Goal: Task Accomplishment & Management: Complete application form

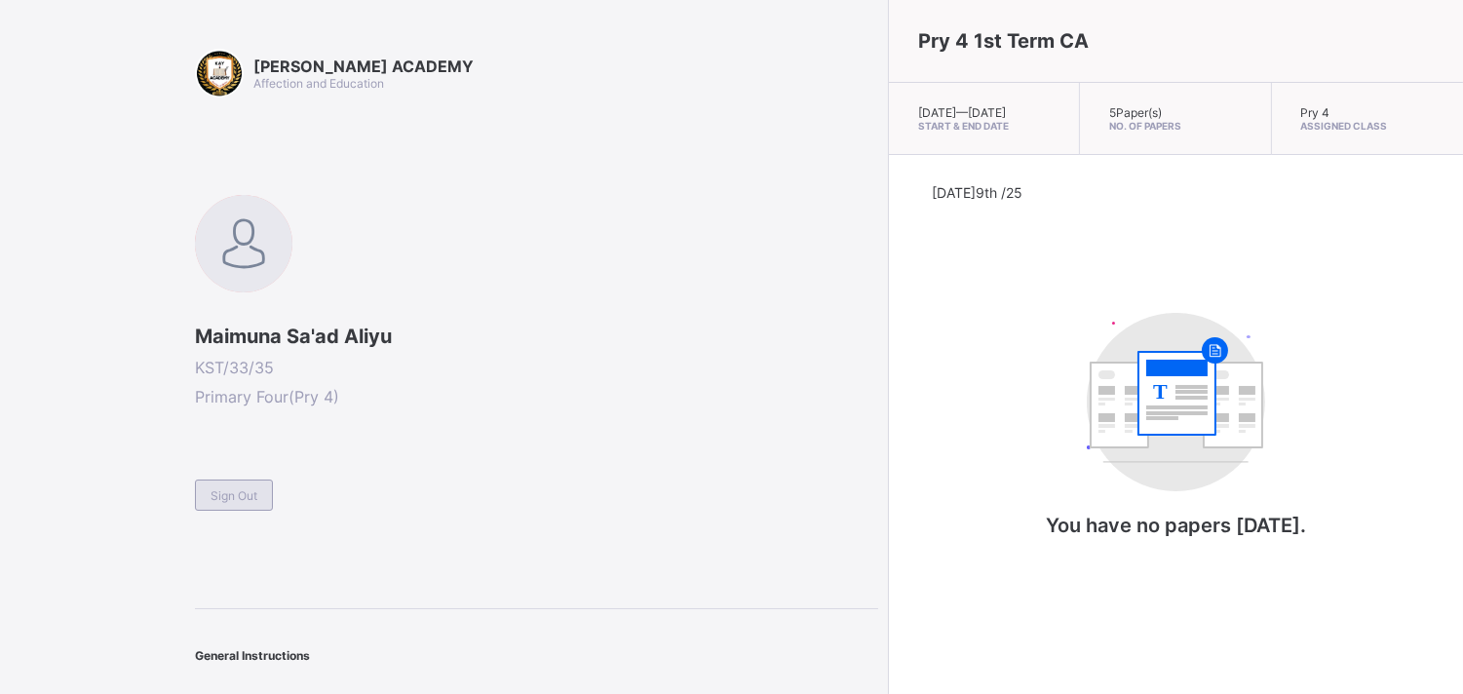
click at [248, 480] on div "Sign Out" at bounding box center [234, 494] width 78 height 31
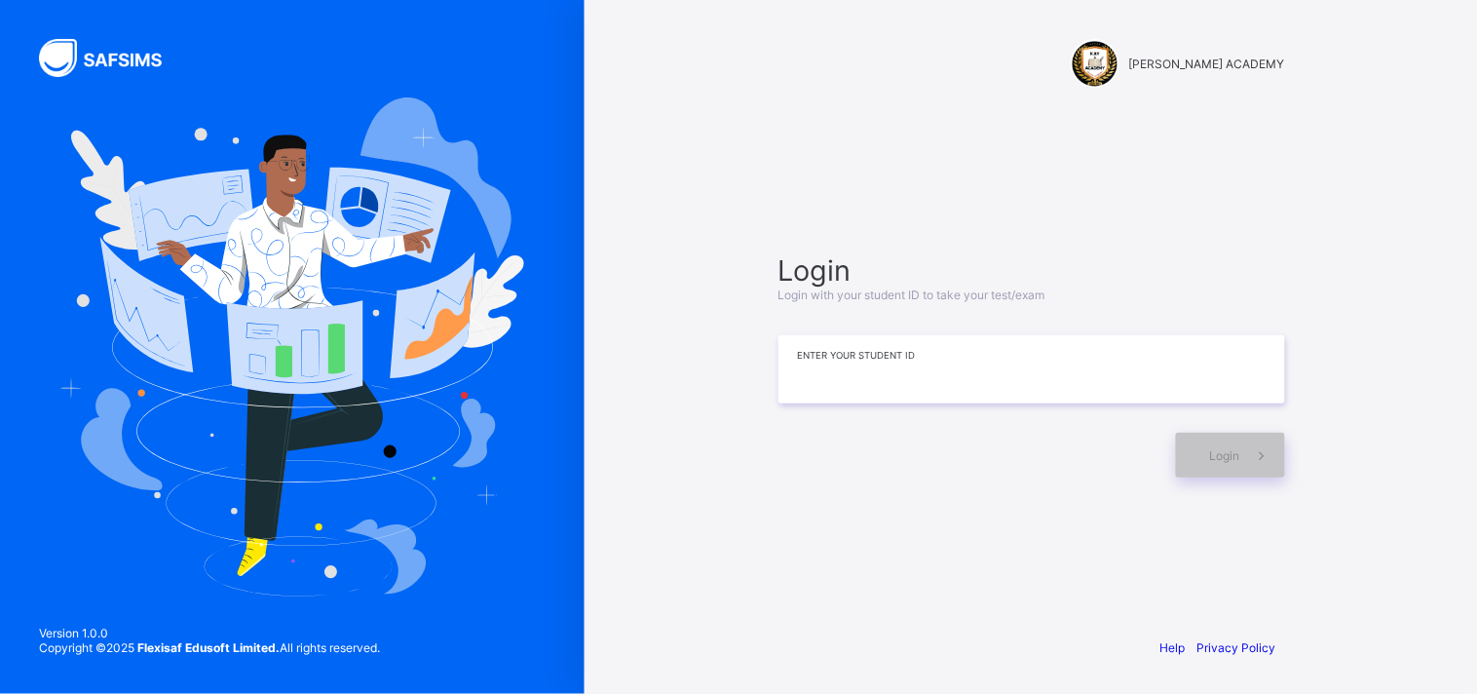
click at [1058, 390] on input at bounding box center [1032, 369] width 507 height 68
click at [1058, 390] on input "*******" at bounding box center [1032, 369] width 507 height 68
type input "*********"
click at [1245, 462] on span at bounding box center [1263, 455] width 45 height 45
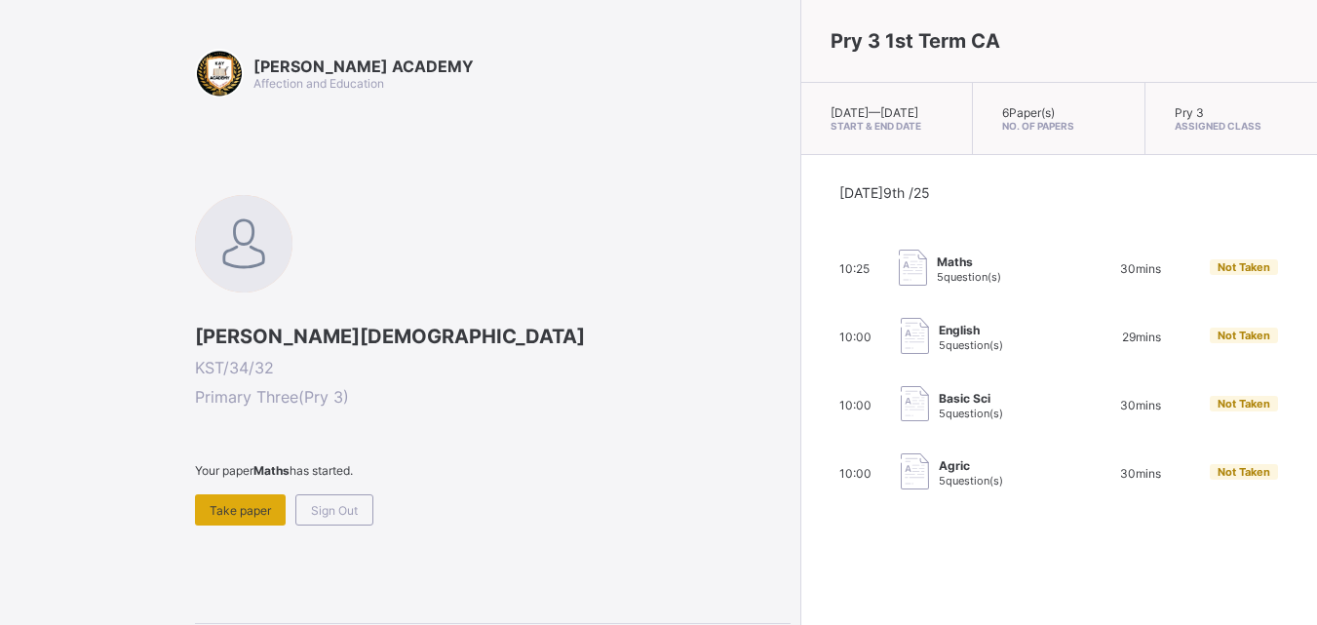
click at [234, 501] on div "Take paper" at bounding box center [240, 509] width 91 height 31
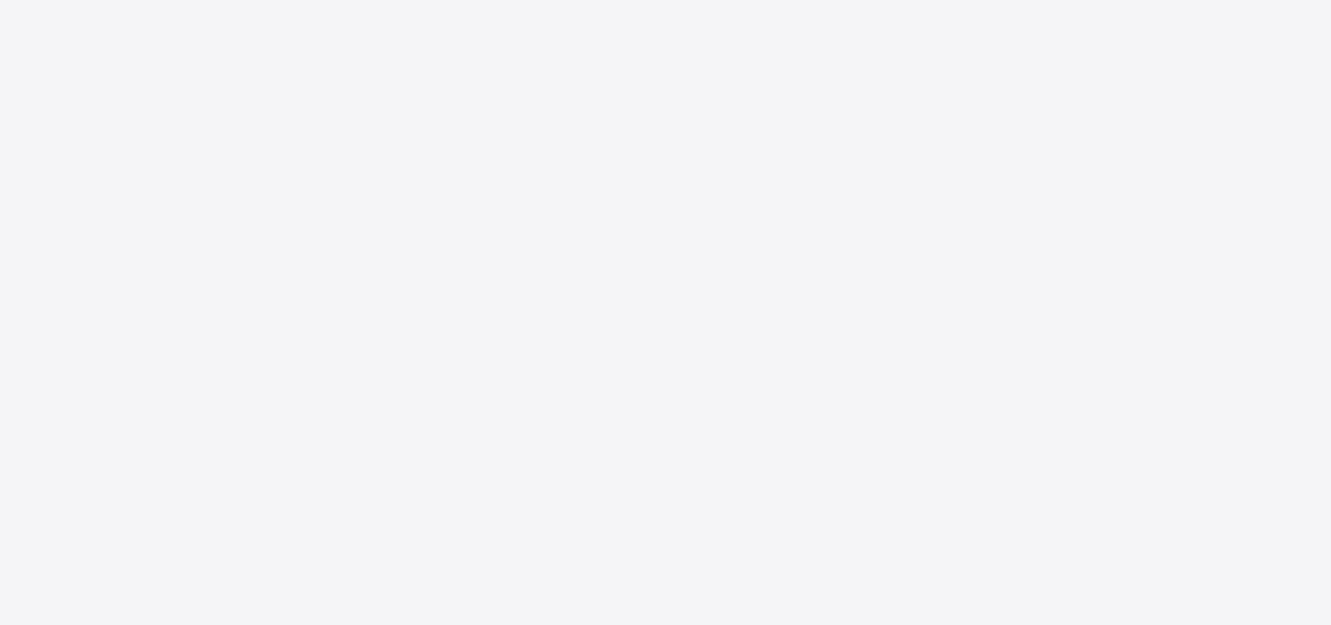
click at [234, 501] on div "New Update Available Hello there, You can install SAFSIMS on your device for ea…" at bounding box center [665, 312] width 1331 height 625
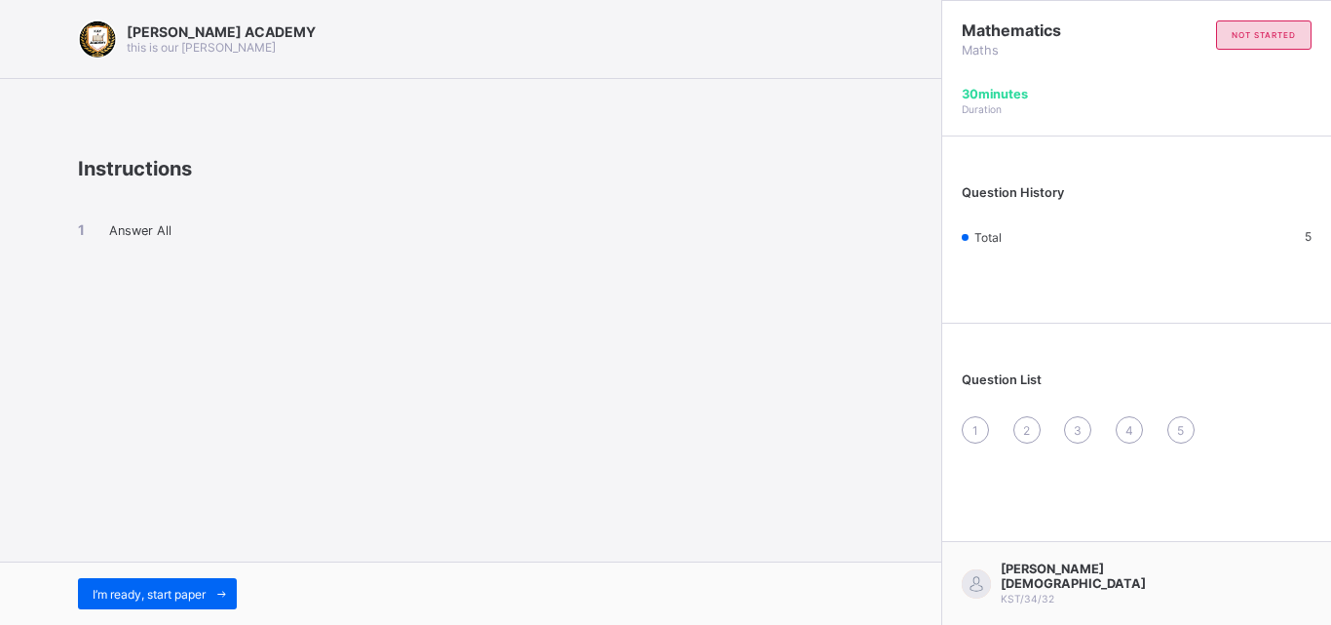
click at [115, 232] on span "Answer All" at bounding box center [140, 230] width 62 height 15
click at [122, 600] on span "I’m ready, start paper" at bounding box center [149, 594] width 113 height 15
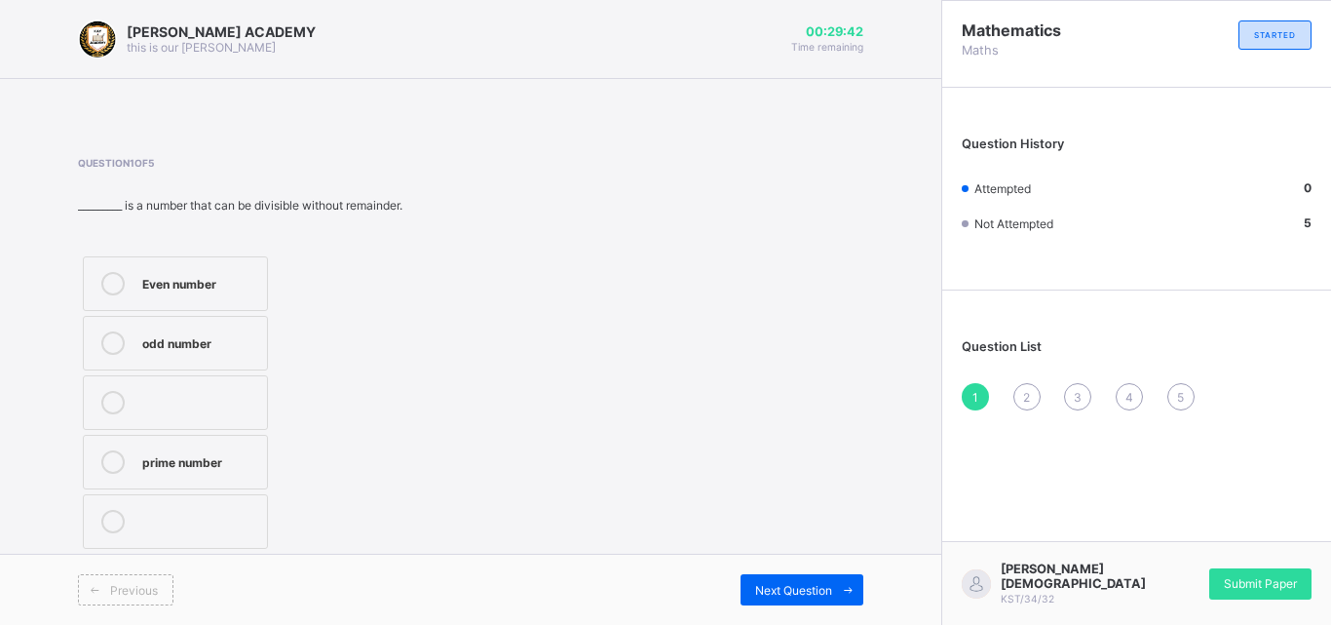
click at [249, 276] on div "Even number" at bounding box center [199, 281] width 115 height 19
click at [778, 594] on span "Next Question" at bounding box center [793, 590] width 77 height 15
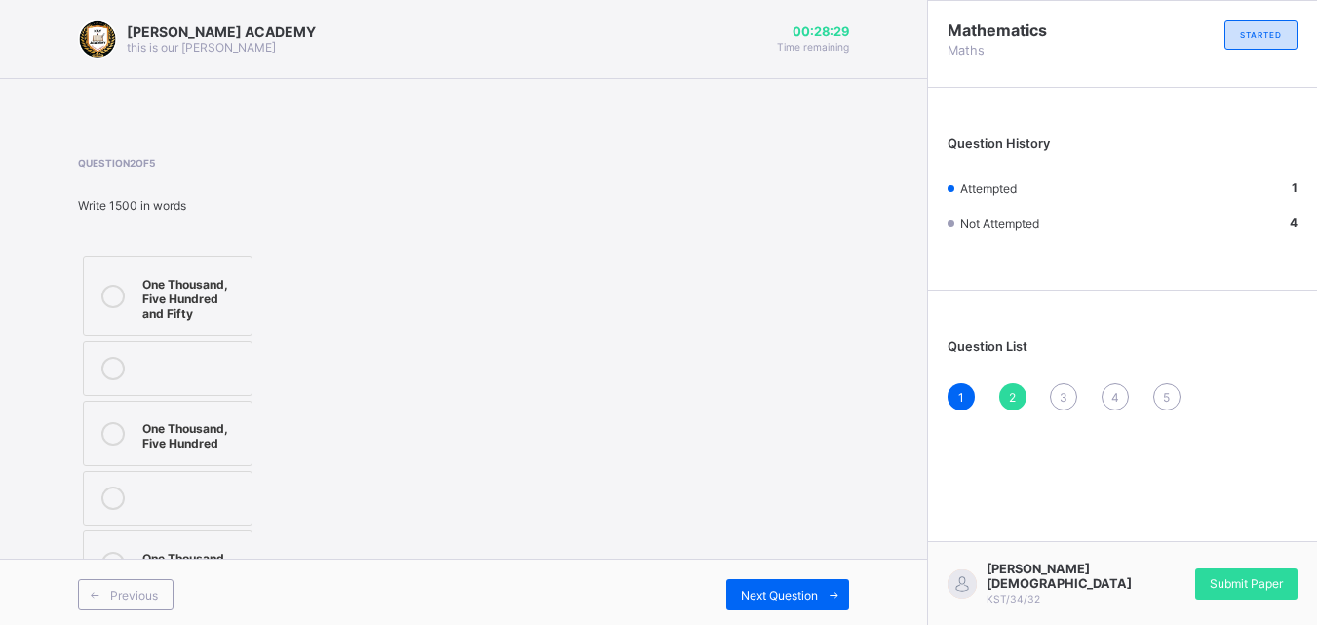
click at [189, 427] on div "One Thousand, Five Hundred" at bounding box center [191, 433] width 99 height 34
click at [809, 592] on span "Next Question" at bounding box center [779, 595] width 77 height 15
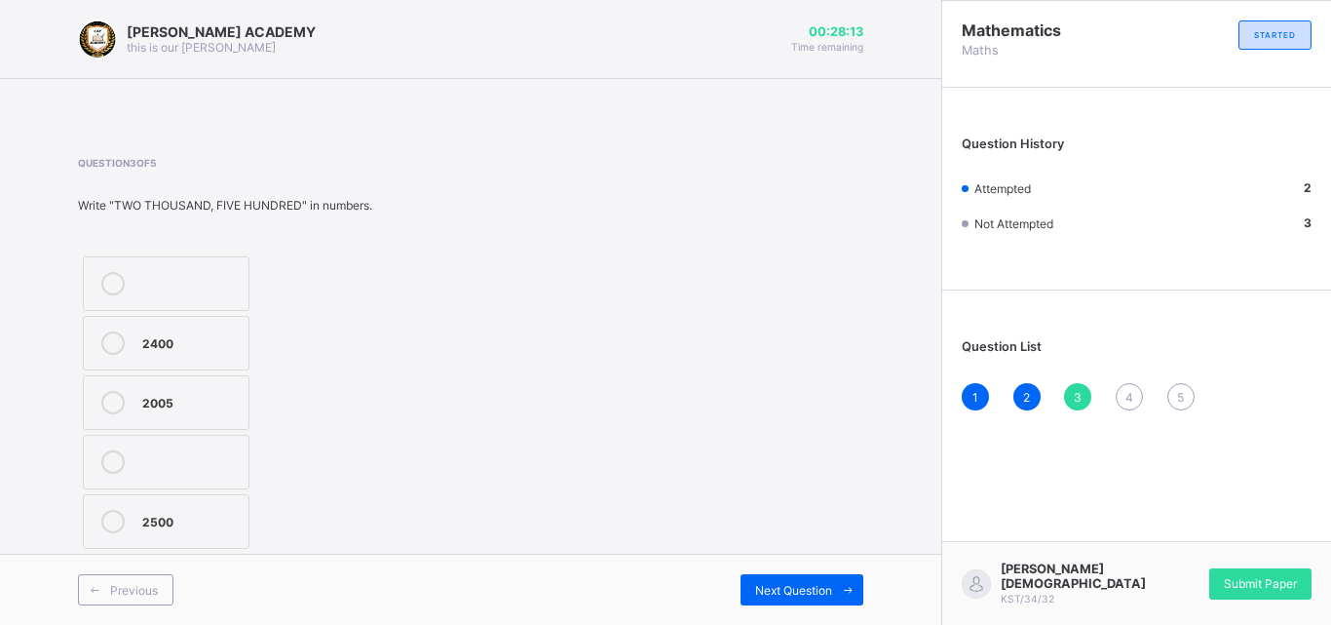
click at [207, 392] on div "2005" at bounding box center [190, 400] width 96 height 19
click at [118, 396] on icon at bounding box center [112, 402] width 23 height 23
click at [113, 399] on icon at bounding box center [112, 402] width 23 height 23
click at [801, 592] on span "Next Question" at bounding box center [793, 590] width 77 height 15
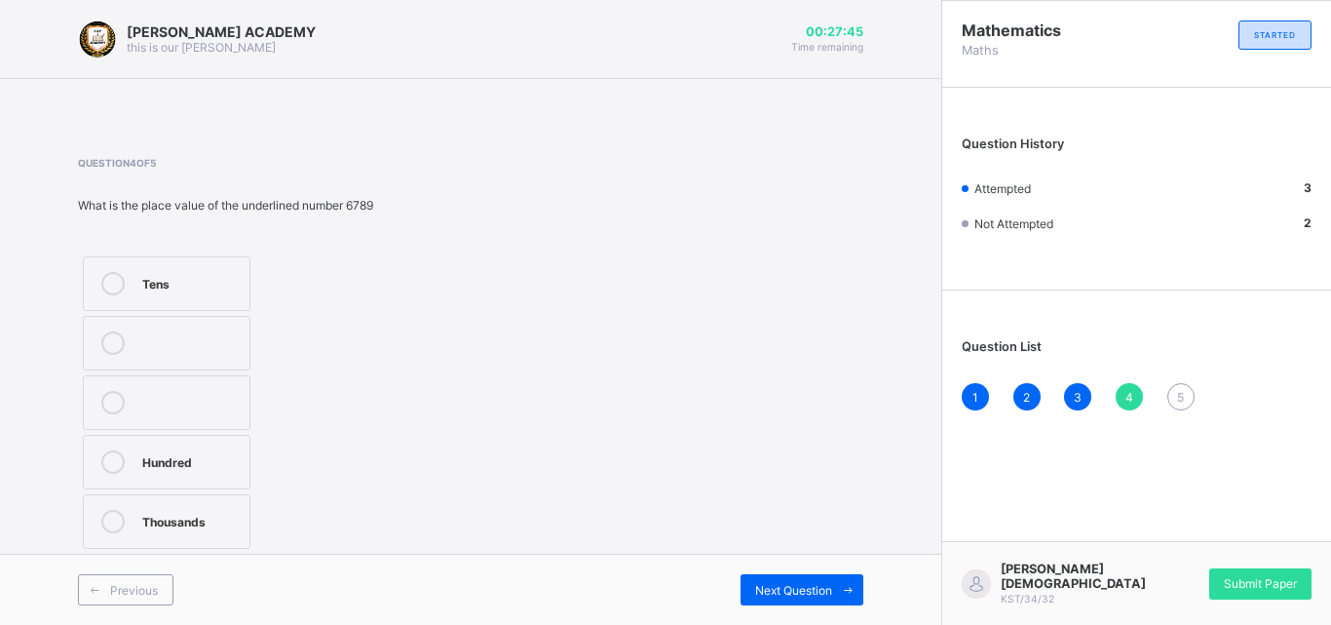
click at [222, 280] on div "Tens" at bounding box center [190, 281] width 97 height 19
click at [119, 516] on icon at bounding box center [112, 521] width 23 height 23
click at [805, 584] on span "Next Question" at bounding box center [793, 590] width 77 height 15
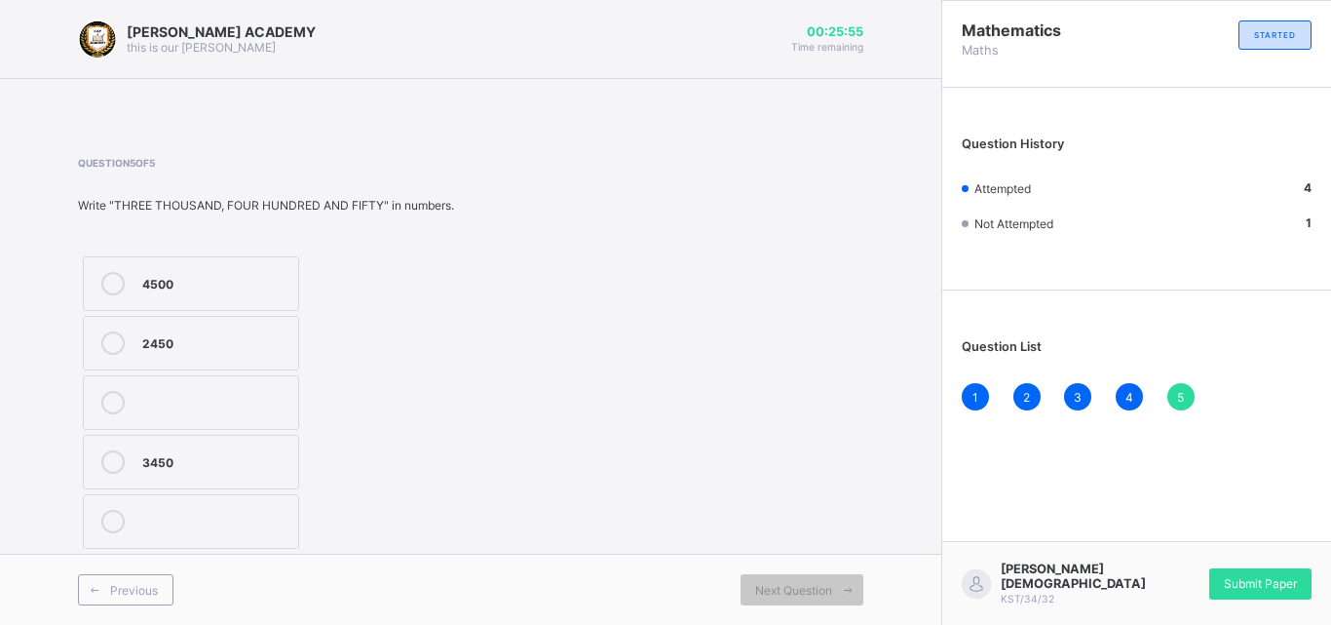
click at [125, 452] on div at bounding box center [113, 461] width 39 height 23
click at [1246, 596] on div "Submit Paper" at bounding box center [1260, 583] width 102 height 31
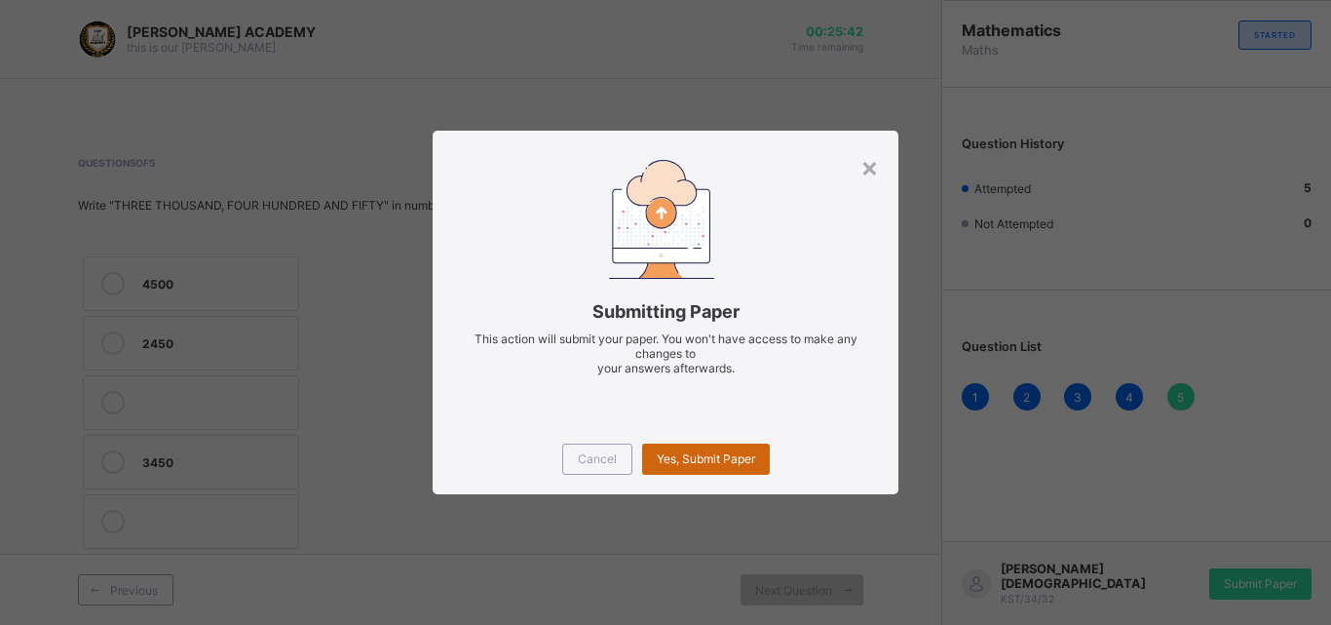
click at [673, 458] on span "Yes, Submit Paper" at bounding box center [706, 458] width 98 height 15
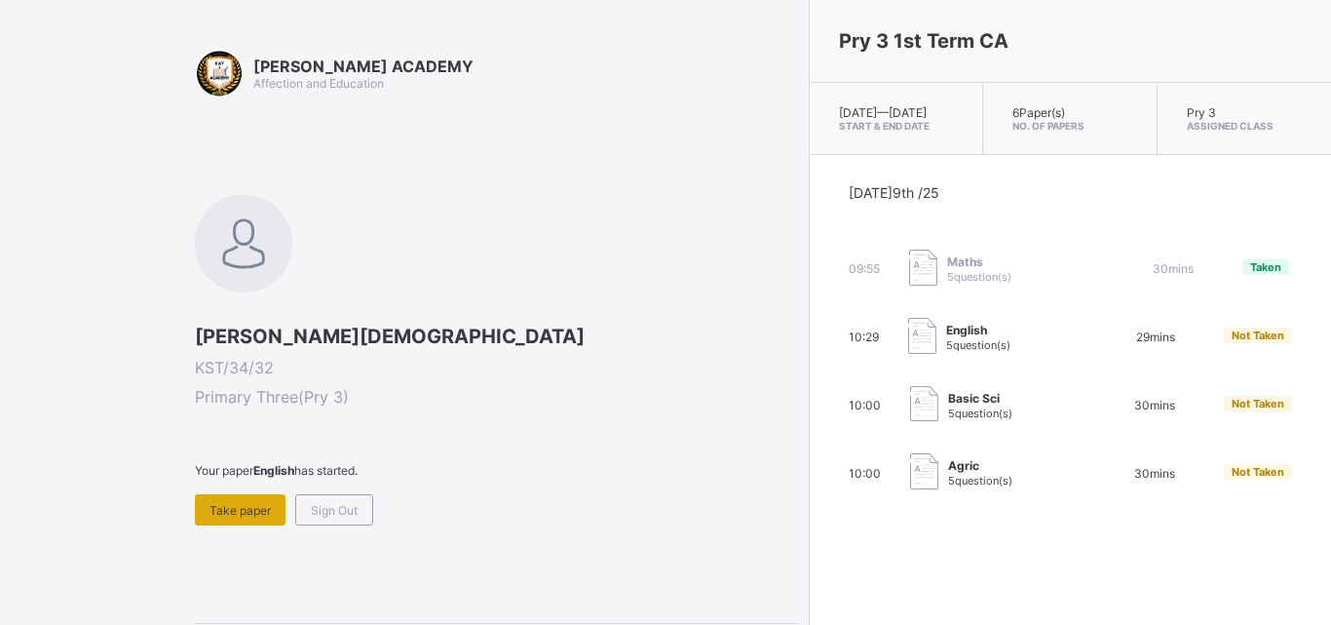
click at [219, 504] on span "Take paper" at bounding box center [240, 510] width 61 height 15
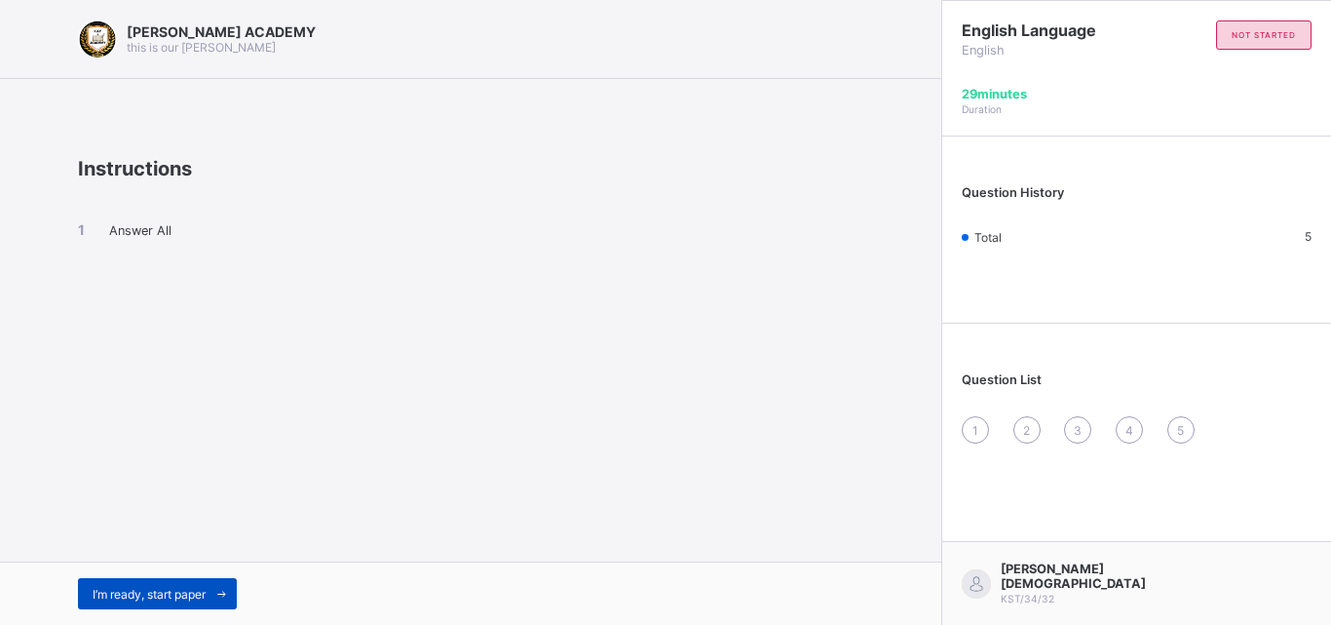
click at [171, 585] on div "I’m ready, start paper" at bounding box center [157, 593] width 159 height 31
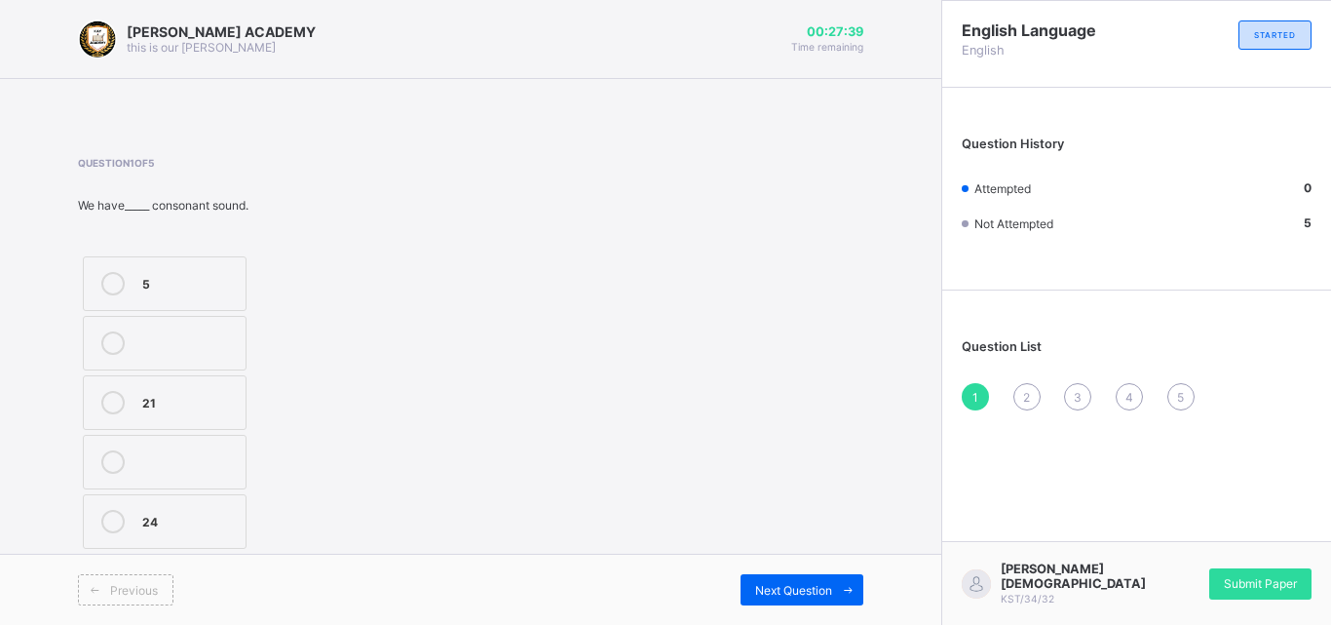
click at [176, 409] on div "21" at bounding box center [189, 400] width 94 height 19
drag, startPoint x: 176, startPoint y: 409, endPoint x: 382, endPoint y: 550, distance: 249.0
click at [382, 550] on div "Question 1 of 5 We have_____ consonant sound. 5 21 24" at bounding box center [471, 355] width 786 height 397
click at [815, 594] on span "Next Question" at bounding box center [793, 590] width 77 height 15
click at [116, 388] on label "Reading" at bounding box center [165, 402] width 164 height 55
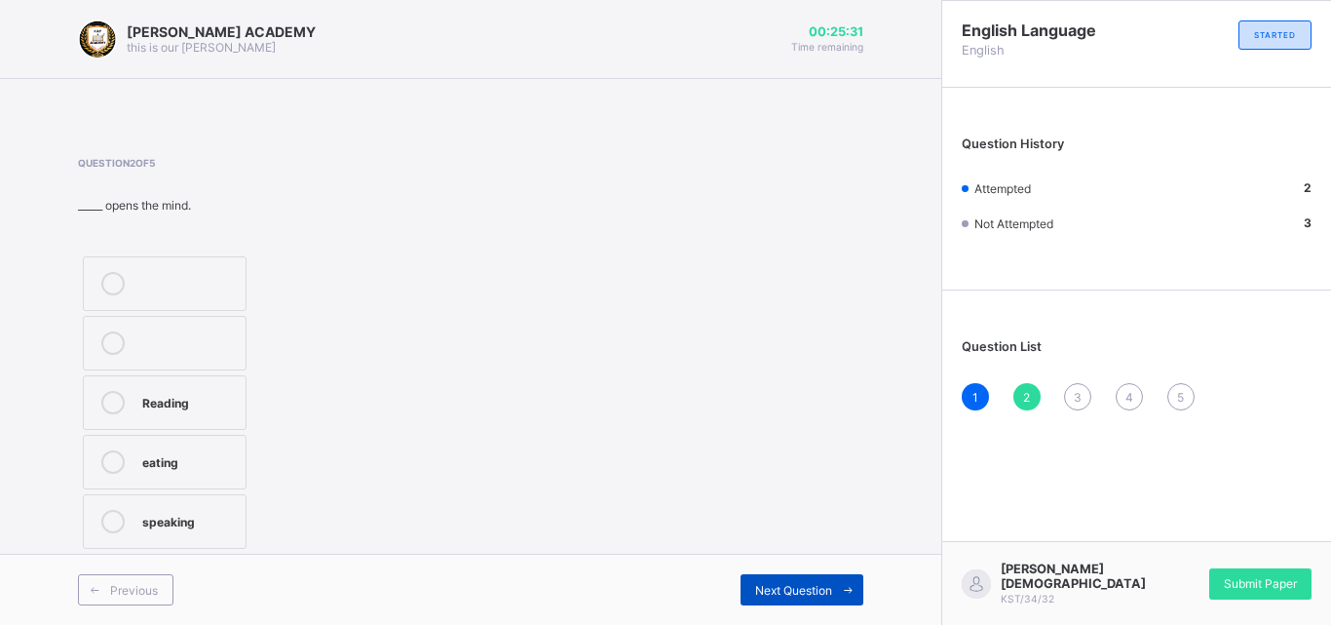
click at [776, 592] on span "Next Question" at bounding box center [793, 590] width 77 height 15
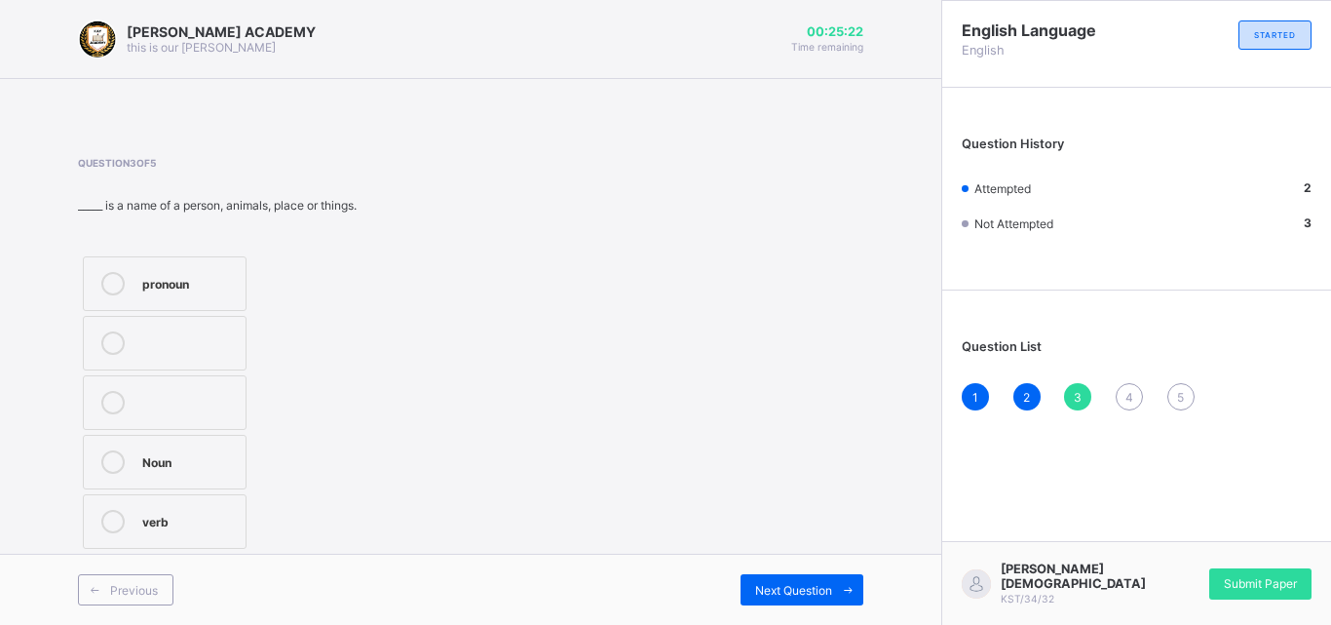
click at [127, 459] on div at bounding box center [113, 461] width 39 height 23
click at [778, 586] on span "Next Question" at bounding box center [793, 590] width 77 height 15
click at [136, 402] on label "TRUE" at bounding box center [203, 402] width 241 height 55
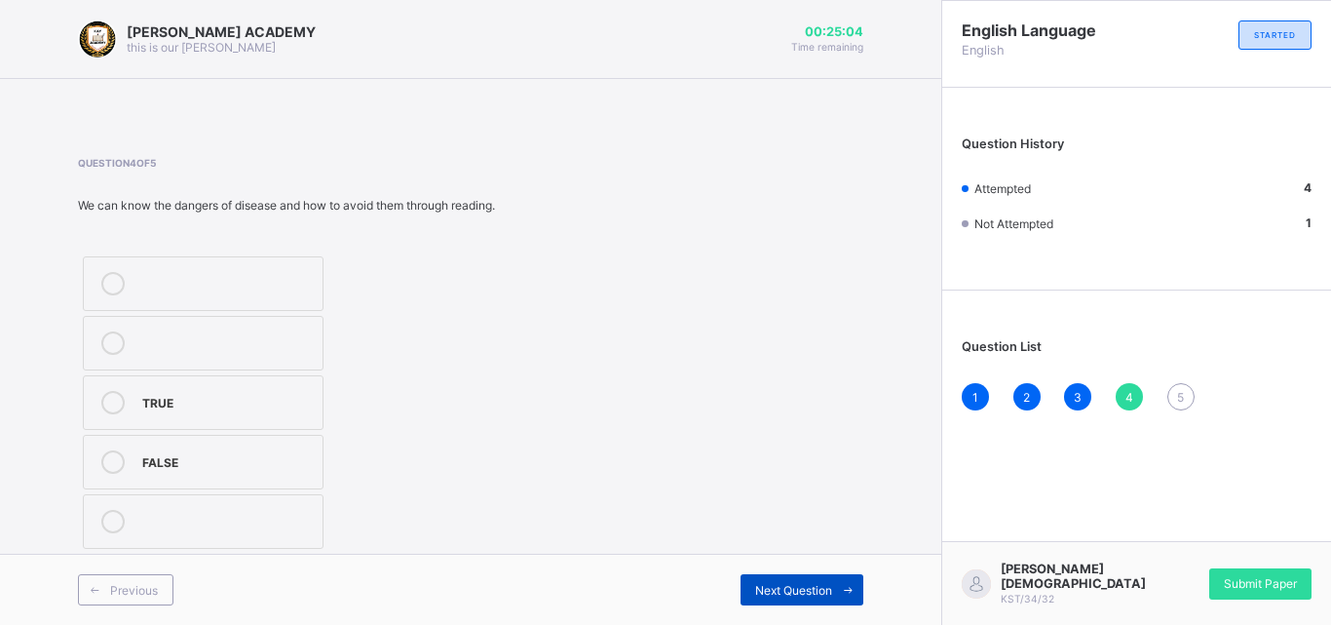
click at [805, 594] on span "Next Question" at bounding box center [793, 590] width 77 height 15
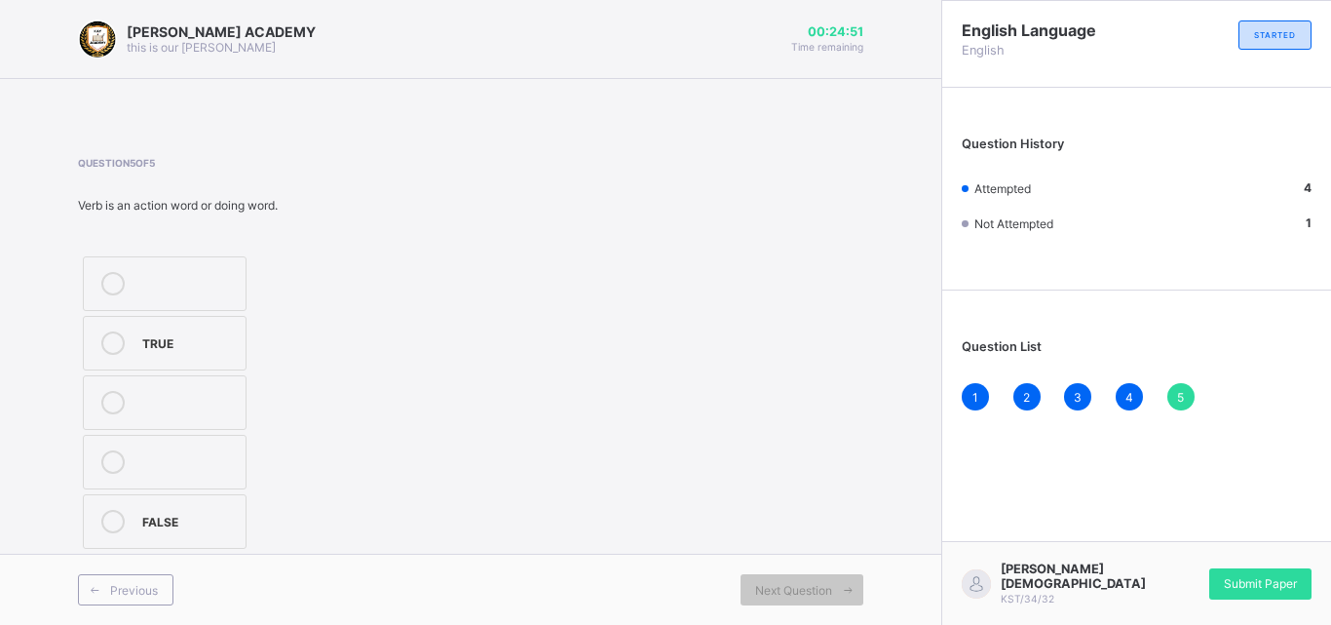
click at [195, 351] on div "TRUE" at bounding box center [189, 342] width 94 height 23
click at [1271, 579] on span "Submit Paper" at bounding box center [1260, 583] width 73 height 15
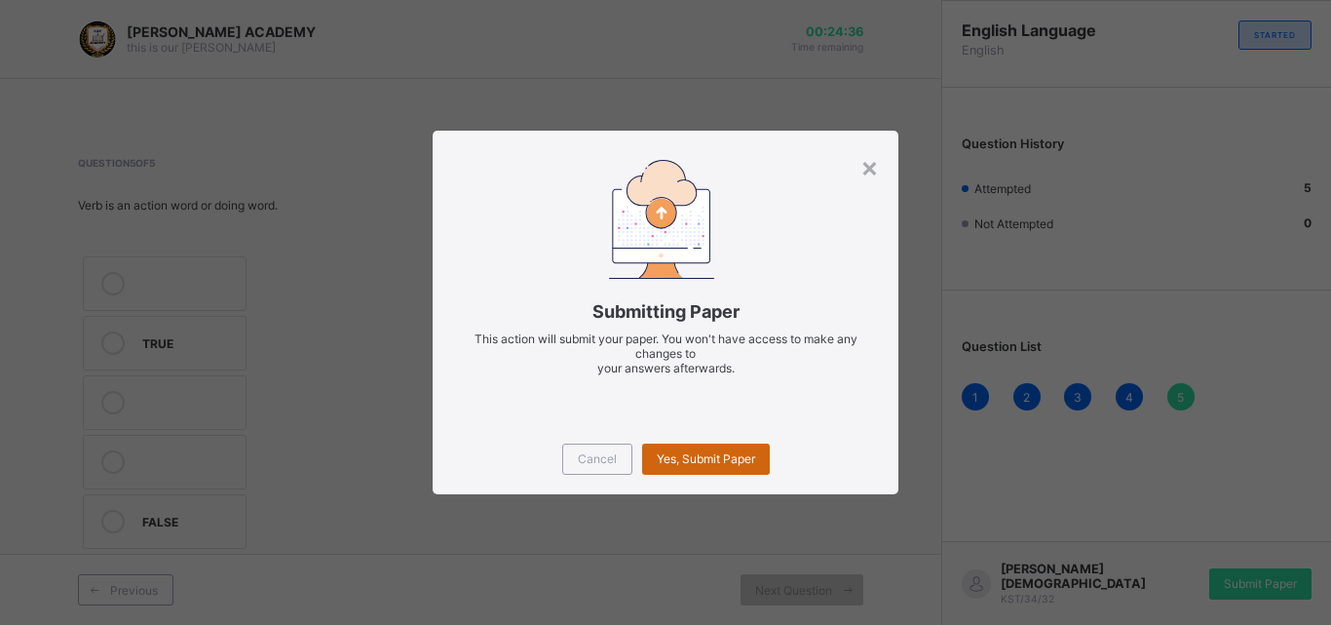
click at [722, 457] on span "Yes, Submit Paper" at bounding box center [706, 458] width 98 height 15
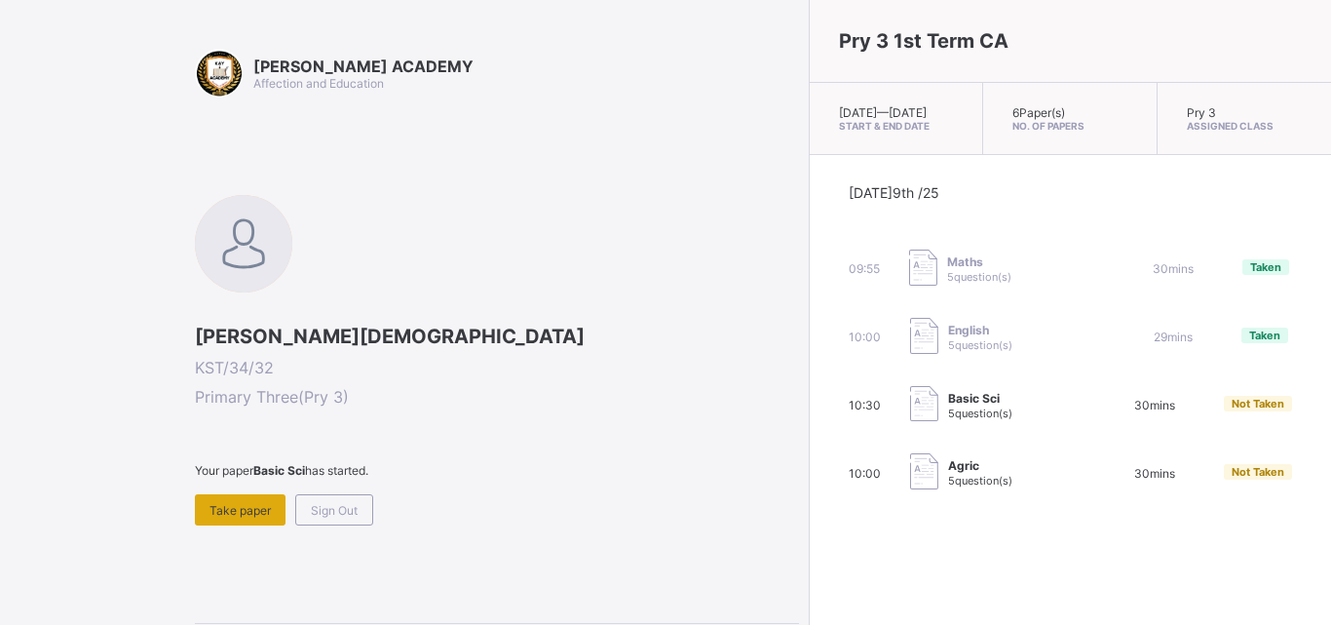
click at [234, 503] on span "Take paper" at bounding box center [240, 510] width 61 height 15
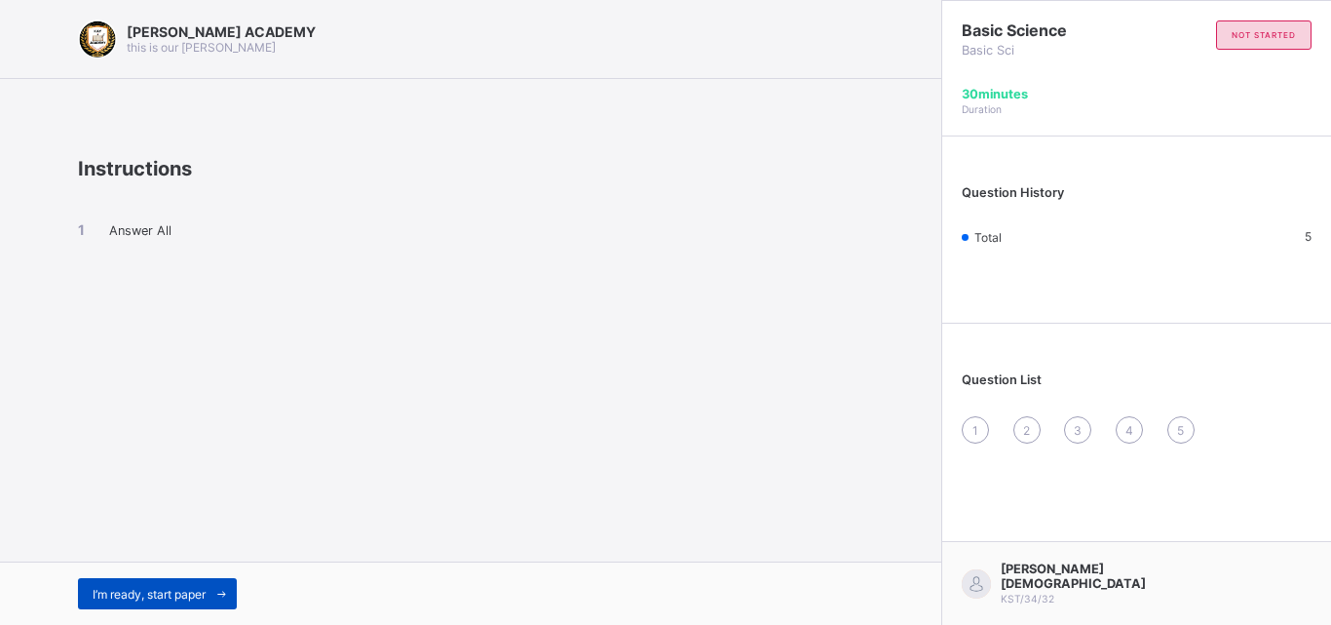
click at [200, 596] on span "I’m ready, start paper" at bounding box center [149, 594] width 113 height 15
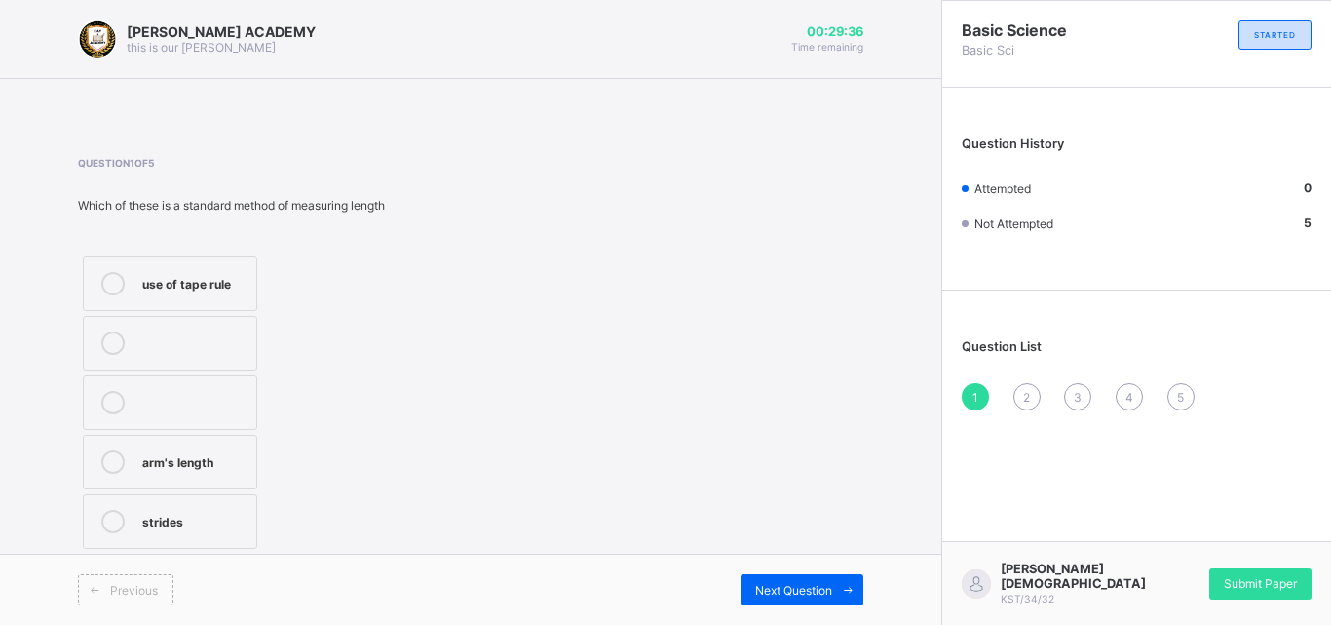
click at [212, 287] on div "use of tape rule" at bounding box center [194, 281] width 104 height 19
click at [781, 593] on span "Next Question" at bounding box center [793, 590] width 77 height 15
click at [114, 284] on icon at bounding box center [112, 283] width 23 height 23
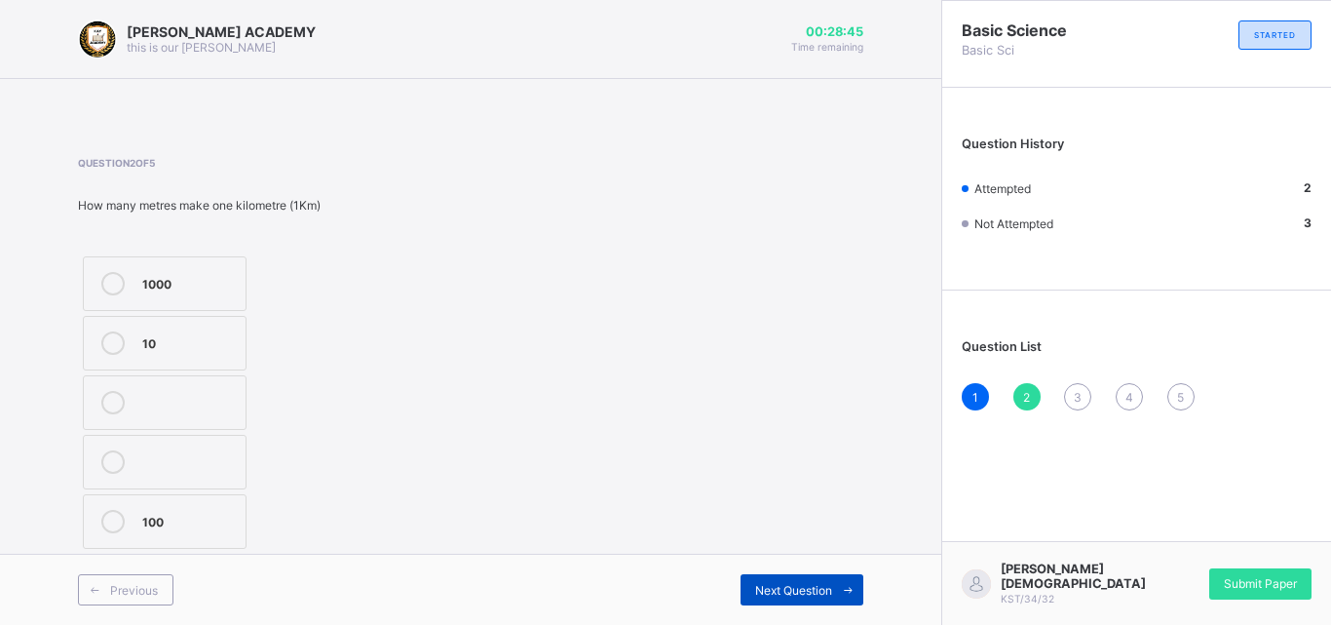
click at [787, 591] on span "Next Question" at bounding box center [793, 590] width 77 height 15
click at [126, 413] on div at bounding box center [113, 402] width 39 height 23
click at [809, 588] on span "Next Question" at bounding box center [793, 590] width 77 height 15
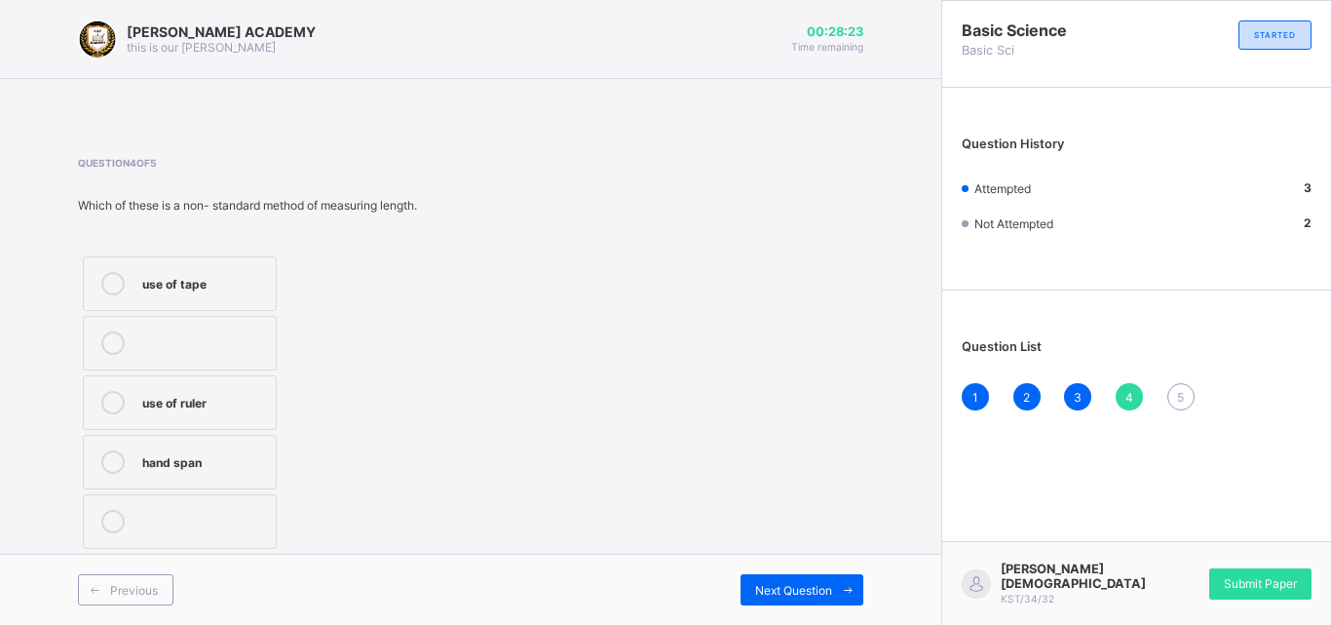
click at [257, 274] on div "use of tape" at bounding box center [204, 281] width 124 height 19
click at [766, 595] on span "Next Question" at bounding box center [793, 590] width 77 height 15
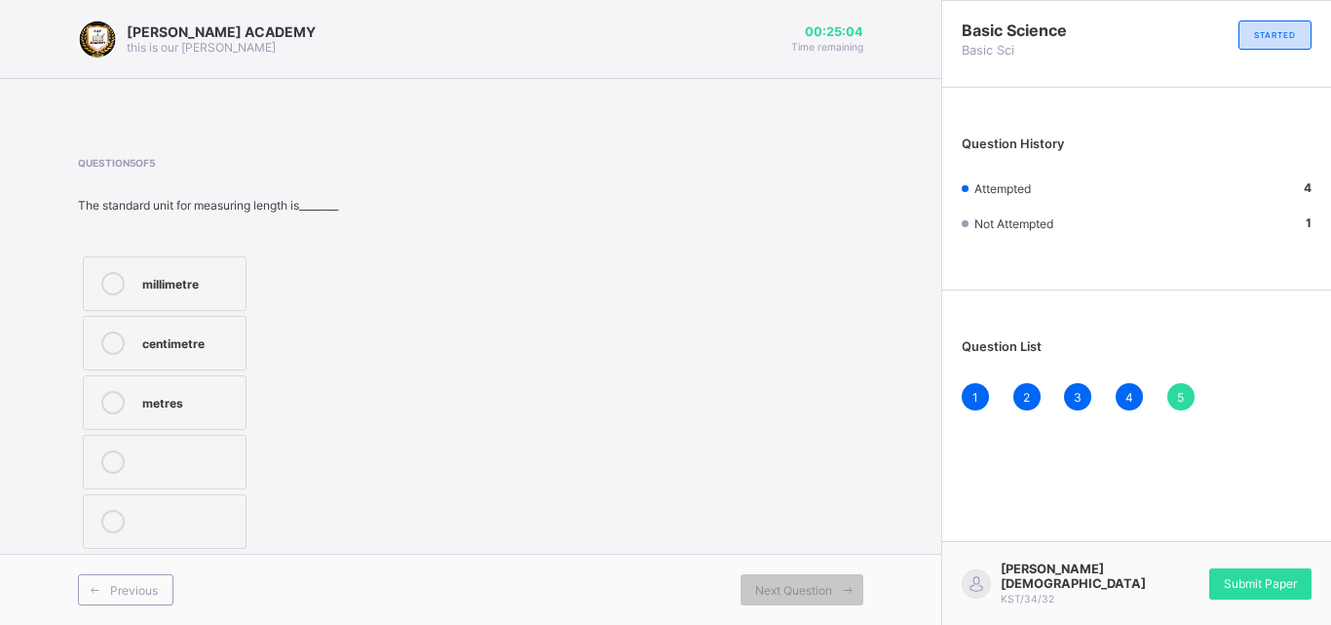
click at [141, 408] on label "metres" at bounding box center [165, 402] width 164 height 55
click at [1255, 581] on span "Submit Paper" at bounding box center [1260, 583] width 73 height 15
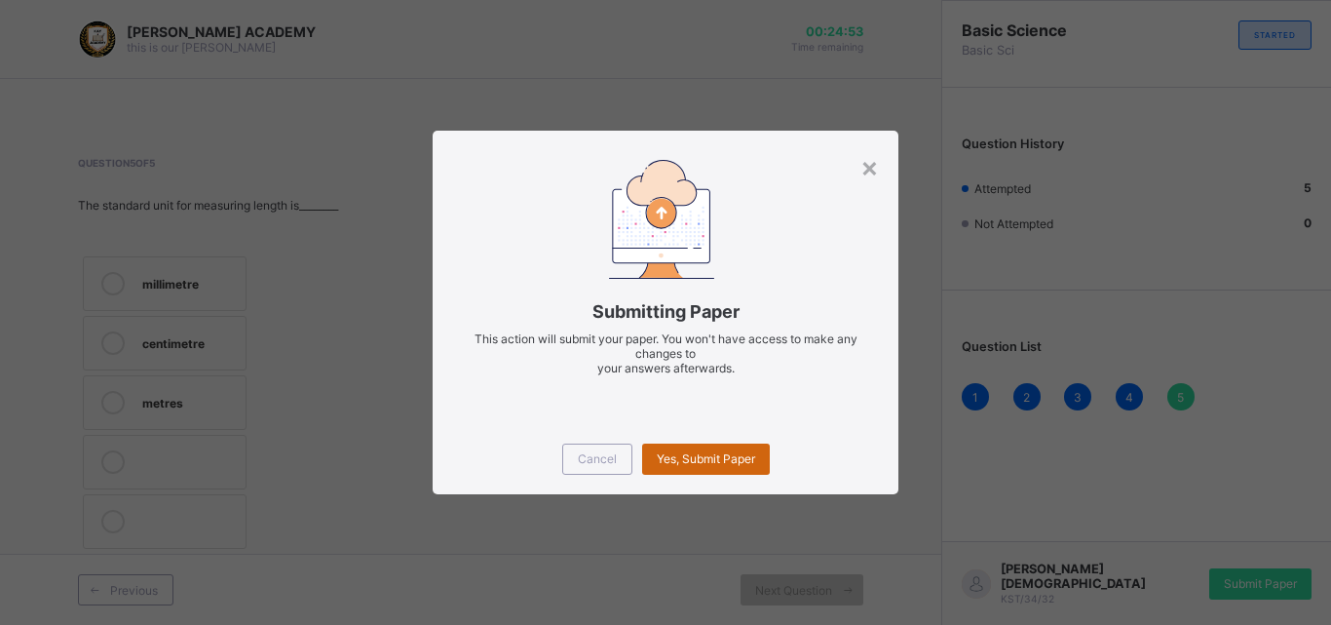
click at [727, 455] on span "Yes, Submit Paper" at bounding box center [706, 458] width 98 height 15
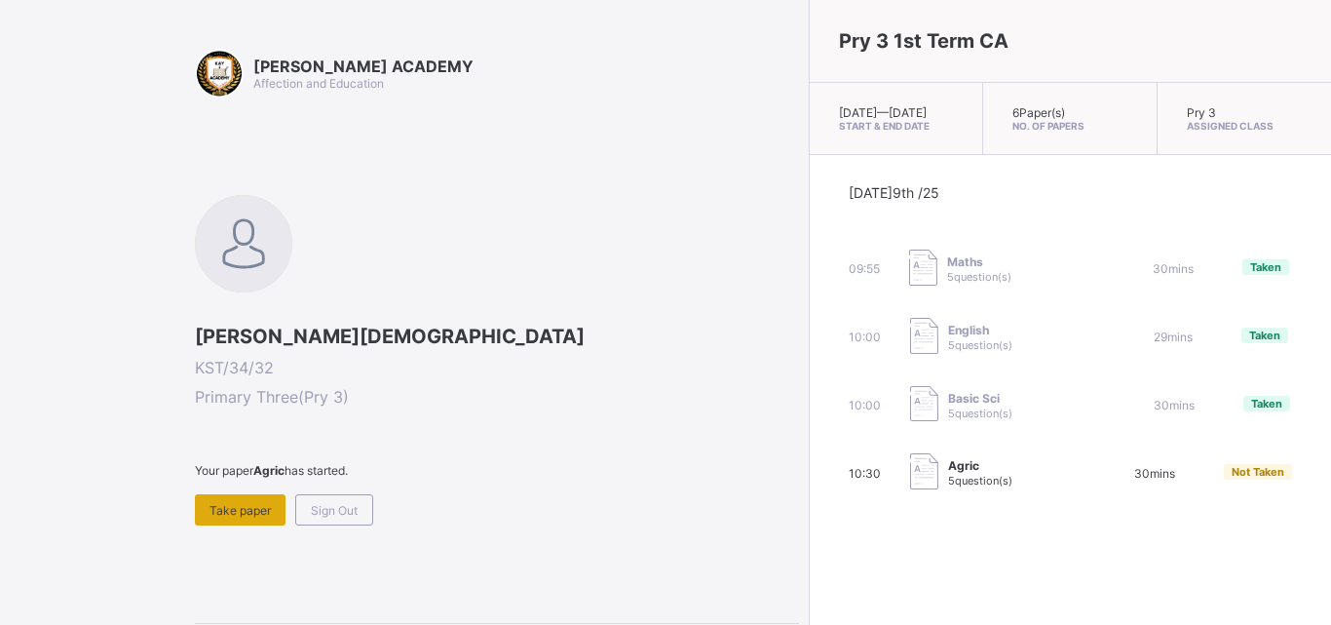
click at [237, 504] on span "Take paper" at bounding box center [240, 510] width 61 height 15
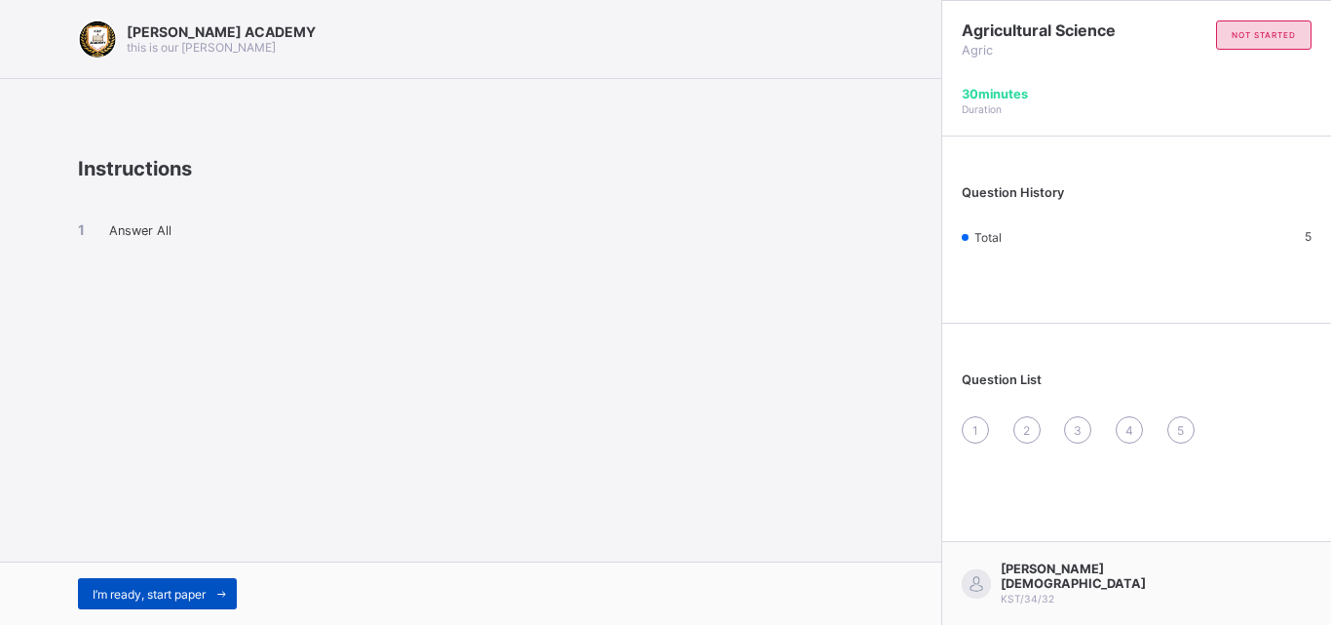
click at [162, 592] on span "I’m ready, start paper" at bounding box center [149, 594] width 113 height 15
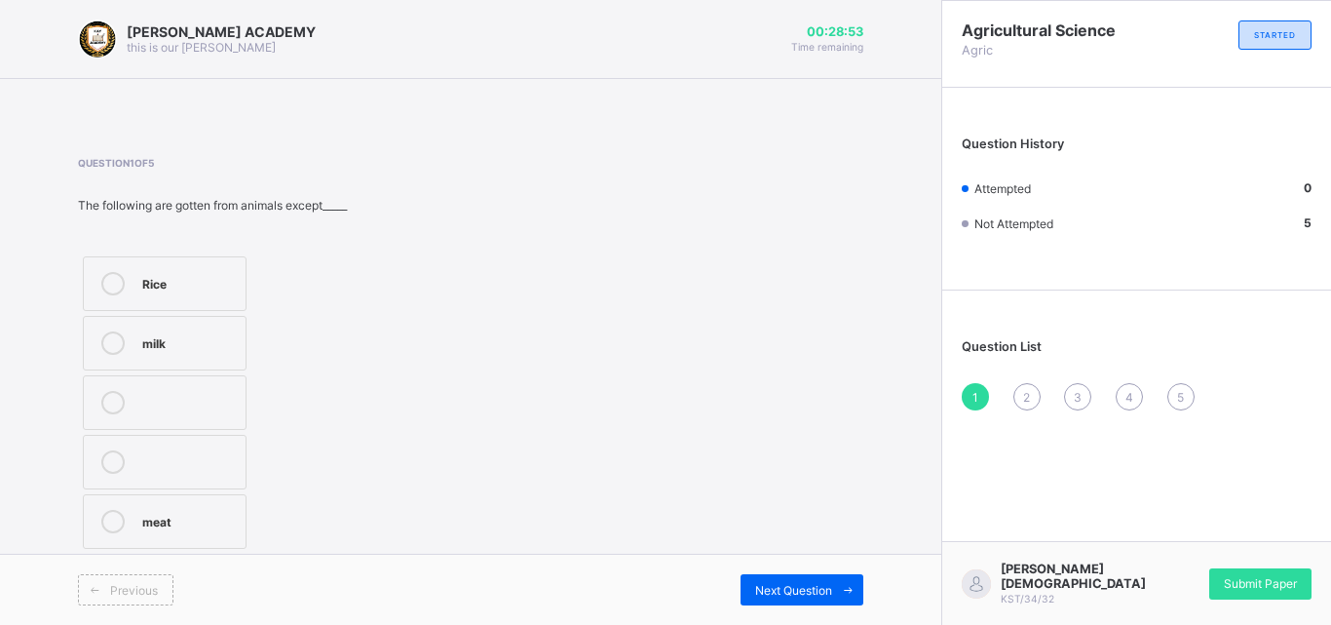
click at [140, 273] on label "Rice" at bounding box center [165, 283] width 164 height 55
click at [811, 578] on div "Next Question" at bounding box center [802, 589] width 123 height 31
click at [151, 524] on div "Energy" at bounding box center [189, 519] width 94 height 19
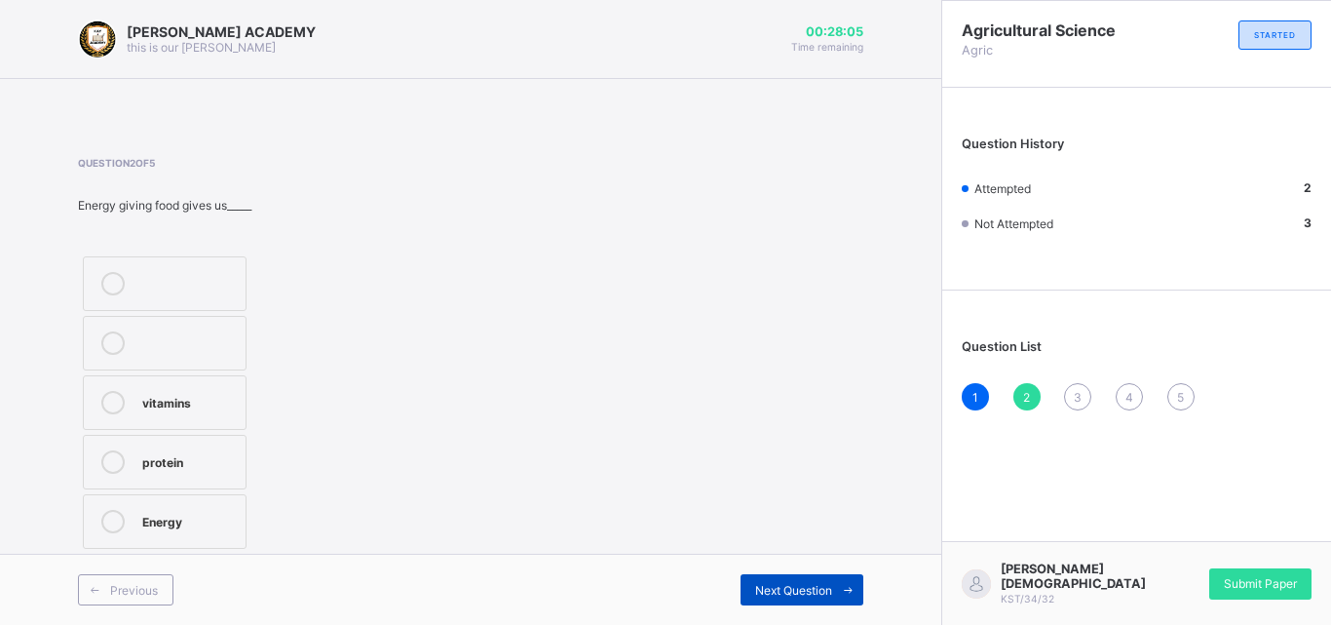
click at [813, 579] on div "Next Question" at bounding box center [802, 589] width 123 height 31
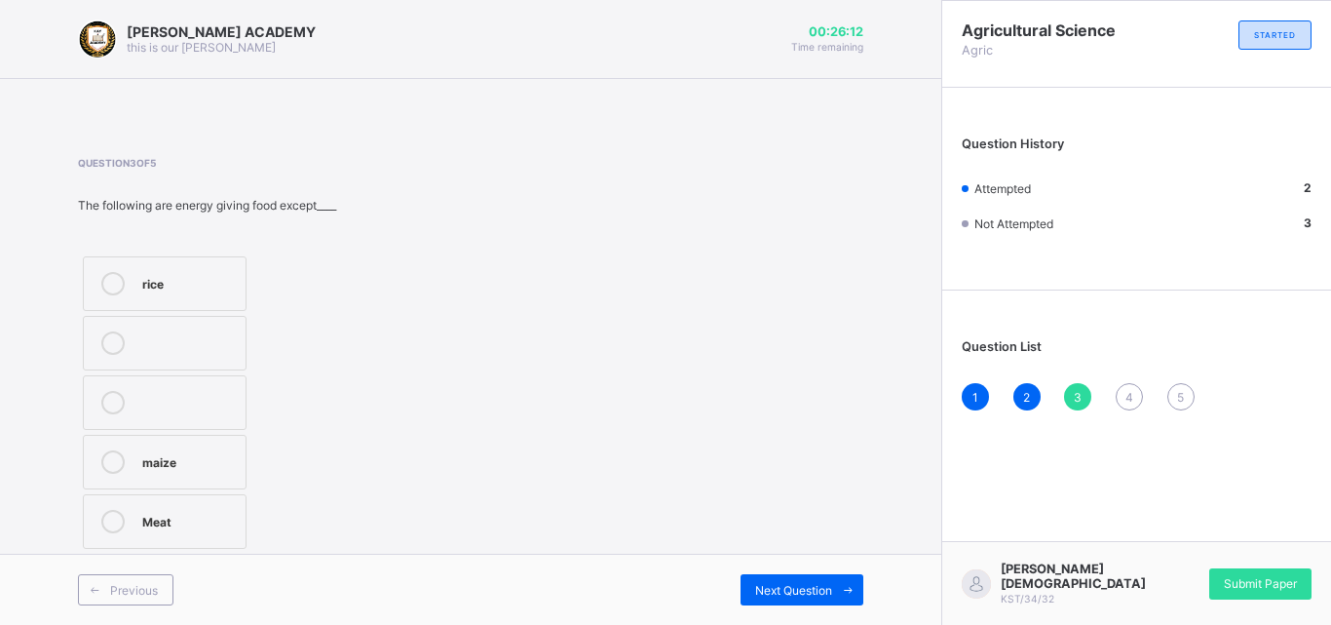
click at [145, 474] on label "maize" at bounding box center [165, 462] width 164 height 55
click at [813, 589] on span "Next Question" at bounding box center [793, 590] width 77 height 15
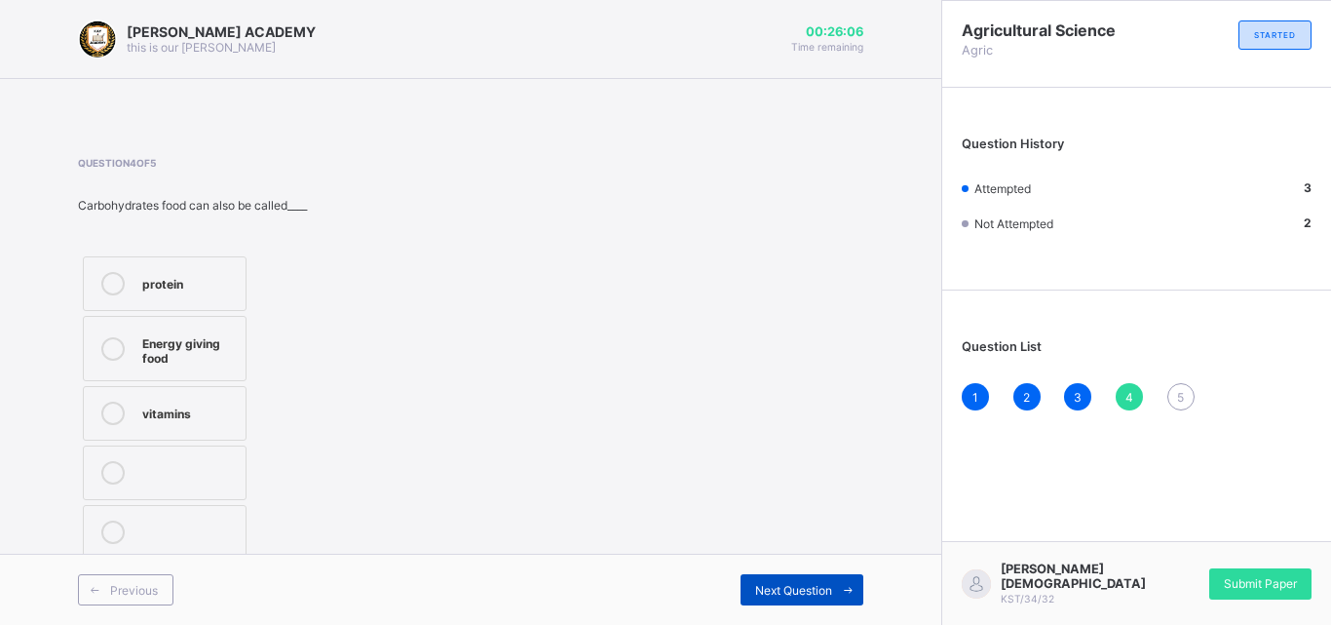
click at [813, 590] on span "Next Question" at bounding box center [793, 590] width 77 height 15
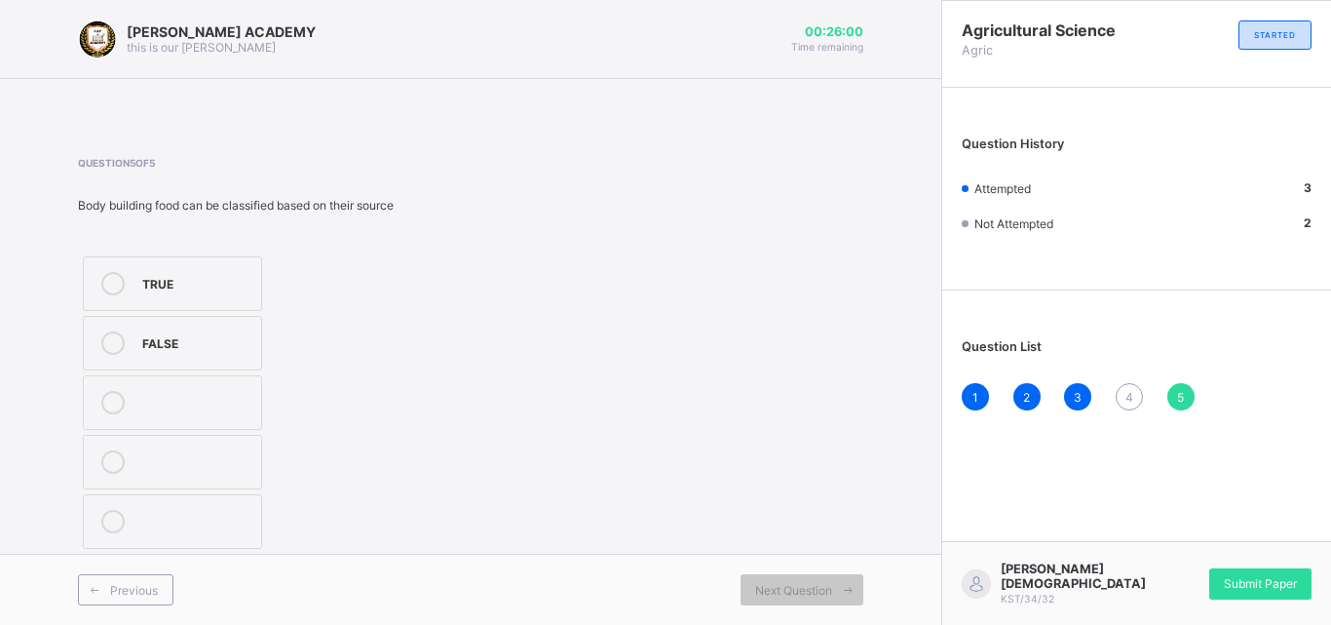
click at [1136, 394] on div "4" at bounding box center [1129, 396] width 27 height 27
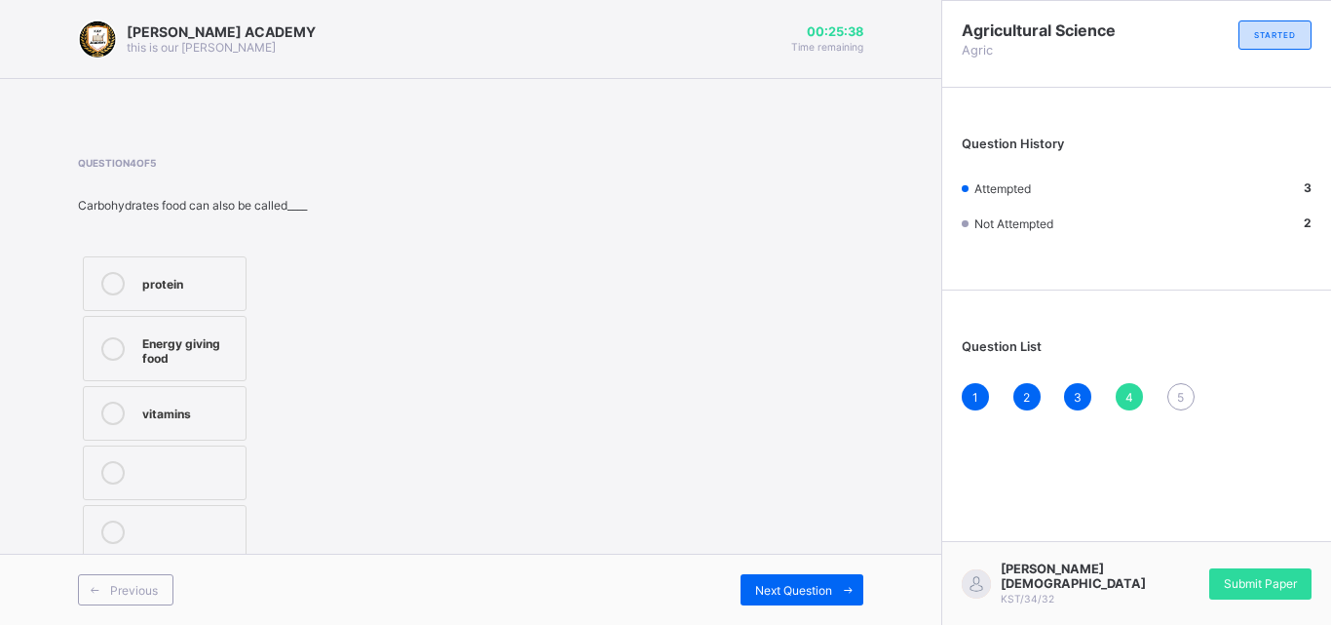
click at [128, 356] on div at bounding box center [113, 348] width 39 height 34
click at [764, 585] on span "Next Question" at bounding box center [793, 590] width 77 height 15
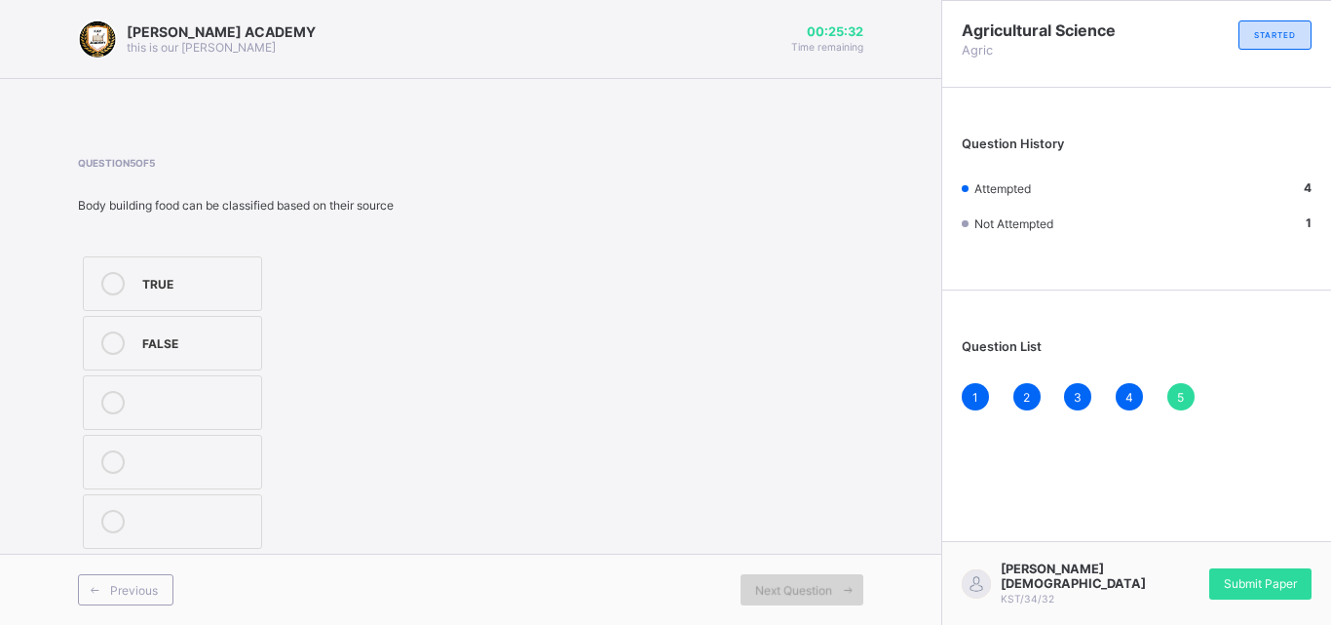
click at [764, 585] on span "Next Question" at bounding box center [793, 590] width 77 height 15
click at [226, 270] on label "TRUE" at bounding box center [172, 283] width 179 height 55
click at [1285, 581] on span "Submit Paper" at bounding box center [1260, 583] width 73 height 15
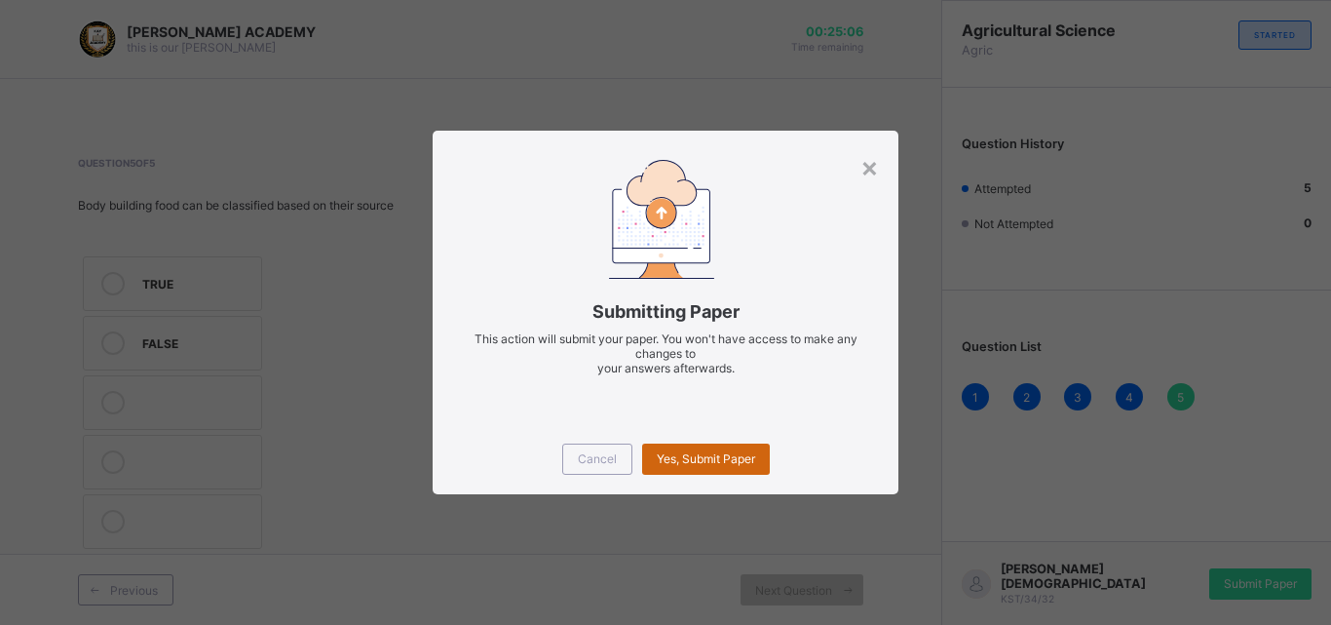
click at [709, 460] on span "Yes, Submit Paper" at bounding box center [706, 458] width 98 height 15
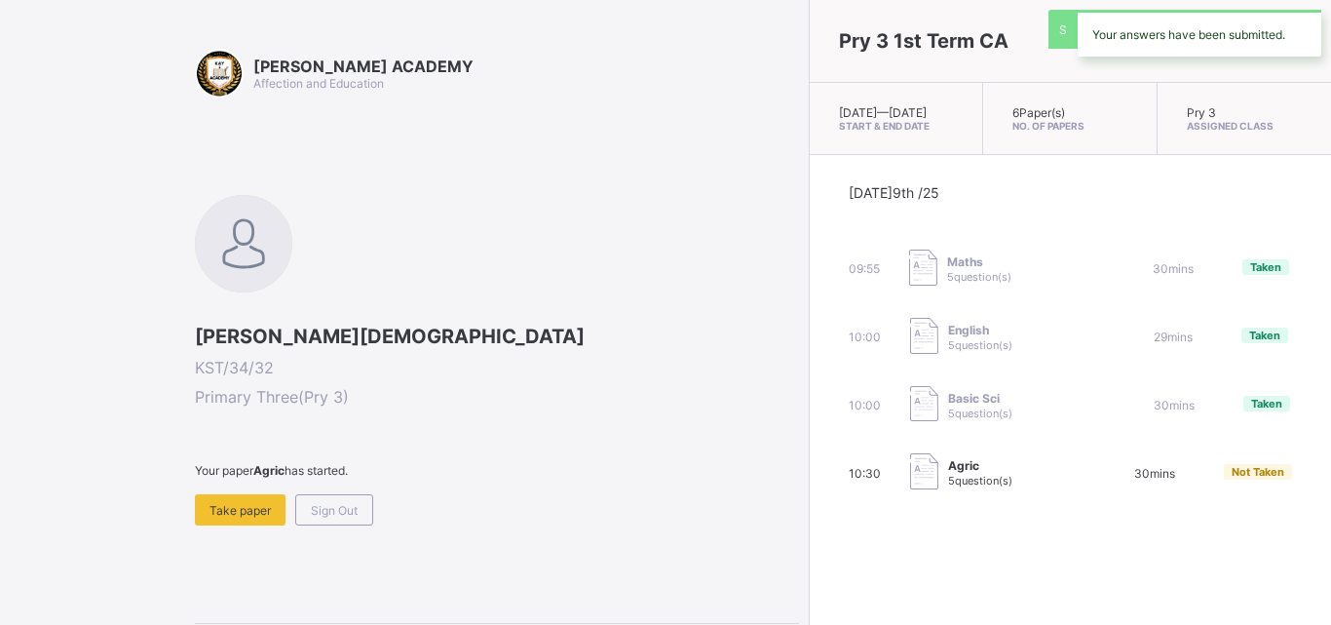
click at [849, 460] on div "Today 9th /25 09:55 Maths 5 question(s) 30 mins Taken 10:00 English 5 question(…" at bounding box center [1070, 338] width 443 height 308
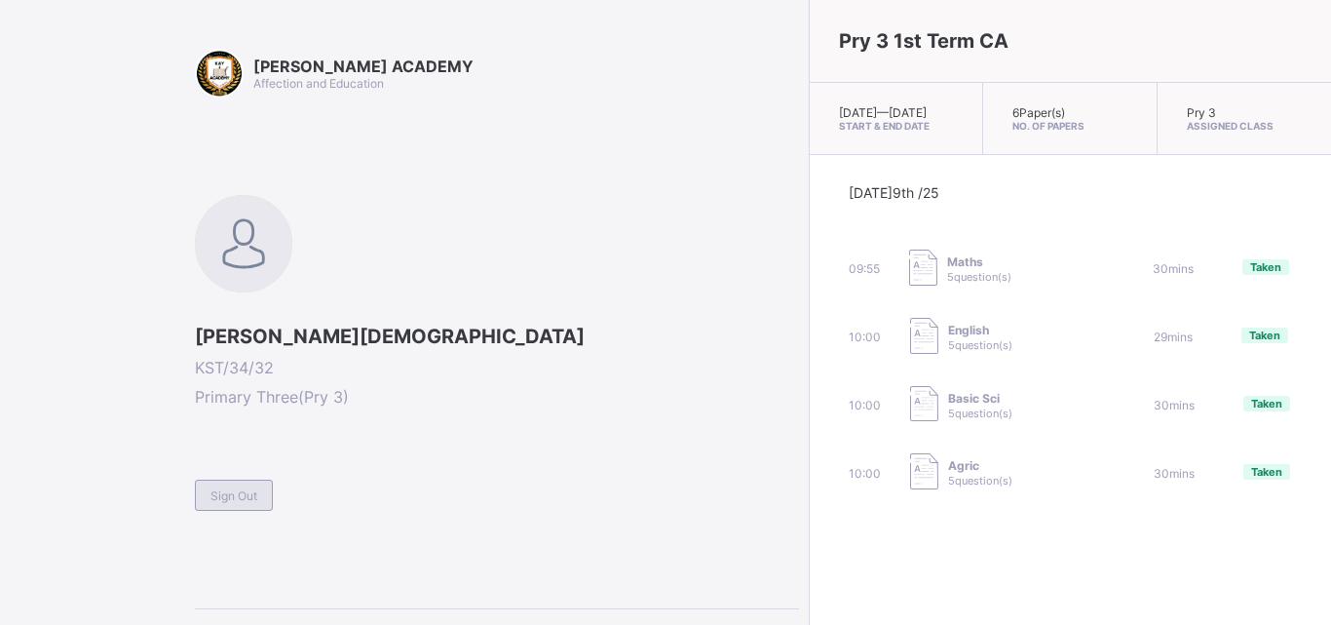
click at [224, 499] on span "Sign Out" at bounding box center [234, 495] width 47 height 15
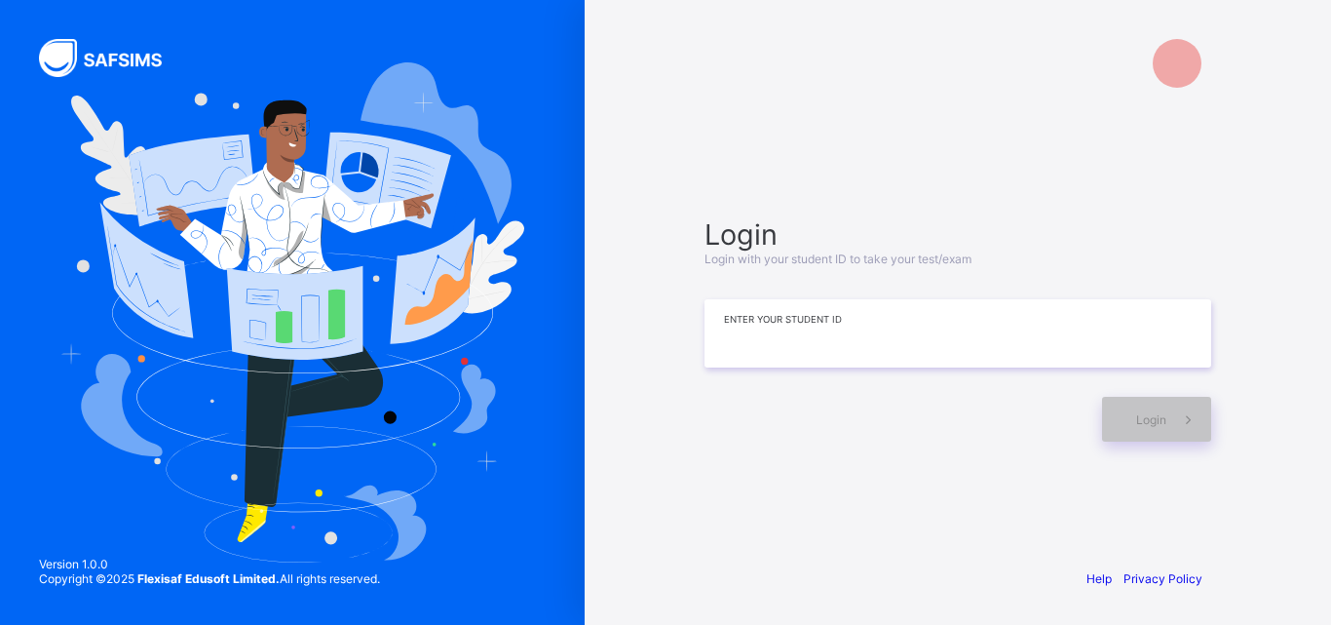
click at [817, 320] on input at bounding box center [958, 333] width 507 height 68
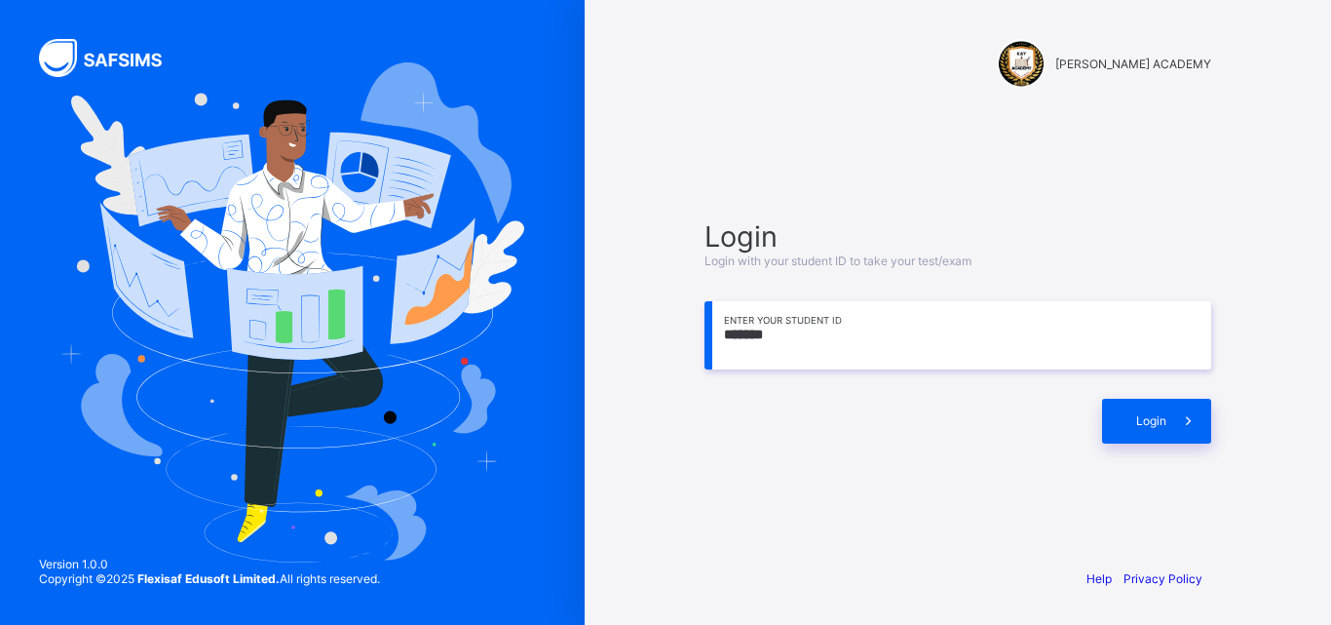
type input "*******"
click at [845, 325] on input at bounding box center [958, 335] width 507 height 68
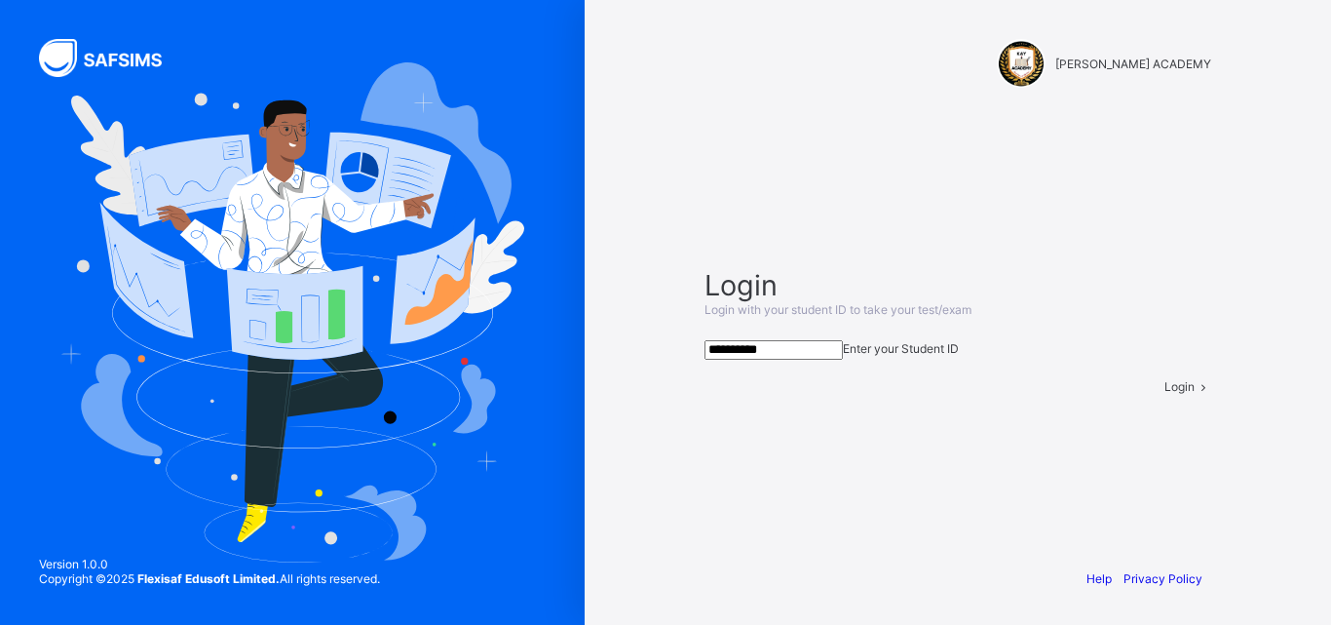
type input "**********"
click at [1165, 394] on div "Login" at bounding box center [1188, 386] width 47 height 15
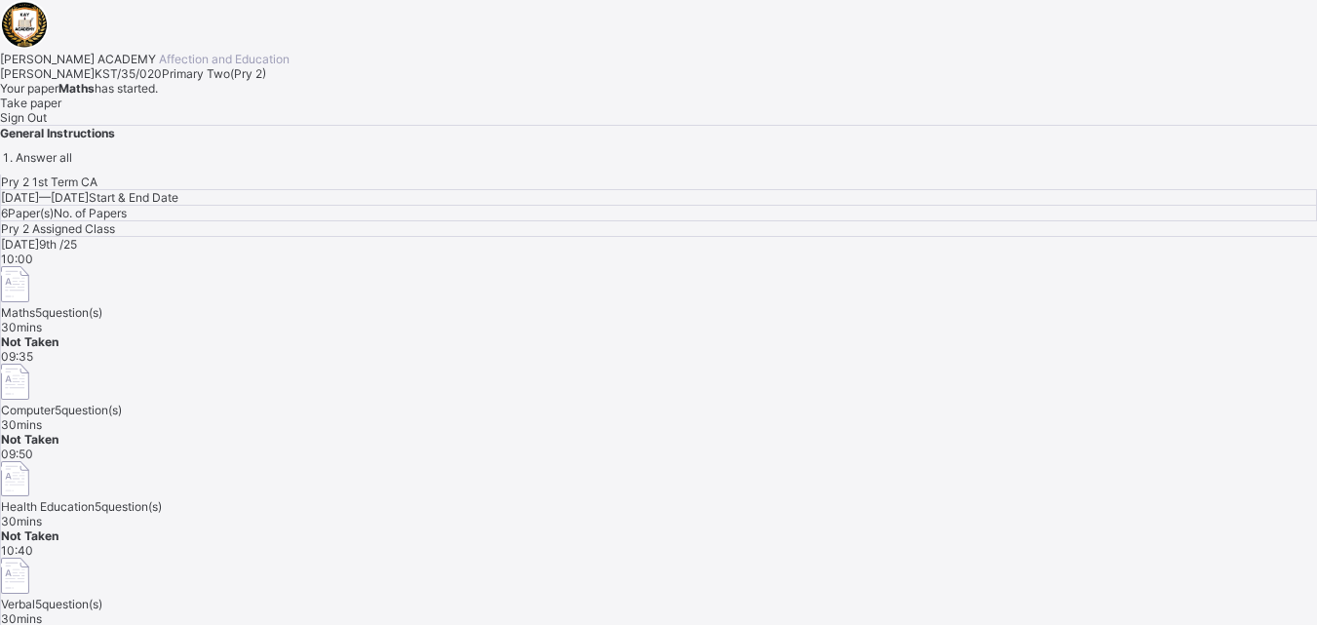
click at [246, 110] on div "Take paper" at bounding box center [658, 103] width 1317 height 15
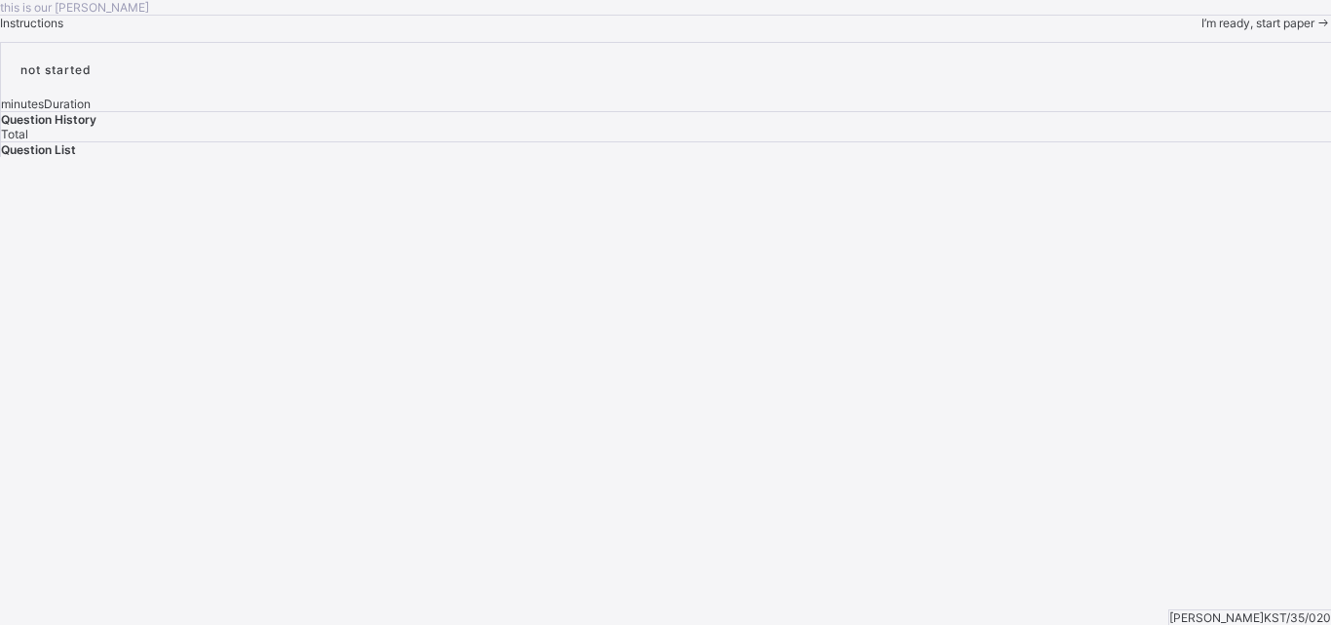
click at [1202, 30] on span "I’m ready, start paper" at bounding box center [1258, 23] width 113 height 15
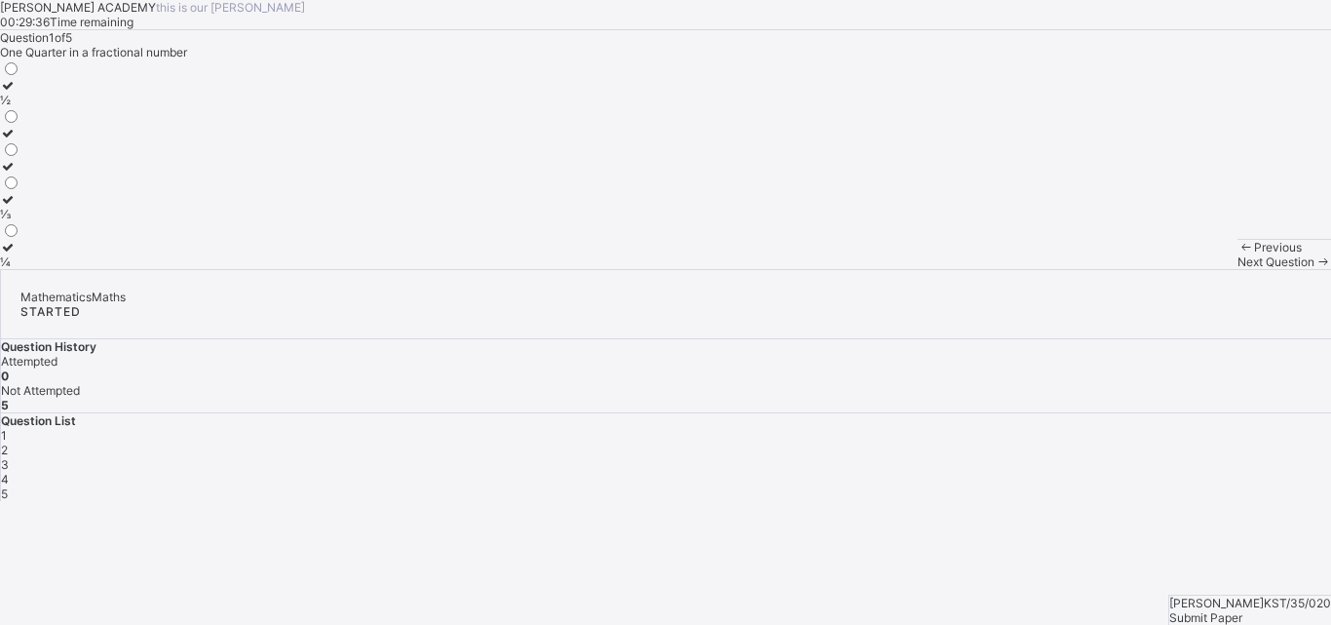
click at [17, 93] on icon at bounding box center [8, 85] width 17 height 15
click at [1018, 442] on div "2" at bounding box center [666, 449] width 1330 height 15
click at [75, 140] on div "HUNDRED" at bounding box center [37, 133] width 75 height 15
click at [1238, 269] on div "Next Question" at bounding box center [1285, 261] width 94 height 15
click at [139, 107] on div "One Hundred and Twenty" at bounding box center [69, 100] width 139 height 15
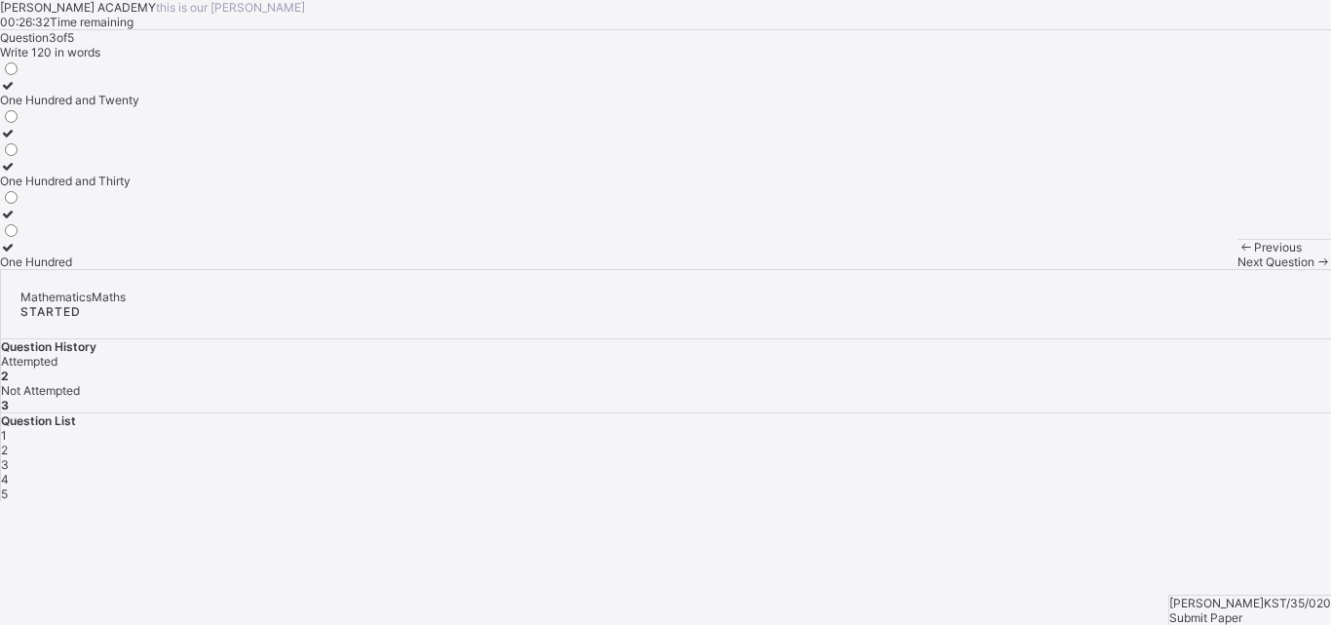
click at [724, 269] on div "Question 3 of 5 Write 120 in words One Hundred and Twenty One Hundred and Thirt…" at bounding box center [665, 149] width 1331 height 239
click at [1238, 269] on span "Next Question" at bounding box center [1276, 261] width 77 height 15
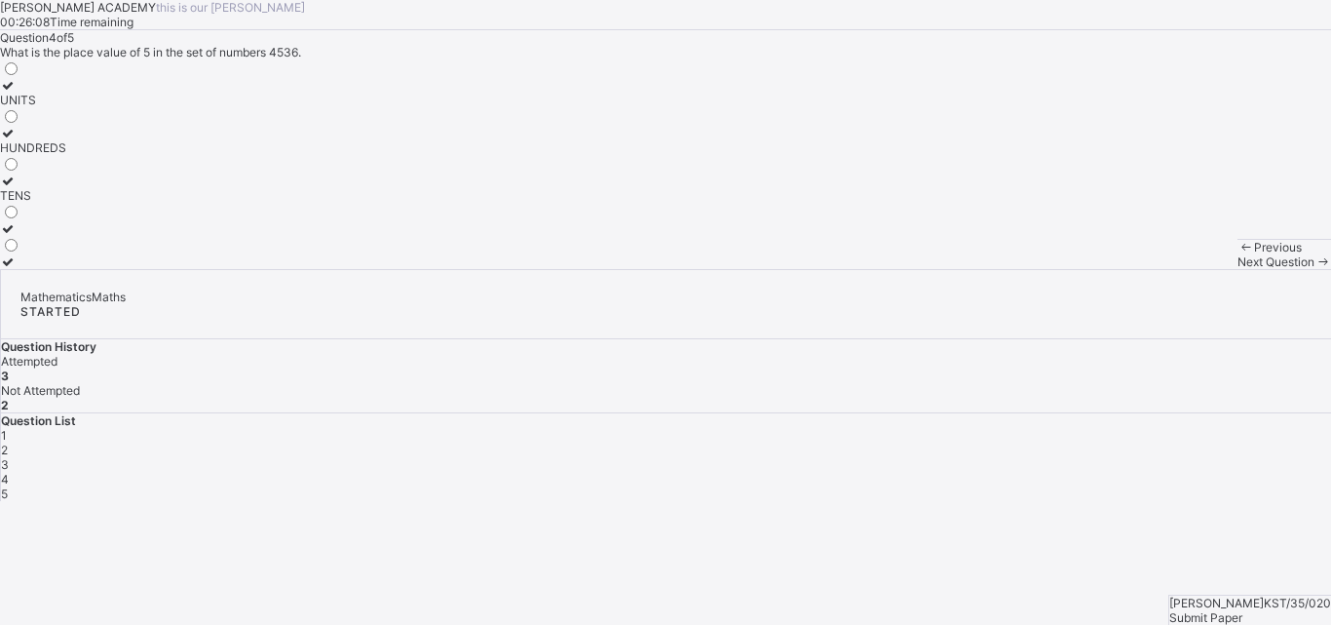
click at [66, 155] on div "HUNDREDS" at bounding box center [33, 147] width 66 height 15
click at [1238, 269] on div "Next Question" at bounding box center [1285, 261] width 94 height 15
click at [21, 269] on div "225" at bounding box center [10, 261] width 21 height 15
click at [1234, 610] on div "Submit Paper" at bounding box center [1251, 617] width 162 height 15
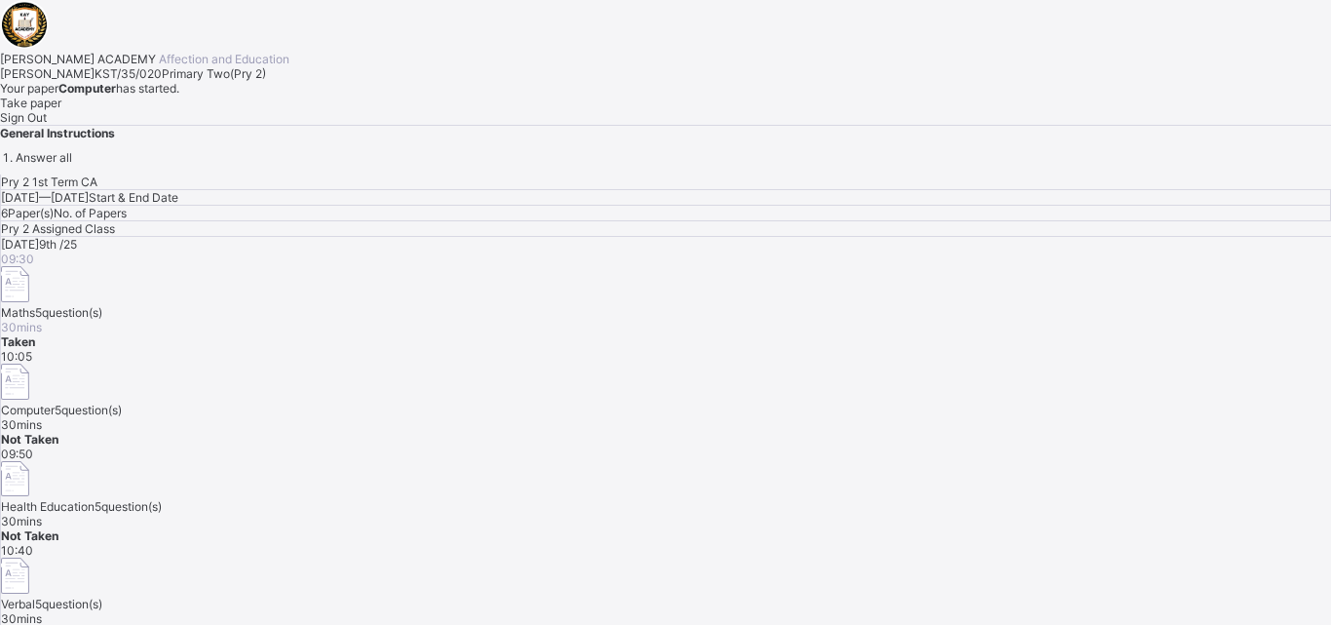
click at [55, 403] on span "Computer" at bounding box center [28, 410] width 54 height 15
click at [61, 110] on span "Take paper" at bounding box center [30, 103] width 61 height 15
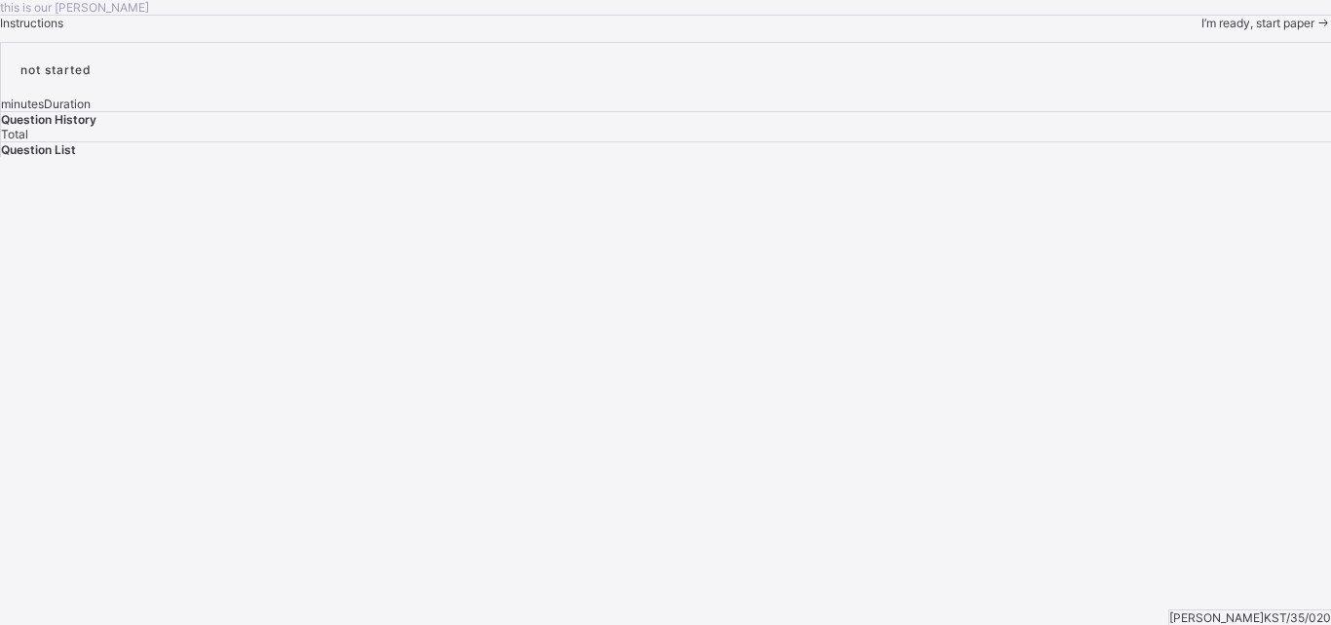
click at [1202, 30] on div "I’m ready, start paper" at bounding box center [1267, 23] width 130 height 15
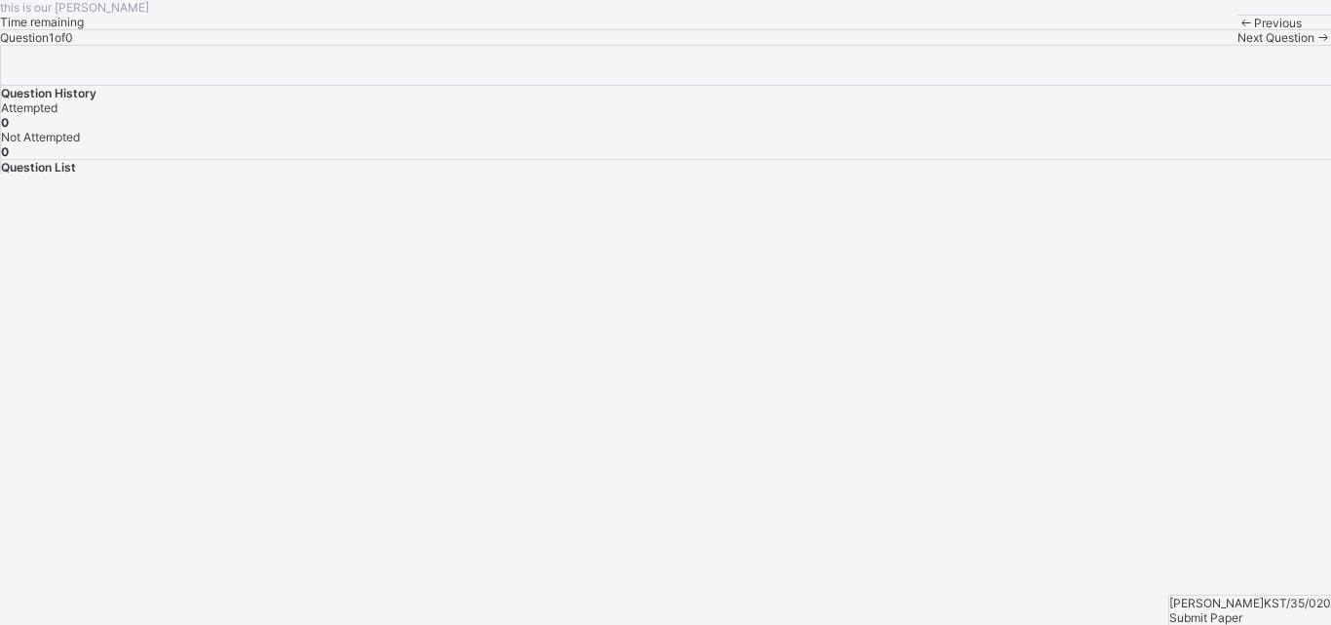
click at [1238, 45] on div "Previous Next Question" at bounding box center [1285, 30] width 94 height 30
click at [1238, 45] on div "Next Question" at bounding box center [1285, 37] width 94 height 15
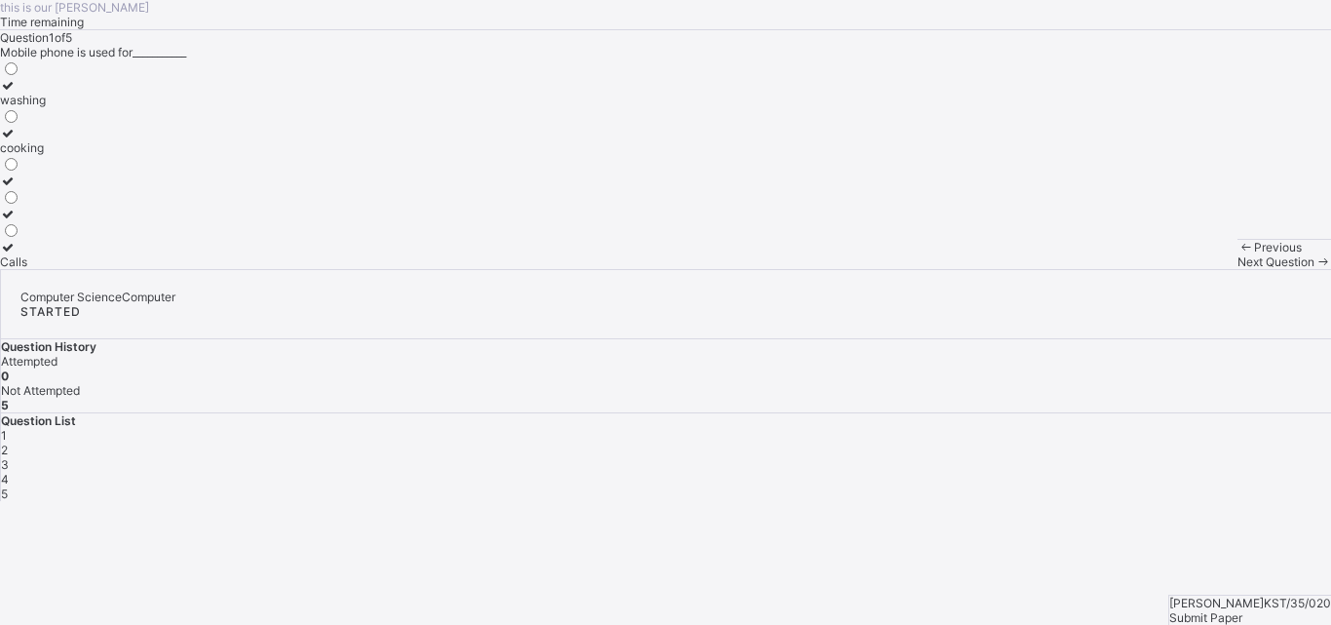
click at [1238, 269] on div "Next Question" at bounding box center [1285, 261] width 94 height 15
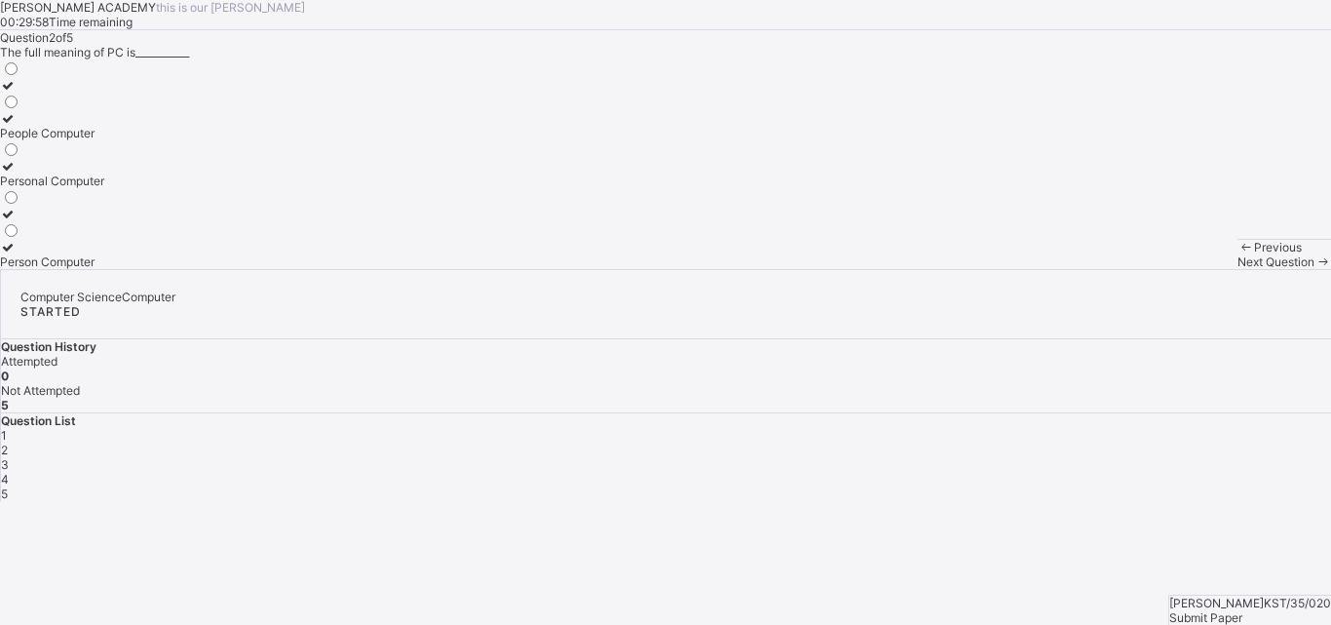
click at [966, 428] on div "1" at bounding box center [666, 435] width 1330 height 15
click at [46, 269] on label "Calls" at bounding box center [23, 254] width 46 height 29
click at [1238, 269] on span "Next Question" at bounding box center [1276, 261] width 77 height 15
click at [104, 269] on div "Person Computer" at bounding box center [52, 261] width 104 height 15
click at [104, 173] on div at bounding box center [52, 166] width 104 height 15
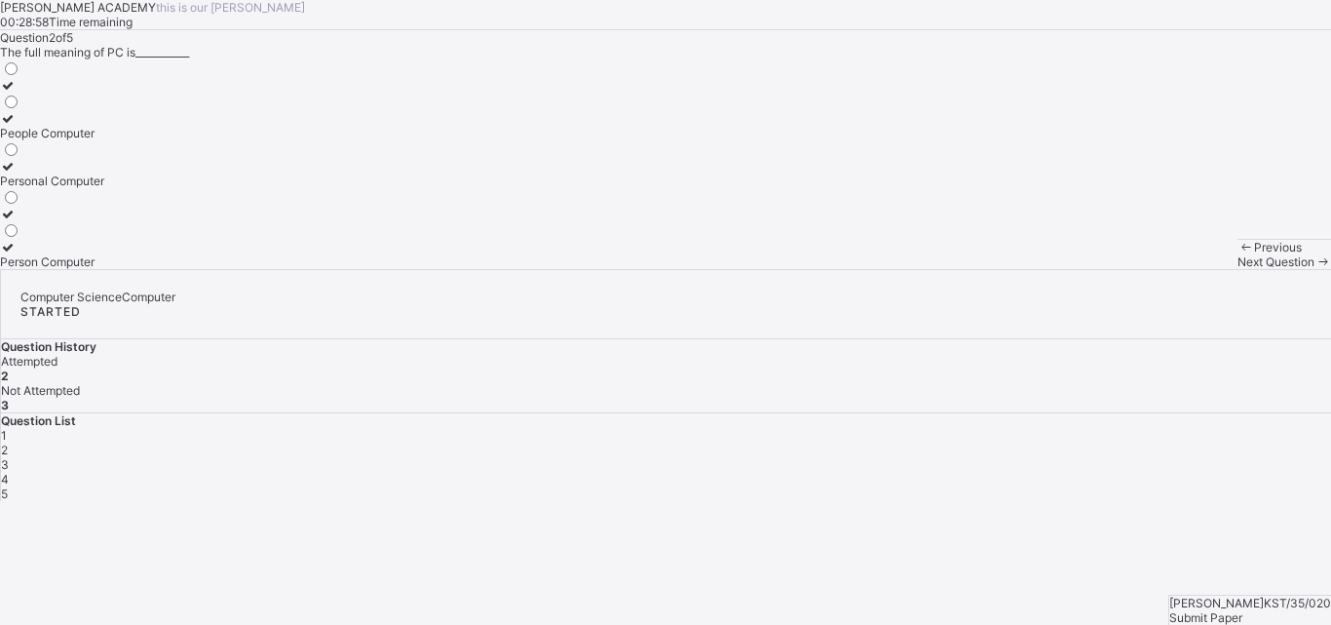
click at [1238, 269] on div "Next Question" at bounding box center [1285, 261] width 94 height 15
click at [27, 173] on label "Size" at bounding box center [13, 158] width 27 height 29
click at [1127, 472] on div "4" at bounding box center [666, 479] width 1330 height 15
click at [45, 269] on div "Addition" at bounding box center [22, 261] width 45 height 15
click at [1238, 269] on div "Next Question" at bounding box center [1285, 261] width 94 height 15
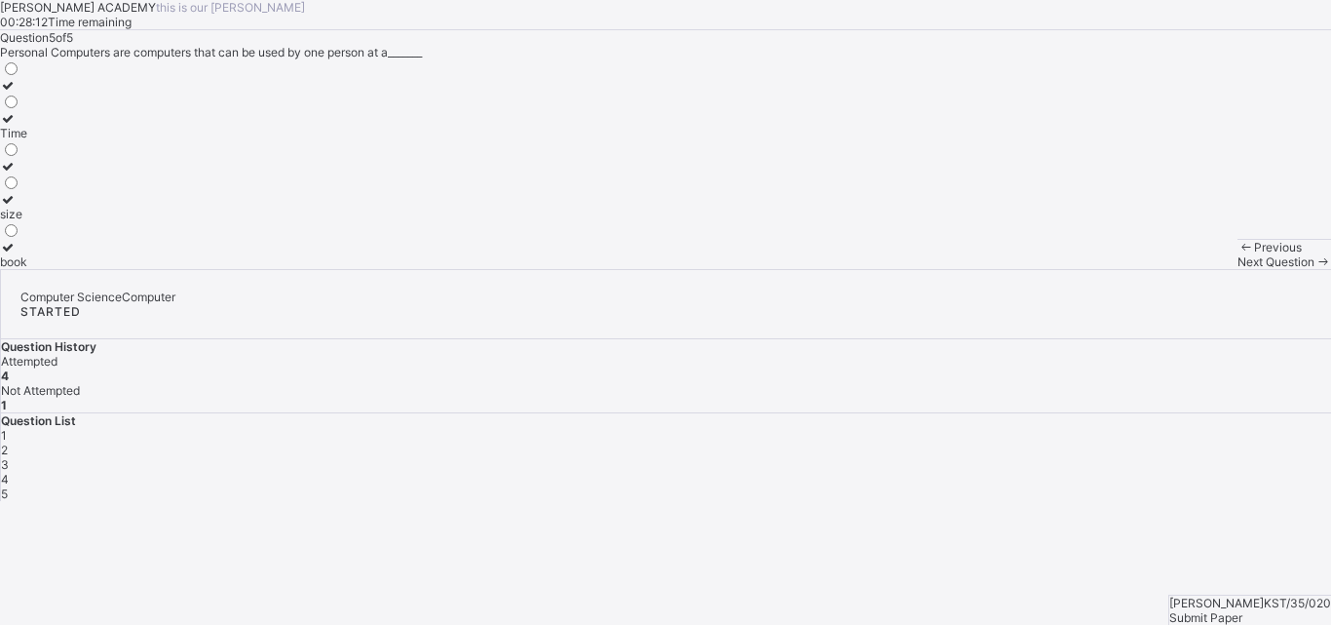
click at [27, 140] on div "Time" at bounding box center [13, 133] width 27 height 15
click at [1243, 610] on span "Submit Paper" at bounding box center [1206, 617] width 73 height 15
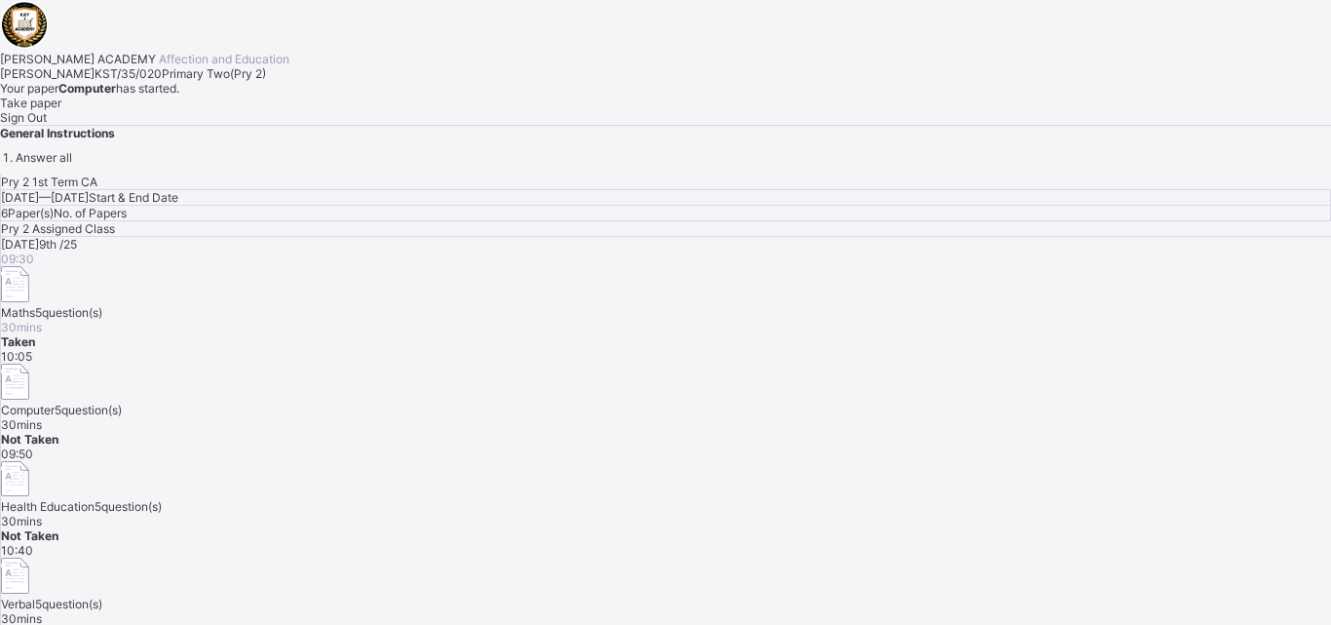
click at [934, 364] on div "Computer 5 question(s)" at bounding box center [666, 391] width 1330 height 54
click at [42, 417] on span "30 mins" at bounding box center [21, 424] width 41 height 15
click at [209, 110] on div "Take paper" at bounding box center [665, 103] width 1331 height 15
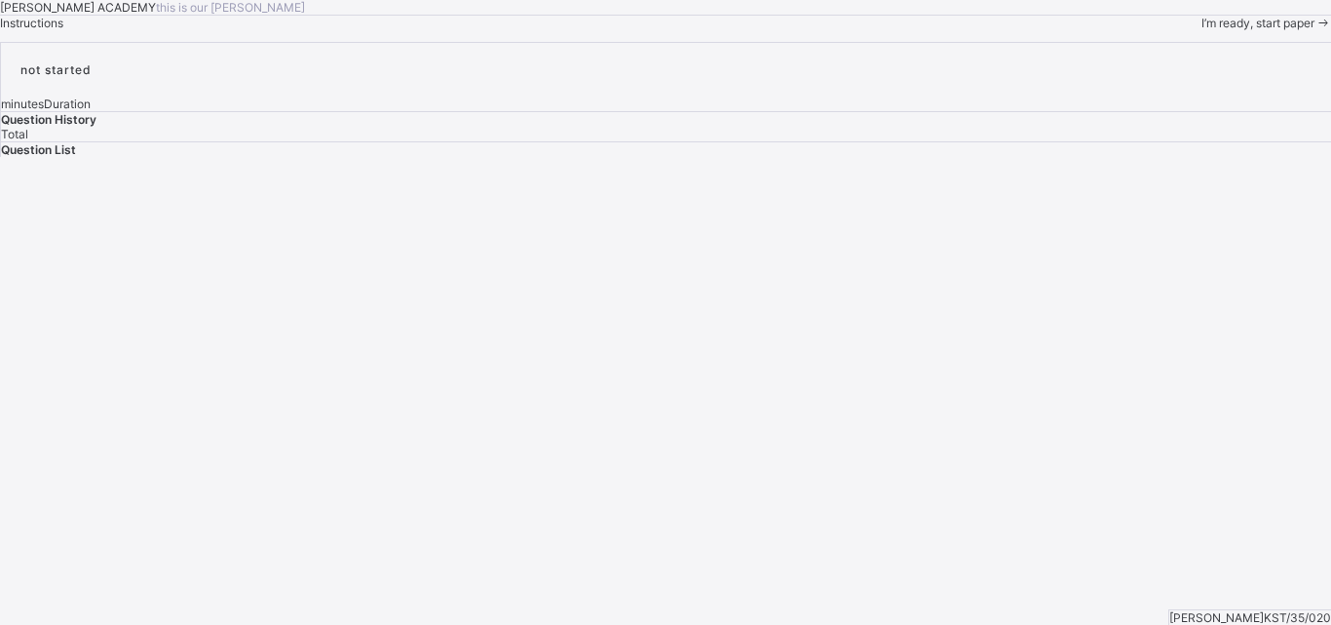
click at [1202, 30] on span "I’m ready, start paper" at bounding box center [1258, 23] width 113 height 15
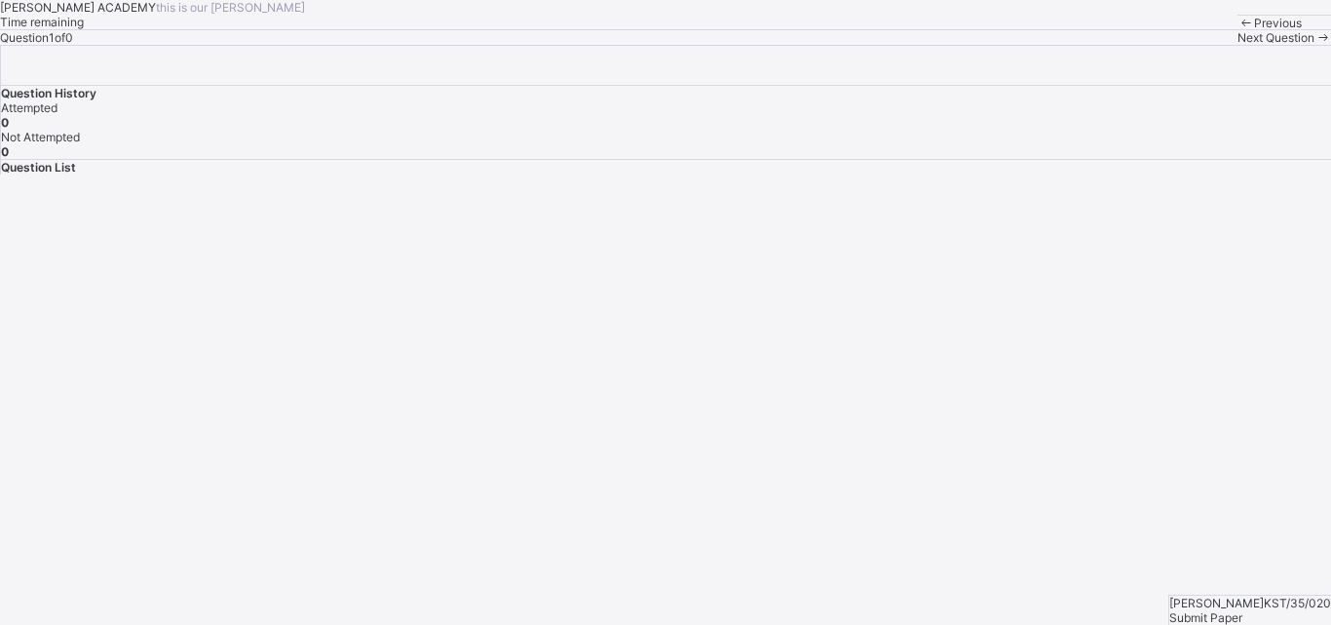
click at [1238, 45] on div "Next Question" at bounding box center [1285, 37] width 94 height 15
click at [1238, 45] on span "Next Question" at bounding box center [1276, 37] width 77 height 15
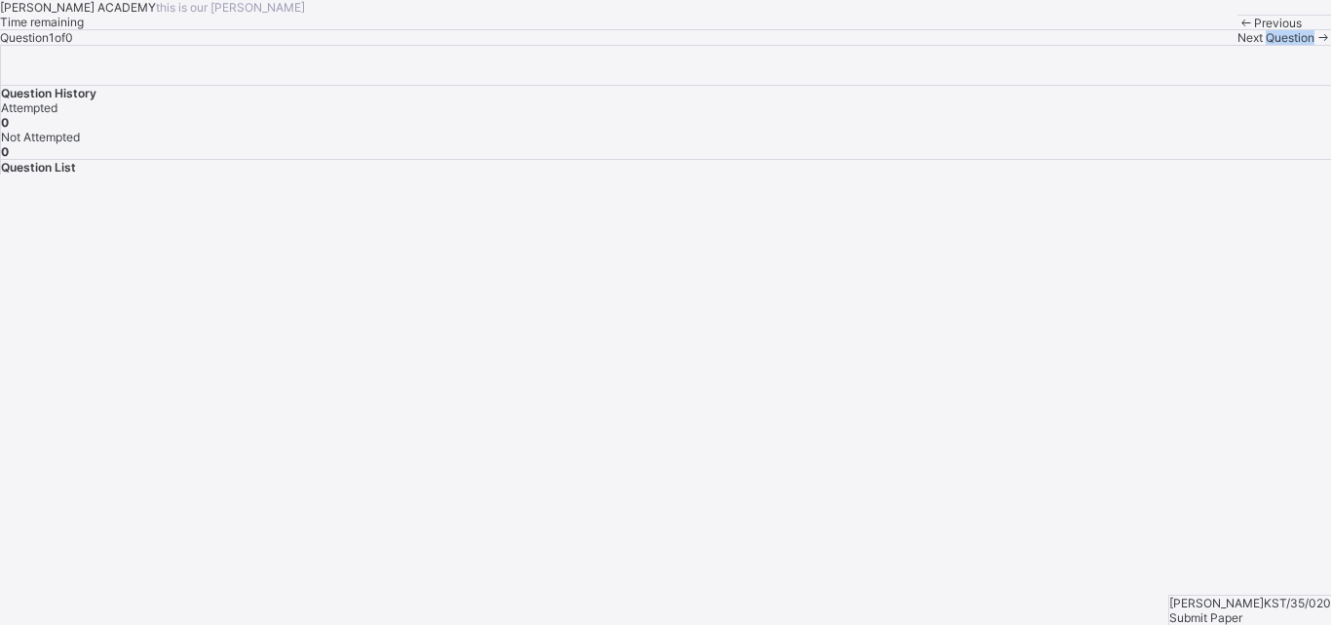
click at [1238, 45] on span "Next Question" at bounding box center [1276, 37] width 77 height 15
click at [1243, 610] on span "Submit Paper" at bounding box center [1206, 617] width 73 height 15
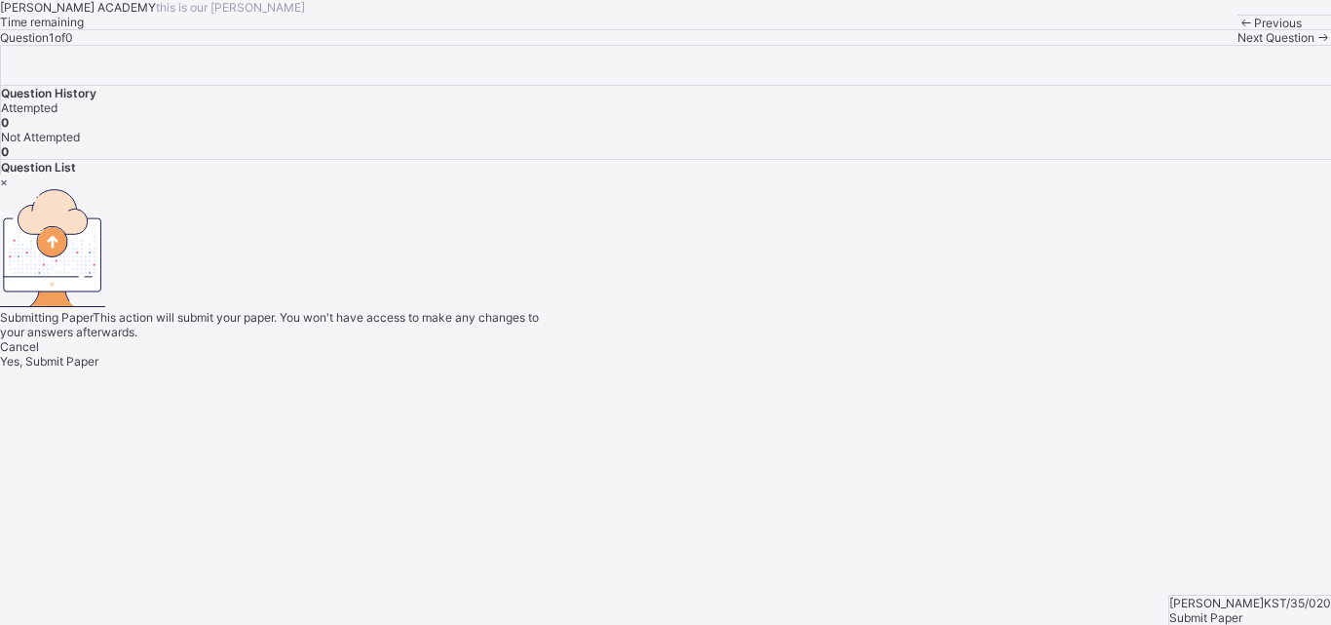
click at [723, 368] on div "Yes, Submit Paper" at bounding box center [665, 361] width 1331 height 15
click at [98, 368] on span "Yes, Submit Paper" at bounding box center [49, 361] width 98 height 15
click at [869, 174] on div "×" at bounding box center [665, 181] width 1331 height 15
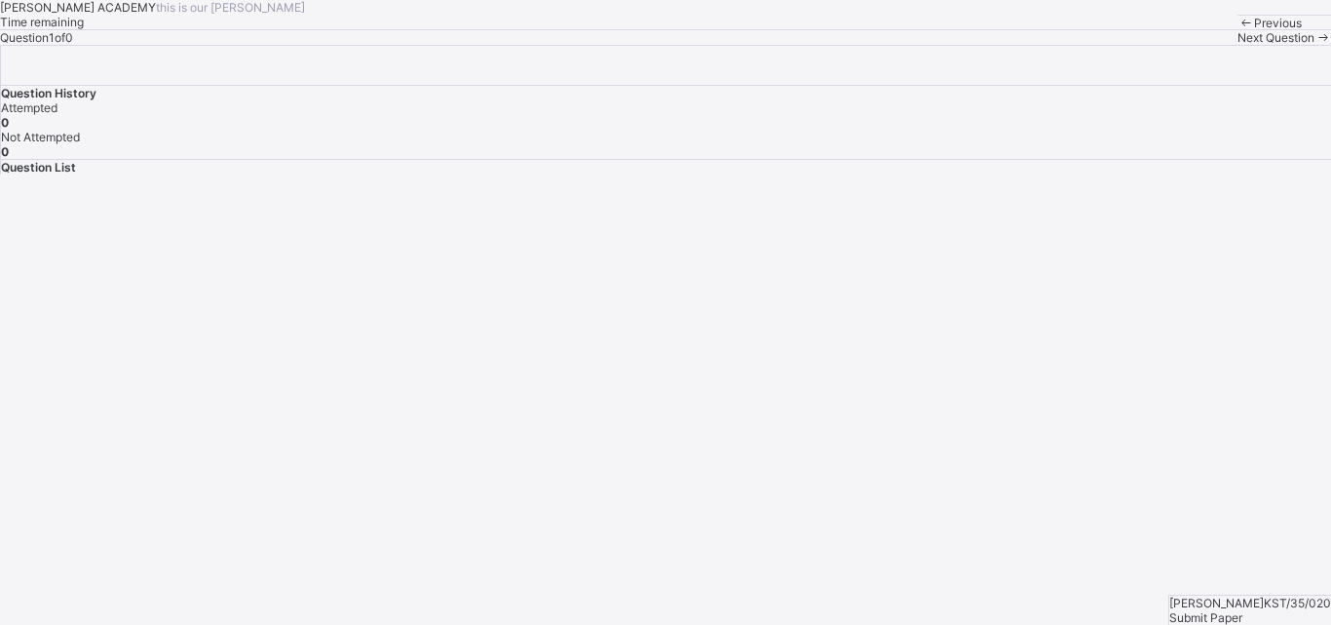
click at [1238, 610] on span "Submit Paper" at bounding box center [1206, 617] width 73 height 15
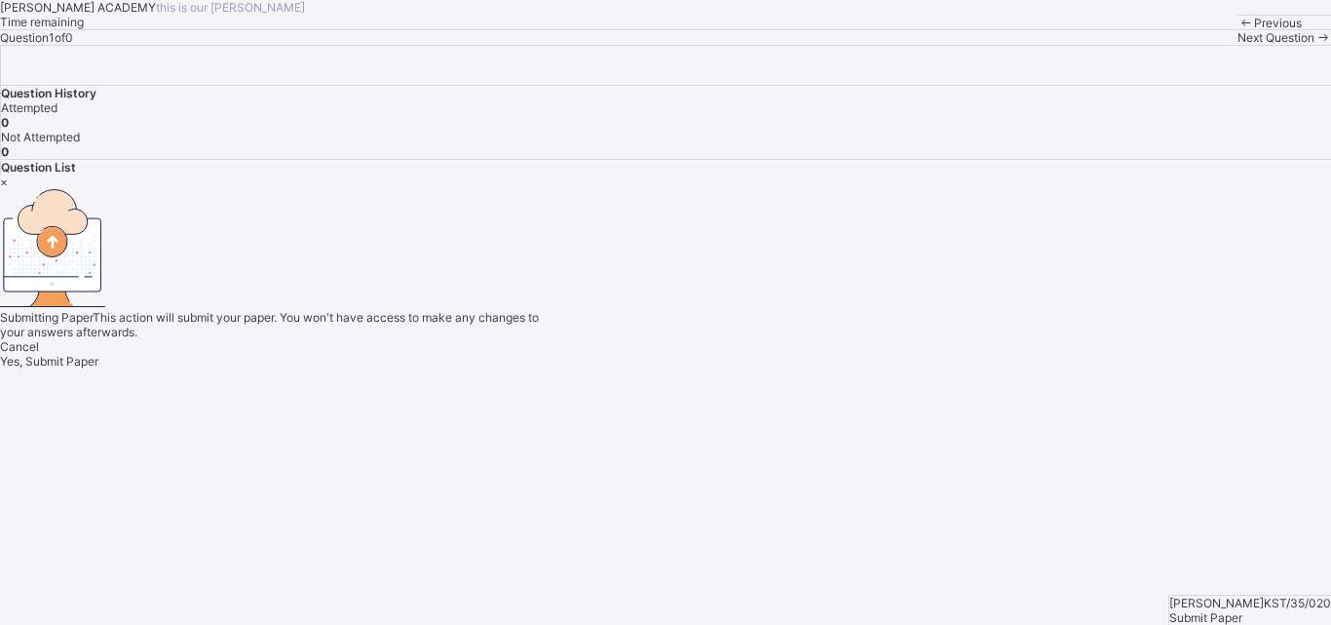
click at [752, 368] on div "Yes, Submit Paper" at bounding box center [665, 361] width 1331 height 15
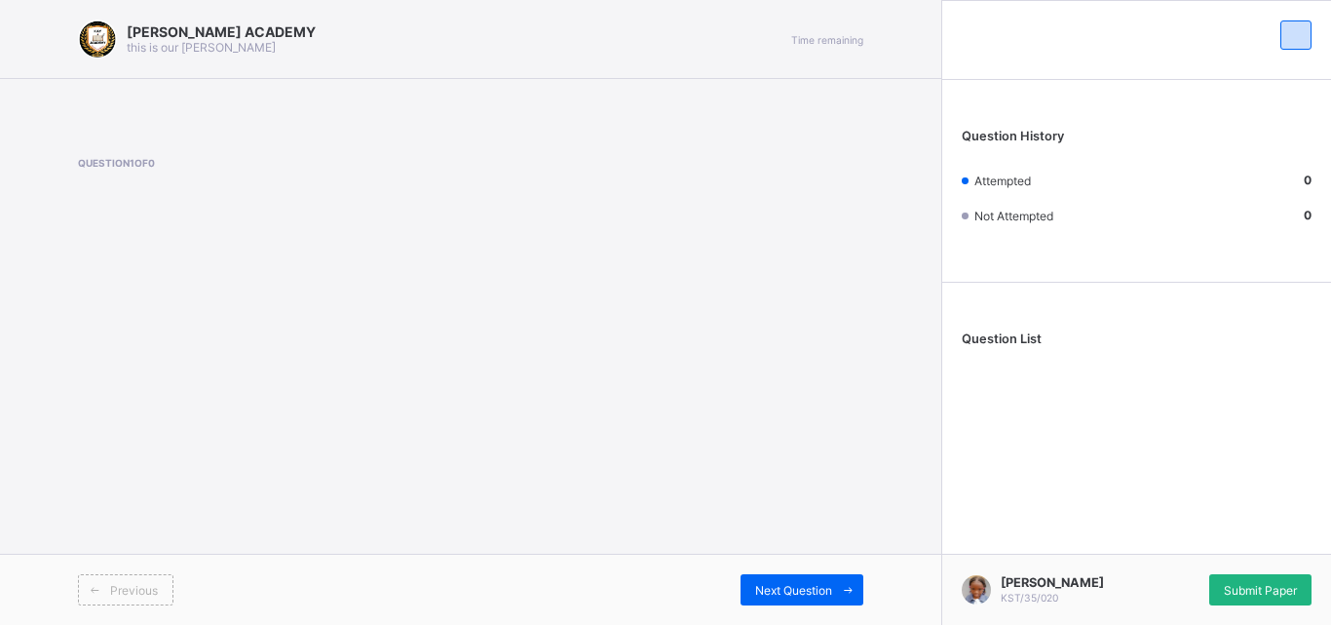
click at [1269, 578] on div "Submit Paper" at bounding box center [1260, 589] width 102 height 31
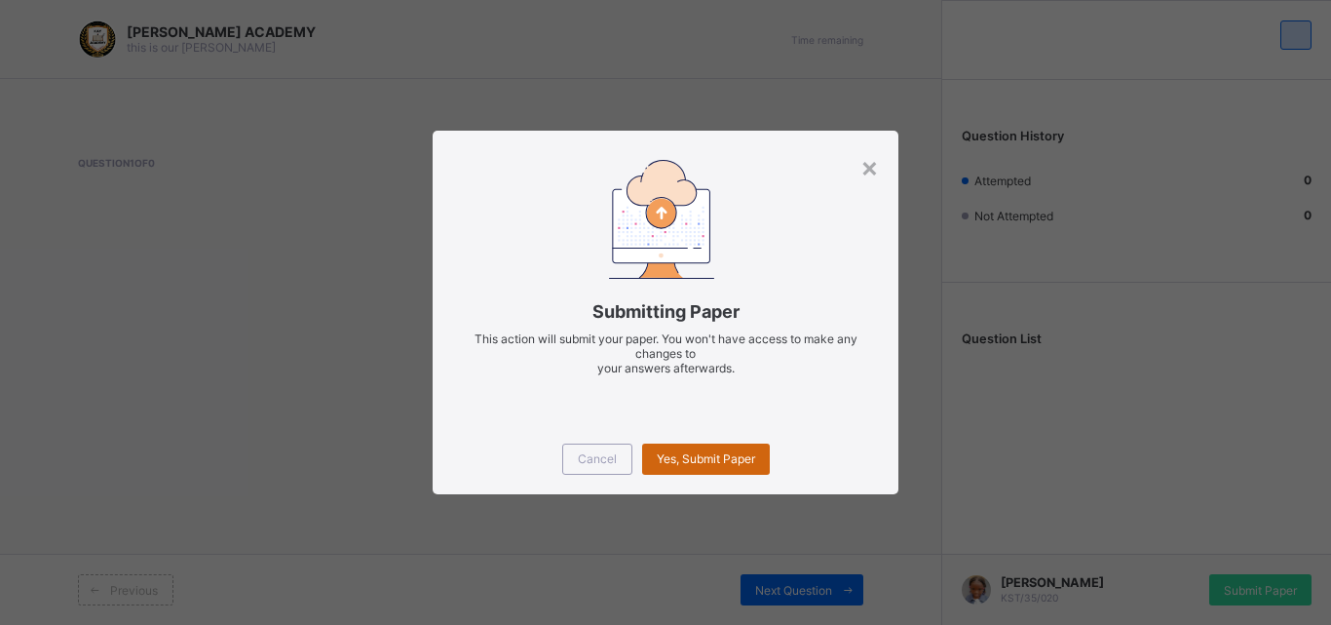
click at [735, 446] on div "Yes, Submit Paper" at bounding box center [706, 458] width 128 height 31
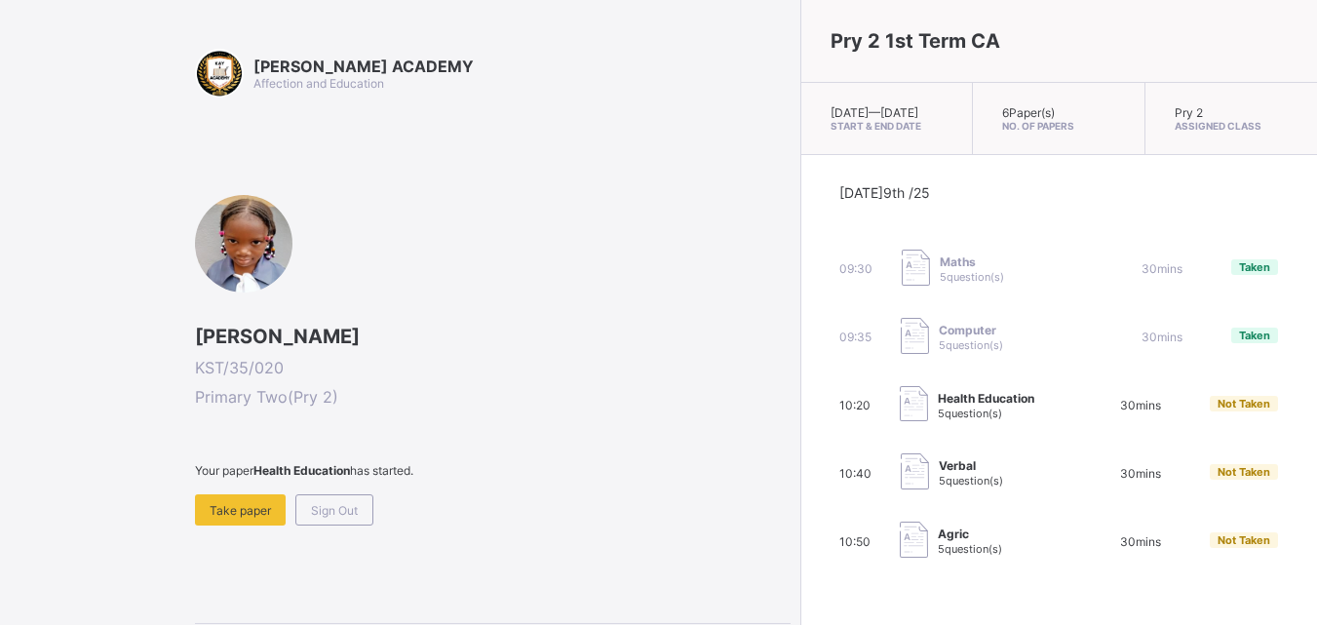
click at [255, 512] on span "Take paper" at bounding box center [240, 510] width 61 height 15
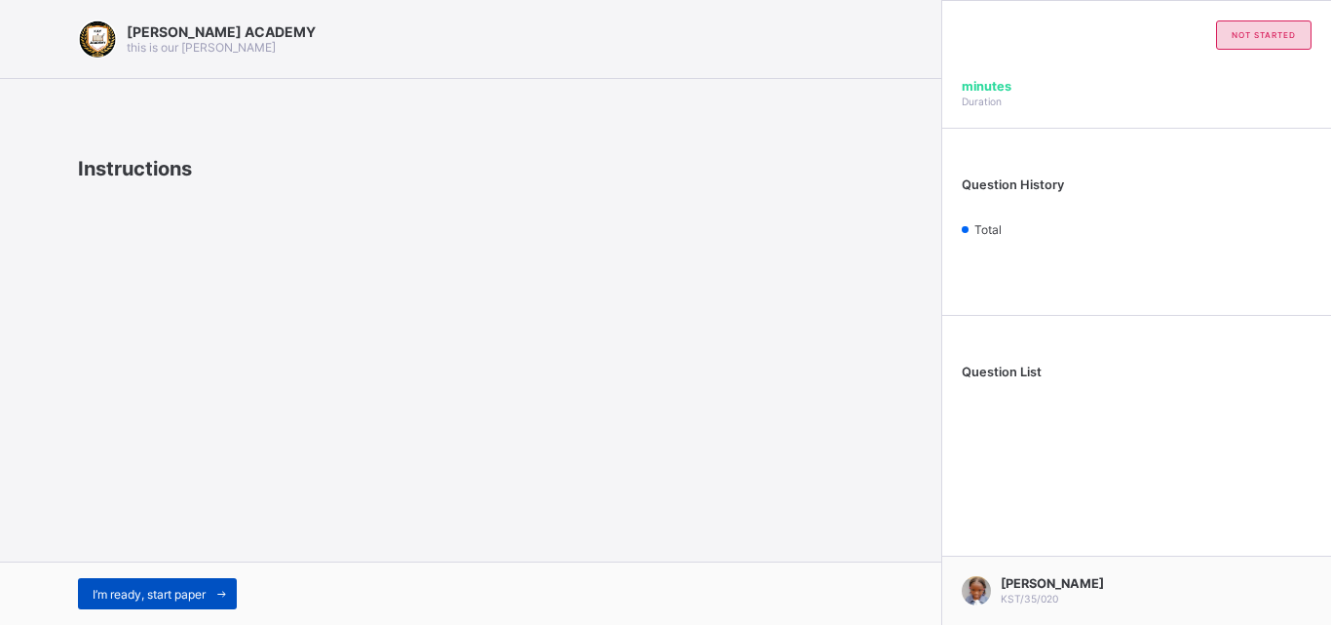
click at [201, 584] on div "I’m ready, start paper" at bounding box center [157, 593] width 159 height 31
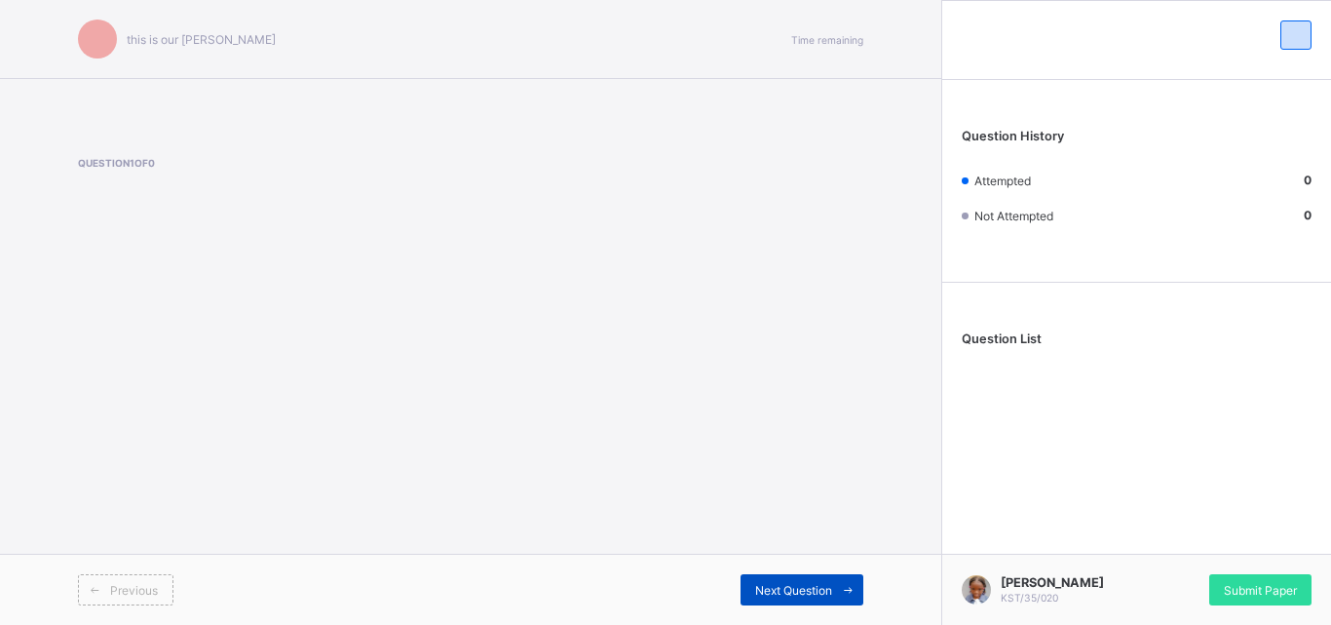
click at [827, 588] on span "Next Question" at bounding box center [793, 590] width 77 height 15
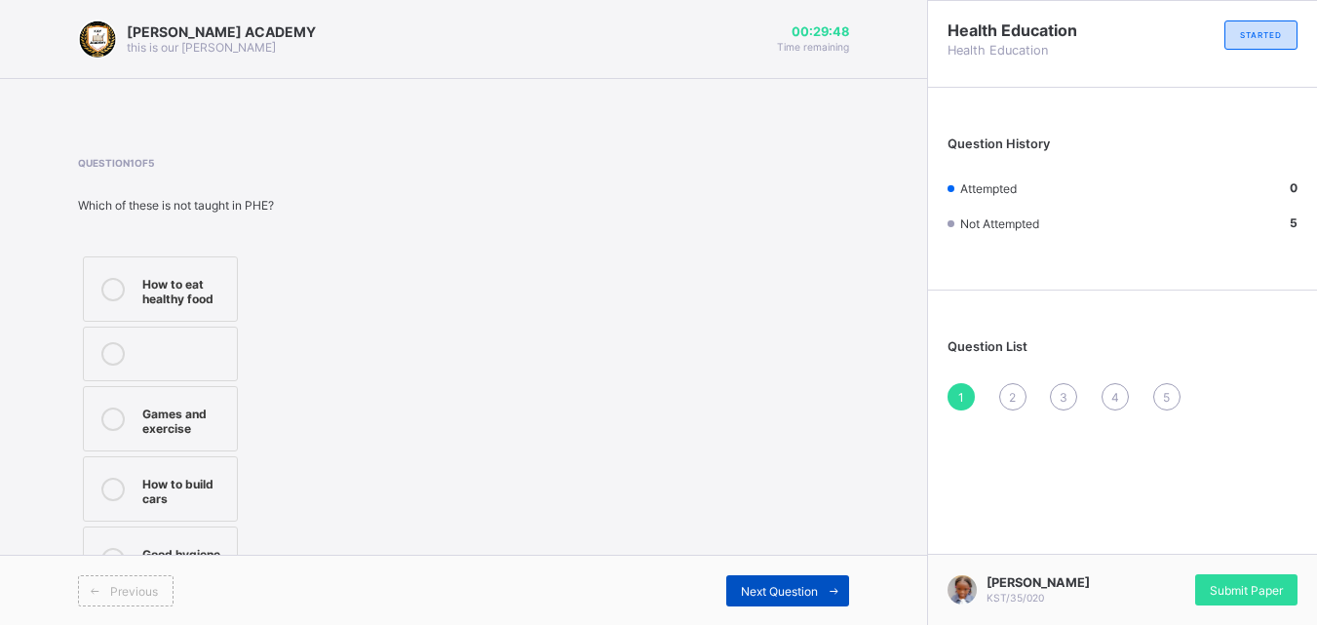
click at [818, 588] on span "Next Question" at bounding box center [779, 591] width 77 height 15
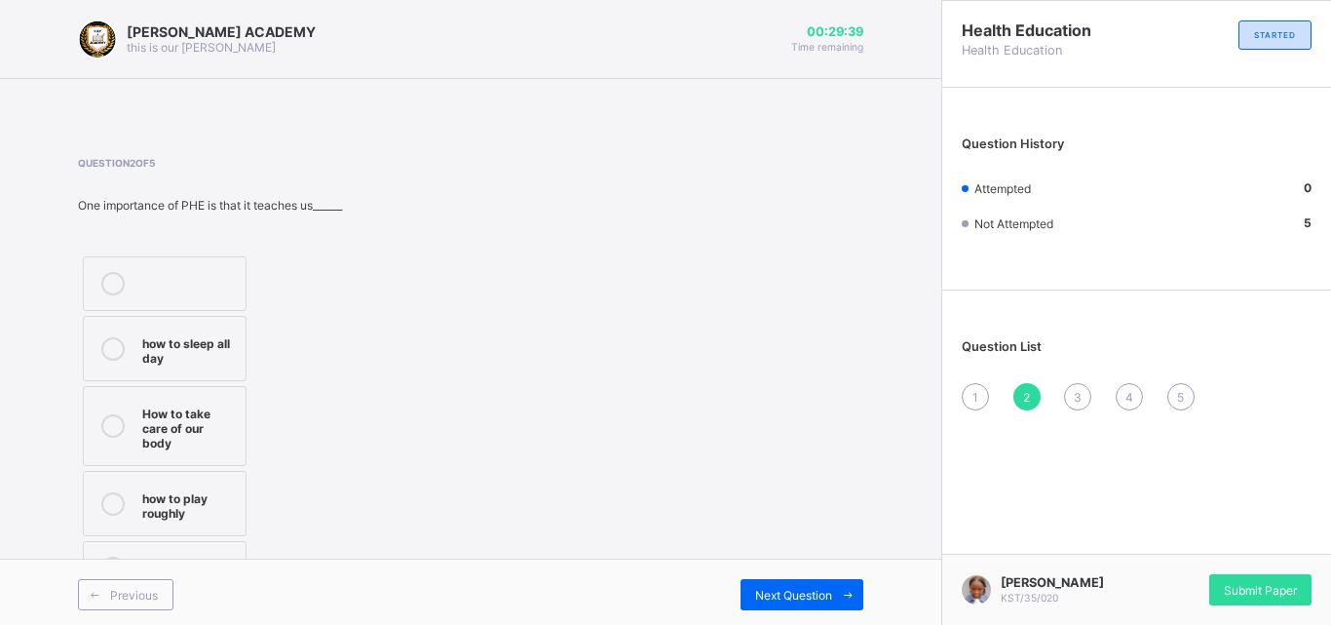
click at [970, 406] on div "1" at bounding box center [975, 396] width 27 height 27
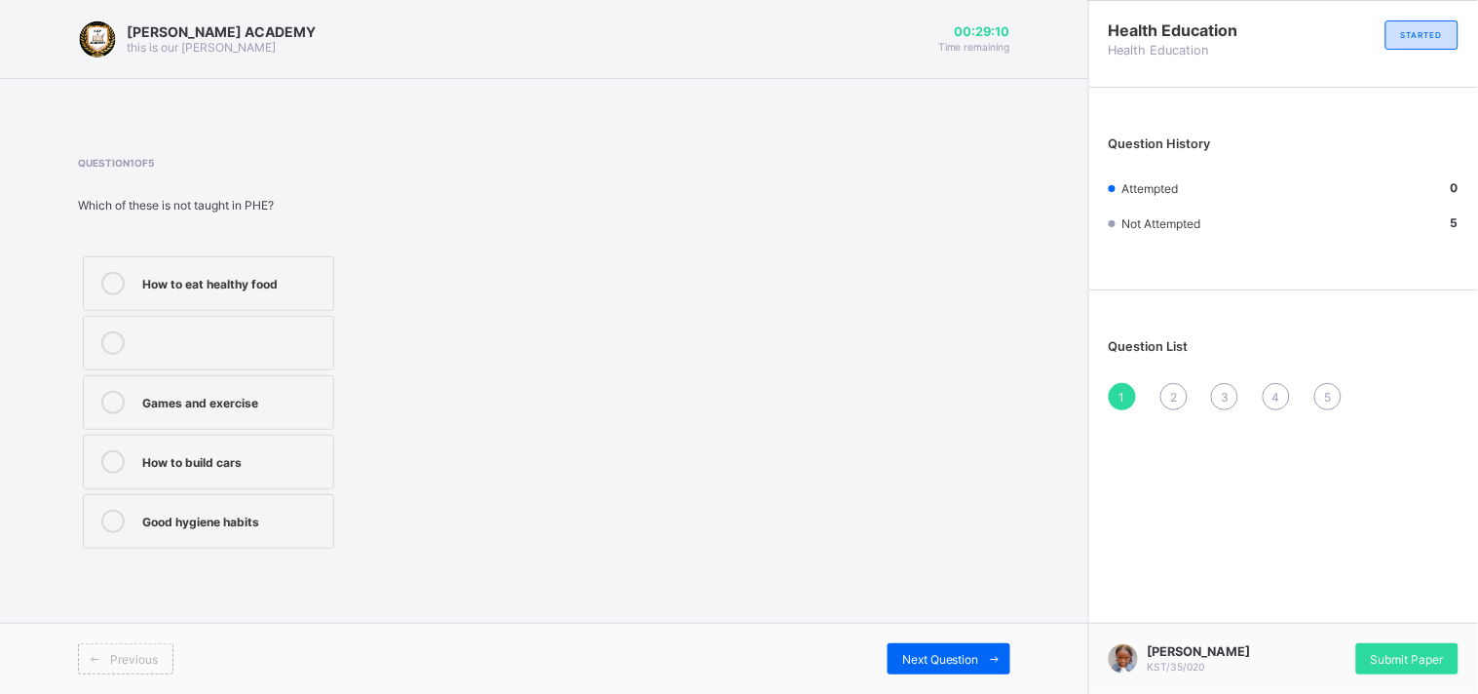
click at [163, 280] on div "How to eat healthy food" at bounding box center [232, 281] width 181 height 19
click at [931, 624] on div "Next Question" at bounding box center [949, 658] width 123 height 31
click at [218, 393] on div "How to take care of our body" at bounding box center [232, 400] width 181 height 19
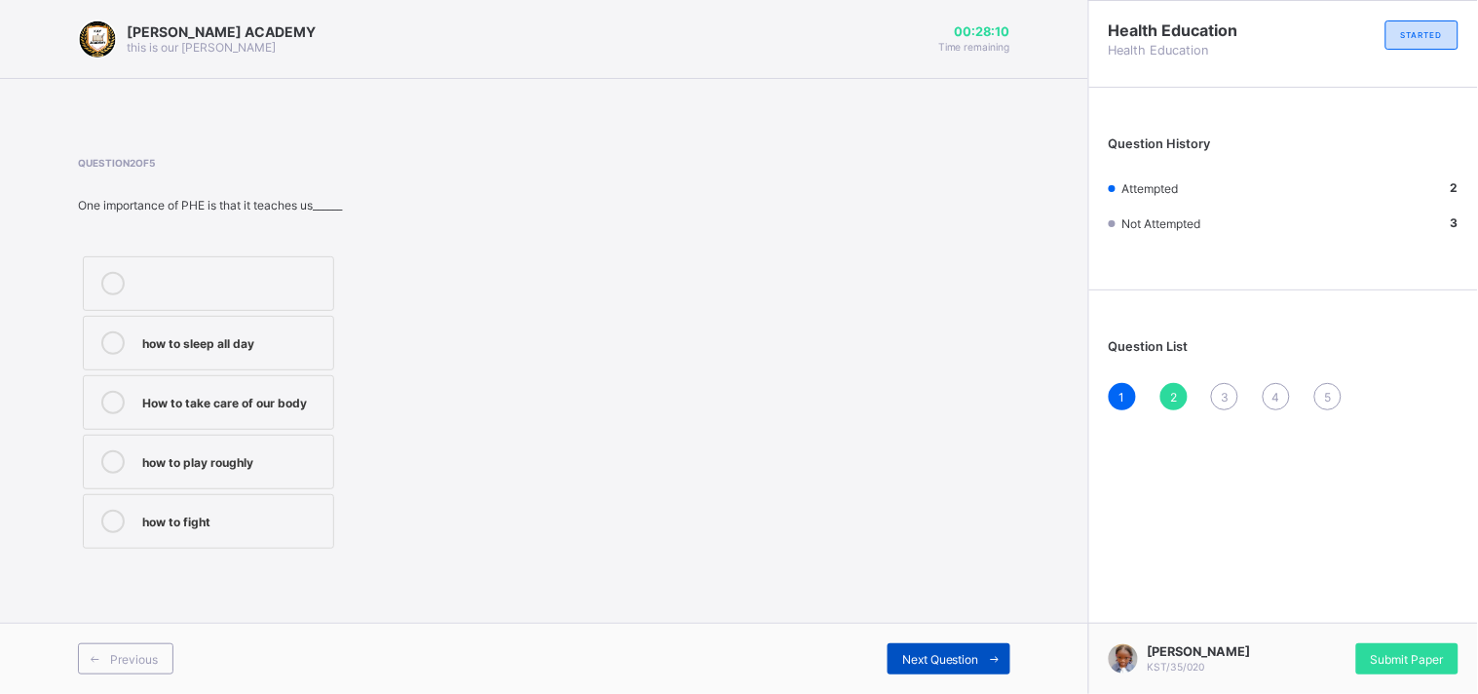
click at [955, 624] on div "Next Question" at bounding box center [949, 658] width 123 height 31
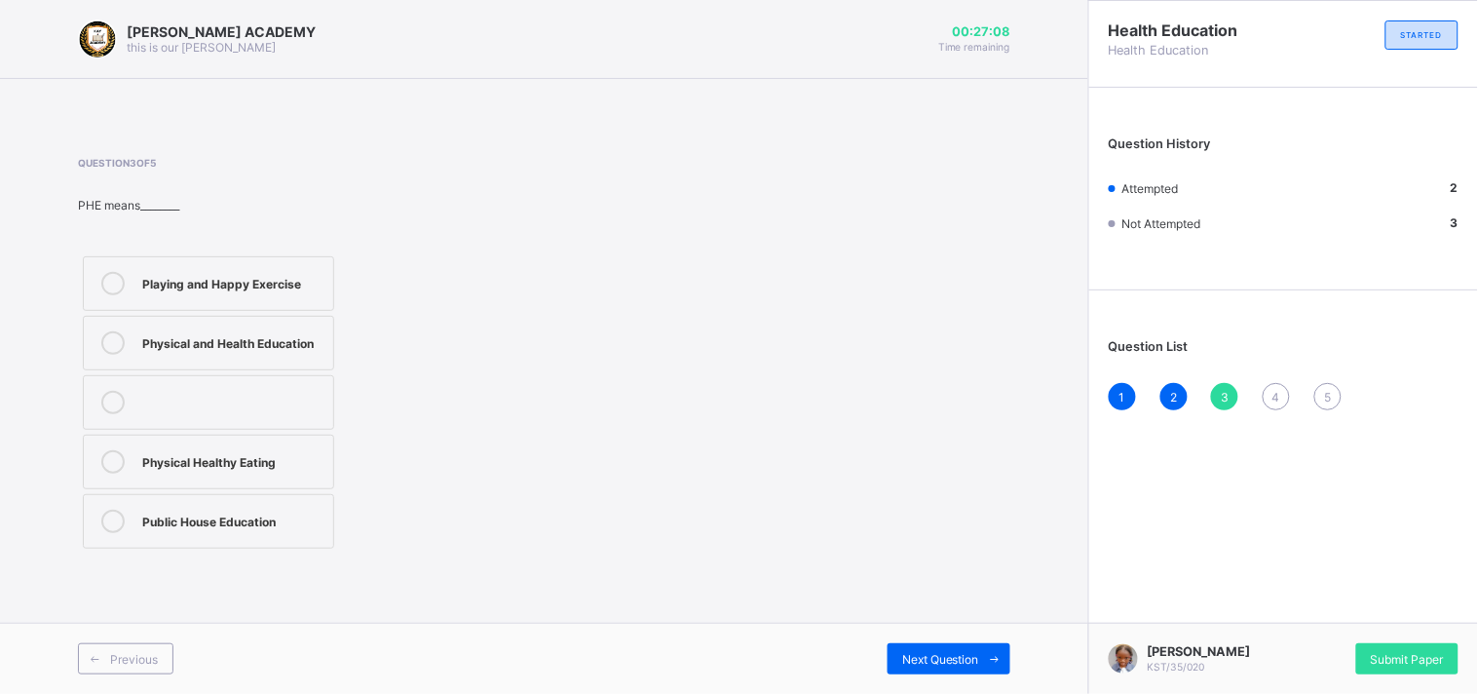
click at [131, 318] on label "Physical and Health Education" at bounding box center [208, 343] width 251 height 55
click at [950, 624] on div "Next Question" at bounding box center [949, 658] width 123 height 31
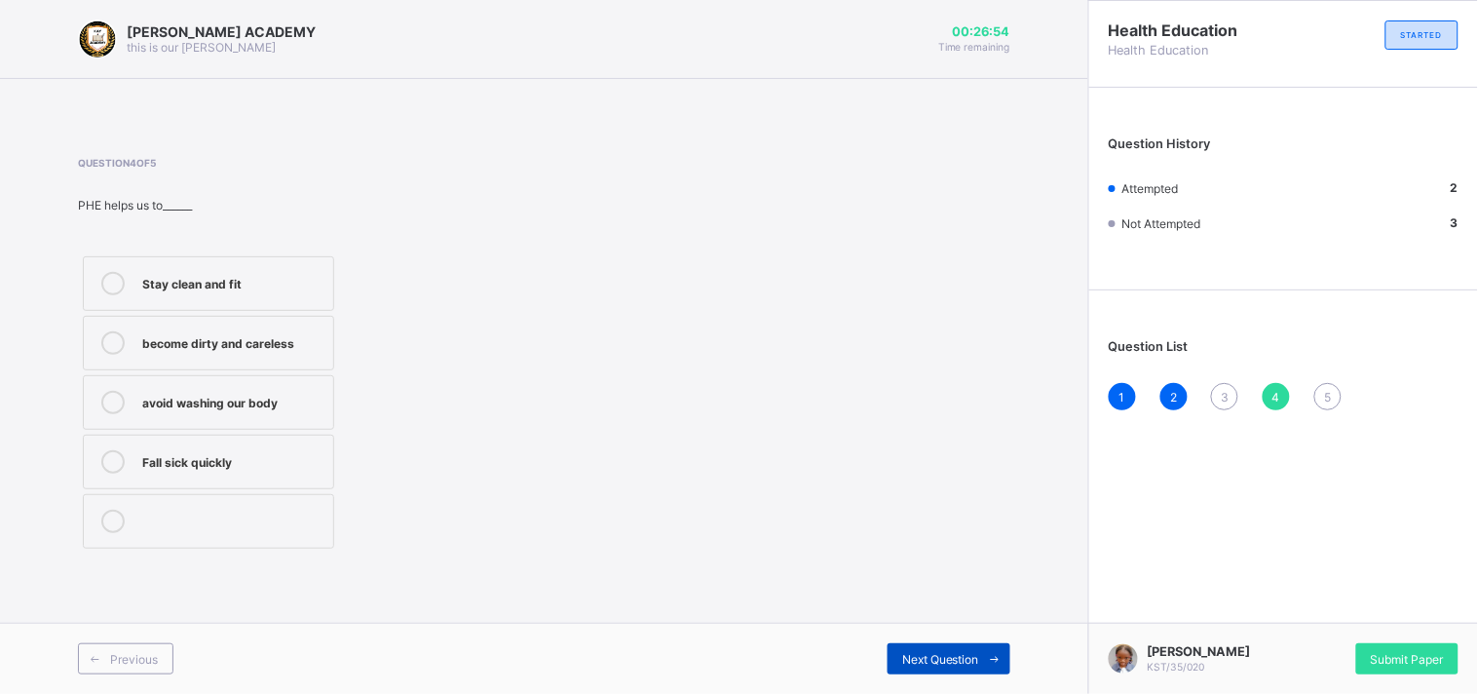
click at [970, 624] on span "Next Question" at bounding box center [940, 659] width 77 height 15
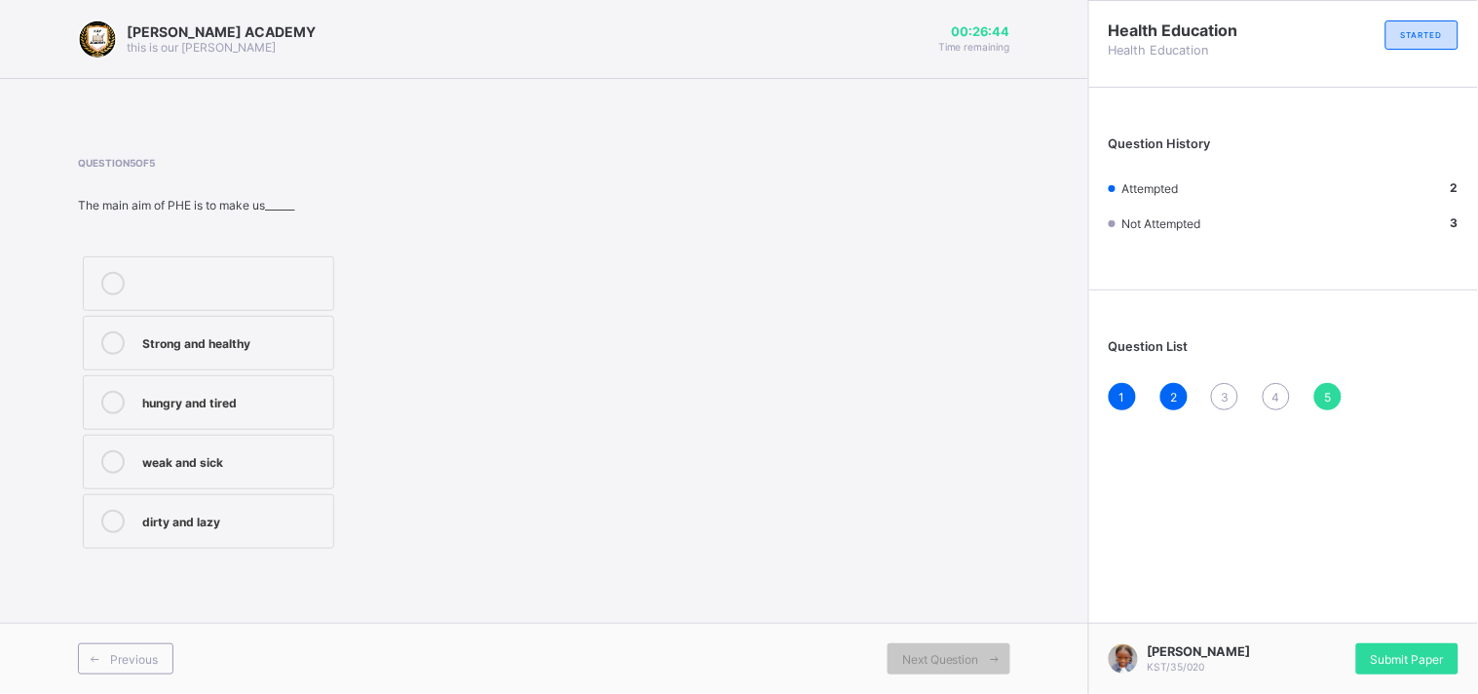
click at [1222, 391] on span "3" at bounding box center [1225, 397] width 8 height 15
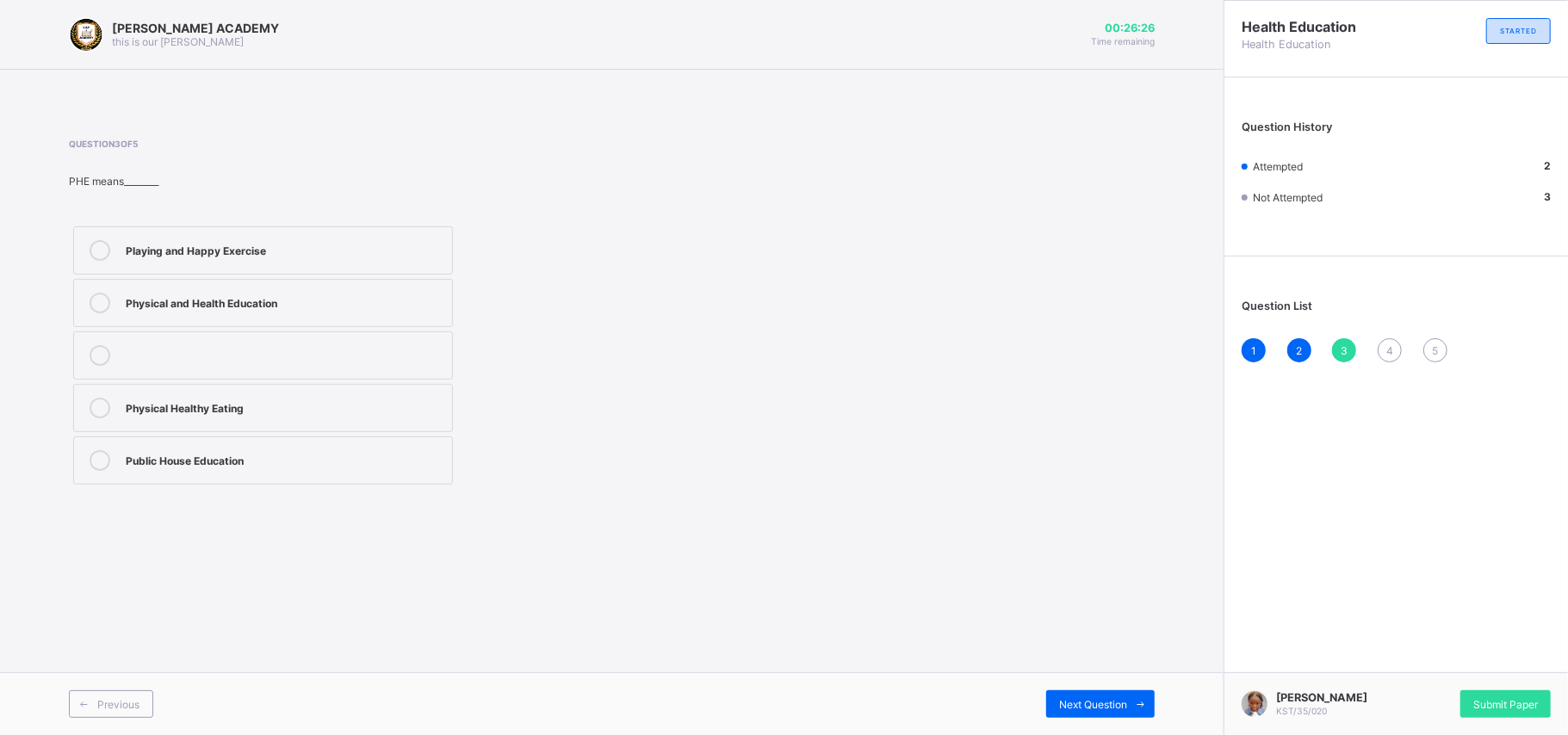
click at [387, 280] on label "Physical and Health Education" at bounding box center [263, 303] width 380 height 49
click at [1083, 551] on span "Next Question" at bounding box center [1093, 704] width 68 height 13
click at [189, 248] on div "Stay clean and fit" at bounding box center [284, 248] width 318 height 17
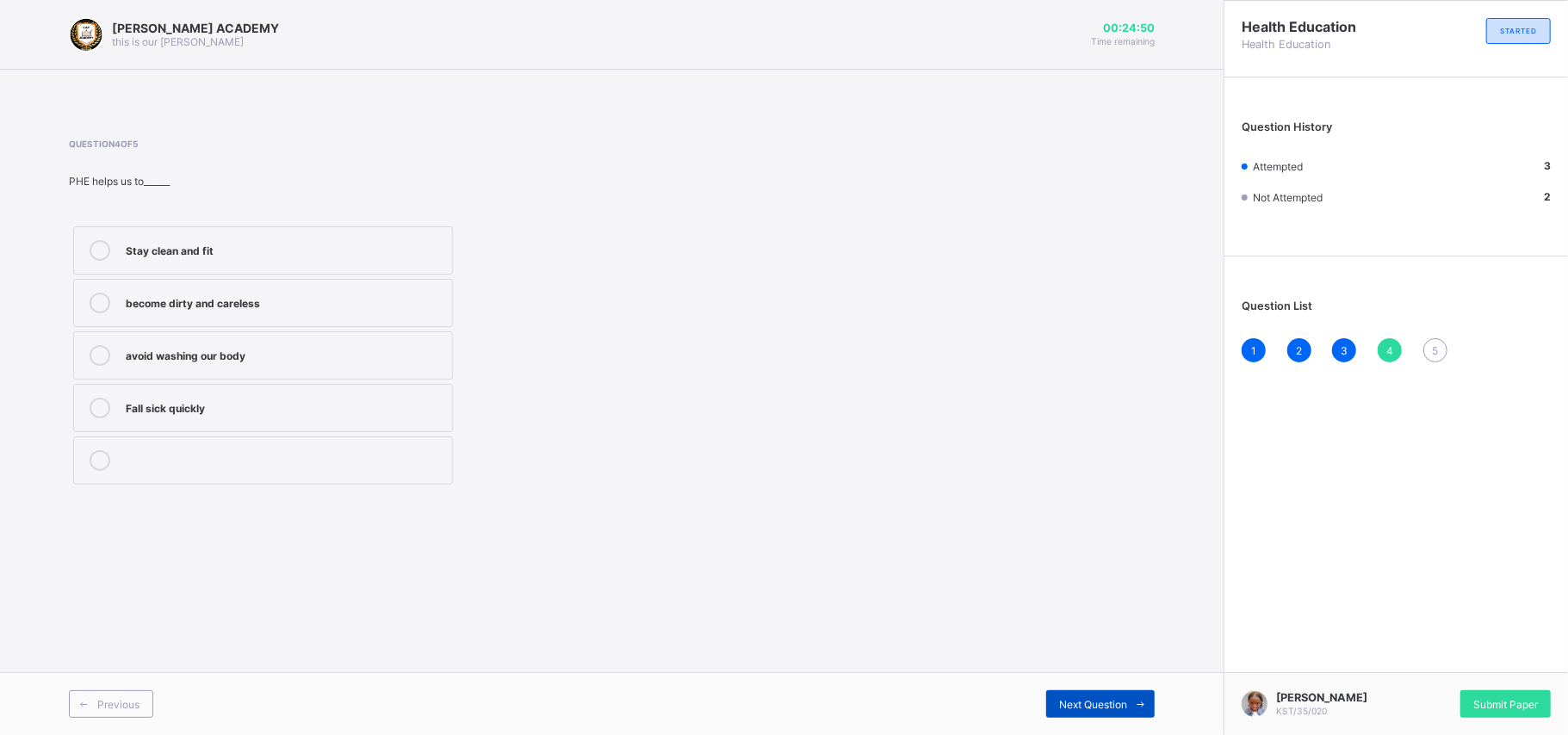
click at [1112, 551] on div "Next Question" at bounding box center [1100, 704] width 109 height 27
click at [1163, 352] on div "4" at bounding box center [1389, 350] width 24 height 24
click at [1005, 322] on div "Question 4 of 5 PHE helps us to______ Stay clean and fit become dirty and carel…" at bounding box center [611, 314] width 1086 height 351
click at [338, 250] on div "Stay clean and fit" at bounding box center [284, 248] width 318 height 17
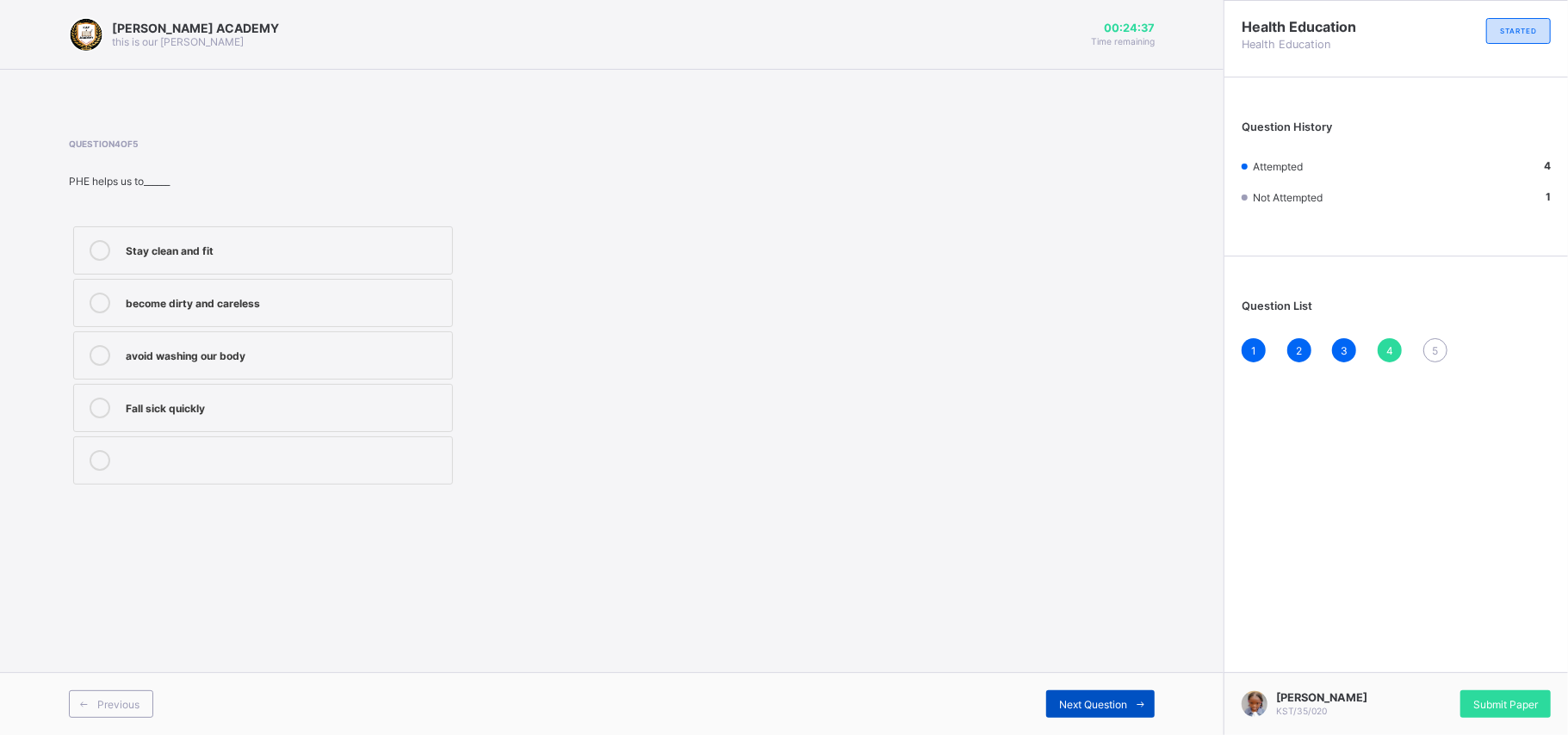
click at [1135, 551] on icon at bounding box center [1141, 704] width 13 height 11
click at [176, 296] on div "Strong and healthy" at bounding box center [284, 300] width 318 height 17
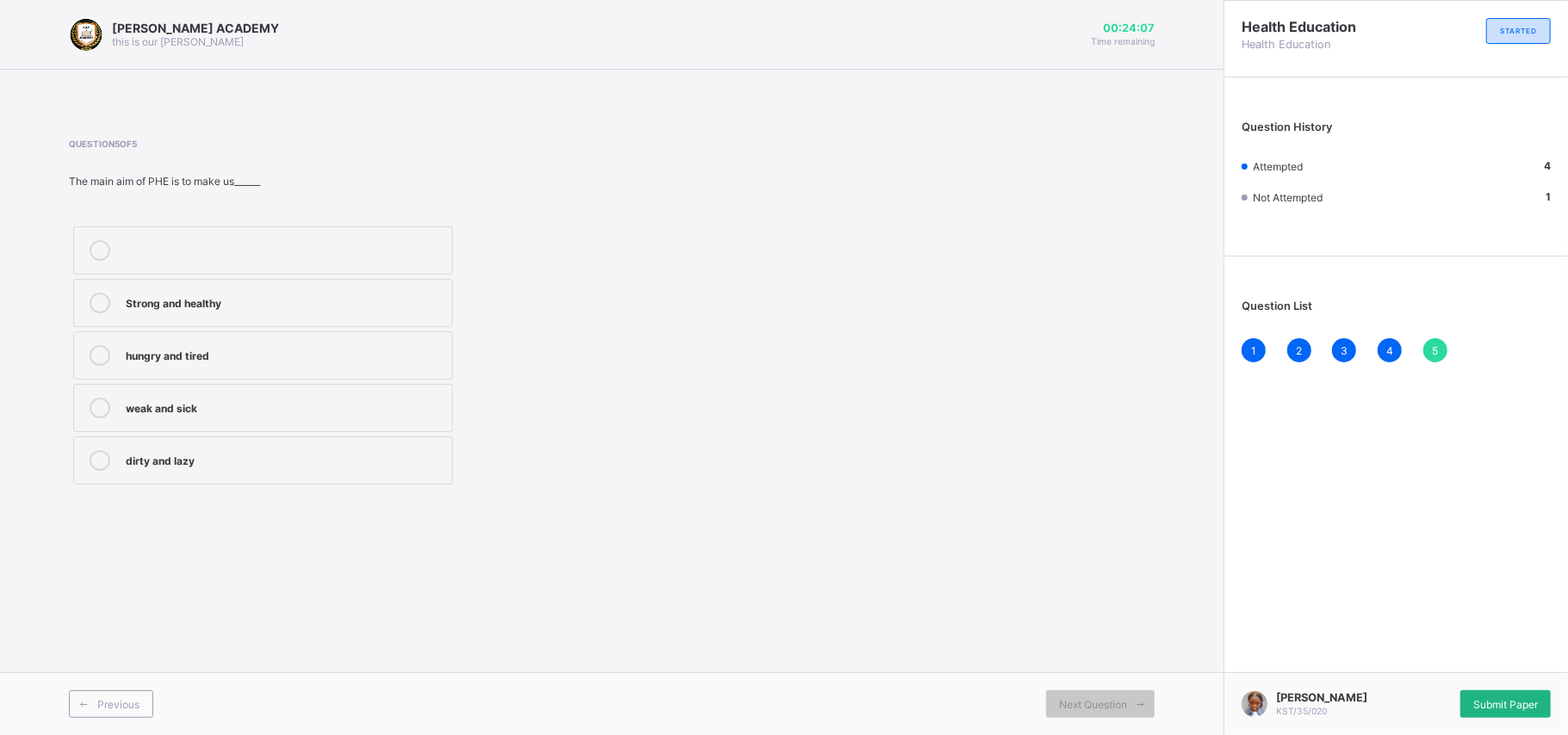
click at [1163, 551] on div "Submit Paper" at bounding box center [1505, 704] width 90 height 27
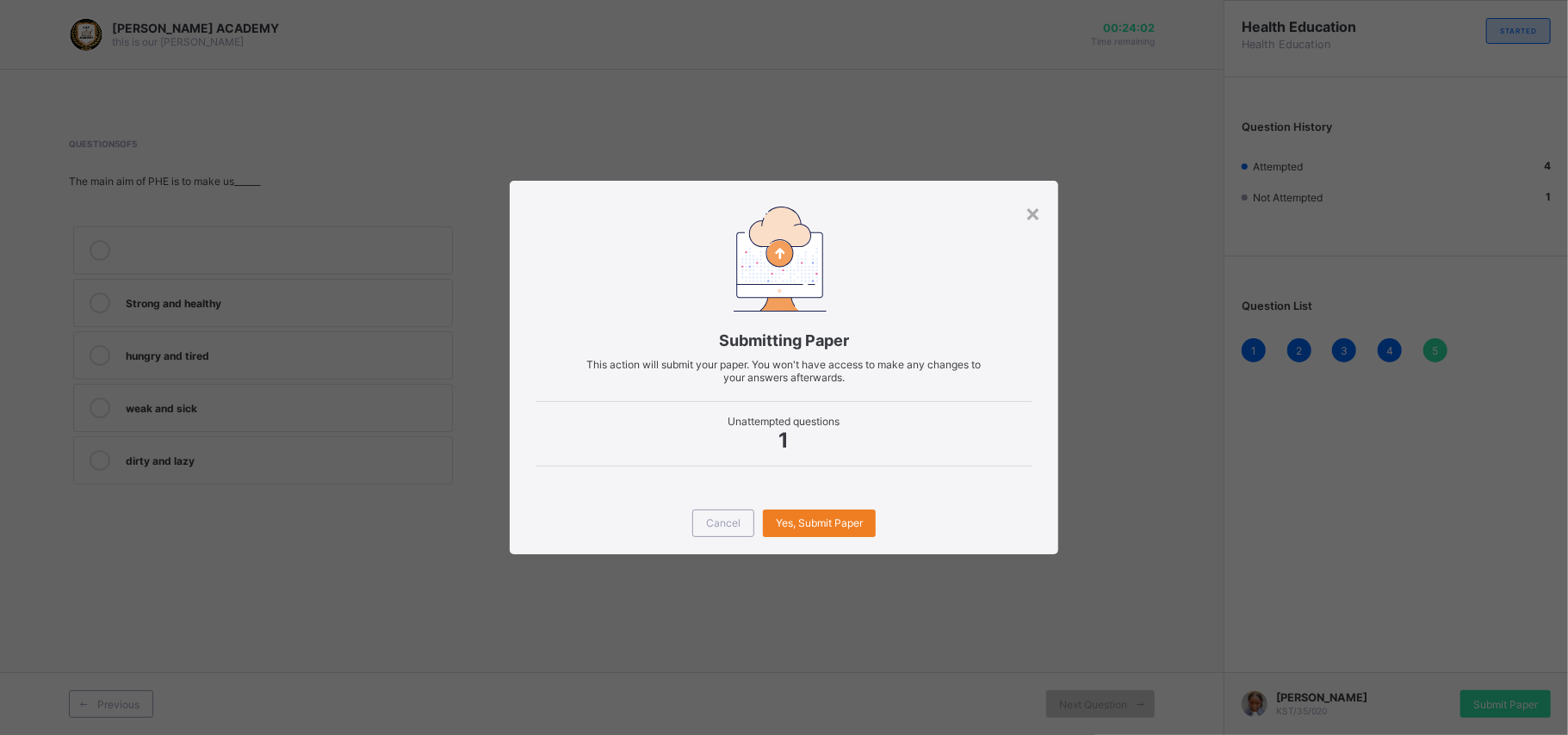
click at [963, 430] on span "1" at bounding box center [784, 440] width 496 height 25
click at [1027, 207] on div "×" at bounding box center [1033, 212] width 17 height 29
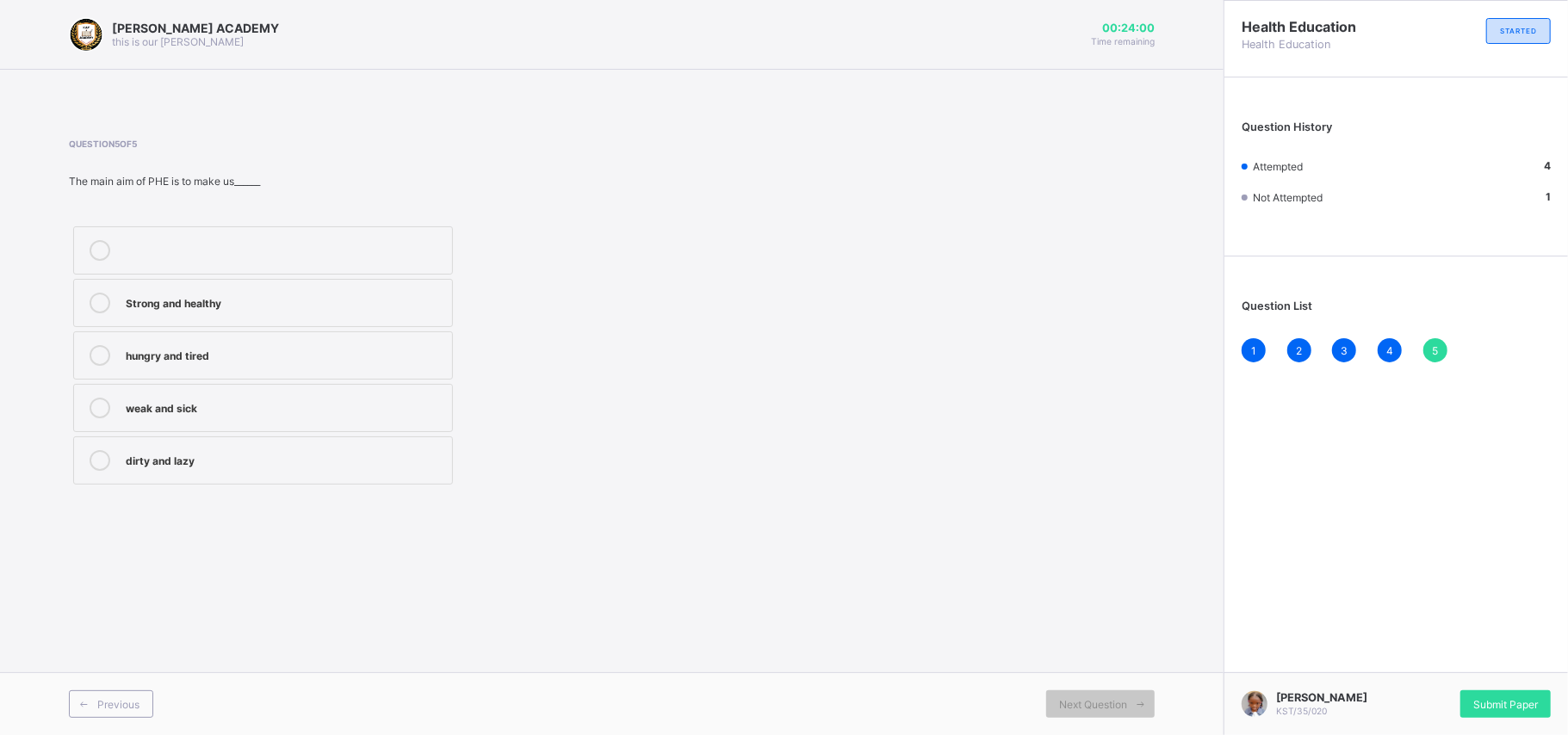
click at [1027, 207] on div "Question 5 of 5 The main aim of PHE is to make us______ Strong and healthy hung…" at bounding box center [611, 314] width 1086 height 351
click at [1078, 551] on div "Next Question" at bounding box center [1100, 704] width 109 height 27
click at [1018, 483] on div "Question 5 of 5 The main aim of PHE is to make us______ Strong and healthy hung…" at bounding box center [611, 314] width 1086 height 351
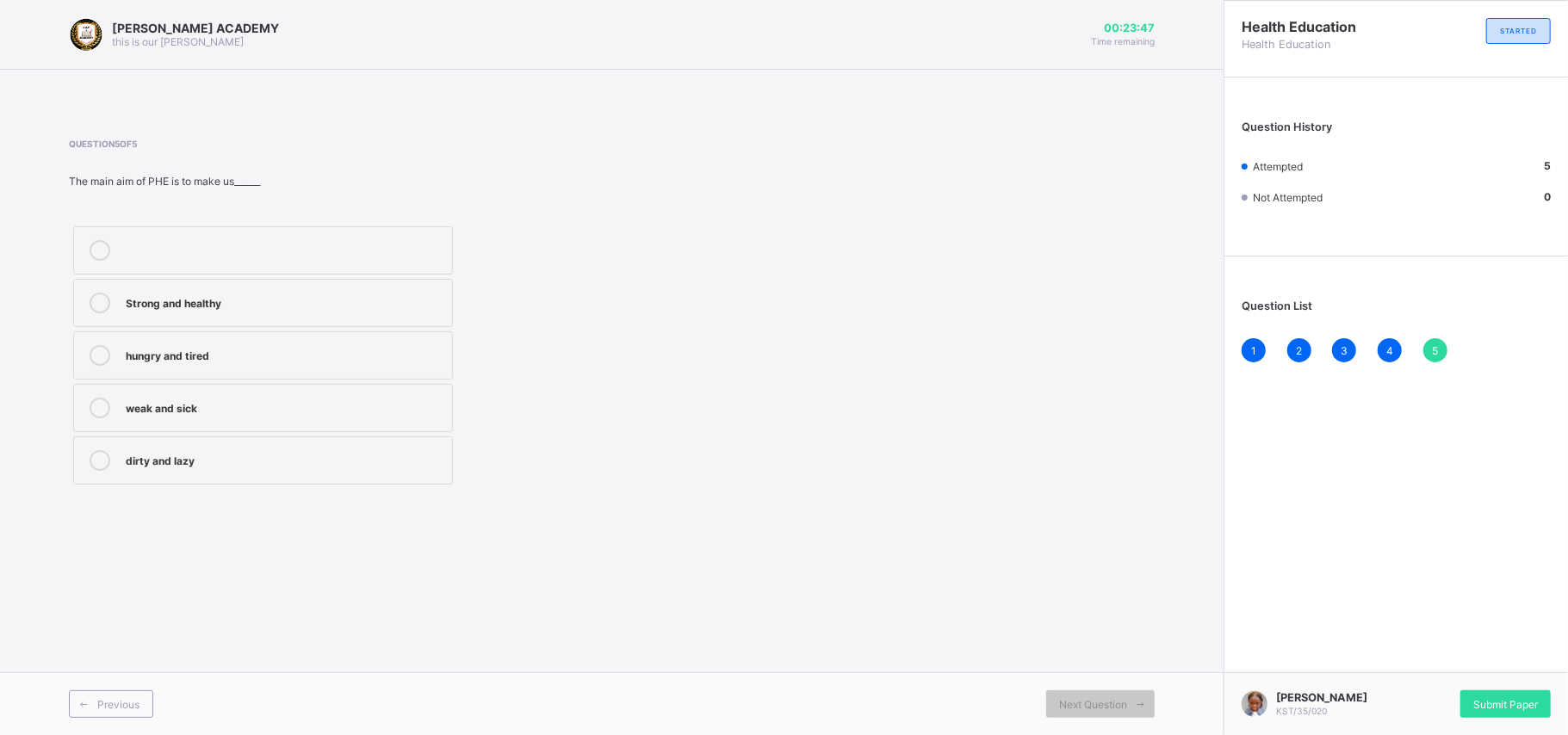
click at [421, 259] on div at bounding box center [284, 250] width 318 height 20
click at [412, 304] on div "Strong and healthy" at bounding box center [284, 300] width 318 height 17
click at [1163, 551] on div "Submit Paper" at bounding box center [1505, 704] width 90 height 27
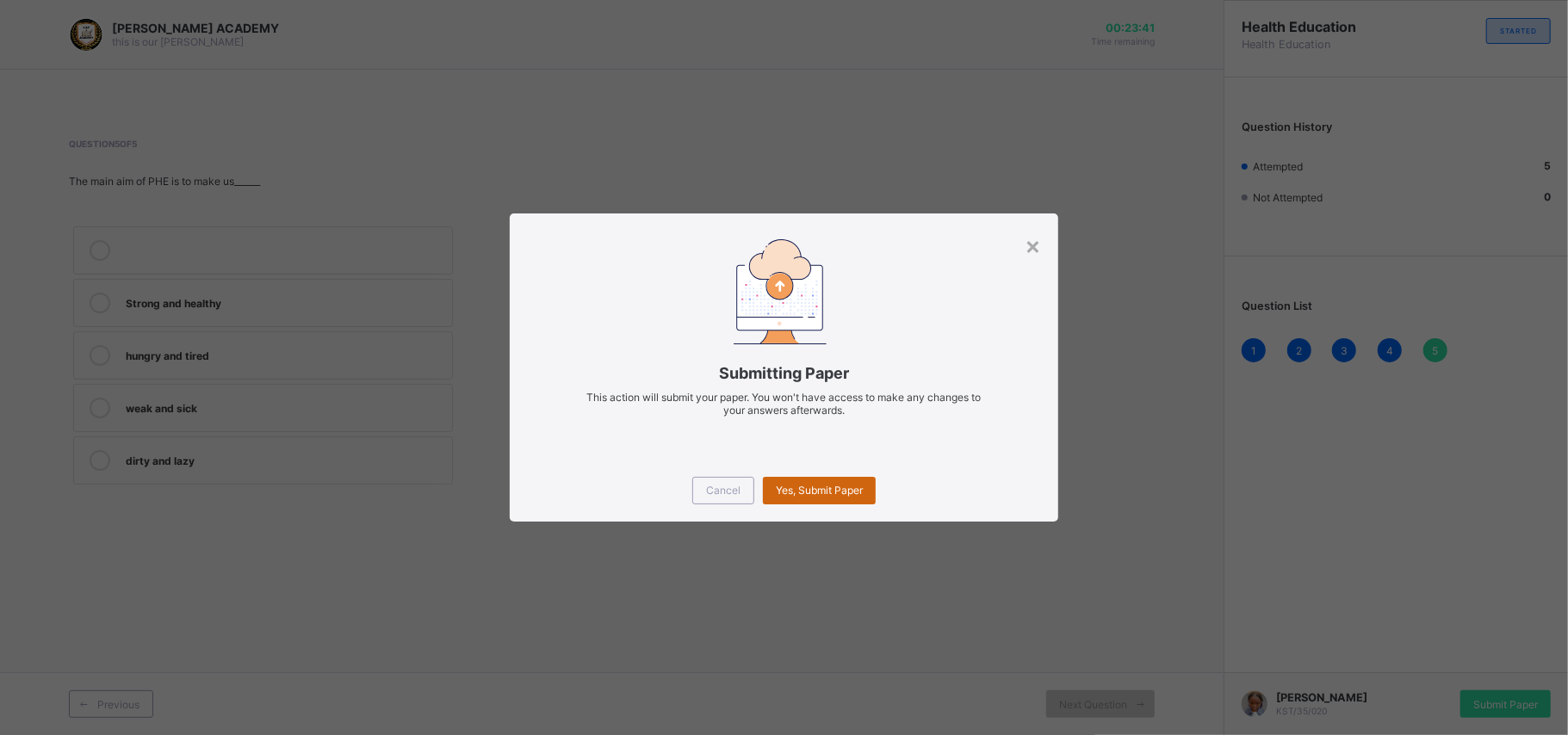
click at [791, 496] on span "Yes, Submit Paper" at bounding box center [819, 490] width 87 height 13
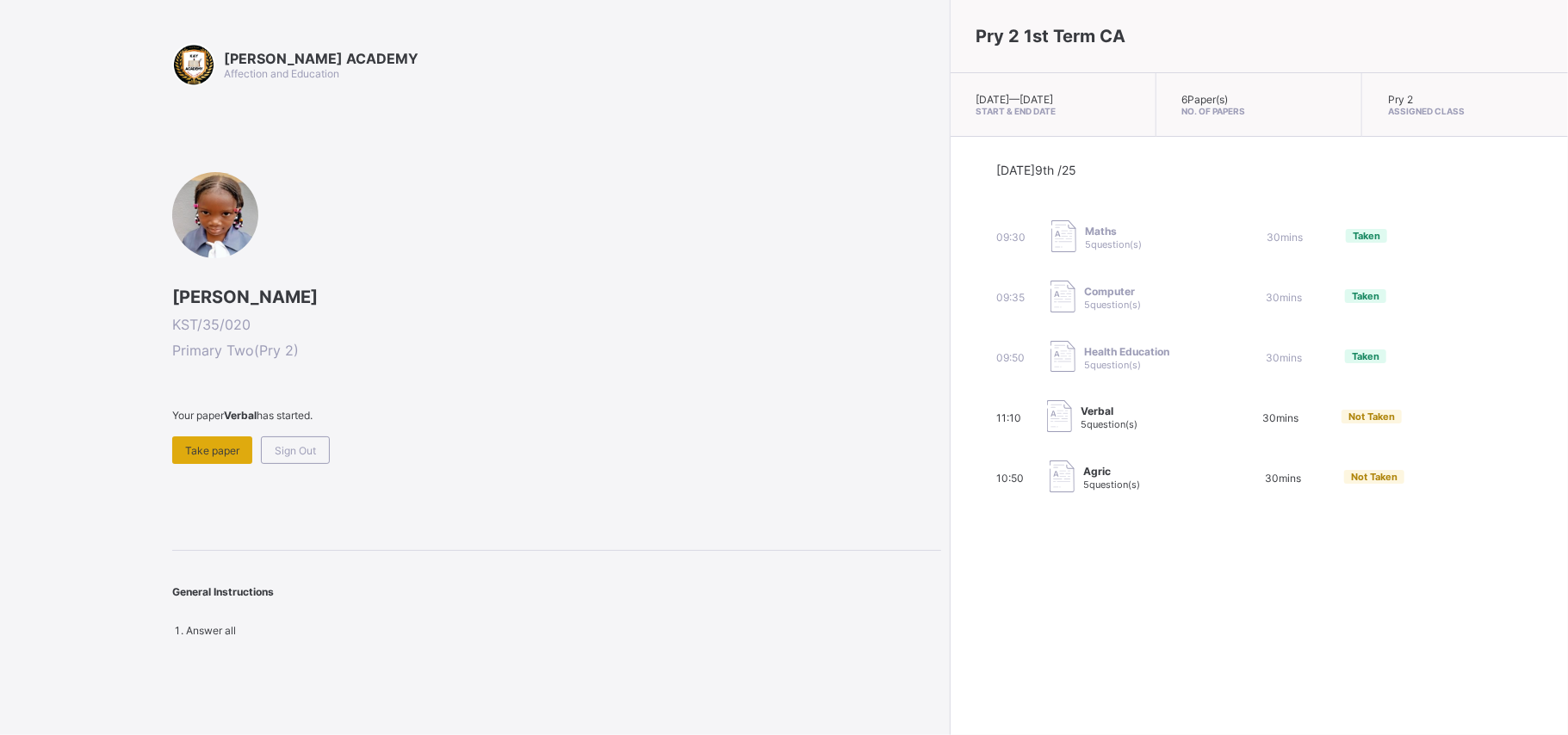
click at [201, 448] on span "Take paper" at bounding box center [212, 451] width 54 height 13
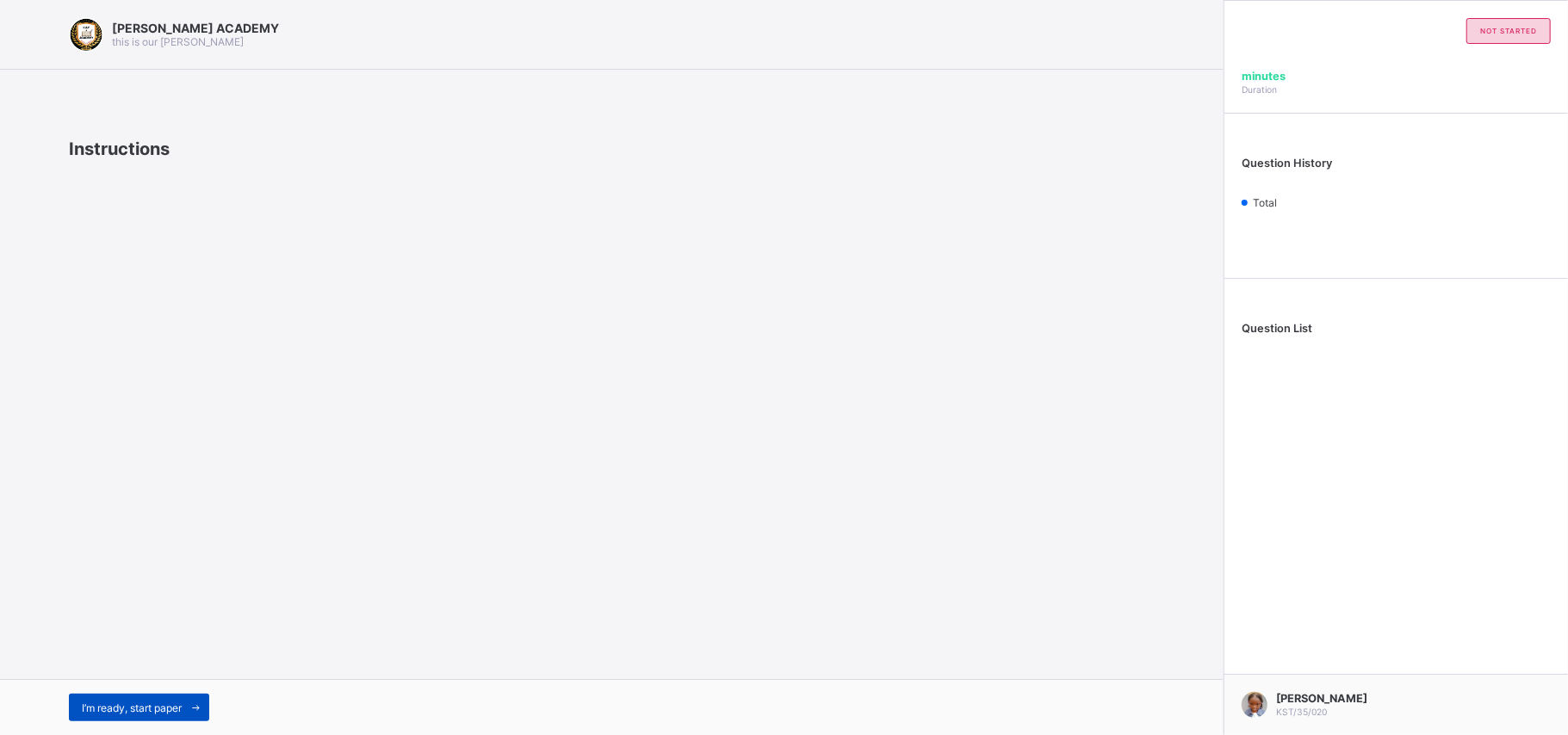
click at [162, 551] on span "I’m ready, start paper" at bounding box center [132, 708] width 100 height 13
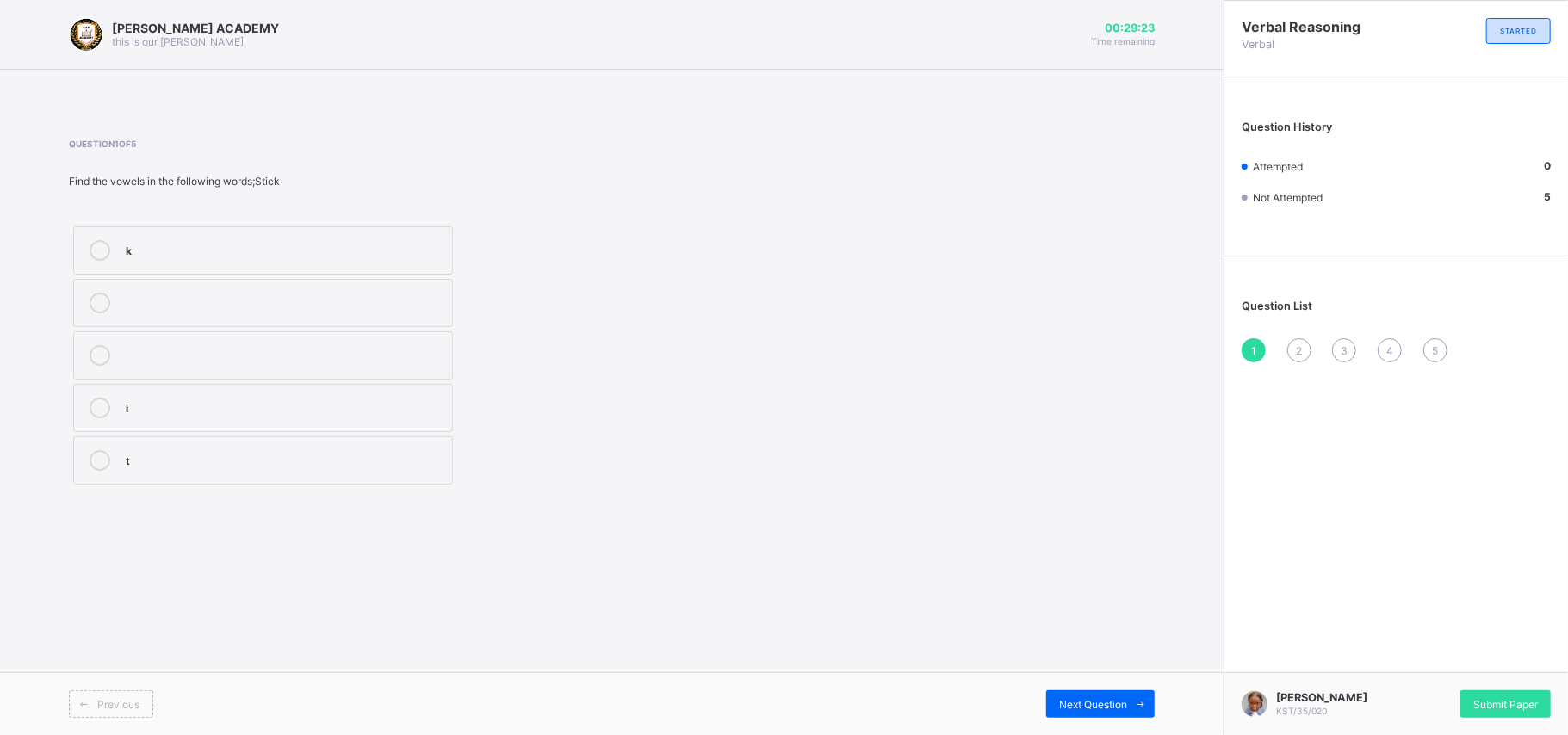
click at [293, 398] on label "i" at bounding box center [263, 408] width 380 height 49
click at [1095, 551] on span "Next Question" at bounding box center [1093, 704] width 68 height 13
click at [352, 398] on label "o" at bounding box center [263, 408] width 380 height 49
click at [337, 525] on div "KAY ACADEMY this is our motton 00:28:49 Time remaining Question 2 of 5 Find the…" at bounding box center [611, 368] width 1223 height 735
click at [1116, 551] on span "Next Question" at bounding box center [1093, 704] width 68 height 13
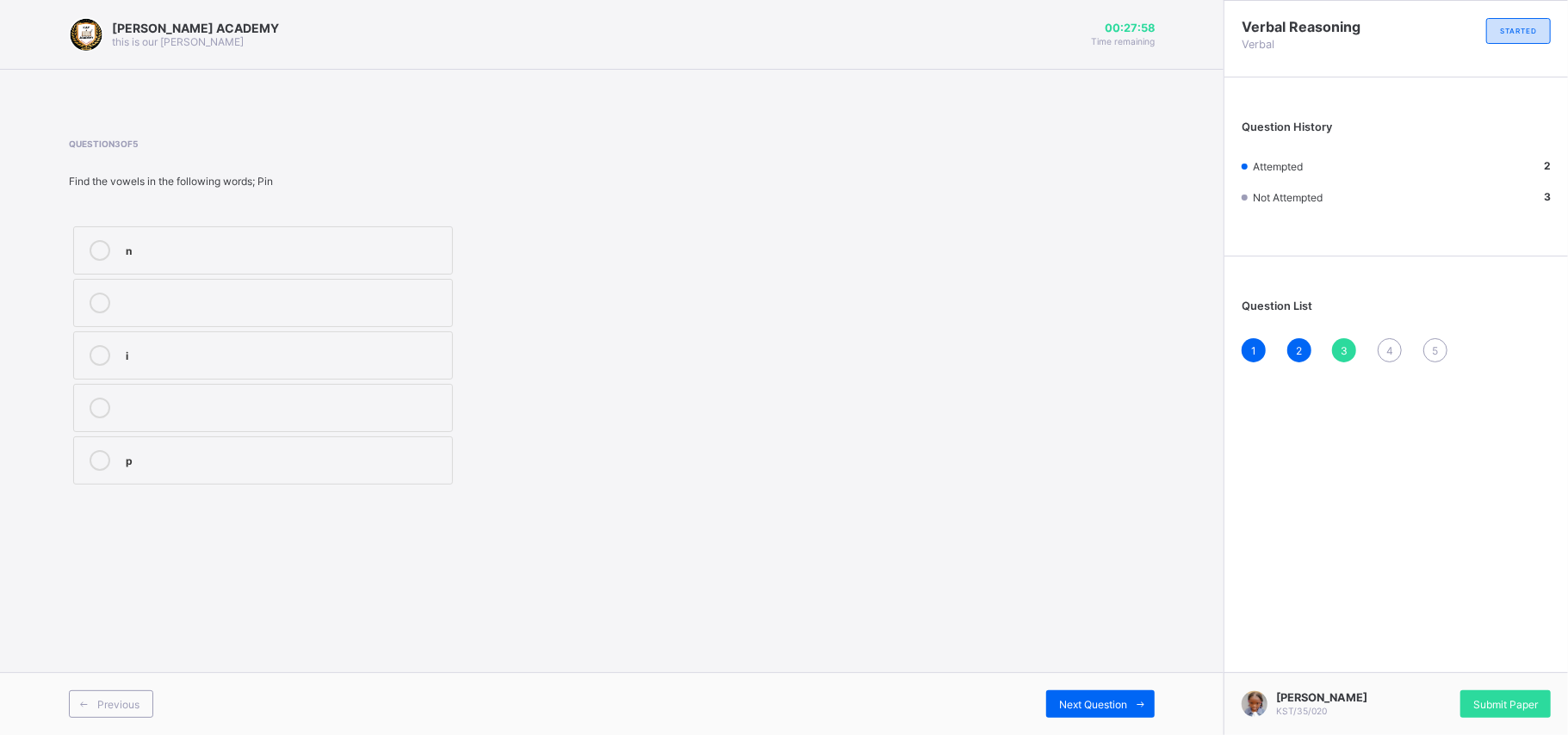
click at [198, 361] on div "i" at bounding box center [284, 353] width 318 height 17
click at [1069, 551] on div "Previous Next Question" at bounding box center [611, 703] width 1223 height 63
click at [1067, 551] on span "Next Question" at bounding box center [1093, 704] width 68 height 13
click at [279, 290] on label "a" at bounding box center [263, 303] width 380 height 49
click at [1163, 339] on div "5" at bounding box center [1435, 350] width 24 height 24
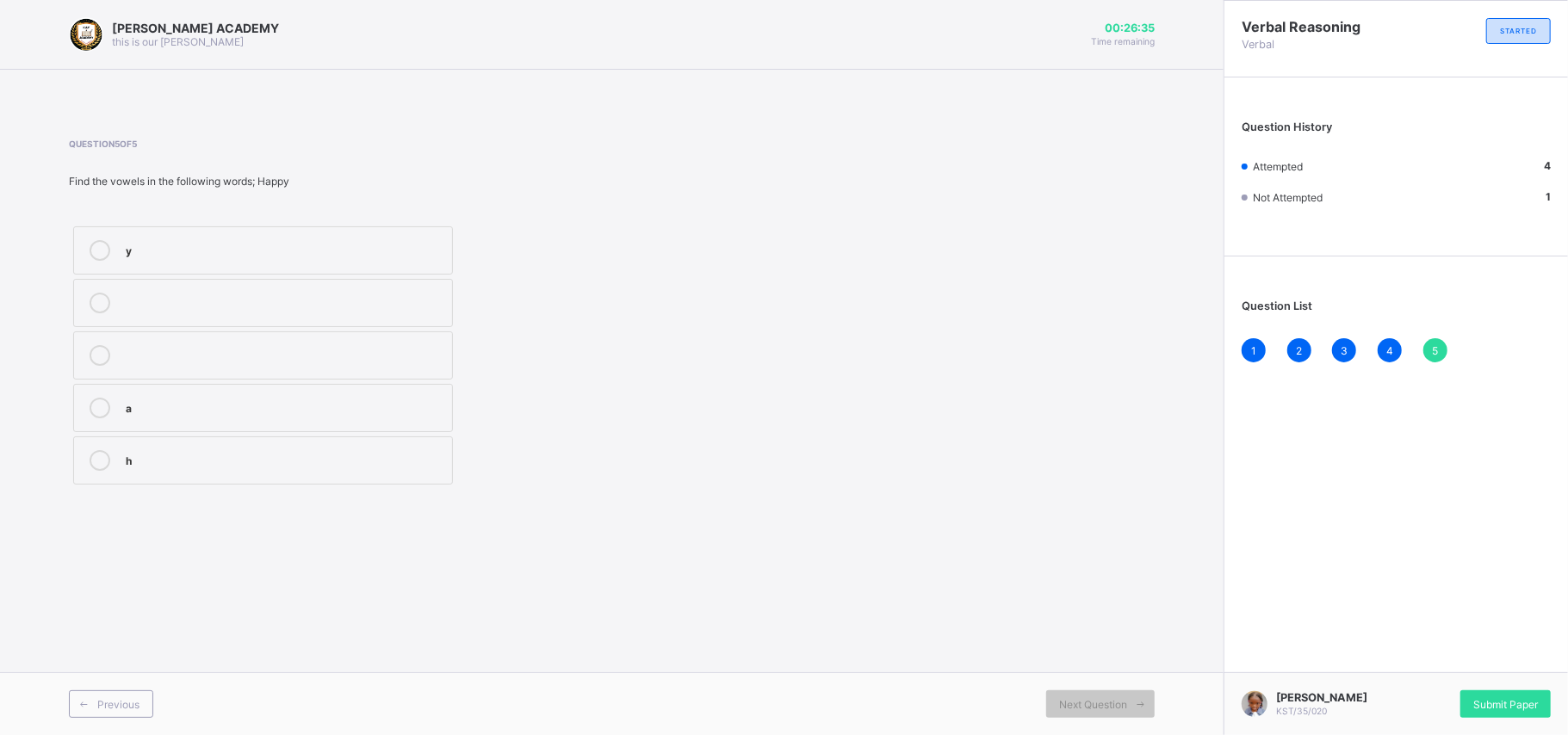
click at [390, 401] on div "a" at bounding box center [284, 405] width 318 height 17
click at [1163, 551] on span "Submit Paper" at bounding box center [1505, 704] width 64 height 13
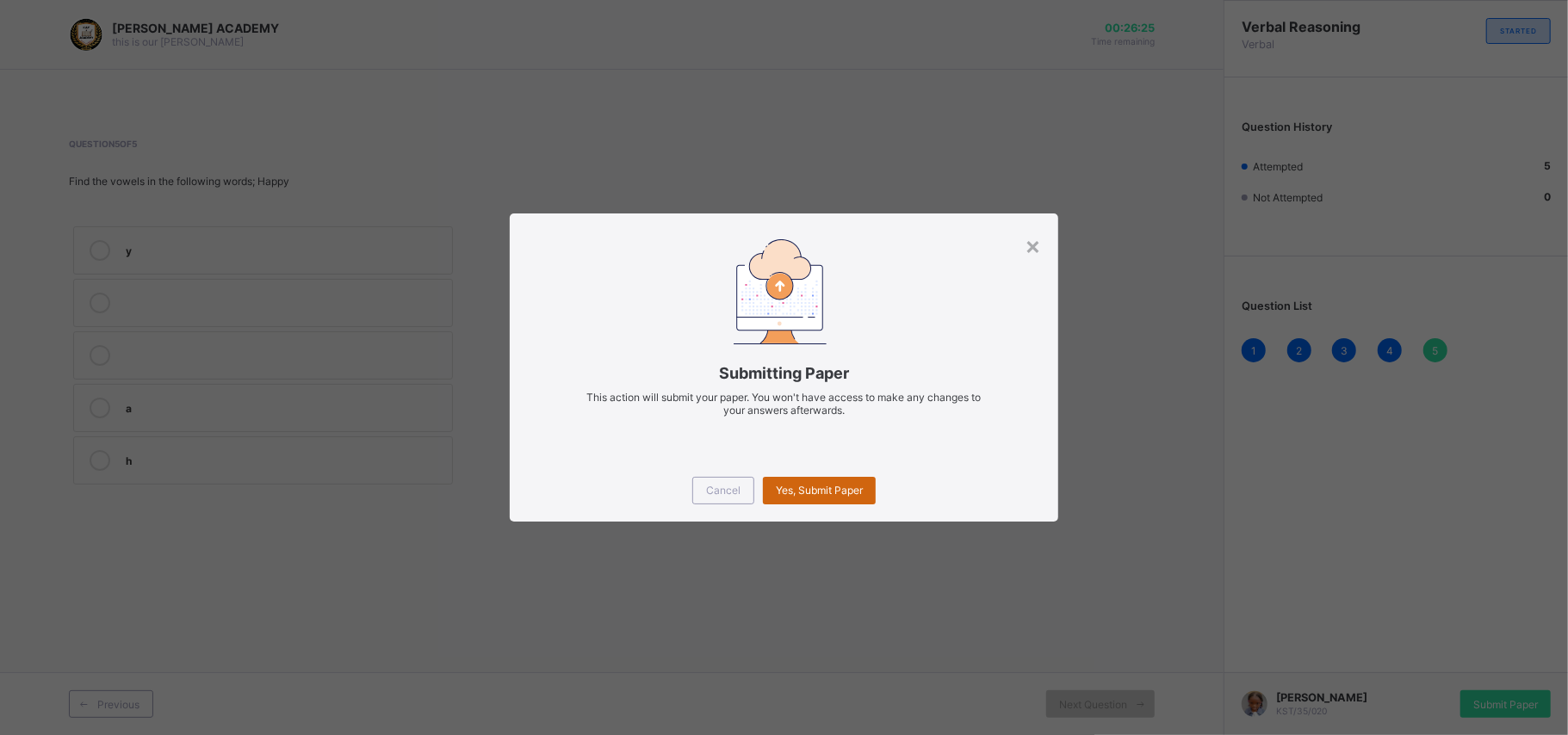
click at [840, 489] on span "Yes, Submit Paper" at bounding box center [819, 490] width 87 height 13
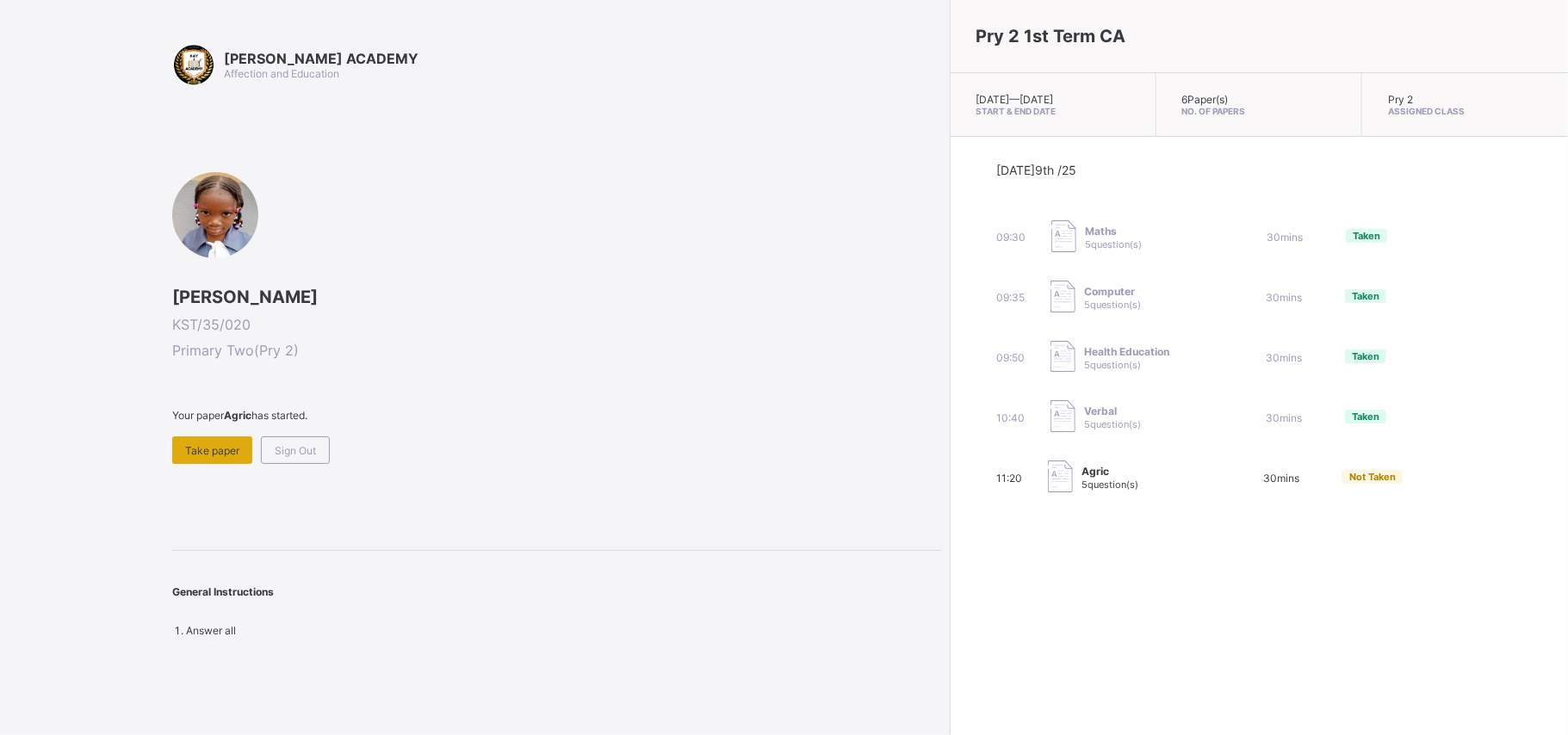
click at [186, 449] on span "Take paper" at bounding box center [212, 451] width 54 height 13
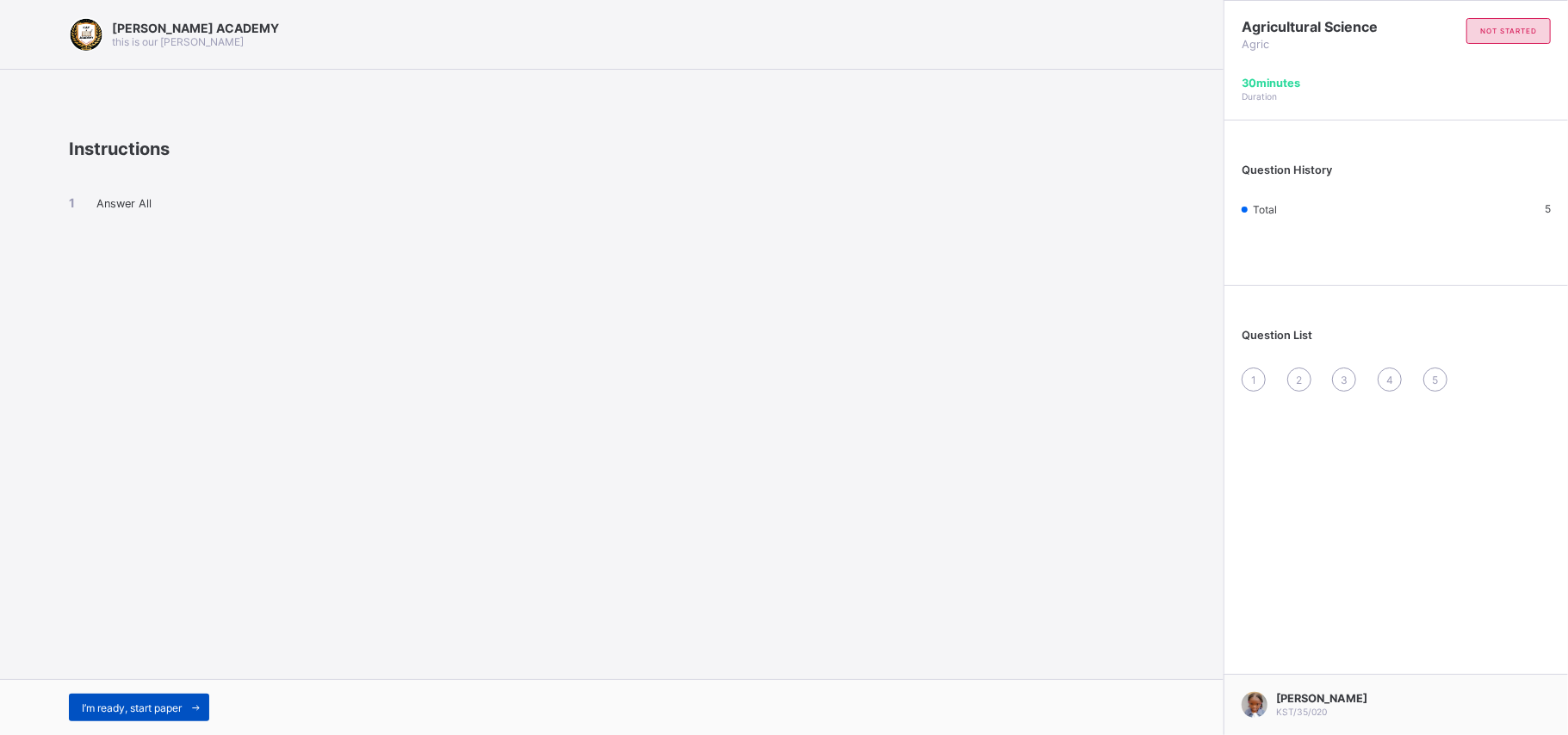
click at [162, 551] on span "I’m ready, start paper" at bounding box center [132, 708] width 100 height 13
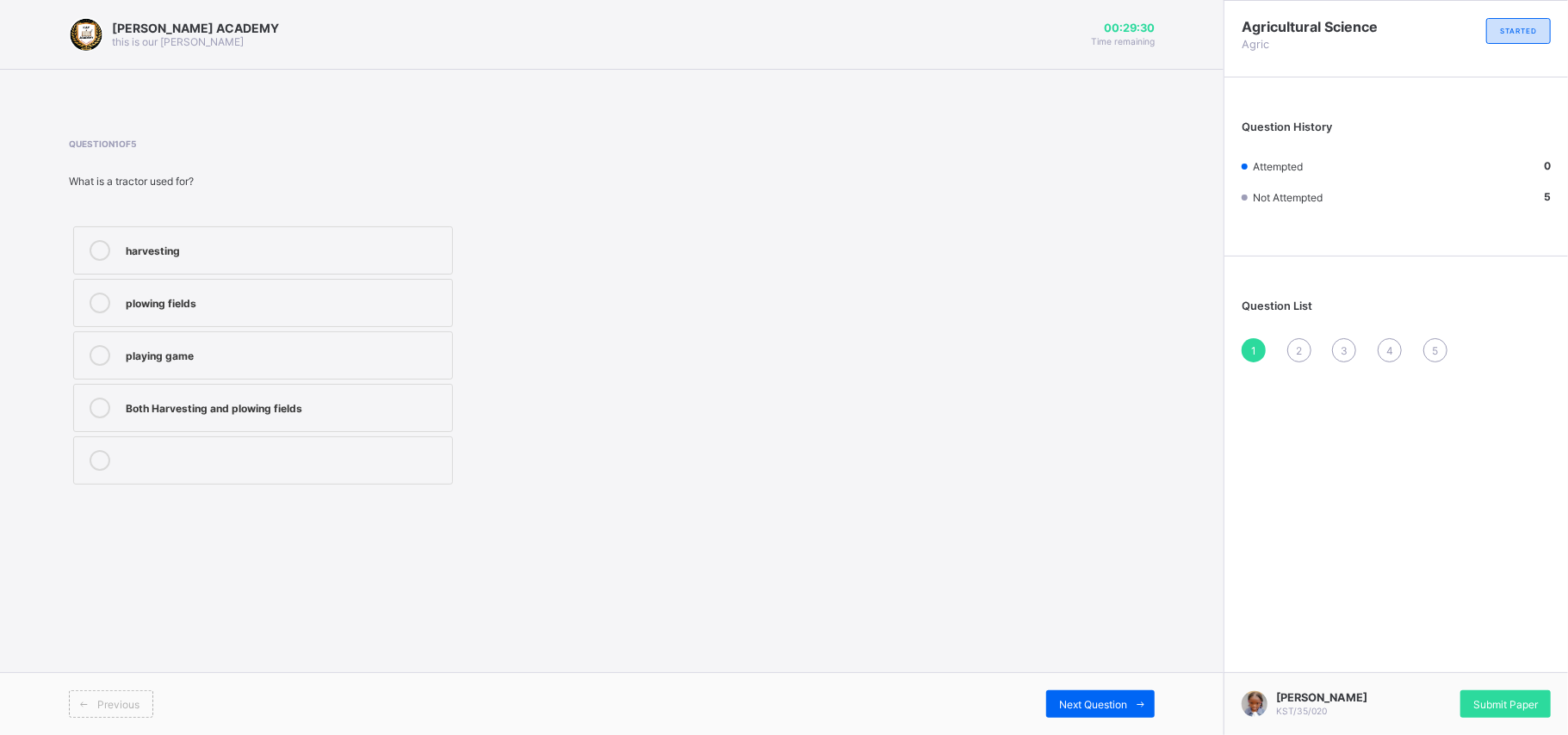
click at [328, 300] on div "plowing fields" at bounding box center [284, 300] width 318 height 17
click at [1072, 551] on div "Next Question" at bounding box center [1100, 704] width 109 height 27
click at [386, 345] on label "Watering can" at bounding box center [263, 355] width 380 height 49
click at [1076, 551] on span "Next Question" at bounding box center [1093, 704] width 68 height 13
click at [352, 408] on div "Growing crops and raising animals" at bounding box center [284, 405] width 318 height 17
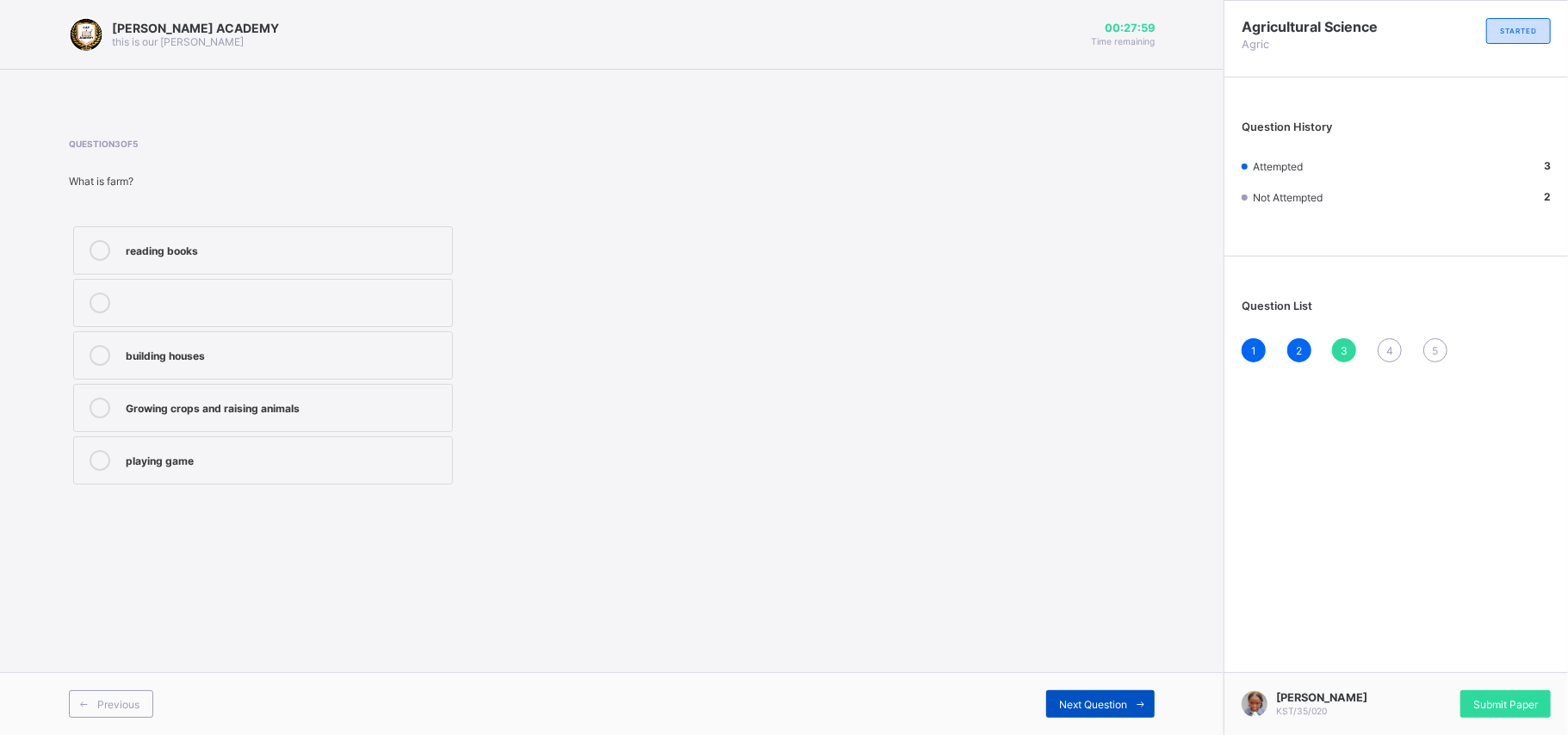
click at [1092, 551] on div "Next Question" at bounding box center [1100, 704] width 109 height 27
click at [388, 365] on div "Collecting leaves" at bounding box center [284, 355] width 318 height 20
click at [1064, 551] on div "Next Question" at bounding box center [1100, 704] width 109 height 27
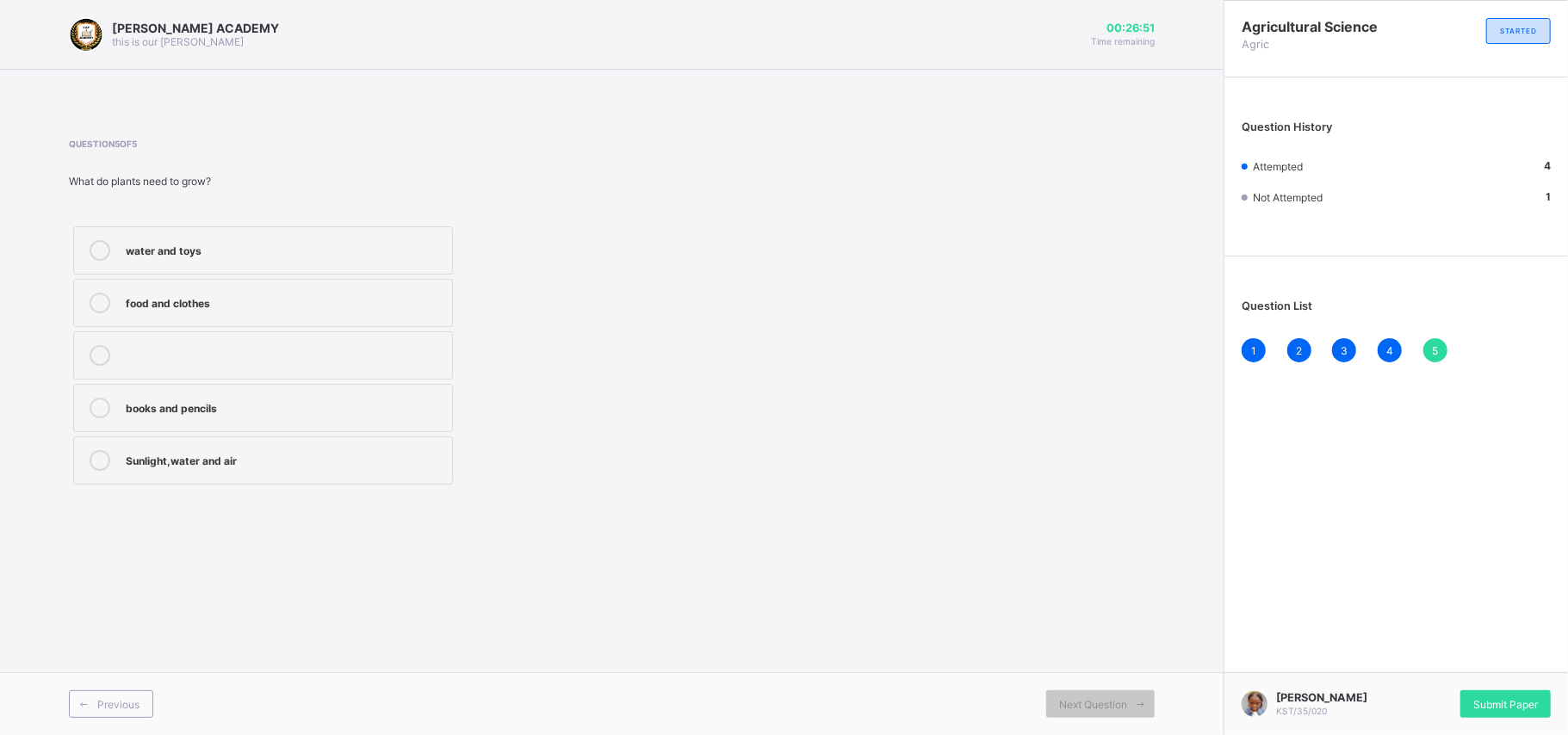
click at [363, 439] on label "Sunlight,water and air" at bounding box center [263, 460] width 380 height 49
click at [1163, 551] on div "Submit Paper" at bounding box center [1505, 704] width 90 height 27
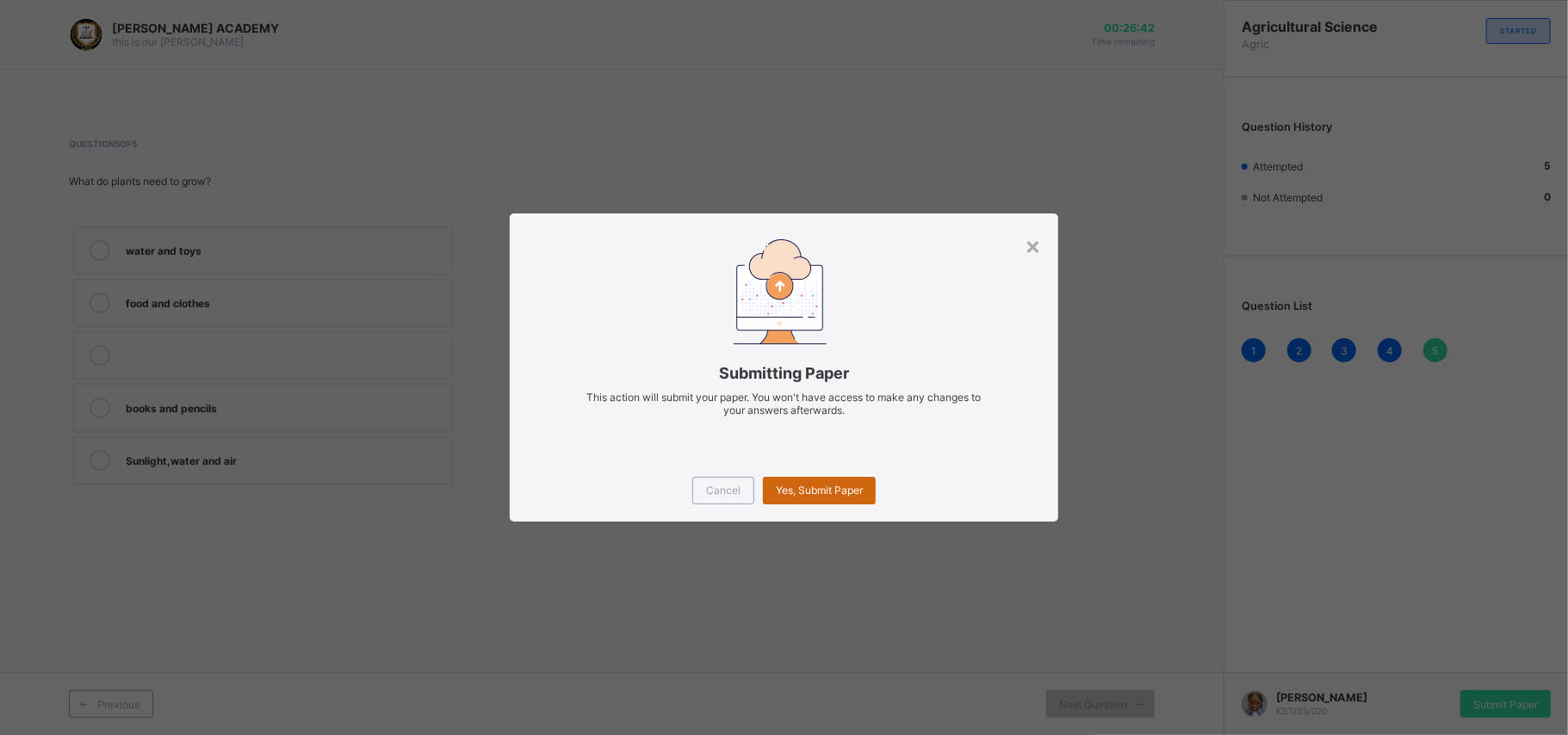
click at [837, 496] on span "Yes, Submit Paper" at bounding box center [819, 490] width 87 height 13
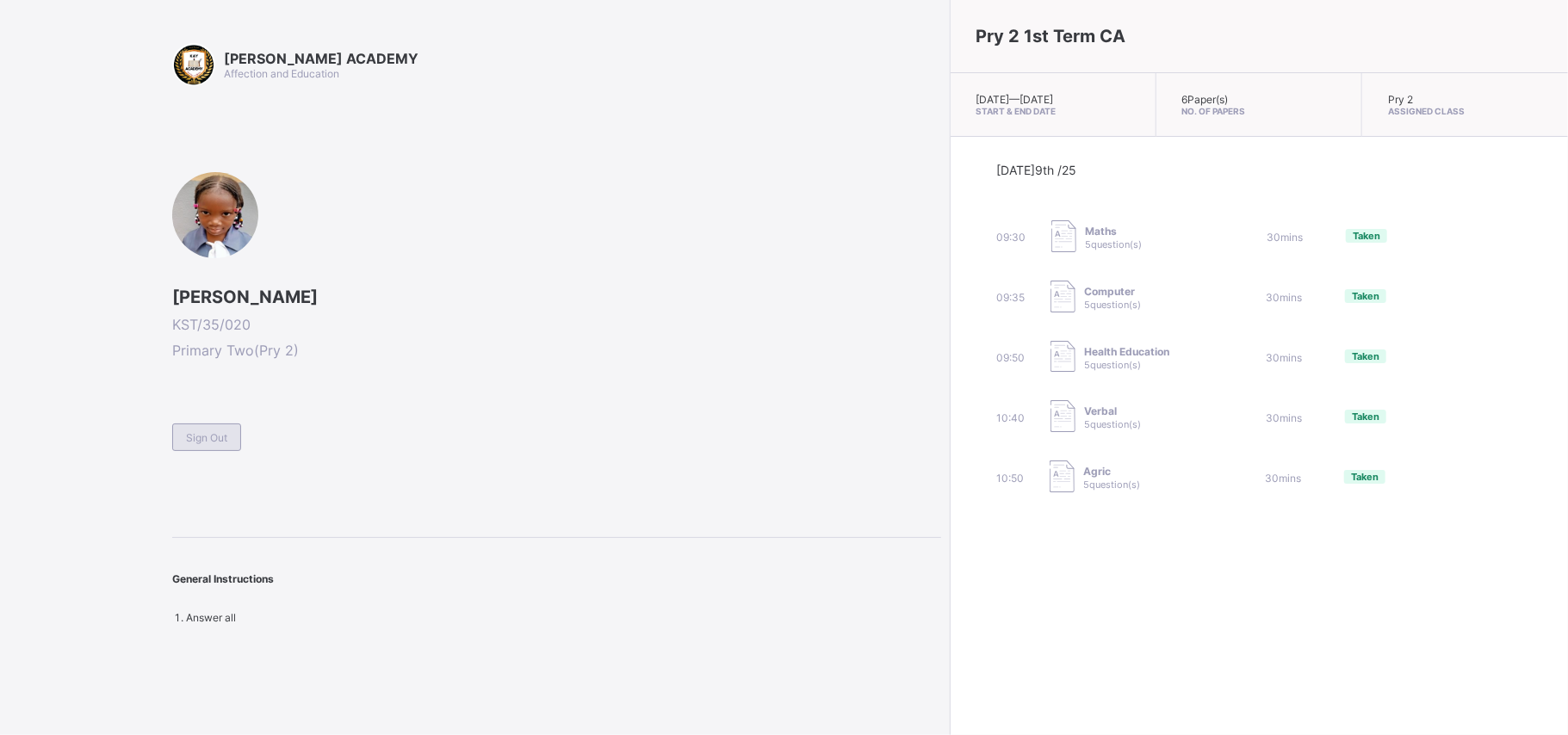
click at [187, 442] on span "Sign Out" at bounding box center [207, 437] width 42 height 13
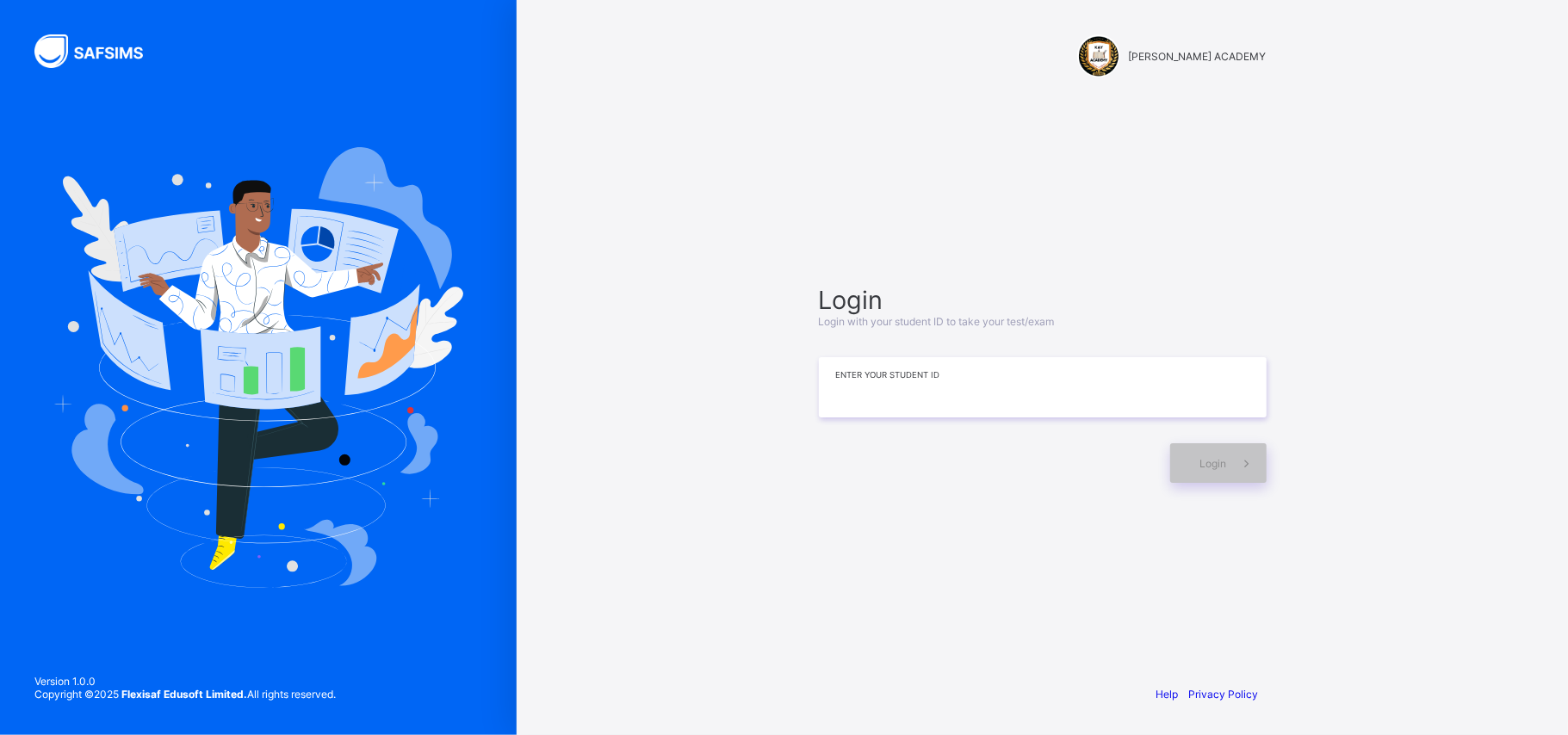
click at [1024, 399] on input at bounding box center [1042, 387] width 448 height 60
type input "**********"
click at [1163, 468] on div "Login" at bounding box center [1217, 463] width 96 height 40
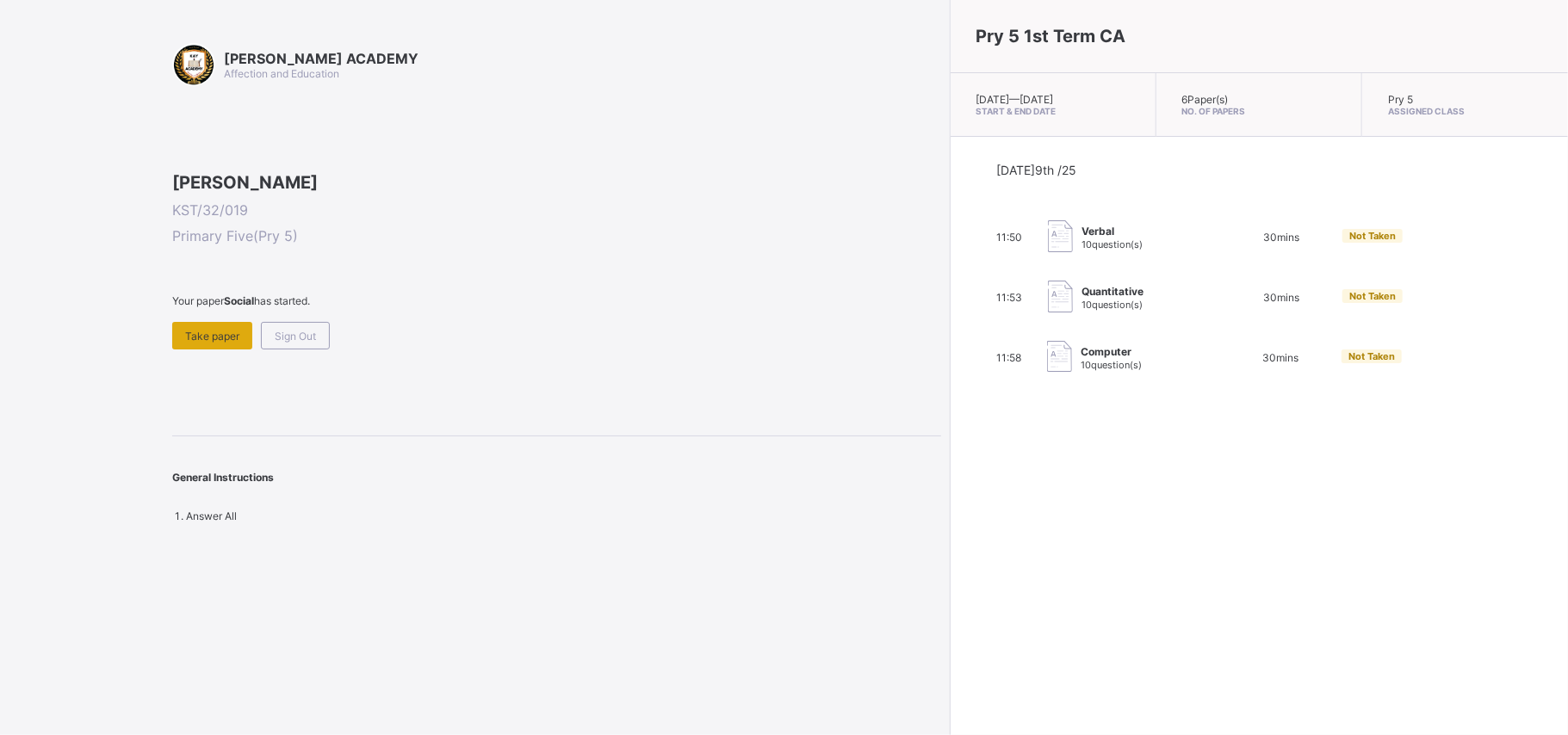
click at [219, 350] on div "Take paper" at bounding box center [212, 335] width 80 height 27
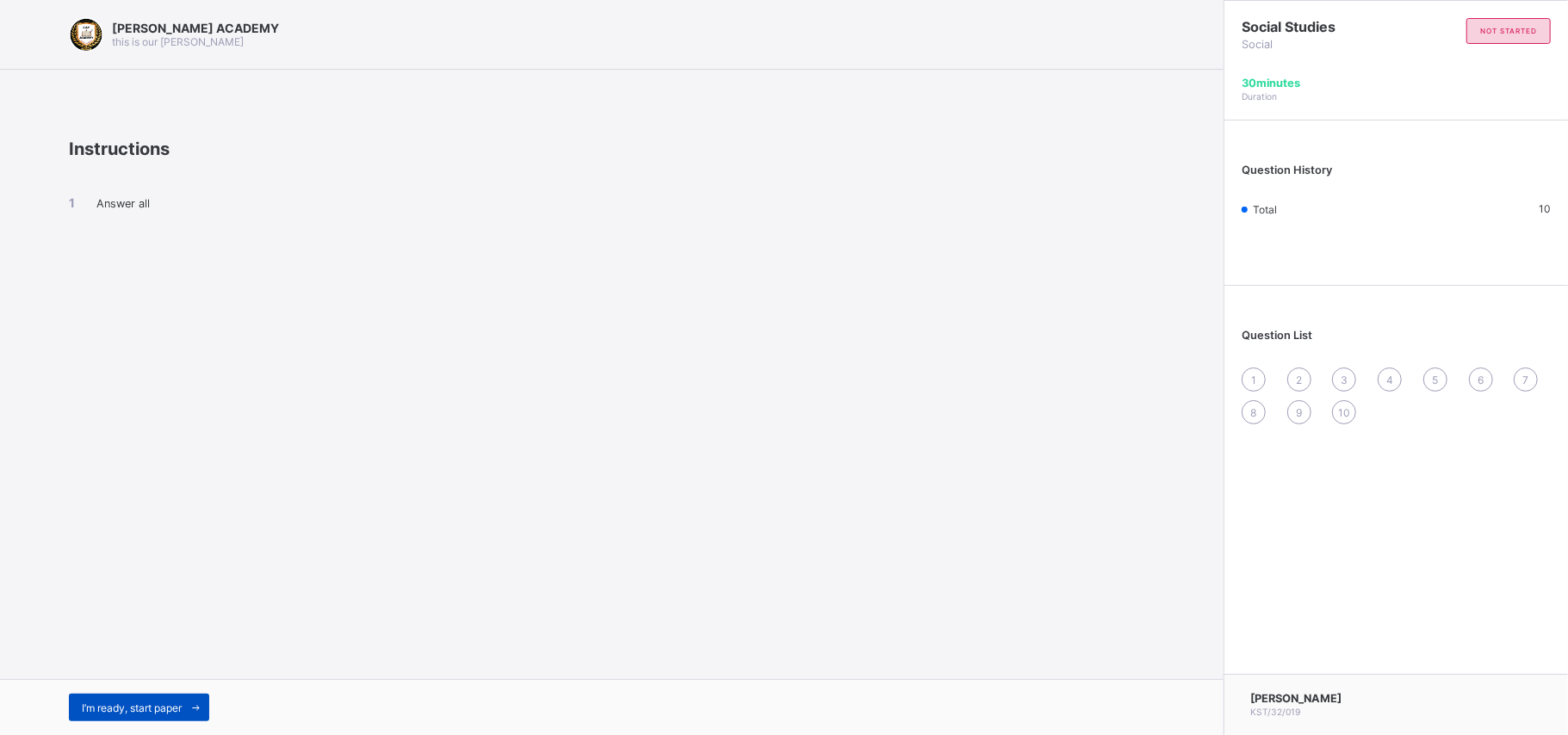
click at [163, 551] on span "I’m ready, start paper" at bounding box center [132, 708] width 100 height 13
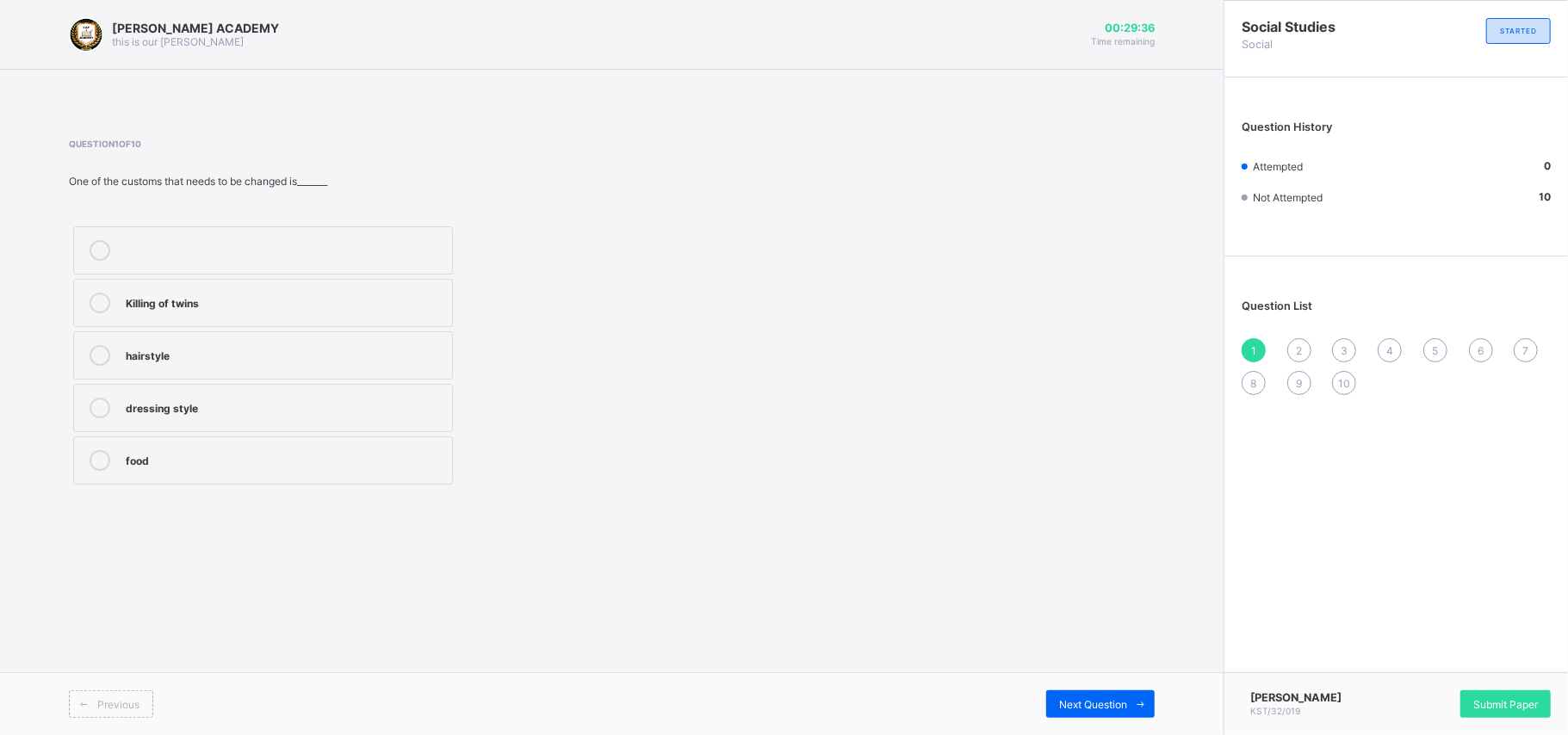
click at [274, 280] on label "Killing of twins" at bounding box center [263, 303] width 380 height 49
click at [1056, 551] on div "Next Question" at bounding box center [1100, 704] width 109 height 27
click at [373, 315] on label "English" at bounding box center [263, 303] width 380 height 49
click at [1092, 551] on div "Next Question" at bounding box center [1100, 704] width 109 height 27
click at [367, 300] on div "female circumcision" at bounding box center [284, 300] width 318 height 17
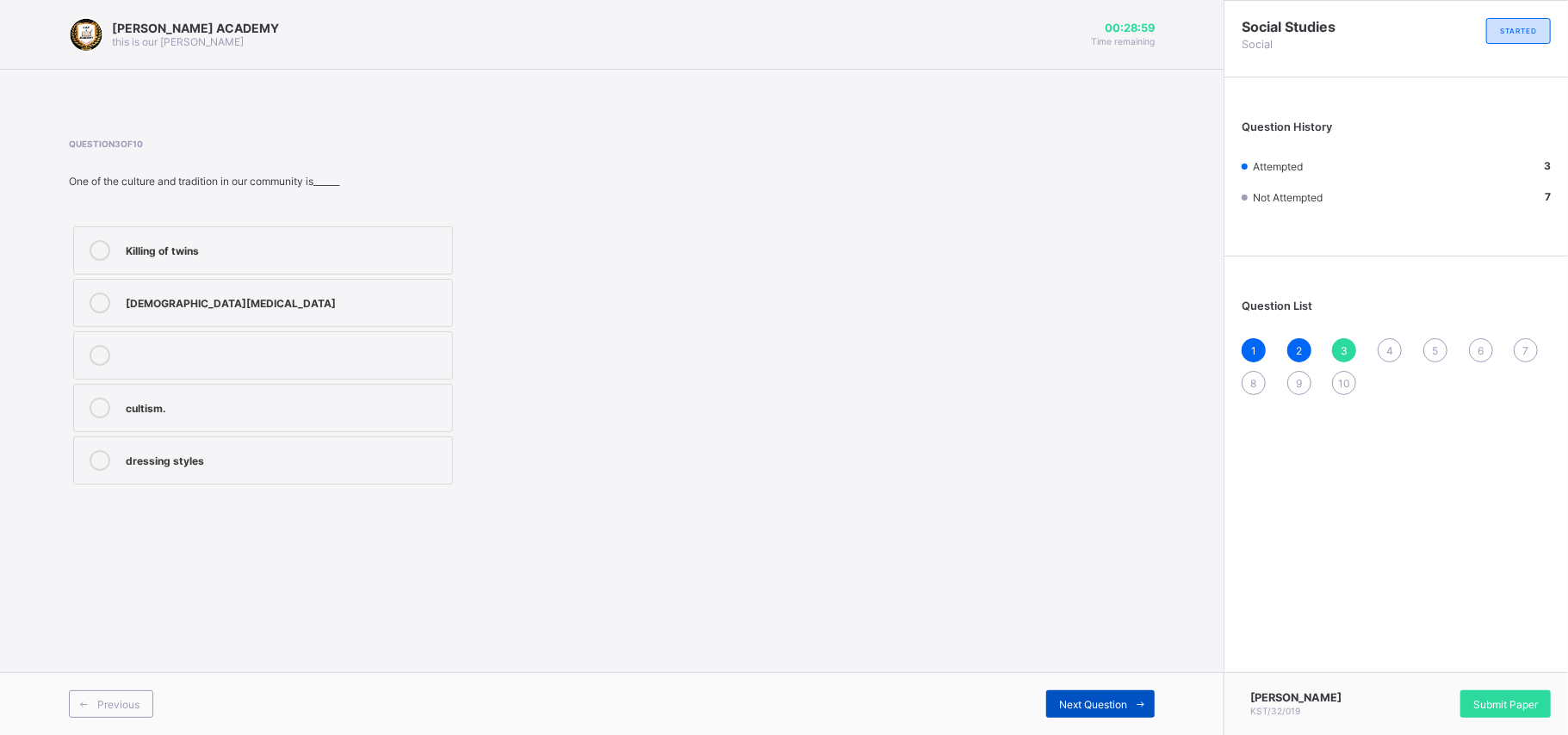
click at [1097, 551] on span "Next Question" at bounding box center [1093, 704] width 68 height 13
drag, startPoint x: 380, startPoint y: 462, endPoint x: 355, endPoint y: 452, distance: 26.9
click at [355, 452] on div "Unity" at bounding box center [284, 458] width 318 height 17
click at [1079, 551] on div "Previous Next Question" at bounding box center [611, 703] width 1223 height 63
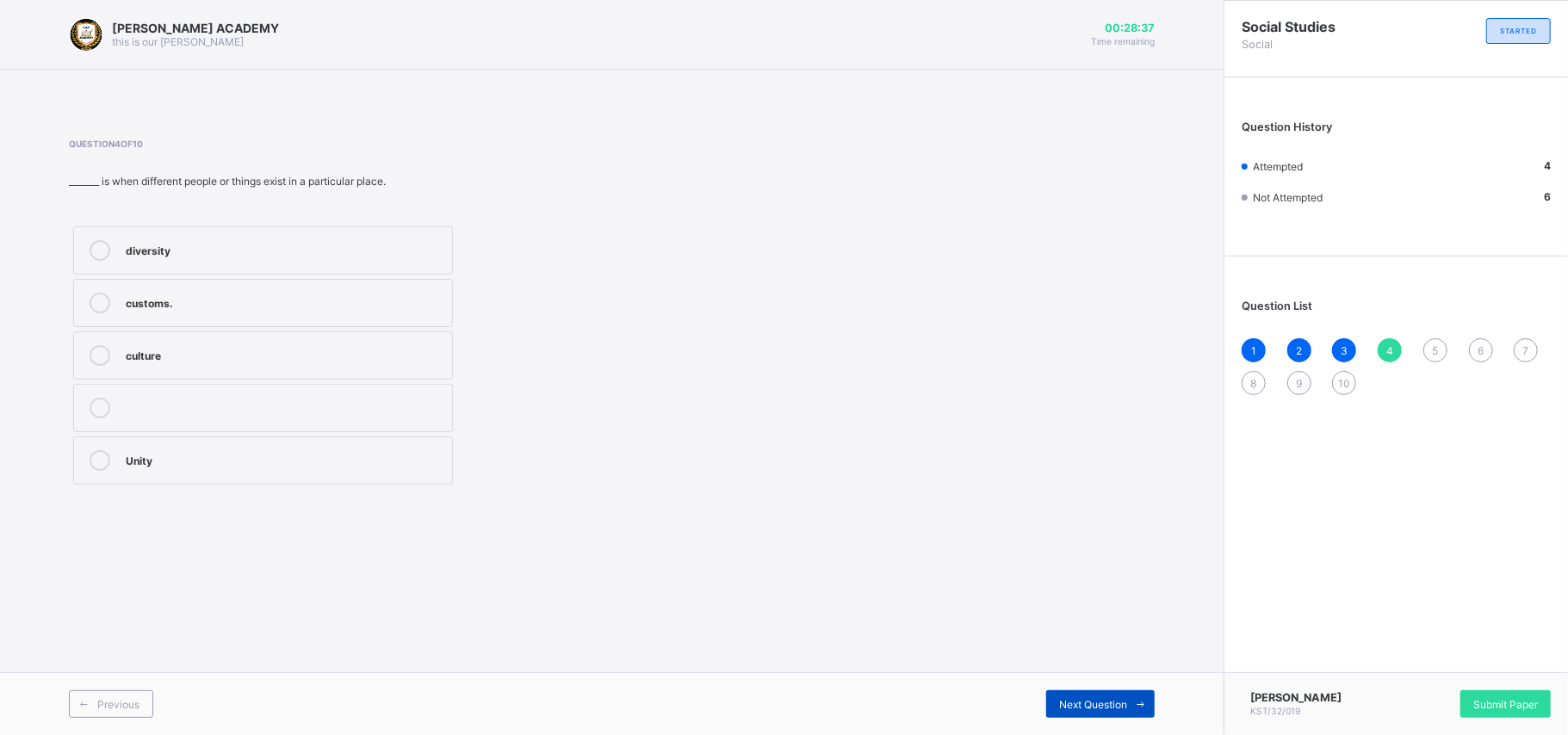
click at [1079, 551] on div "Next Question" at bounding box center [1100, 704] width 109 height 27
click at [390, 290] on label "culture" at bounding box center [263, 303] width 380 height 49
click at [1102, 551] on div "Next Question" at bounding box center [1100, 704] width 109 height 27
click at [425, 355] on div "cousin" at bounding box center [284, 353] width 318 height 17
click at [1102, 551] on div "Next Question" at bounding box center [1100, 704] width 109 height 27
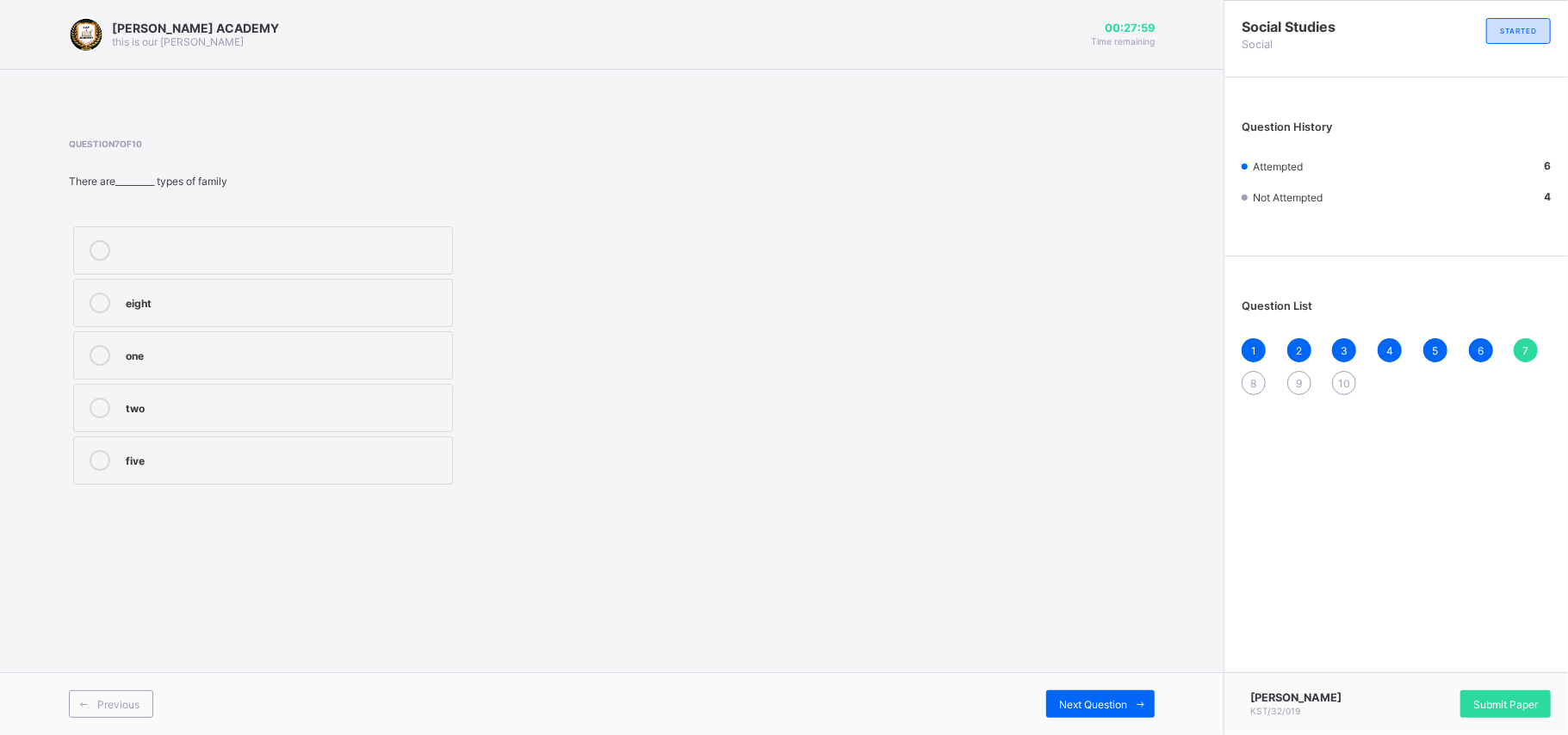
click at [390, 401] on div "two" at bounding box center [284, 405] width 318 height 17
click at [1099, 551] on div "Next Question" at bounding box center [1100, 704] width 109 height 27
click at [415, 241] on div "Tradition" at bounding box center [284, 248] width 318 height 17
click at [1110, 551] on div "Next Question" at bounding box center [1100, 704] width 109 height 27
click at [318, 419] on div "nuclear family." at bounding box center [284, 407] width 318 height 20
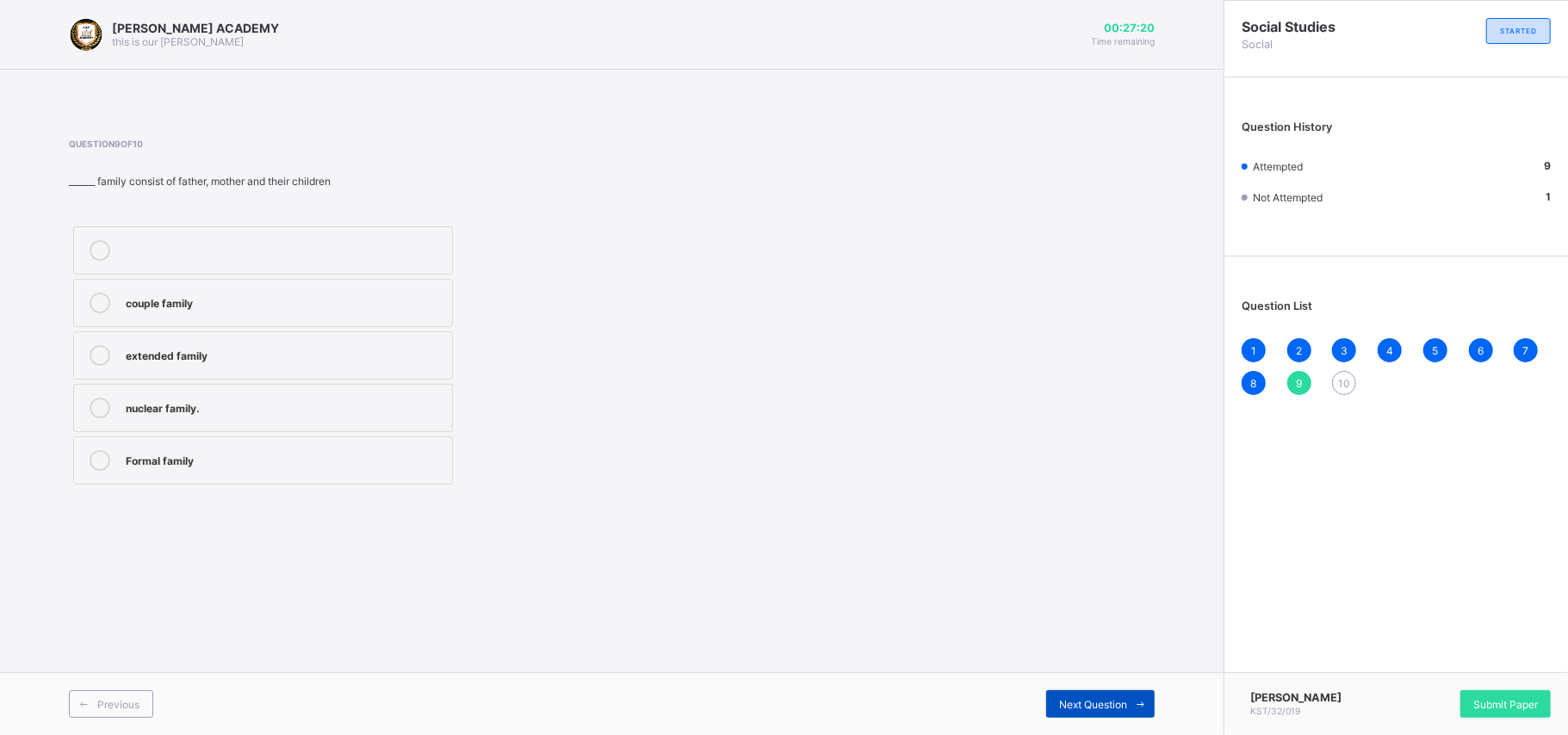
click at [1085, 551] on span "Next Question" at bounding box center [1093, 704] width 68 height 13
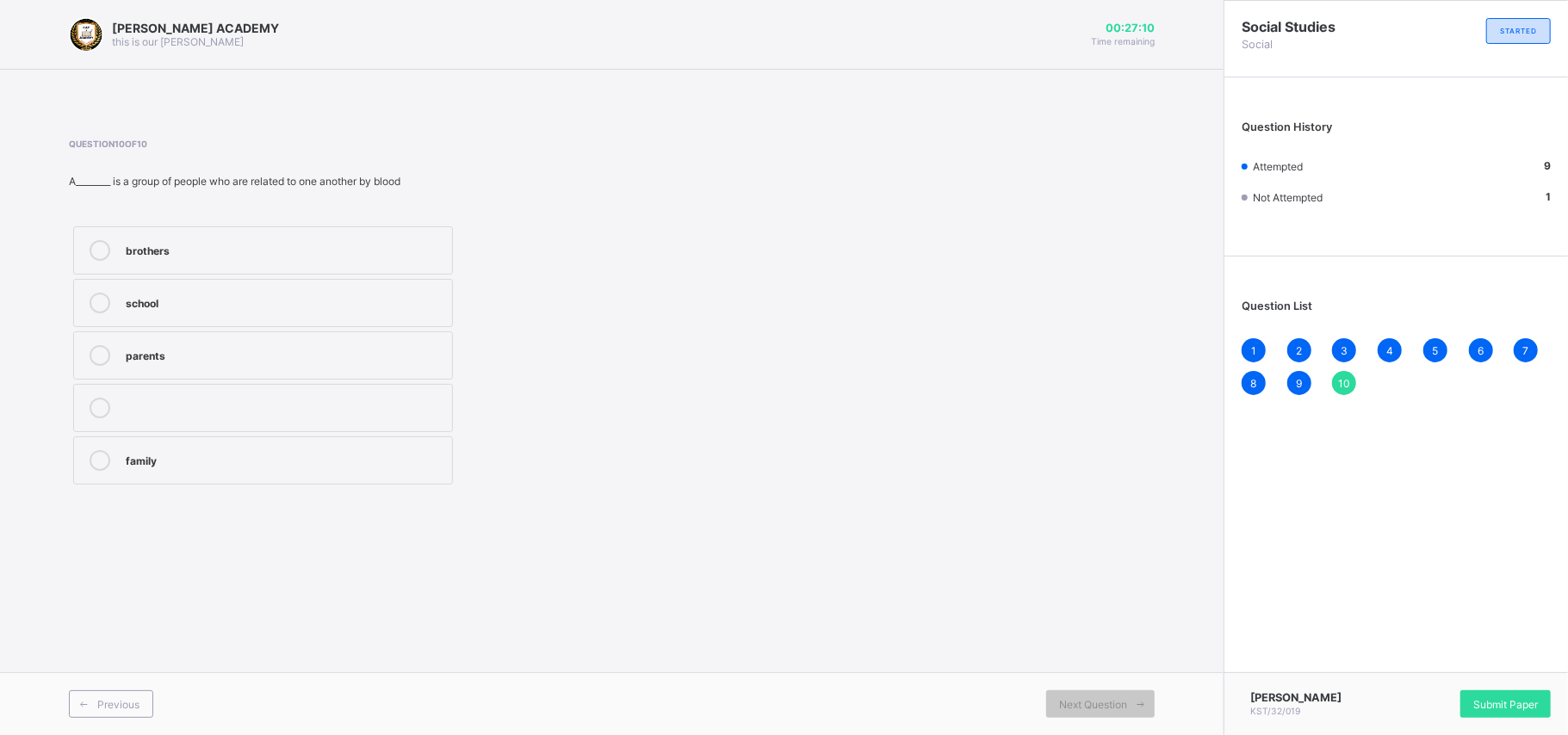
click at [329, 449] on label "family" at bounding box center [263, 460] width 380 height 49
click at [1163, 551] on span "Submit Paper" at bounding box center [1505, 704] width 64 height 13
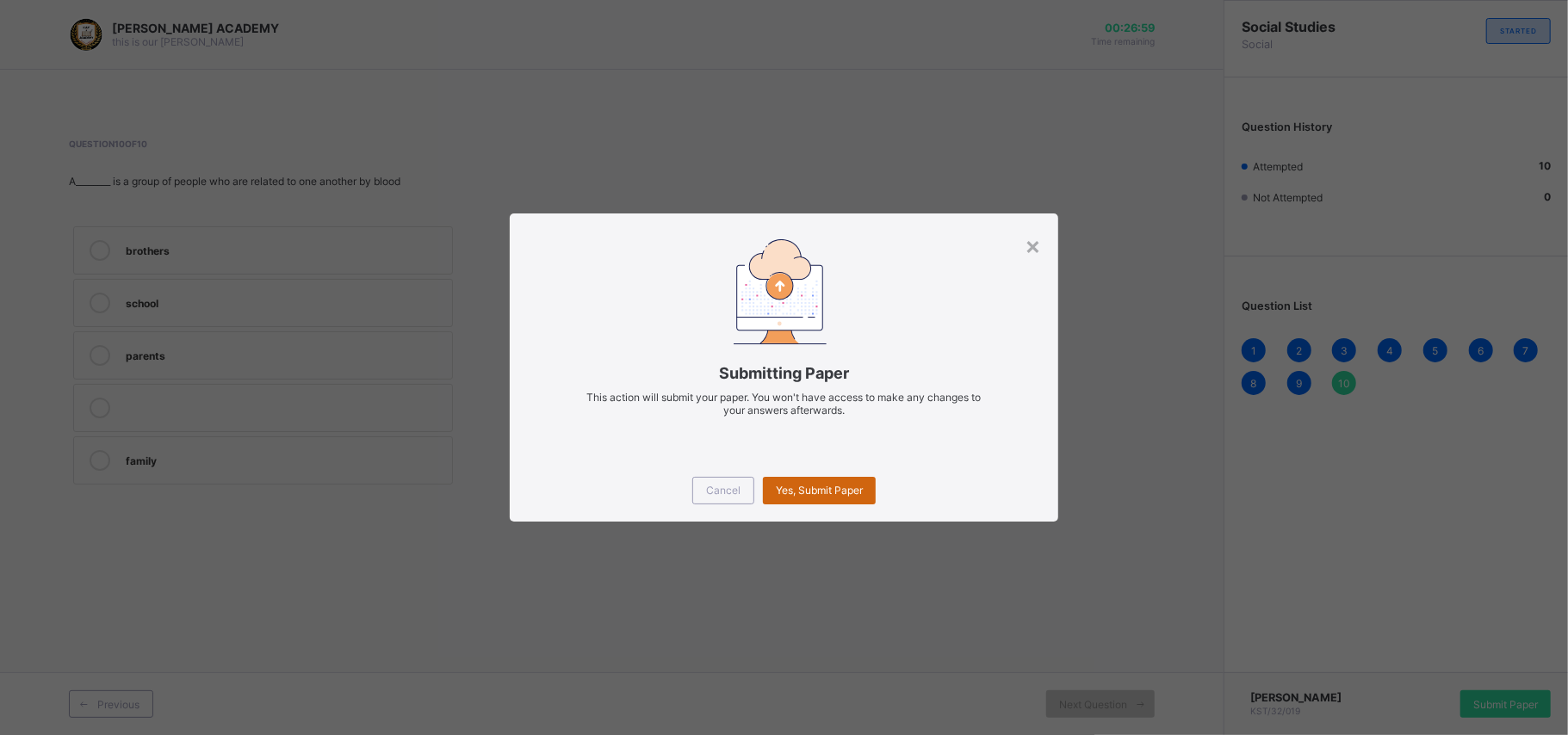
click at [841, 486] on span "Yes, Submit Paper" at bounding box center [819, 490] width 87 height 13
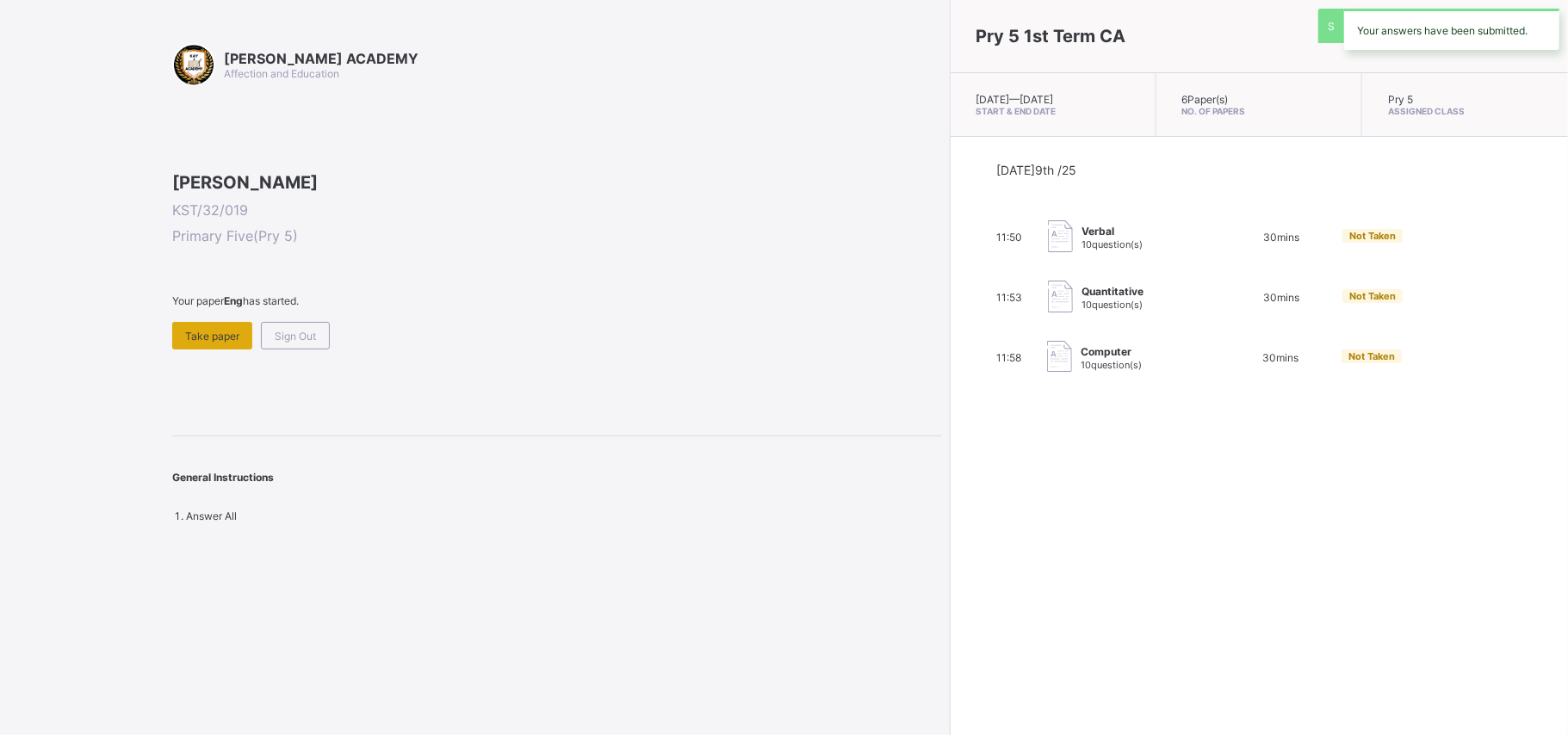
click at [224, 350] on div "Take paper" at bounding box center [212, 335] width 80 height 27
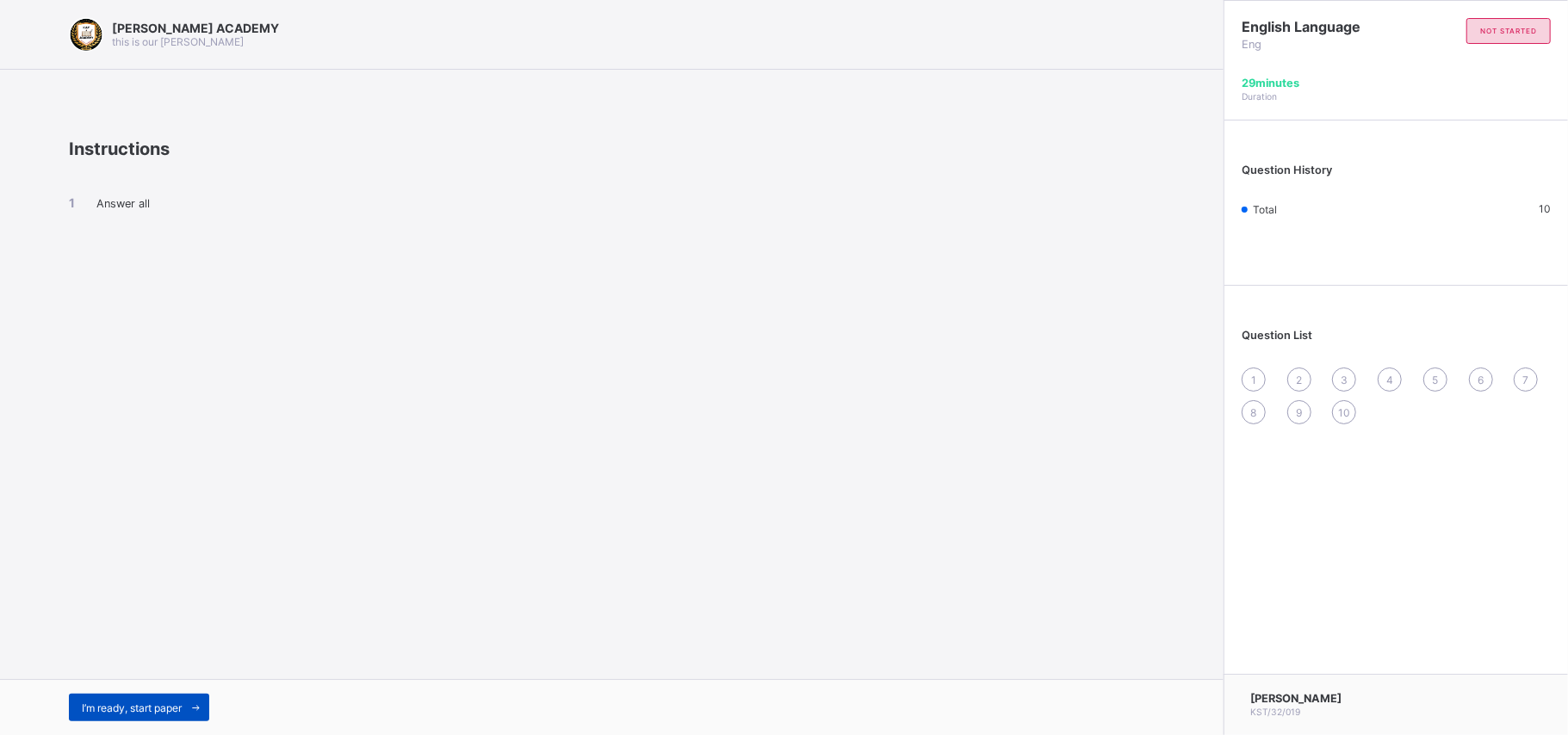
click at [118, 551] on span "I’m ready, start paper" at bounding box center [132, 708] width 100 height 13
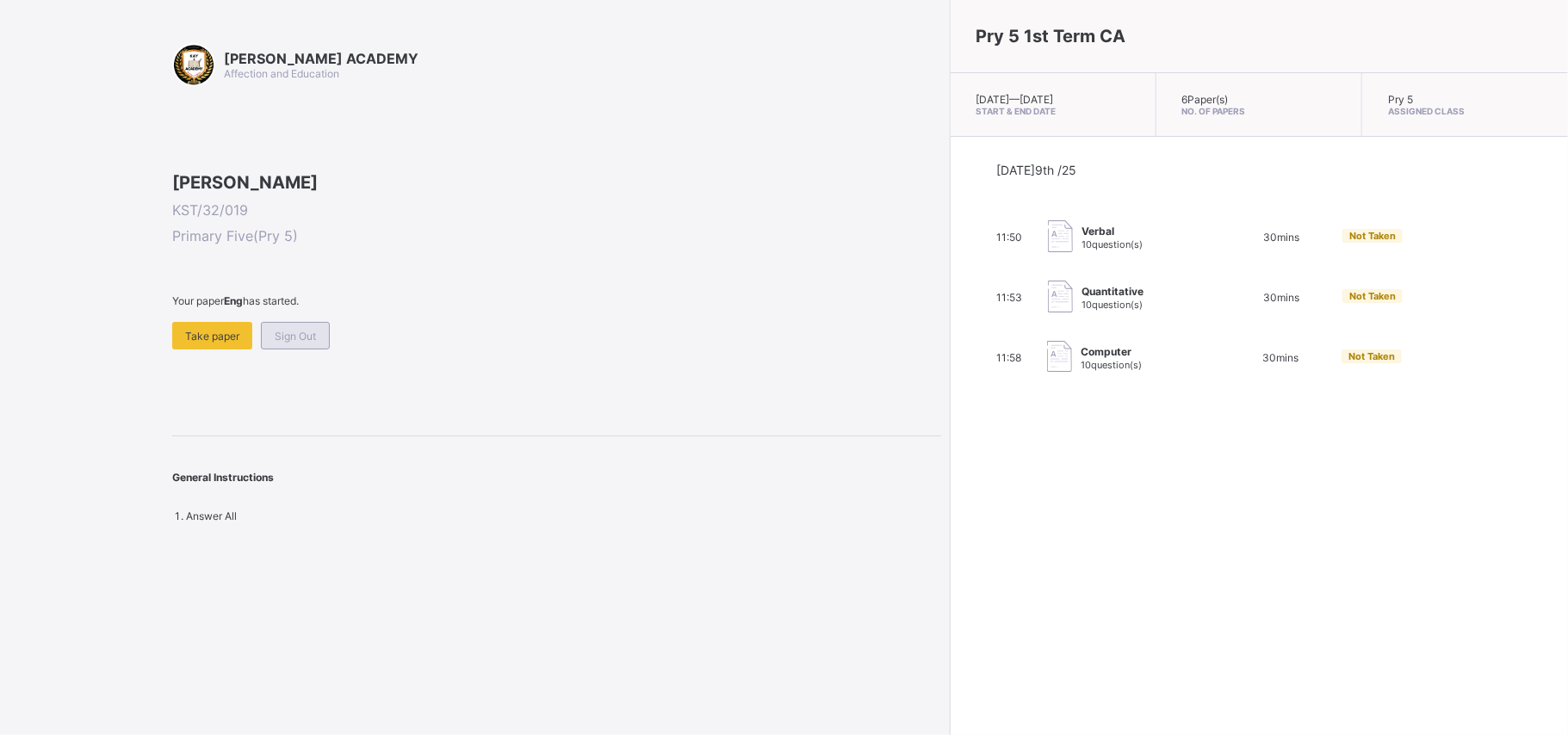
click at [310, 343] on span "Sign Out" at bounding box center [295, 336] width 42 height 13
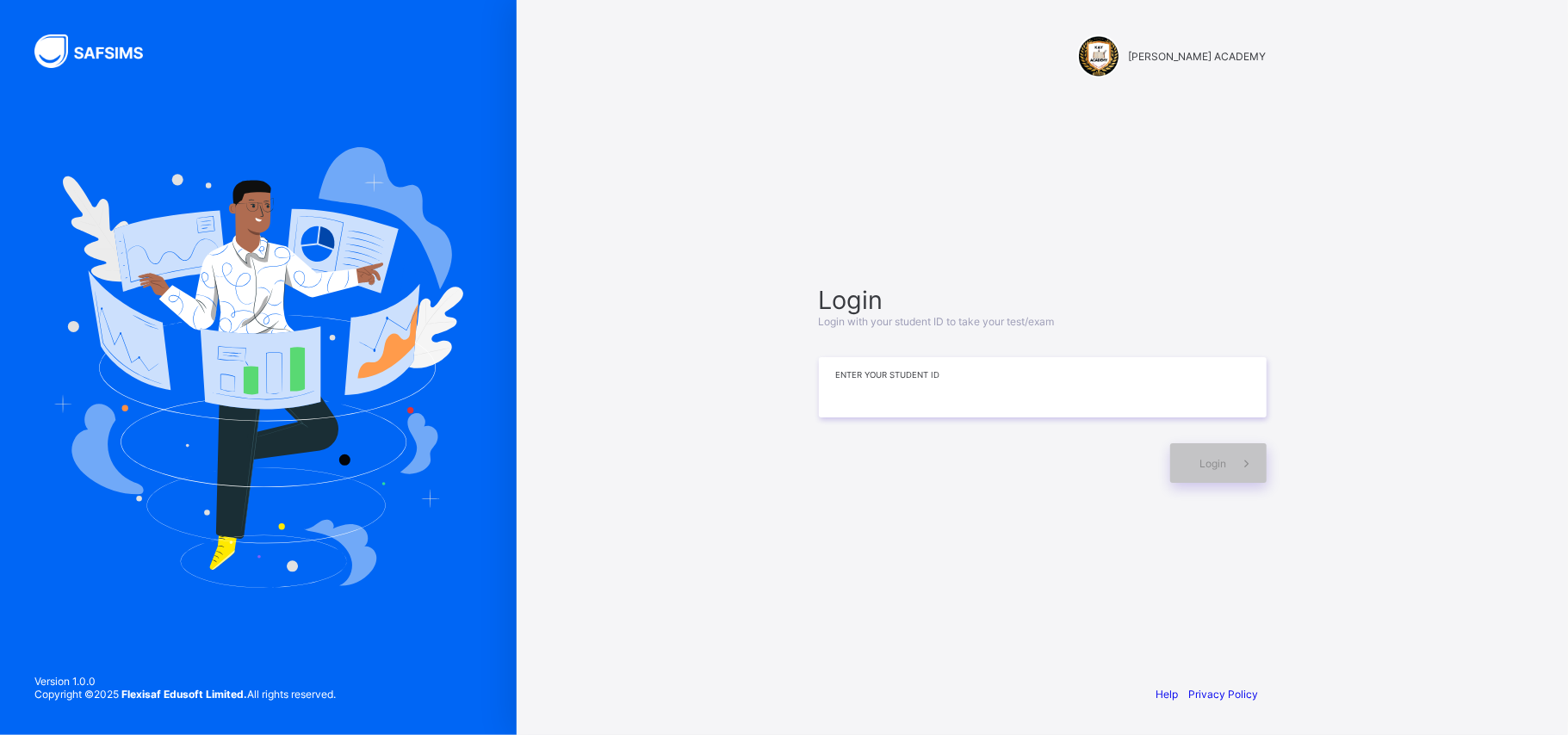
click at [954, 384] on input at bounding box center [1042, 387] width 448 height 60
type input "**********"
click at [1163, 458] on span "Login" at bounding box center [1214, 464] width 27 height 13
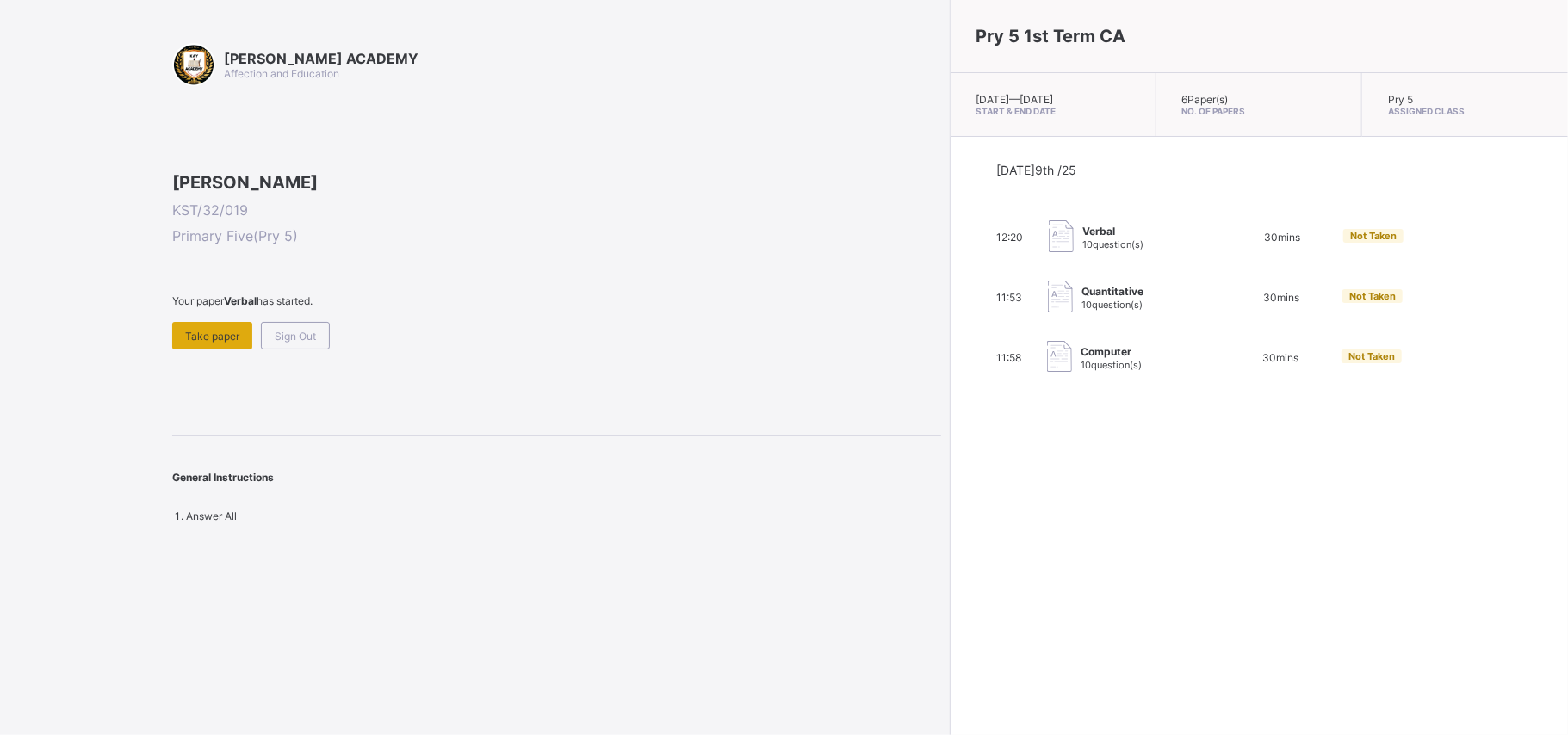
click at [198, 350] on div "Take paper" at bounding box center [212, 335] width 80 height 27
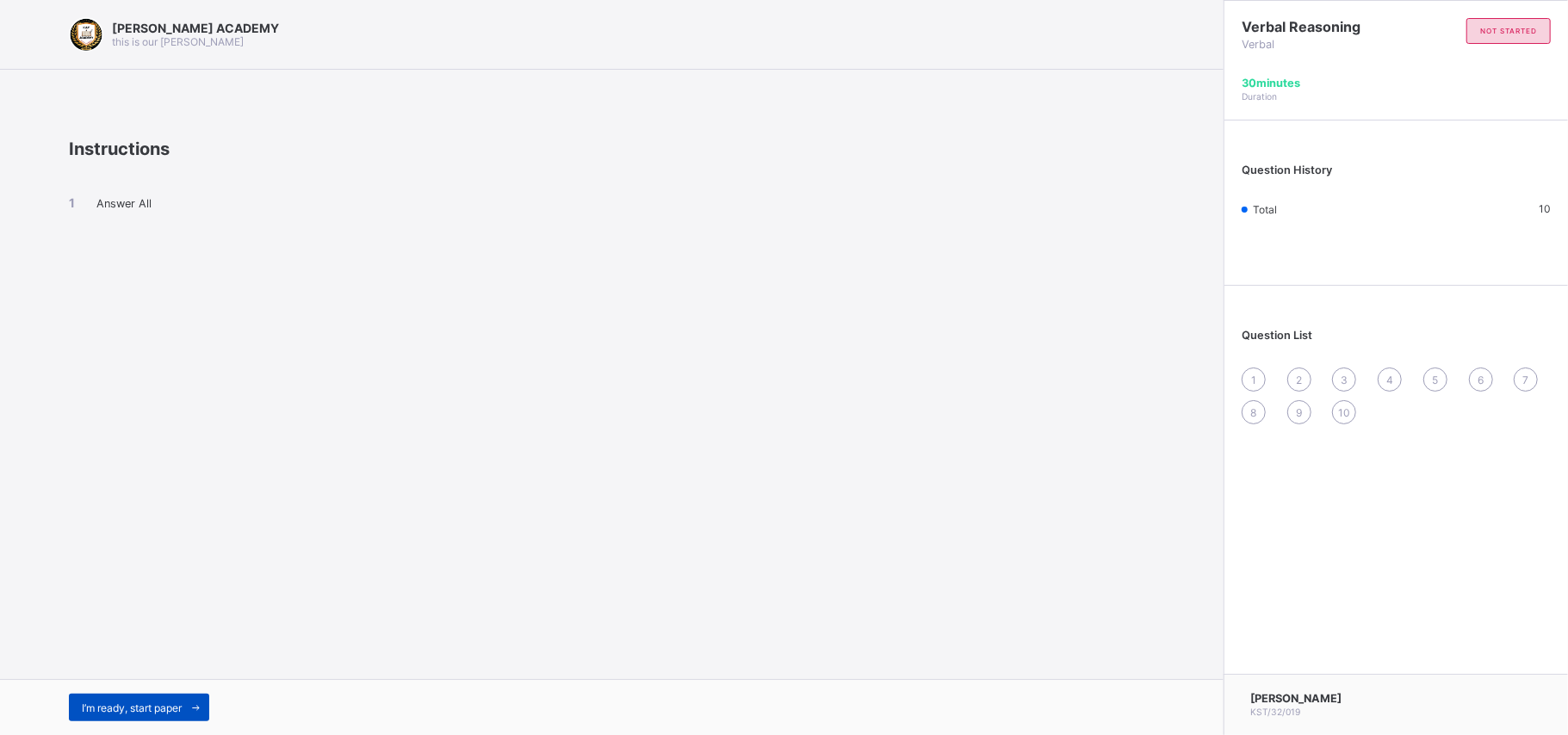
click at [170, 551] on span "I’m ready, start paper" at bounding box center [132, 708] width 100 height 13
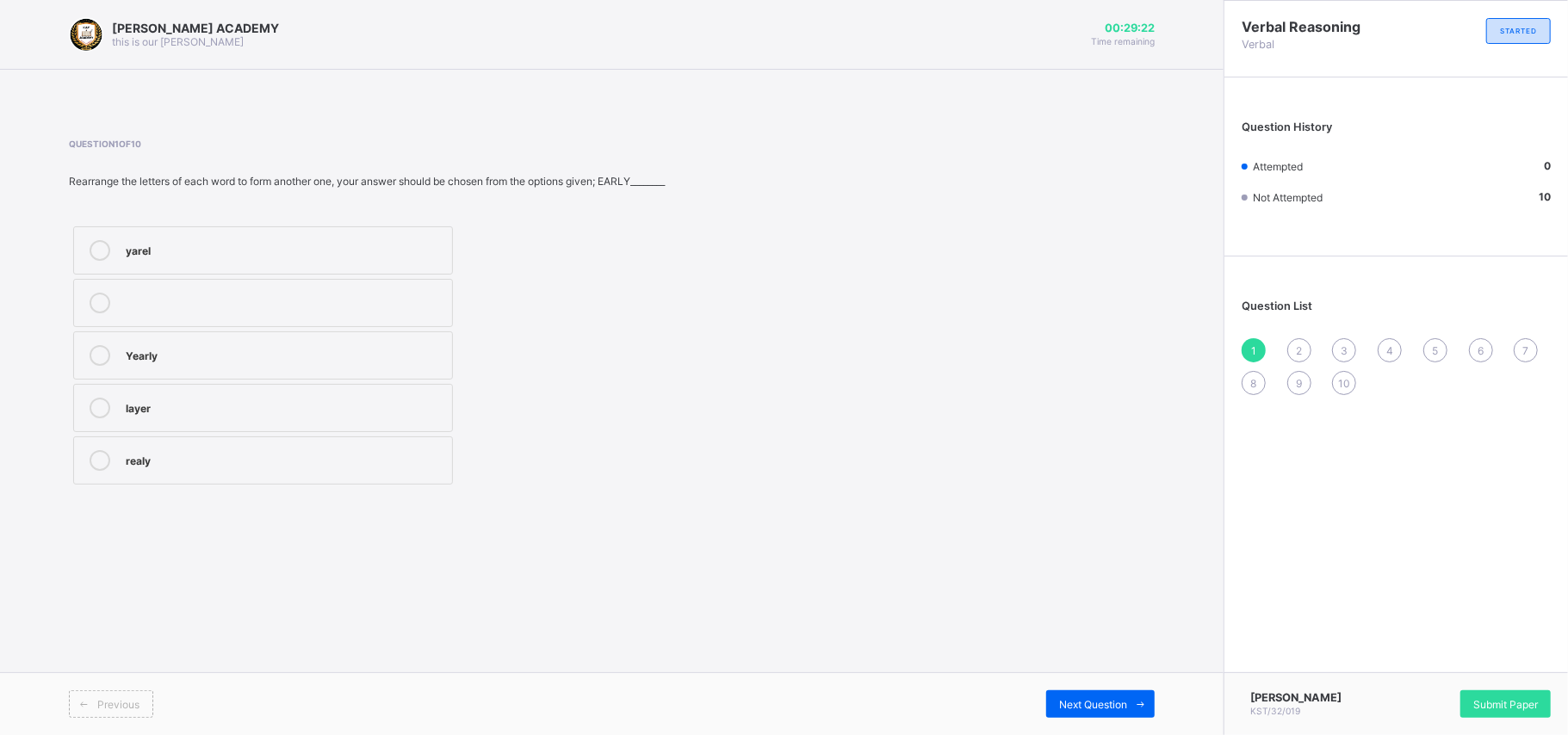
click at [422, 234] on label "yarel" at bounding box center [263, 250] width 380 height 49
click at [1097, 551] on span "Next Question" at bounding box center [1093, 704] width 68 height 13
click at [400, 321] on label "danger" at bounding box center [263, 303] width 380 height 49
click at [1102, 551] on div "Next Question" at bounding box center [1100, 704] width 109 height 27
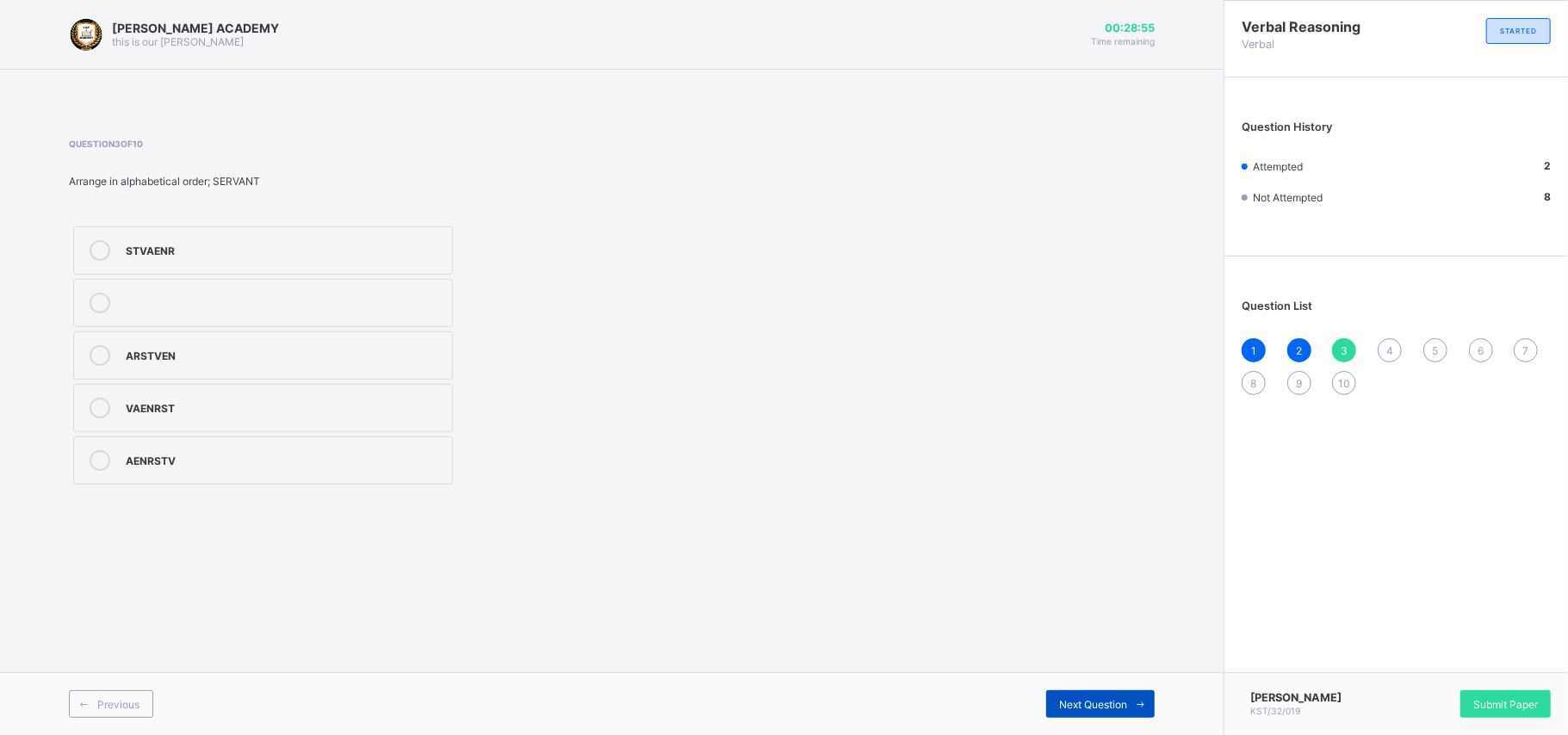
click at [1102, 551] on div "Next Question" at bounding box center [1100, 704] width 109 height 27
click at [404, 236] on label "mongrel" at bounding box center [263, 250] width 380 height 49
click at [105, 551] on div "Previous Next Question" at bounding box center [611, 703] width 1223 height 63
click at [109, 551] on div "Previous" at bounding box center [111, 704] width 85 height 27
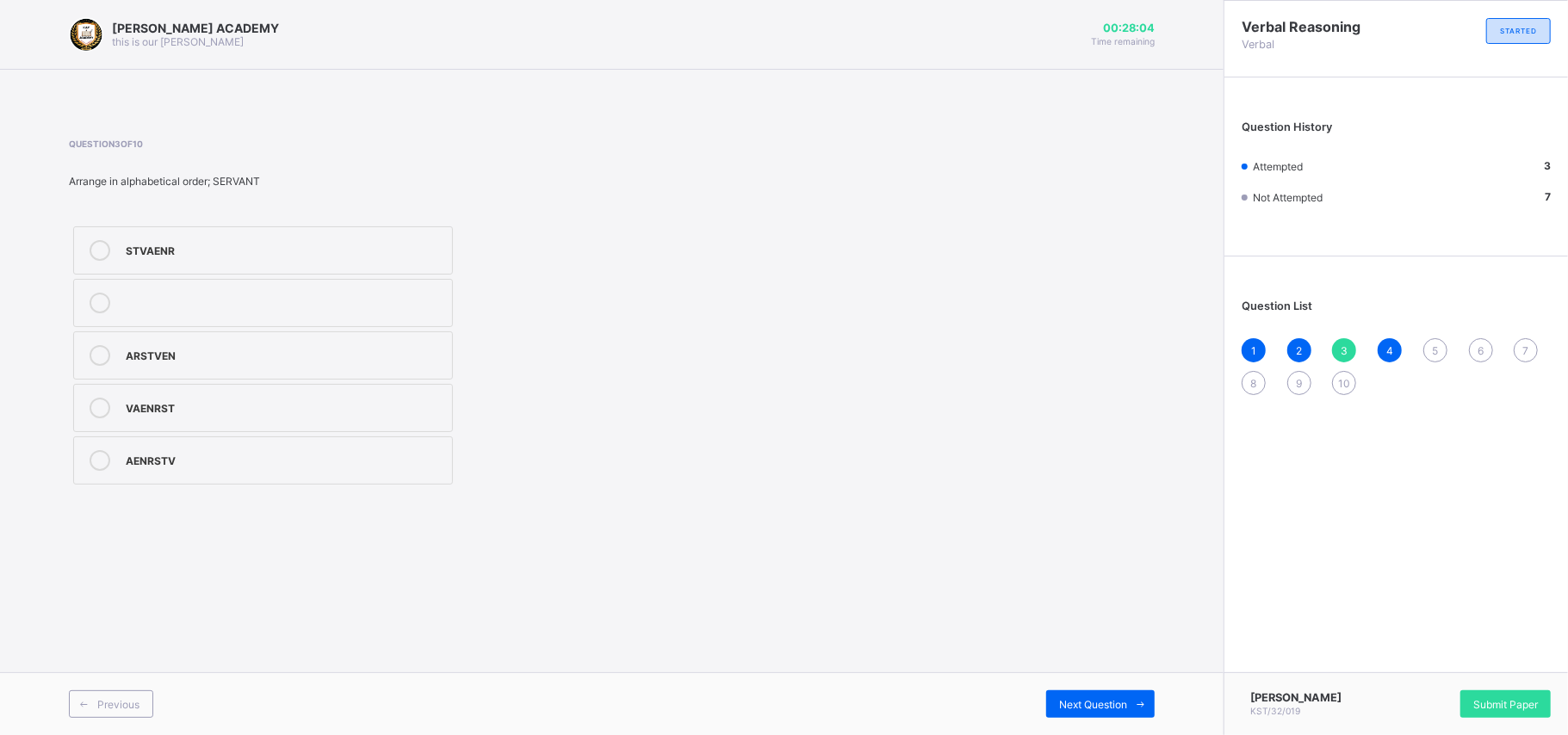
click at [407, 253] on div "STVAENR" at bounding box center [284, 248] width 318 height 17
click at [1117, 551] on div "Next Question" at bounding box center [1100, 704] width 109 height 27
click at [372, 335] on label "a,e,I,o,u" at bounding box center [263, 355] width 380 height 49
click at [1076, 551] on span "Next Question" at bounding box center [1093, 704] width 68 height 13
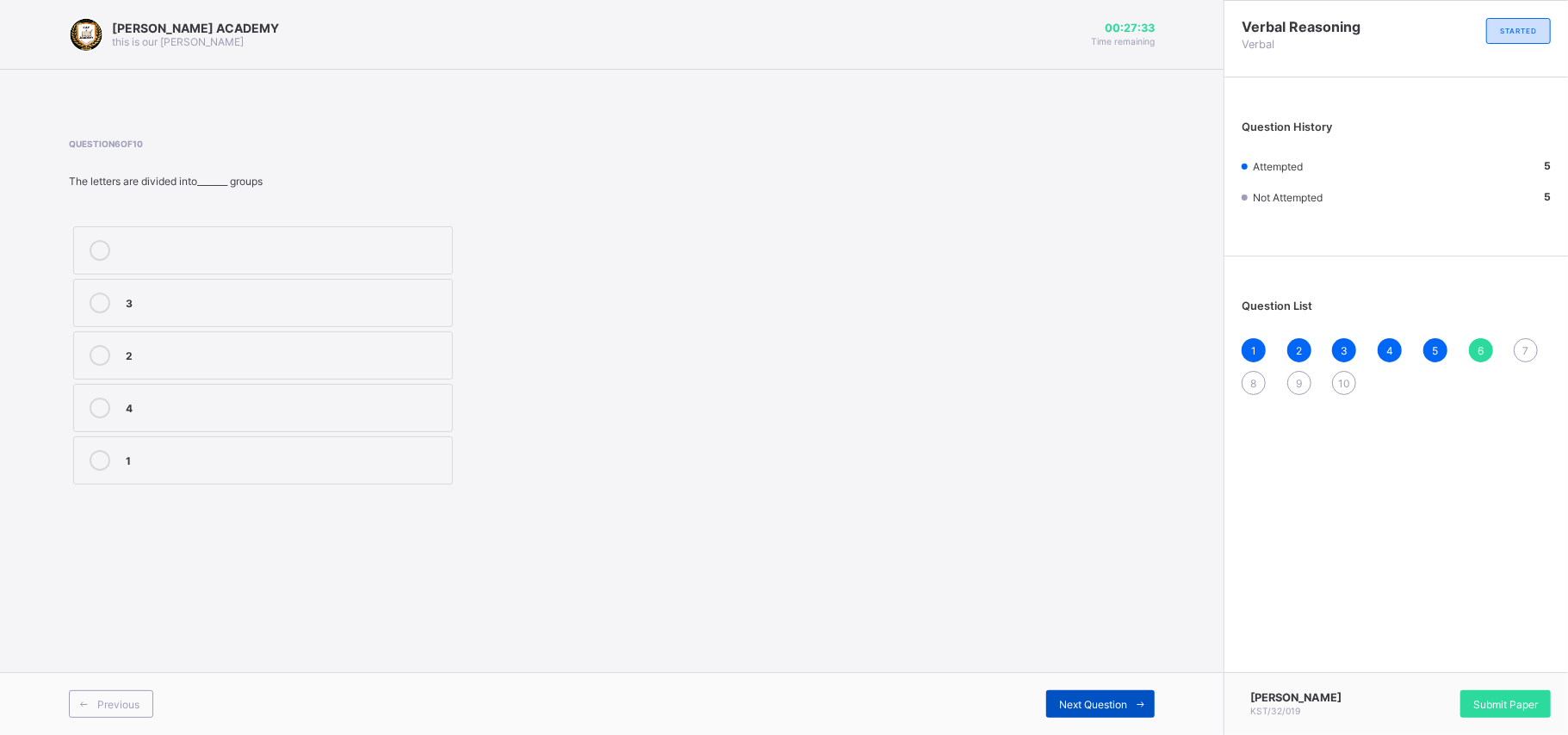
click at [1076, 551] on span "Next Question" at bounding box center [1093, 704] width 68 height 13
click at [359, 373] on label "21" at bounding box center [263, 355] width 380 height 49
click at [107, 551] on div "Previous" at bounding box center [111, 704] width 85 height 27
click at [373, 349] on div "2" at bounding box center [284, 353] width 318 height 17
click at [1105, 551] on div "Next Question" at bounding box center [1100, 704] width 109 height 27
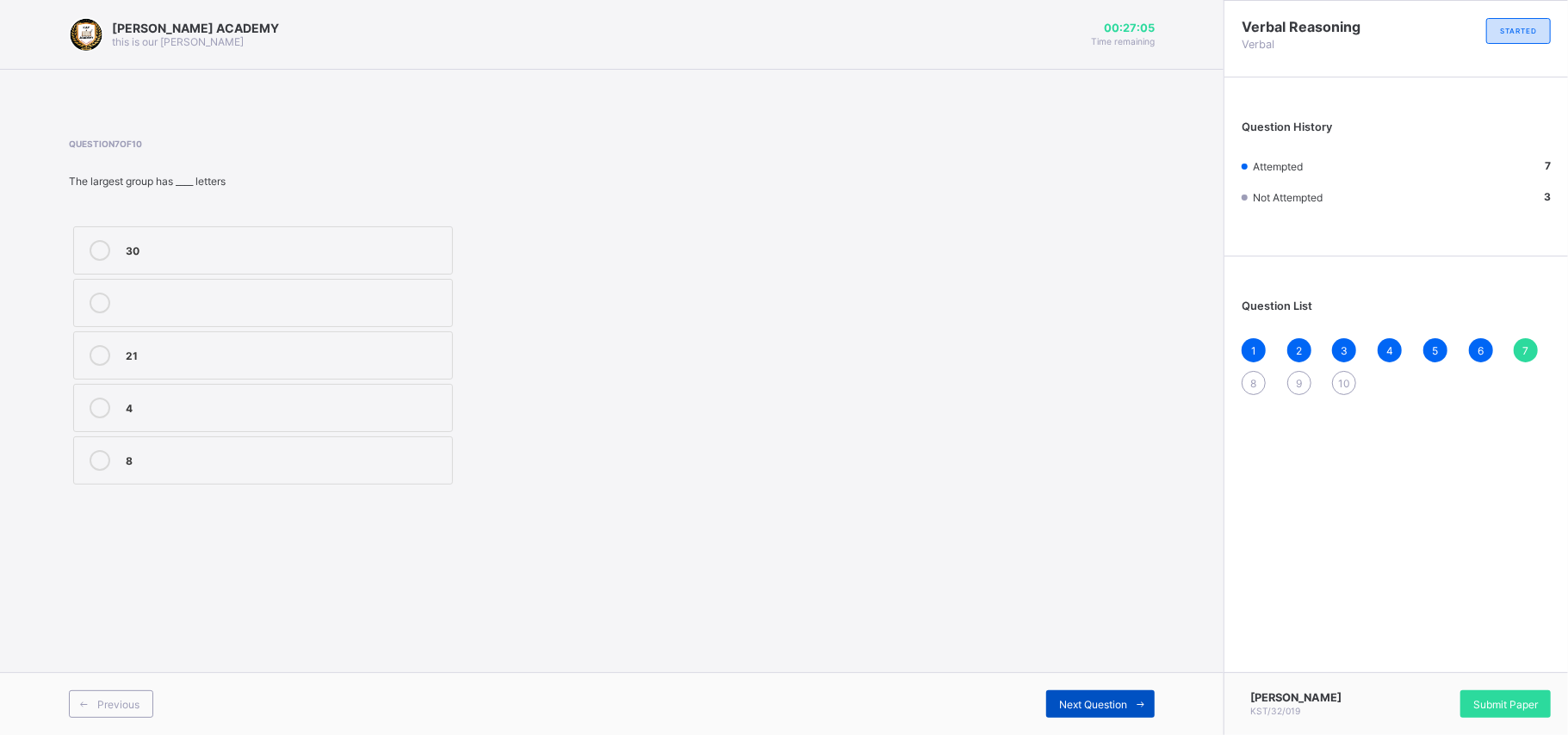
click at [1105, 551] on div "Next Question" at bounding box center [1100, 704] width 109 height 27
click at [713, 468] on div "KPA A,B UMN CDE" at bounding box center [392, 355] width 647 height 267
click at [297, 444] on label "CDE" at bounding box center [263, 460] width 380 height 49
click at [1075, 551] on div "Previous Next Question" at bounding box center [611, 703] width 1223 height 63
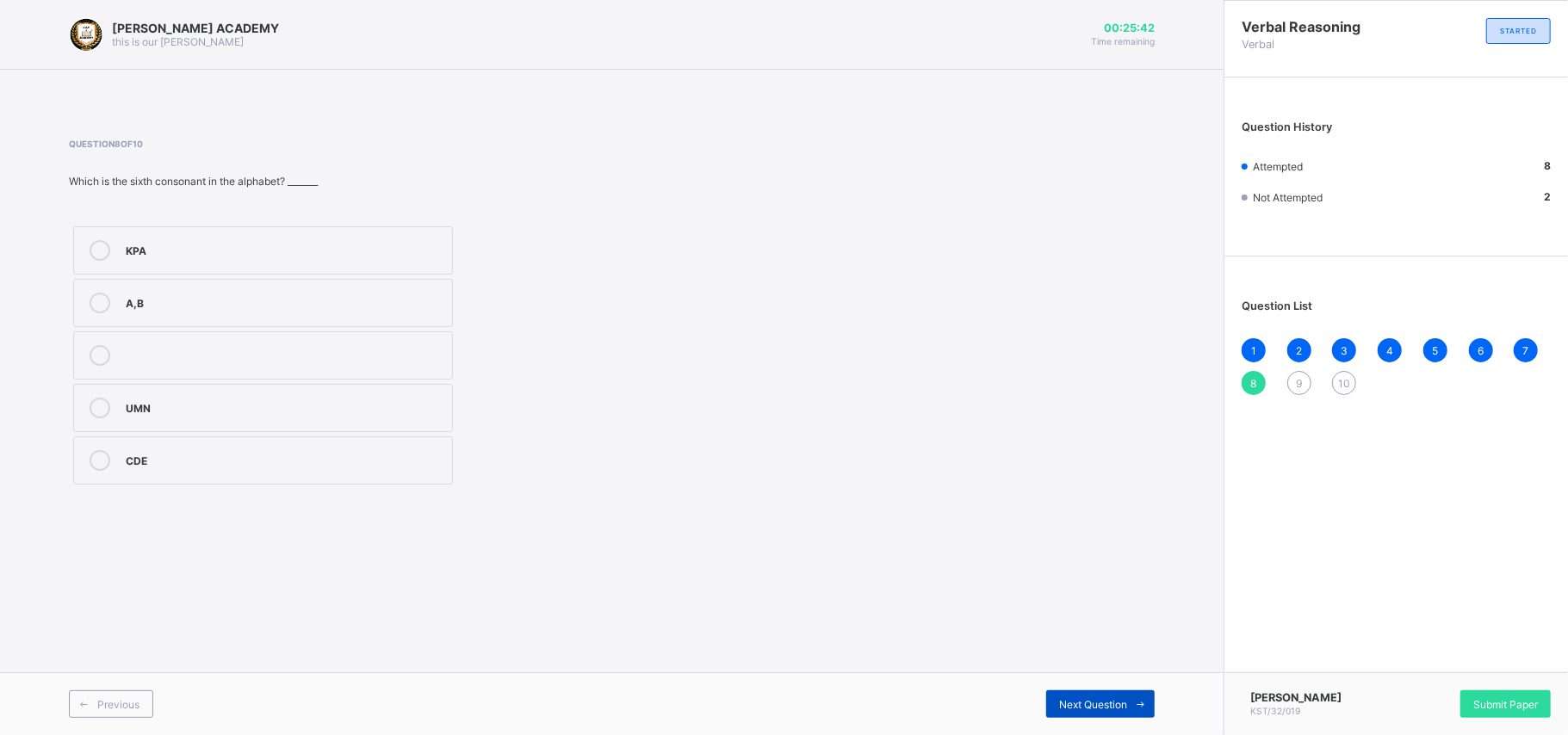
click at [1082, 551] on div "Next Question" at bounding box center [1100, 704] width 109 height 27
click at [349, 419] on div "AESV" at bounding box center [284, 407] width 318 height 20
click at [1081, 551] on span "Next Question" at bounding box center [1093, 704] width 68 height 13
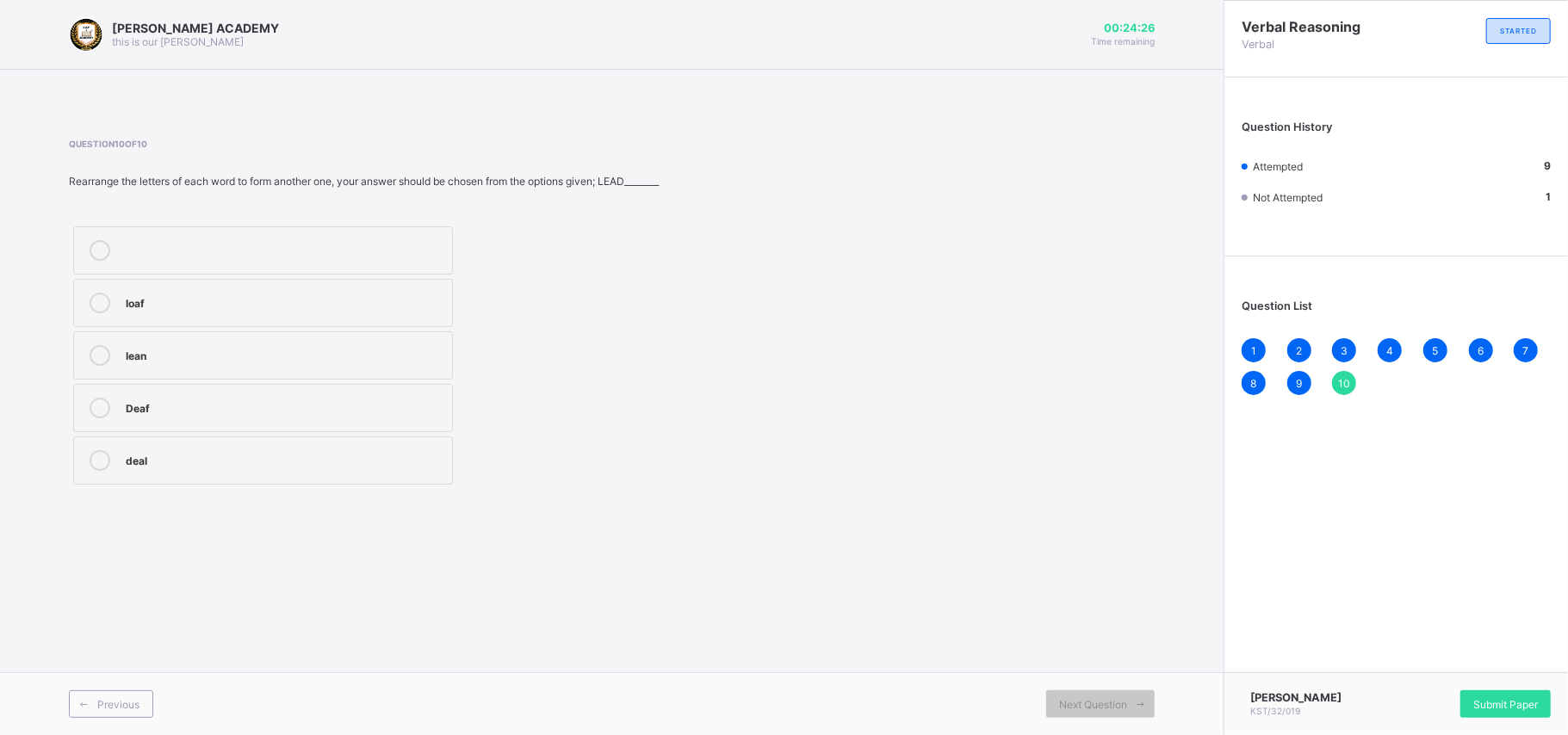
click at [383, 479] on label "deal" at bounding box center [263, 460] width 380 height 49
click at [1163, 551] on div "Submit Paper" at bounding box center [1505, 704] width 90 height 27
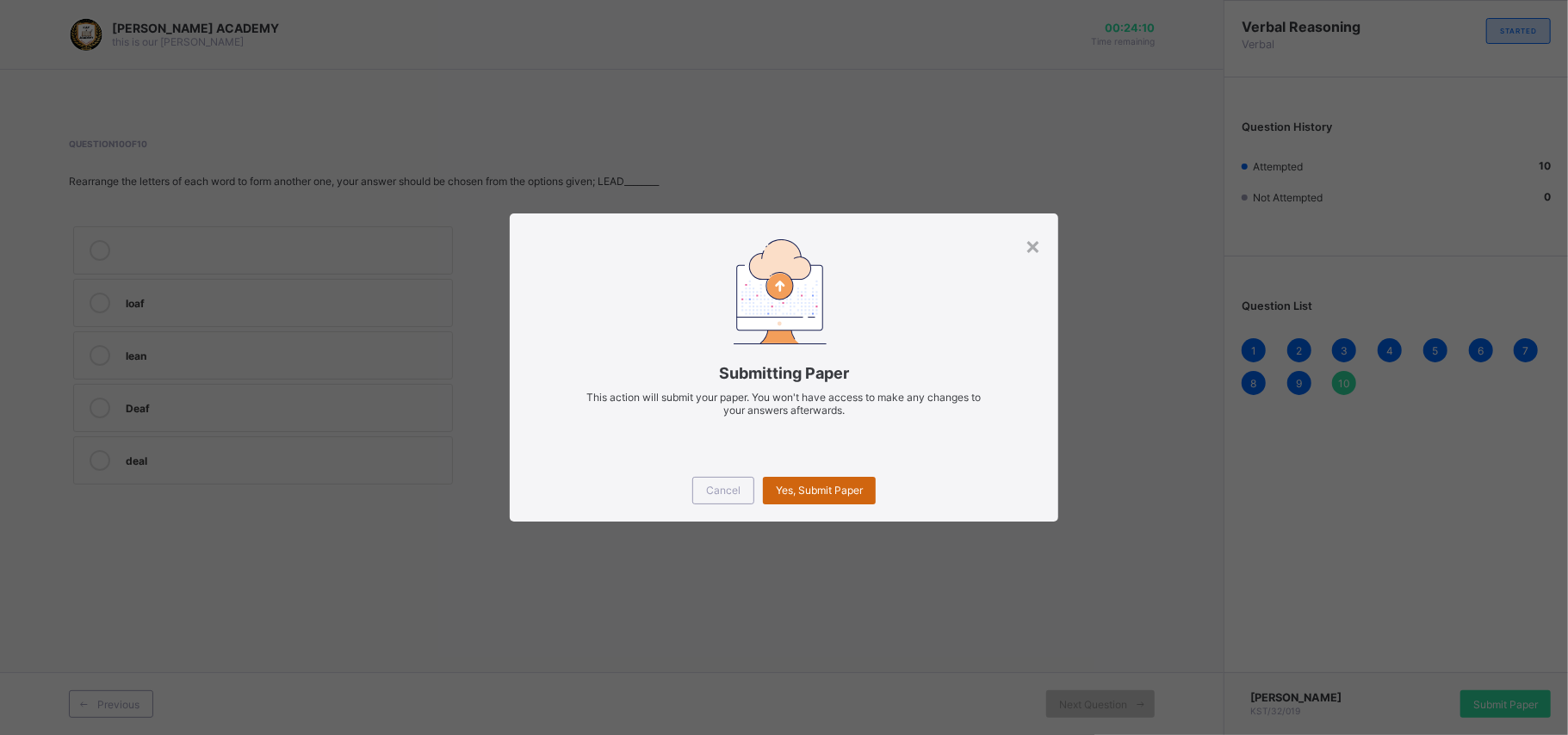
click at [837, 484] on span "Yes, Submit Paper" at bounding box center [819, 490] width 87 height 13
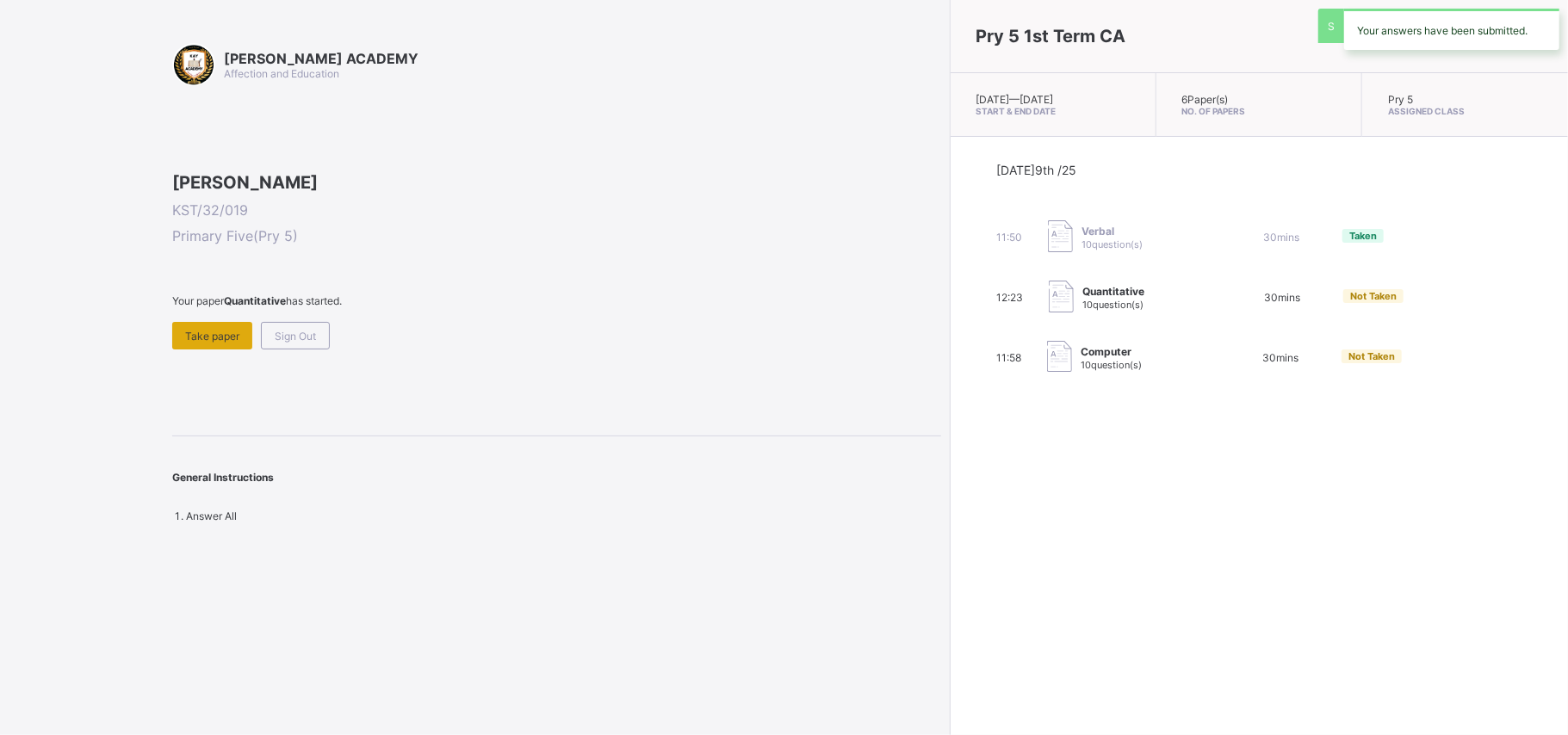
click at [208, 350] on div "Take paper" at bounding box center [212, 335] width 80 height 27
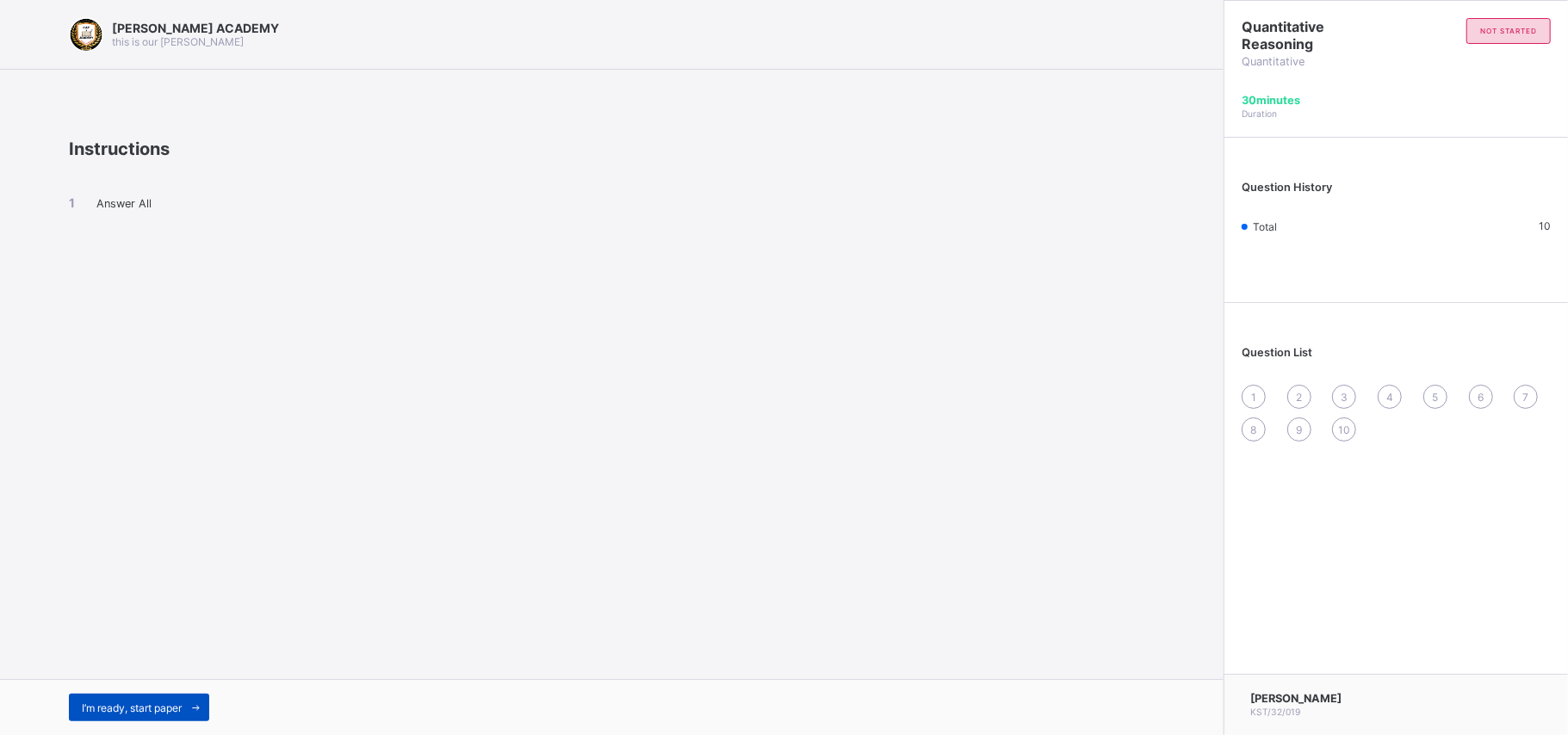
click at [135, 551] on span "I’m ready, start paper" at bounding box center [132, 708] width 100 height 13
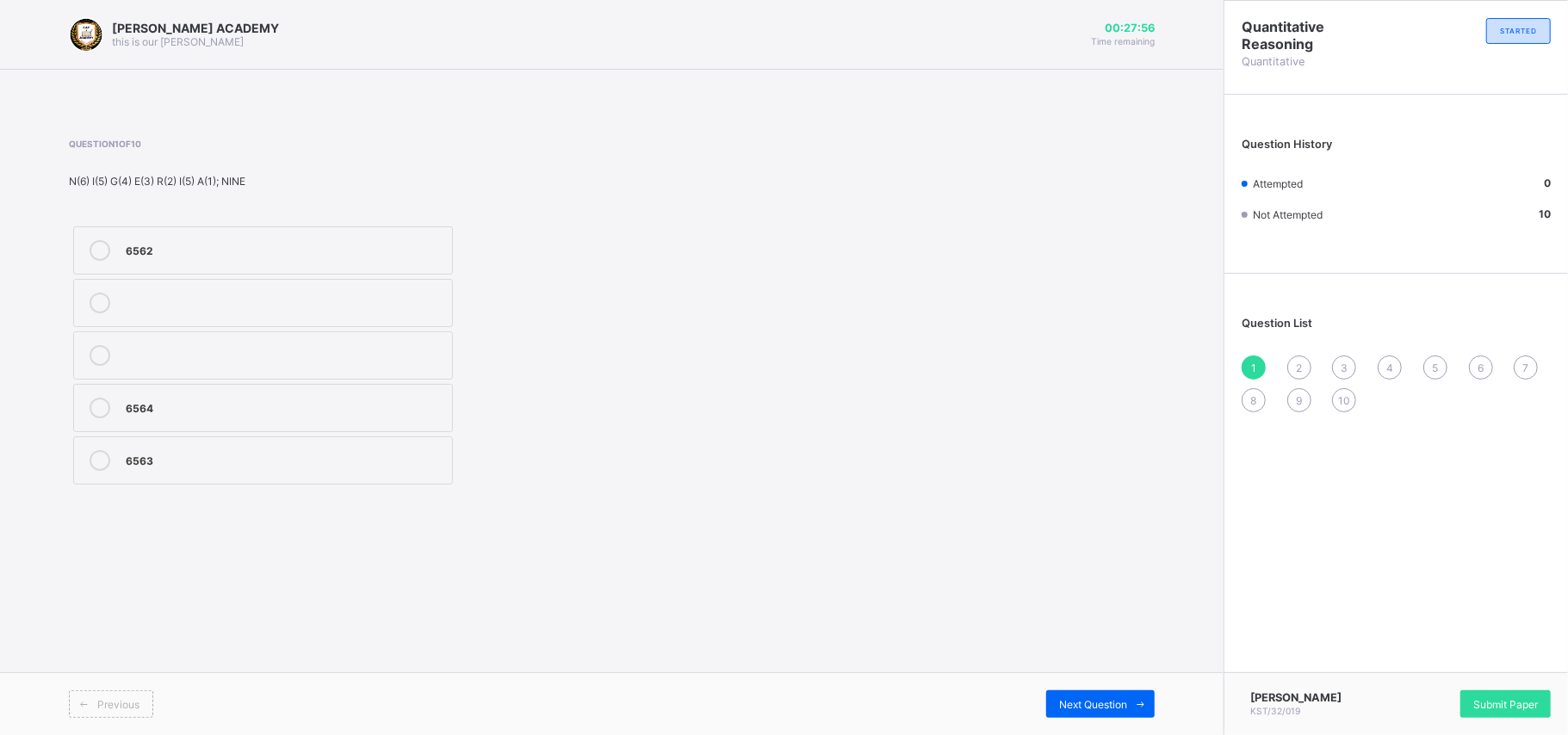
click at [220, 449] on label "6563" at bounding box center [263, 460] width 380 height 49
click at [1089, 551] on div "Next Question" at bounding box center [1100, 704] width 109 height 27
click at [436, 356] on div "65432" at bounding box center [284, 353] width 318 height 17
click at [1082, 551] on span "Next Question" at bounding box center [1093, 704] width 68 height 13
click at [376, 455] on div "100, 120" at bounding box center [284, 458] width 318 height 17
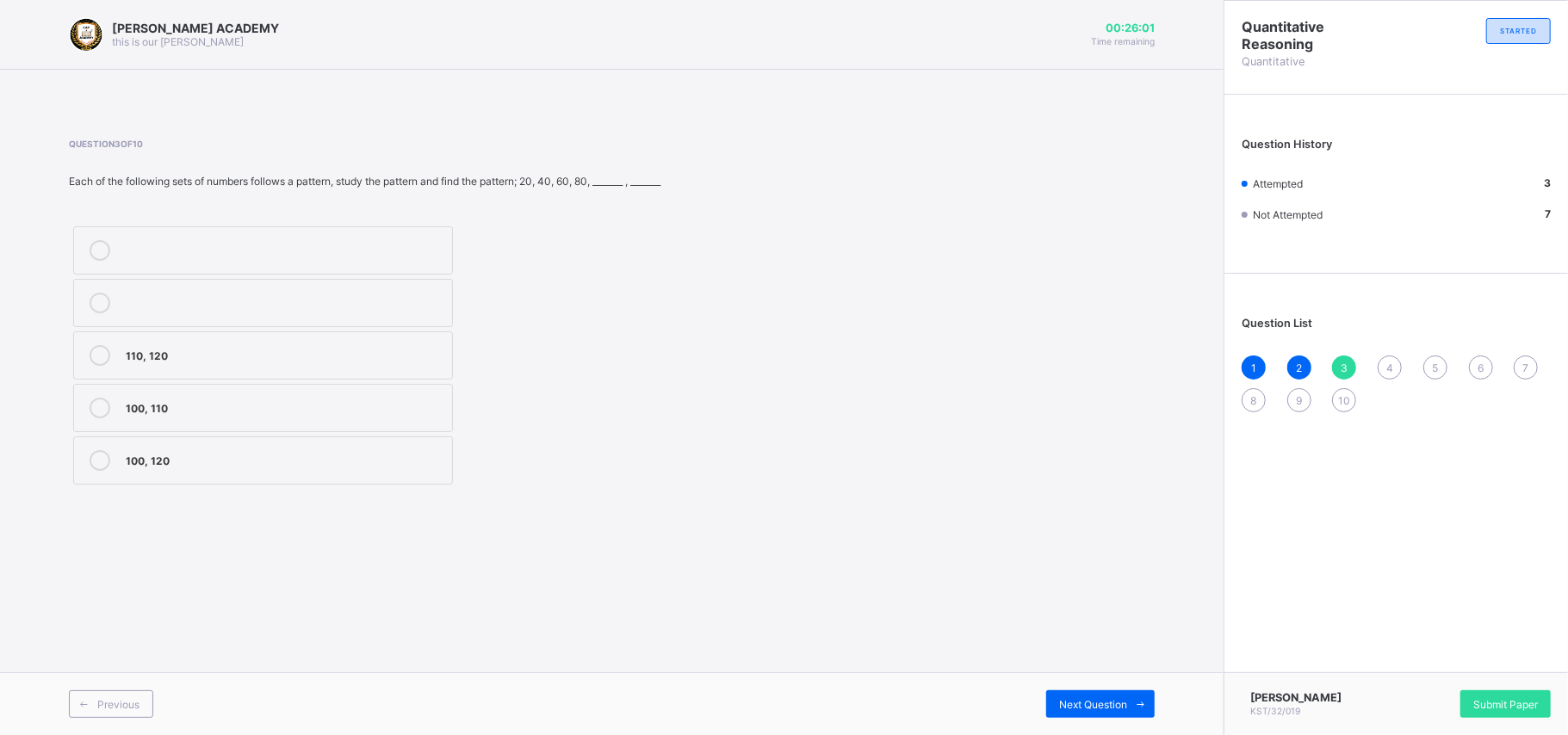
click at [1074, 551] on div "Previous Next Question" at bounding box center [611, 703] width 1223 height 63
drag, startPoint x: 1386, startPoint y: 422, endPoint x: 1390, endPoint y: 408, distance: 14.6
click at [1163, 408] on div "Question List 1 2 3 4 5 6 7 8 9 10" at bounding box center [1396, 356] width 344 height 148
click at [1163, 408] on div "1 2 3 4 5 6 7 8 9 10" at bounding box center [1396, 384] width 309 height 57
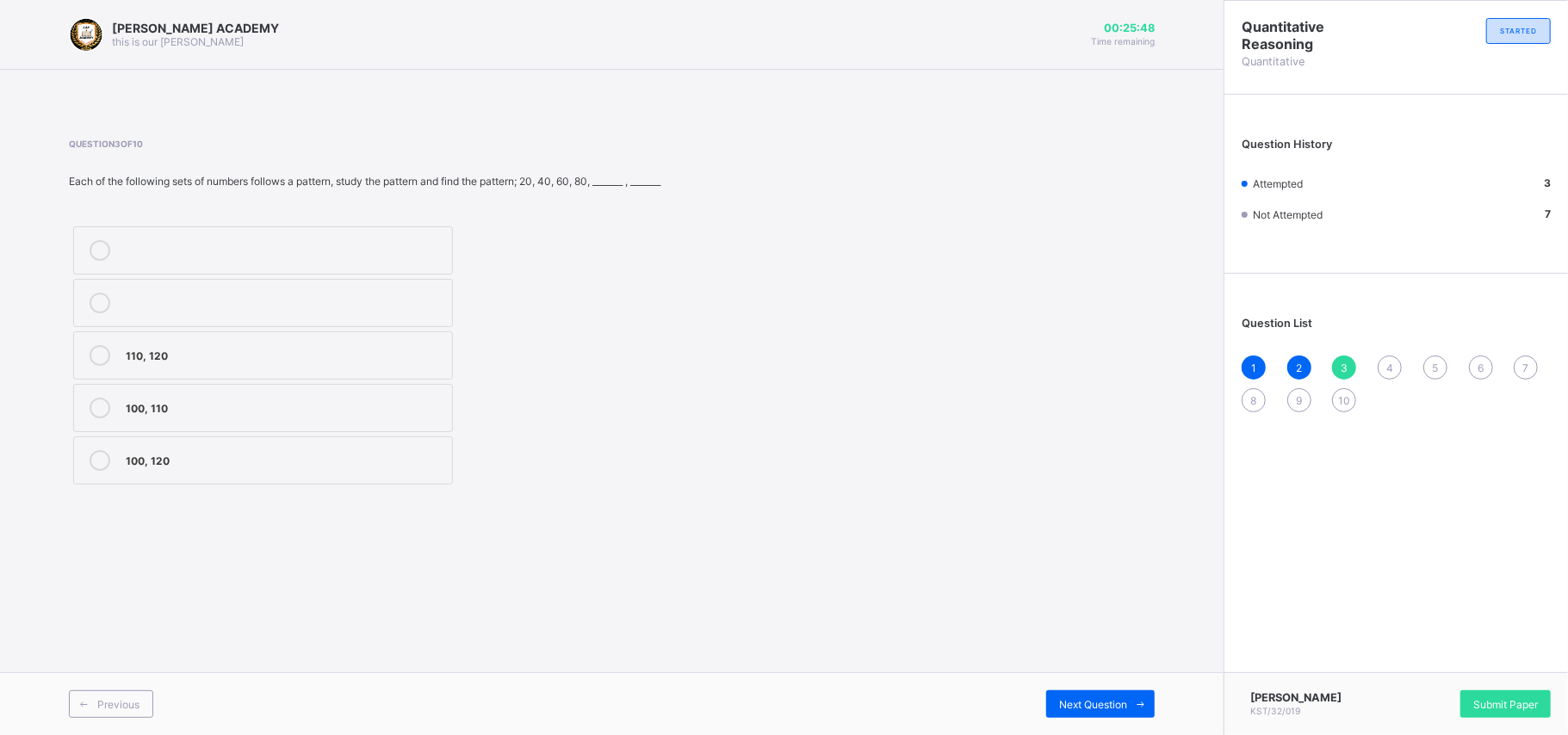
click at [1163, 365] on span "4" at bounding box center [1390, 368] width 7 height 13
drag, startPoint x: 680, startPoint y: 494, endPoint x: 472, endPoint y: 535, distance: 212.0
click at [472, 535] on div "KAY ACADEMY this is our motton 00:24:26 Time remaining Question 4 of 10 Each of…" at bounding box center [611, 368] width 1223 height 735
click at [308, 484] on label "119, 115" at bounding box center [263, 460] width 380 height 49
click at [1121, 551] on div "Next Question" at bounding box center [1100, 704] width 109 height 27
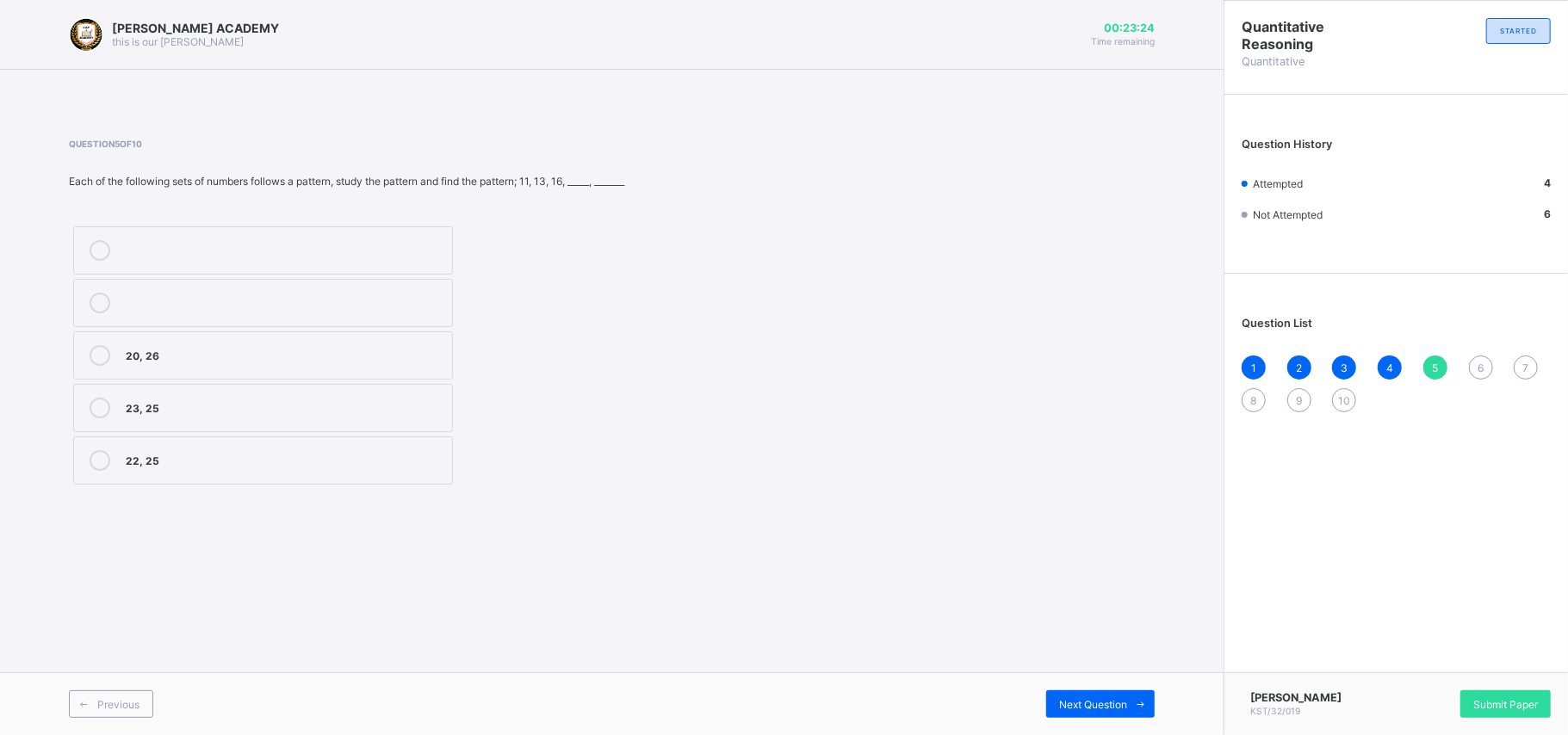
click at [404, 337] on label "20, 26" at bounding box center [263, 355] width 380 height 49
click at [1163, 361] on span "6" at bounding box center [1480, 368] width 6 height 13
click at [352, 461] on div "2156" at bounding box center [284, 458] width 318 height 17
click at [1072, 551] on div "Next Question" at bounding box center [1100, 704] width 109 height 27
click at [356, 393] on label "123" at bounding box center [263, 408] width 380 height 49
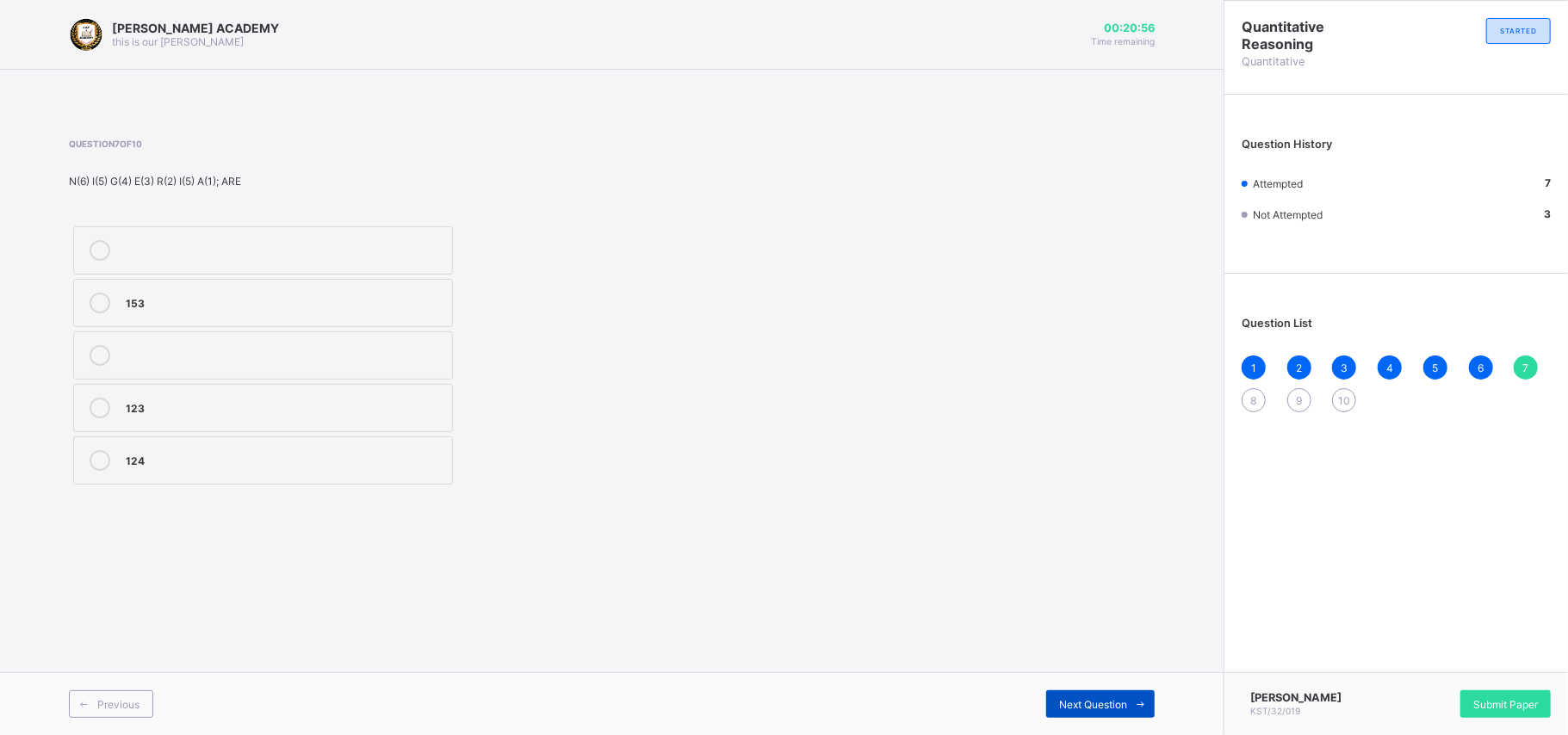
click at [1085, 551] on div "Next Question" at bounding box center [1100, 704] width 109 height 27
click at [373, 396] on label "55, 65" at bounding box center [263, 408] width 380 height 49
click at [1069, 551] on div "Previous Next Question" at bounding box center [611, 703] width 1223 height 63
click at [1089, 551] on span "Next Question" at bounding box center [1093, 704] width 68 height 13
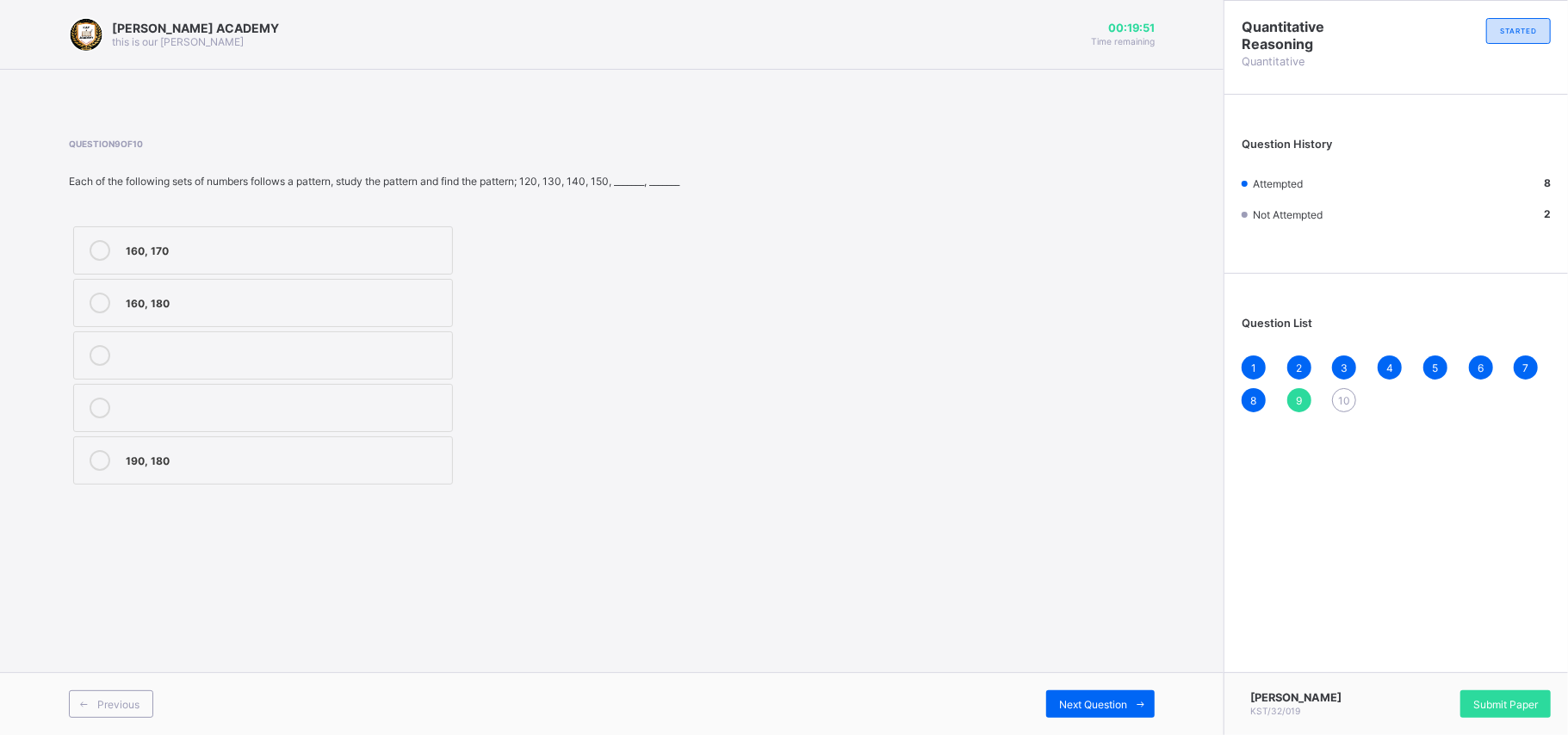
click at [387, 232] on label "160, 170" at bounding box center [263, 250] width 380 height 49
click at [1082, 551] on div "Next Question" at bounding box center [1100, 704] width 109 height 27
click at [366, 449] on label "120, 123" at bounding box center [263, 460] width 380 height 49
click at [1163, 551] on span "Submit Paper" at bounding box center [1505, 704] width 64 height 13
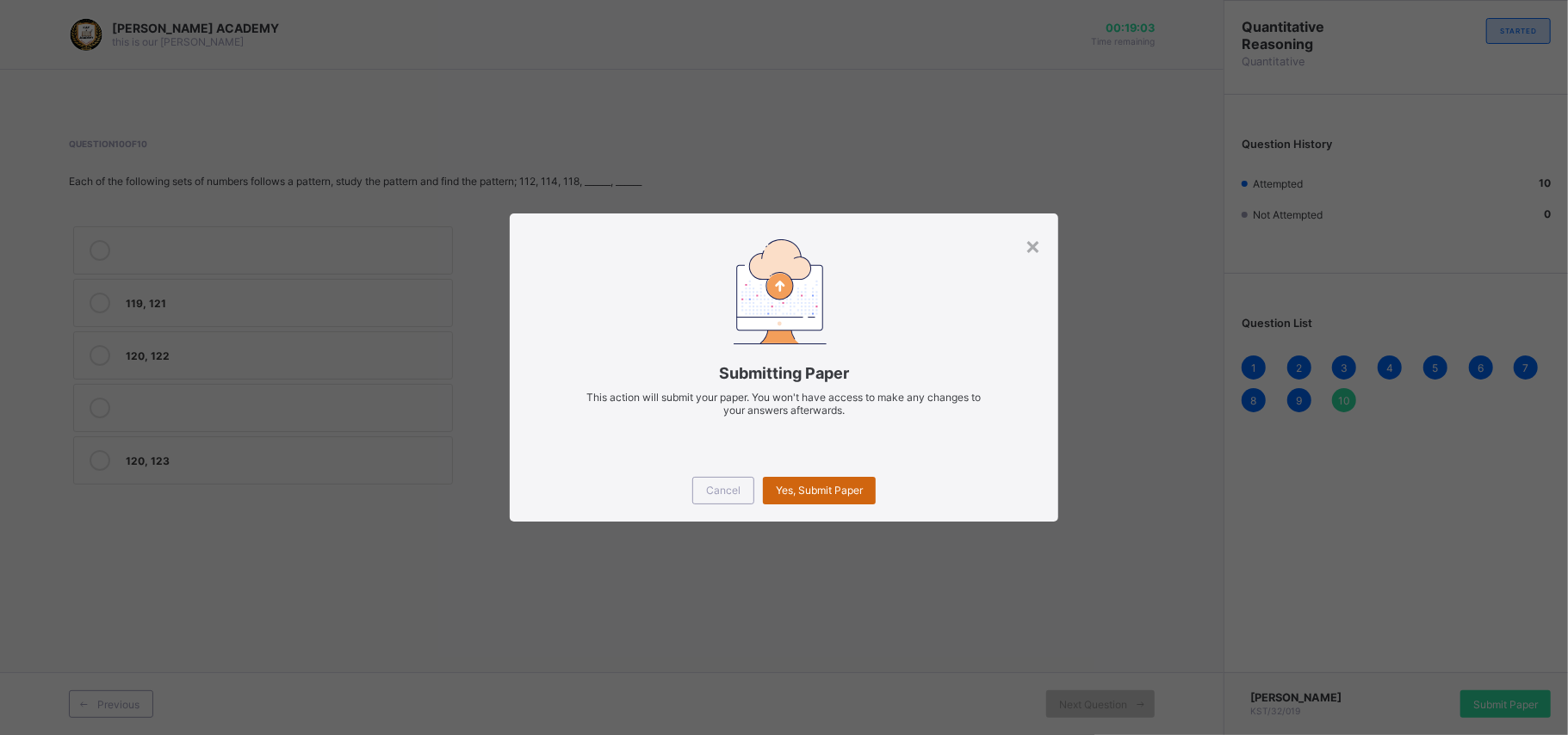
click at [827, 487] on span "Yes, Submit Paper" at bounding box center [819, 490] width 87 height 13
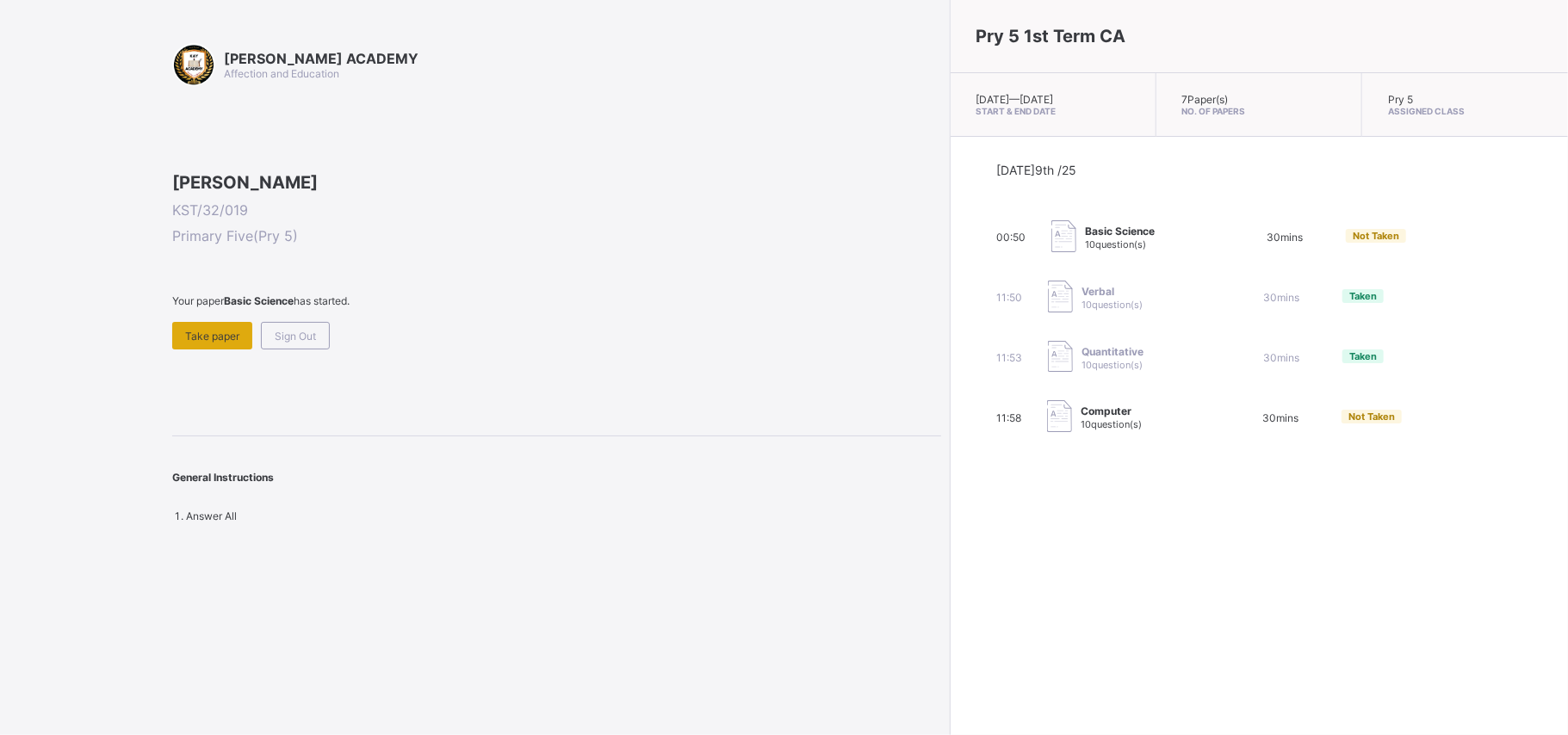
click at [208, 350] on div "Take paper" at bounding box center [212, 335] width 80 height 27
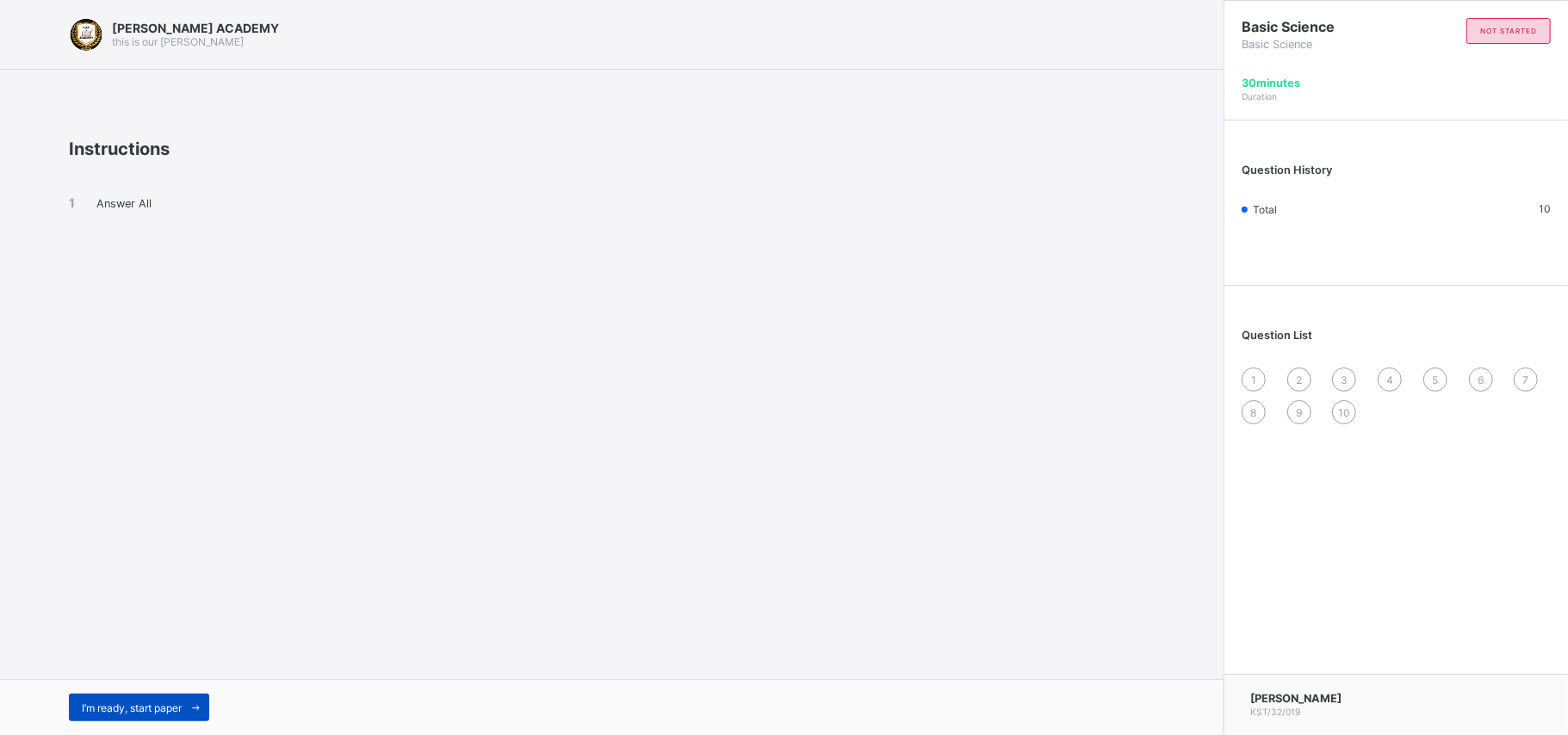
click at [155, 551] on div "I’m ready, start paper" at bounding box center [139, 708] width 140 height 27
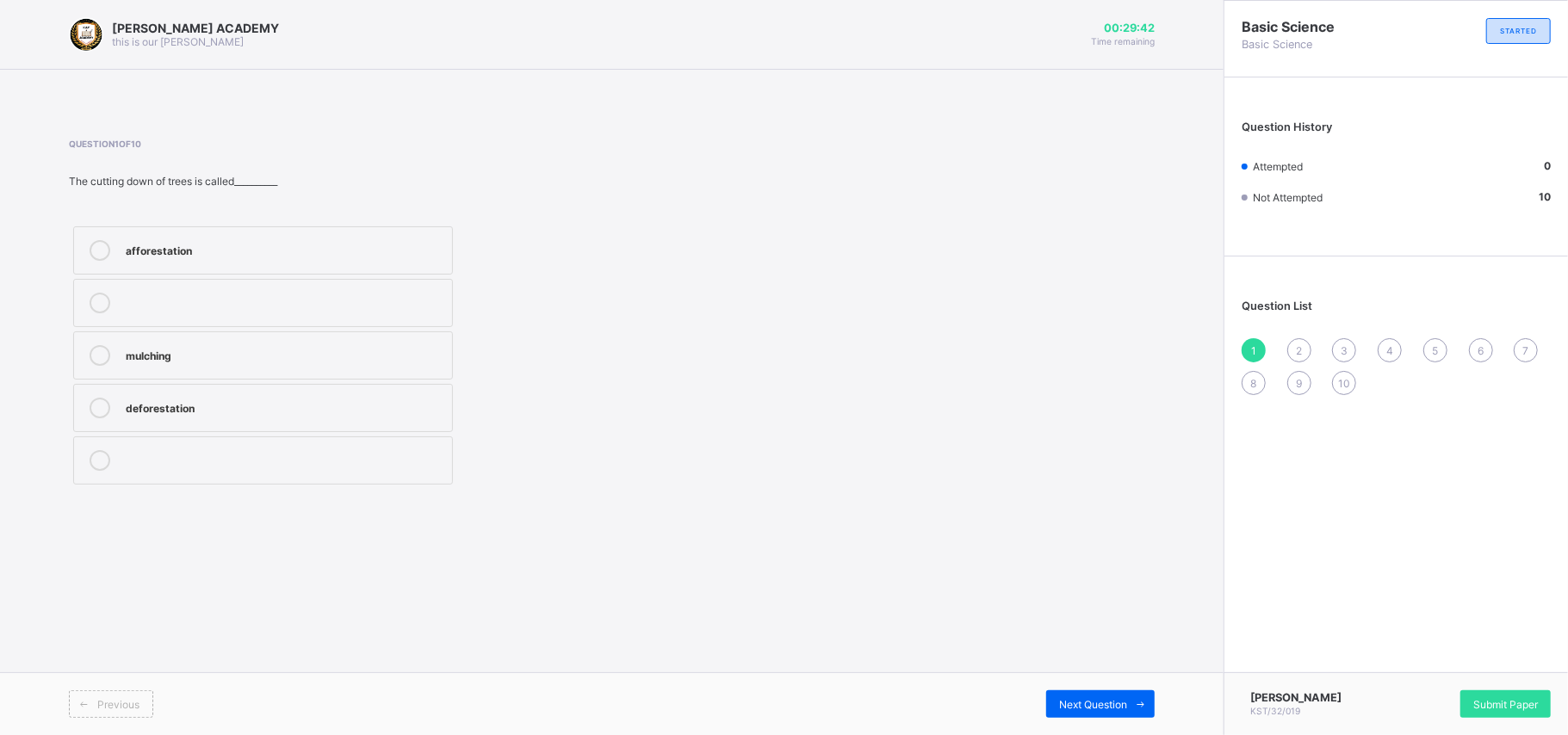
click at [435, 355] on div "mulching" at bounding box center [284, 353] width 318 height 17
click at [1096, 551] on div "Next Question" at bounding box center [1100, 704] width 109 height 27
click at [219, 349] on div "building of dams" at bounding box center [284, 353] width 318 height 17
click at [1064, 551] on div "Previous Next Question" at bounding box center [611, 703] width 1223 height 63
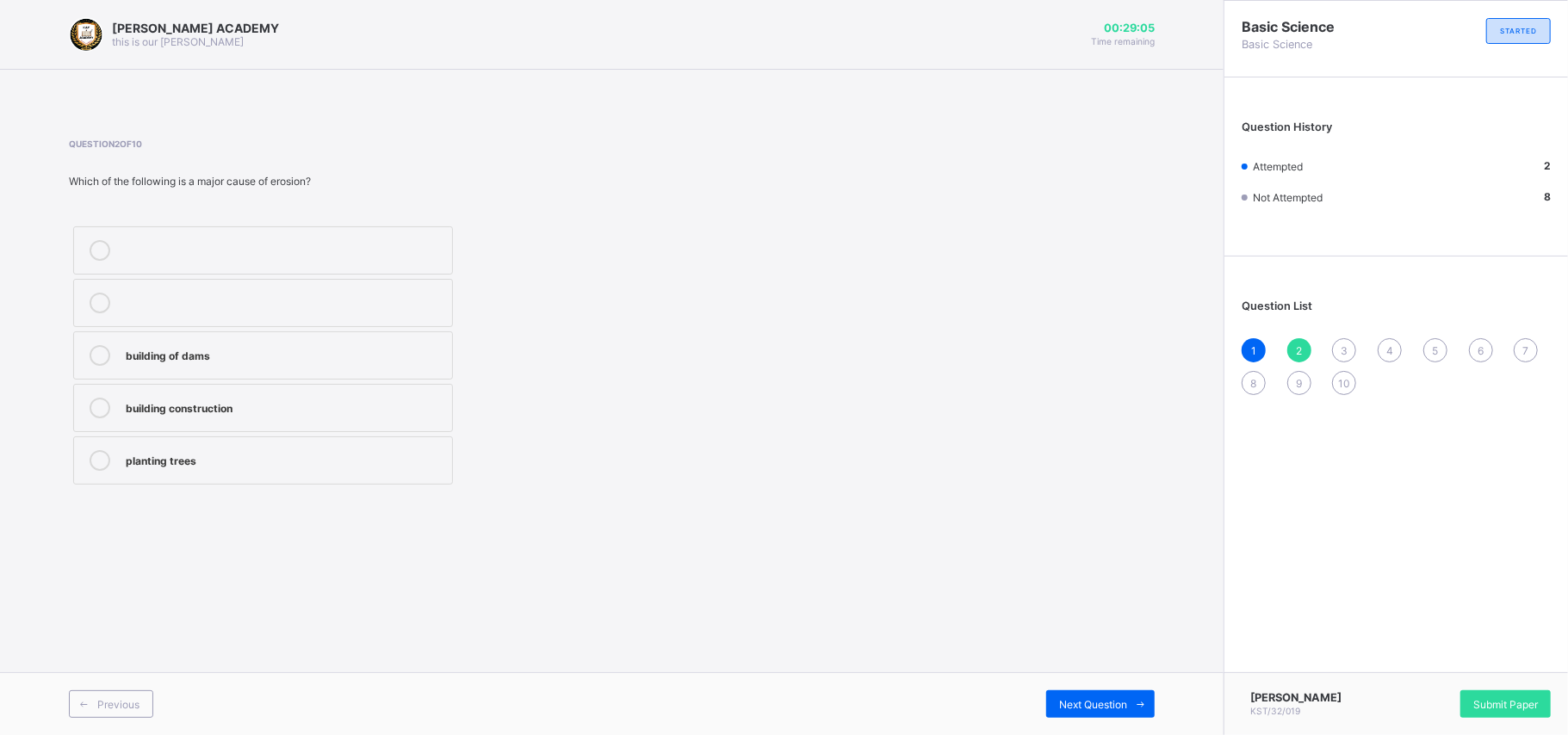
click at [1064, 551] on div "Previous Next Question" at bounding box center [611, 703] width 1223 height 63
click at [1065, 551] on div "Previous Next Question" at bounding box center [611, 703] width 1223 height 63
click at [1069, 551] on span "Next Question" at bounding box center [1093, 704] width 68 height 13
click at [431, 287] on label "control the speed of the wind" at bounding box center [263, 303] width 380 height 49
click at [1075, 551] on div "Previous Next Question" at bounding box center [611, 703] width 1223 height 63
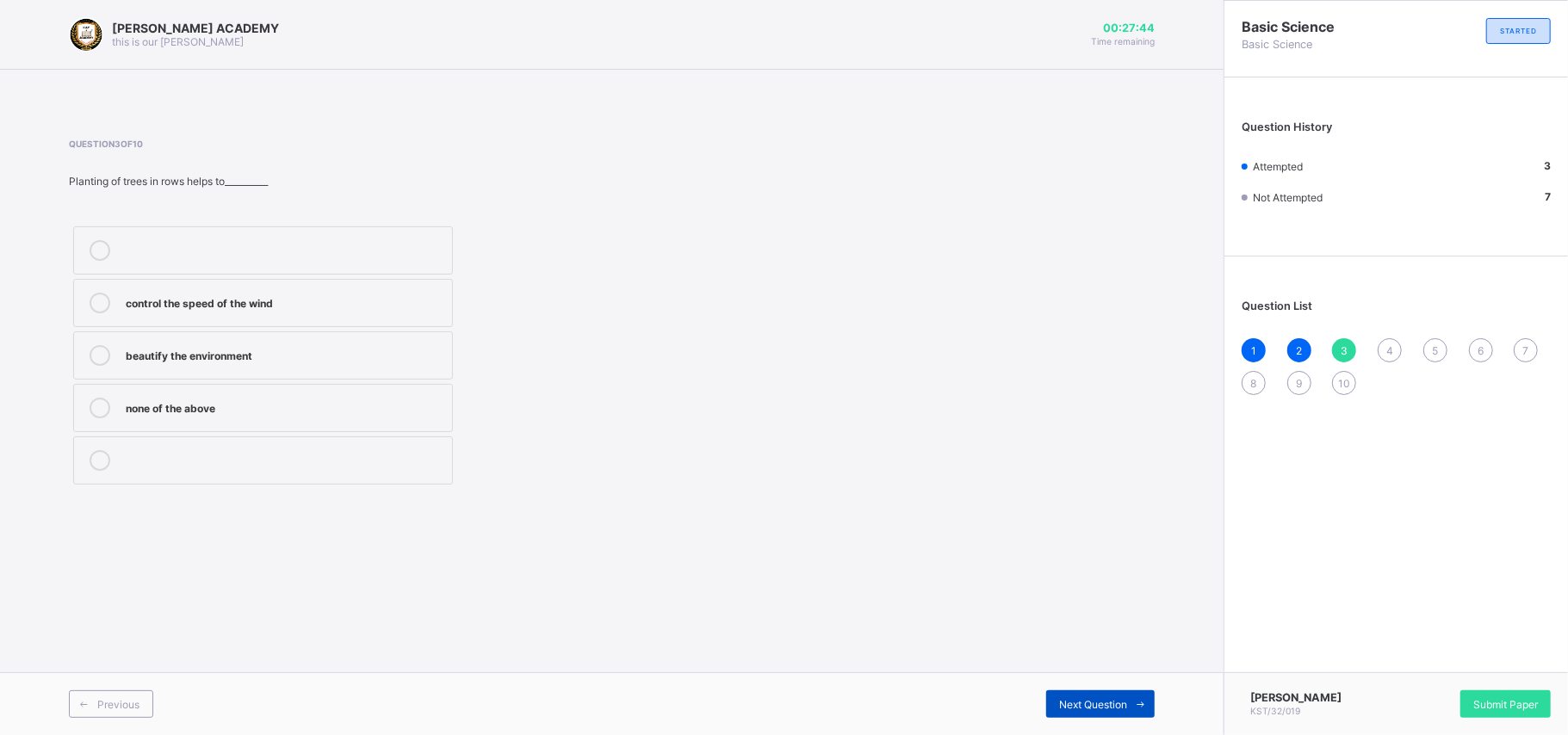
click at [1083, 551] on span "Next Question" at bounding box center [1093, 704] width 68 height 13
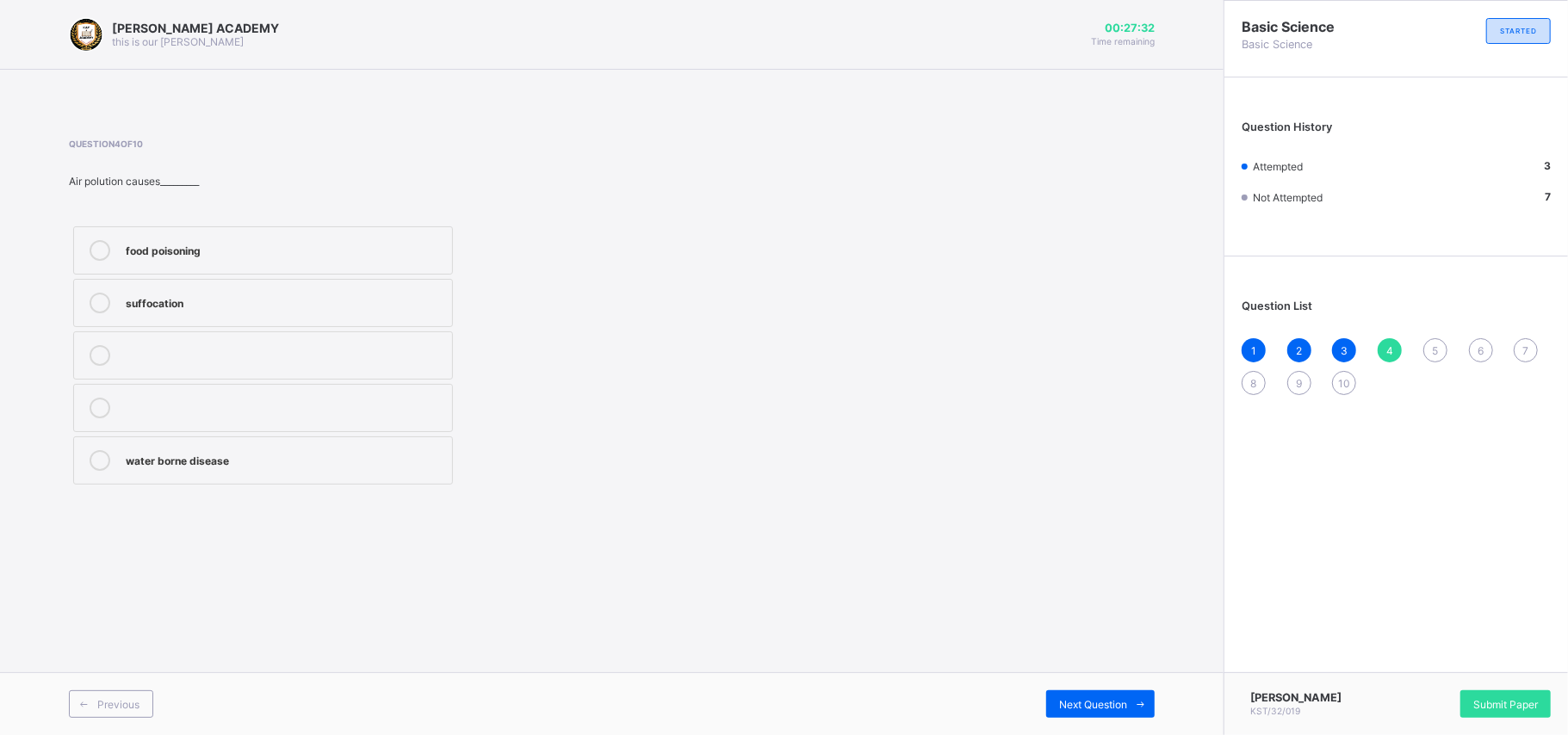
click at [408, 291] on label "suffocation" at bounding box center [263, 303] width 380 height 49
click at [1086, 551] on div "Next Question" at bounding box center [1100, 704] width 109 height 27
click at [390, 323] on label "pollution" at bounding box center [263, 303] width 380 height 49
click at [1046, 551] on div "Next Question" at bounding box center [1100, 704] width 109 height 27
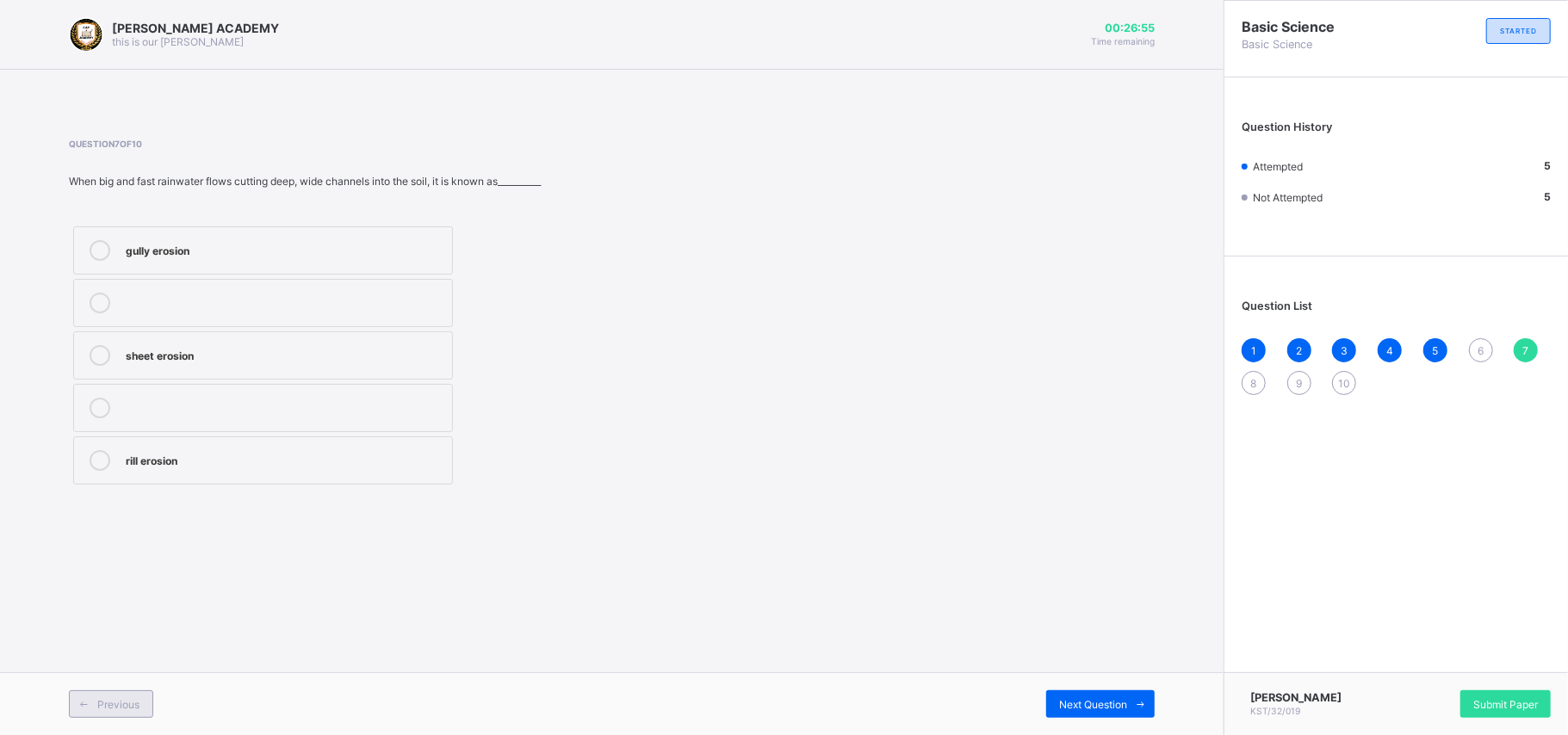
click at [153, 551] on div "Previous" at bounding box center [111, 704] width 85 height 27
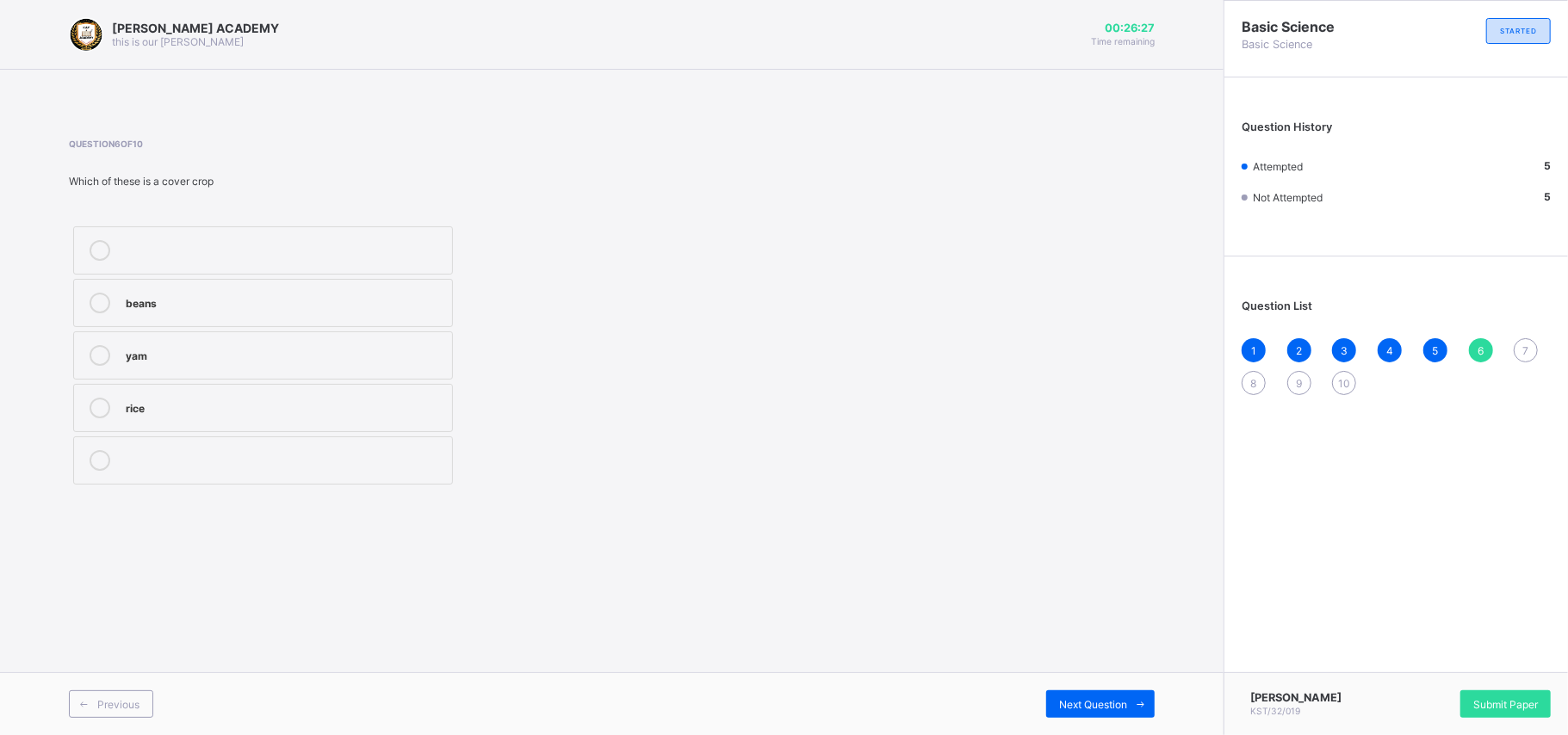
click at [435, 336] on label "yam" at bounding box center [263, 355] width 380 height 49
click at [1109, 551] on div "Next Question" at bounding box center [1100, 704] width 109 height 27
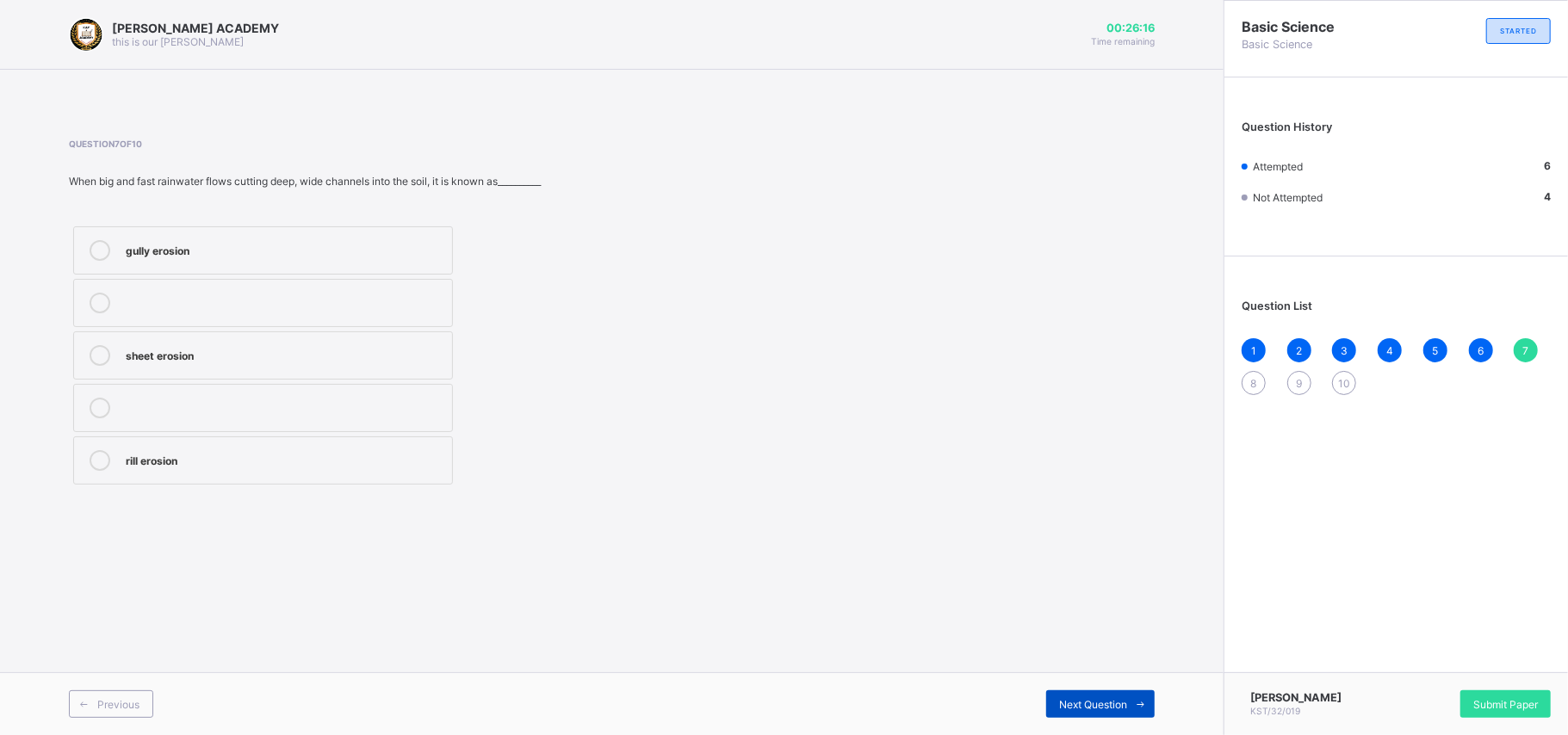
click at [1110, 551] on div "Next Question" at bounding box center [1100, 704] width 109 height 27
click at [424, 346] on div "sheet" at bounding box center [284, 353] width 318 height 17
click at [1106, 551] on div "Next Question" at bounding box center [1100, 704] width 109 height 27
click at [420, 405] on div "dirts" at bounding box center [284, 405] width 318 height 17
click at [1117, 551] on div "Next Question" at bounding box center [1100, 704] width 109 height 27
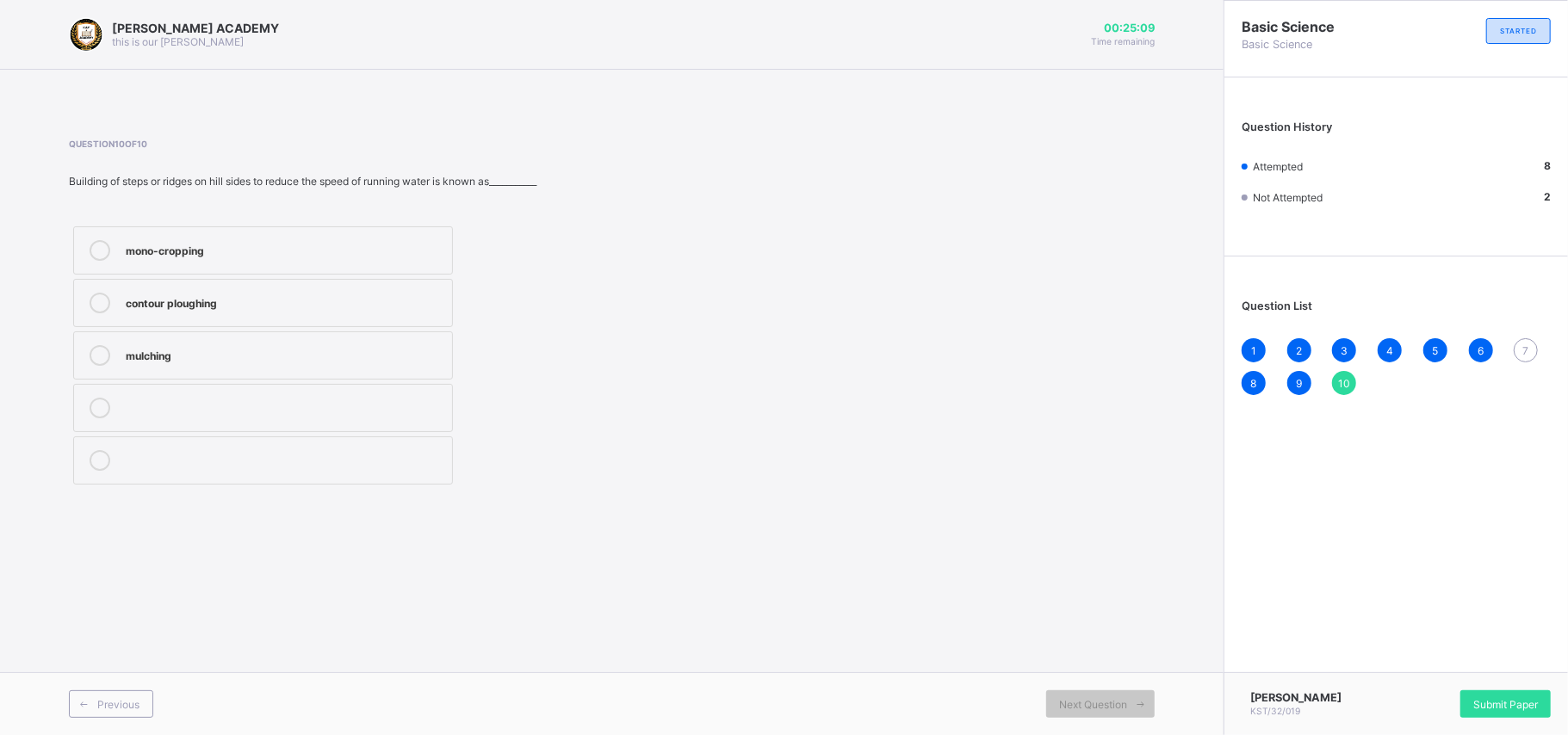
click at [367, 307] on div "contour ploughing" at bounding box center [284, 300] width 318 height 17
click at [1163, 551] on span "Submit Paper" at bounding box center [1505, 704] width 64 height 13
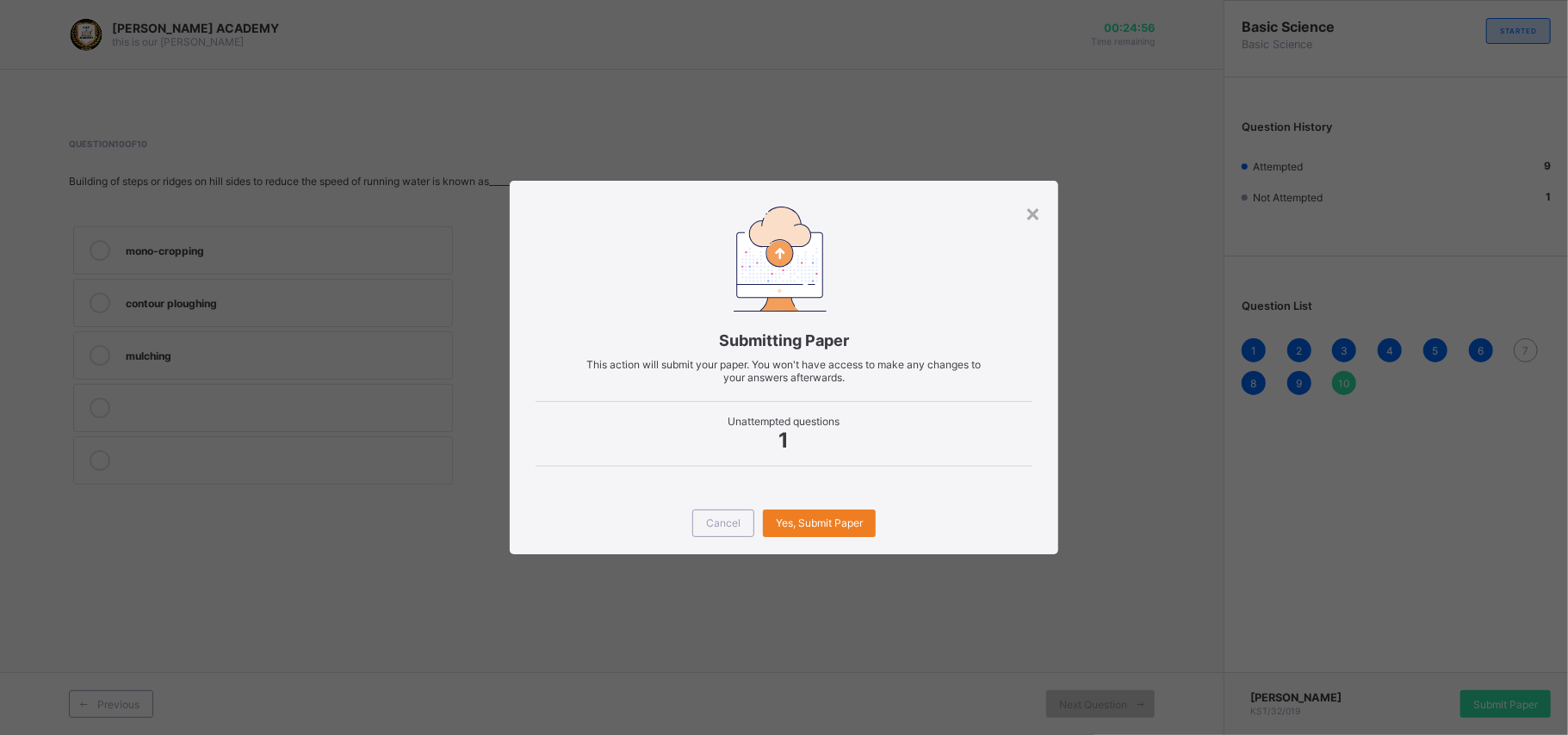
click at [810, 504] on div "Cancel Yes, Submit Paper" at bounding box center [784, 523] width 549 height 62
click at [814, 511] on div "Yes, Submit Paper" at bounding box center [819, 523] width 113 height 27
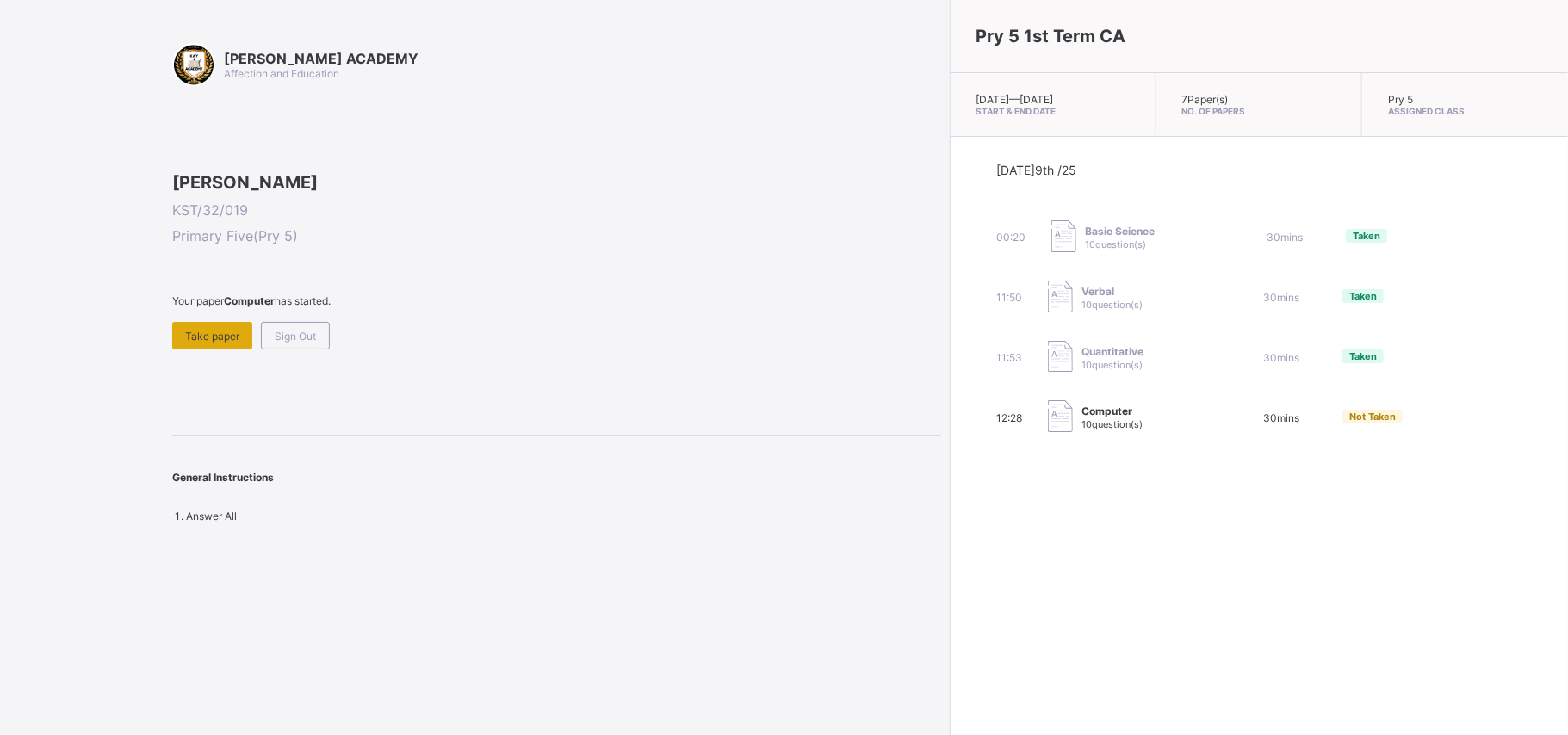
click at [207, 350] on div "Take paper" at bounding box center [212, 335] width 80 height 27
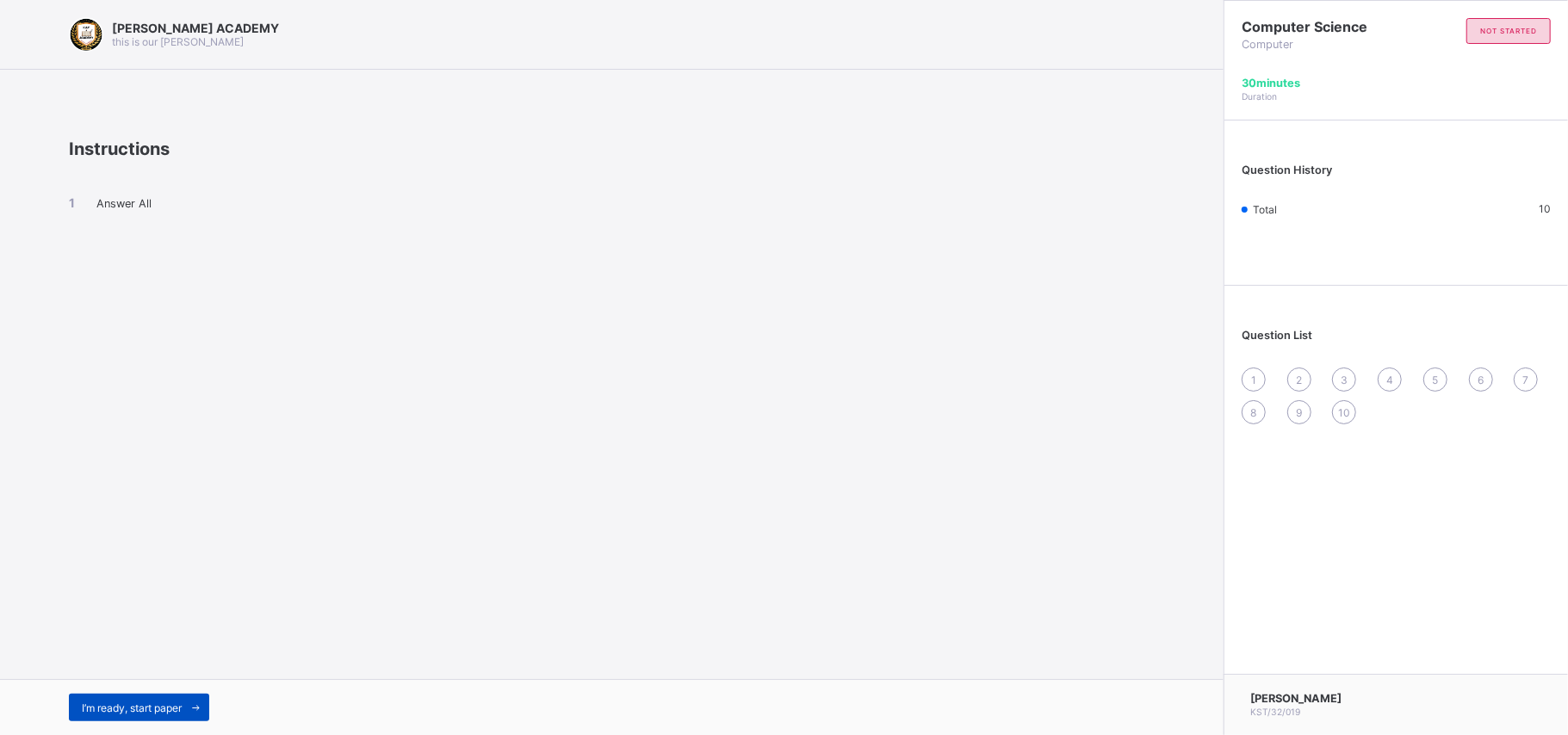
click at [170, 551] on span "I’m ready, start paper" at bounding box center [132, 708] width 100 height 13
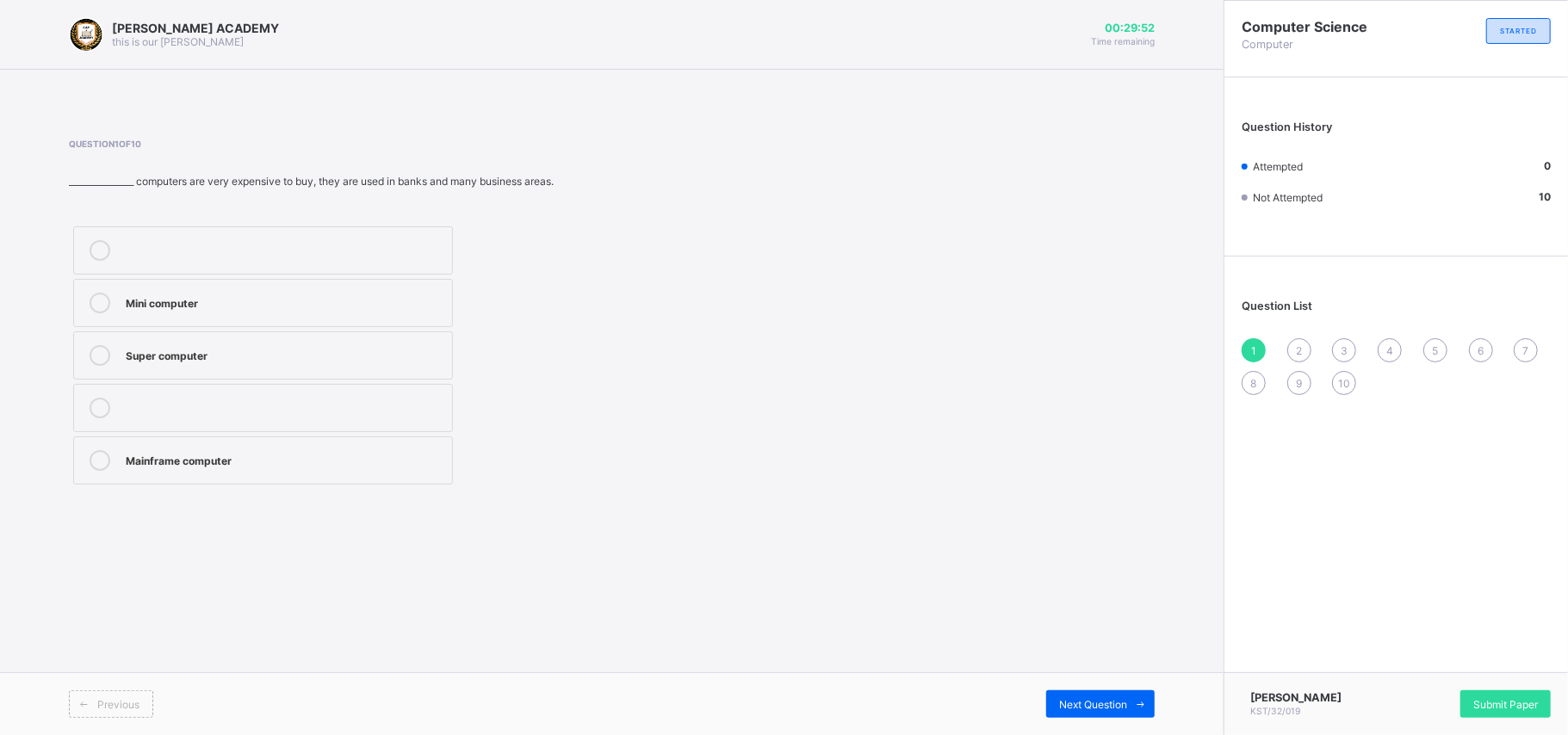
click at [413, 336] on label "Super computer" at bounding box center [263, 355] width 380 height 49
click at [1088, 551] on span "Next Question" at bounding box center [1093, 704] width 68 height 13
click at [339, 343] on label "Mini Computer" at bounding box center [263, 355] width 380 height 49
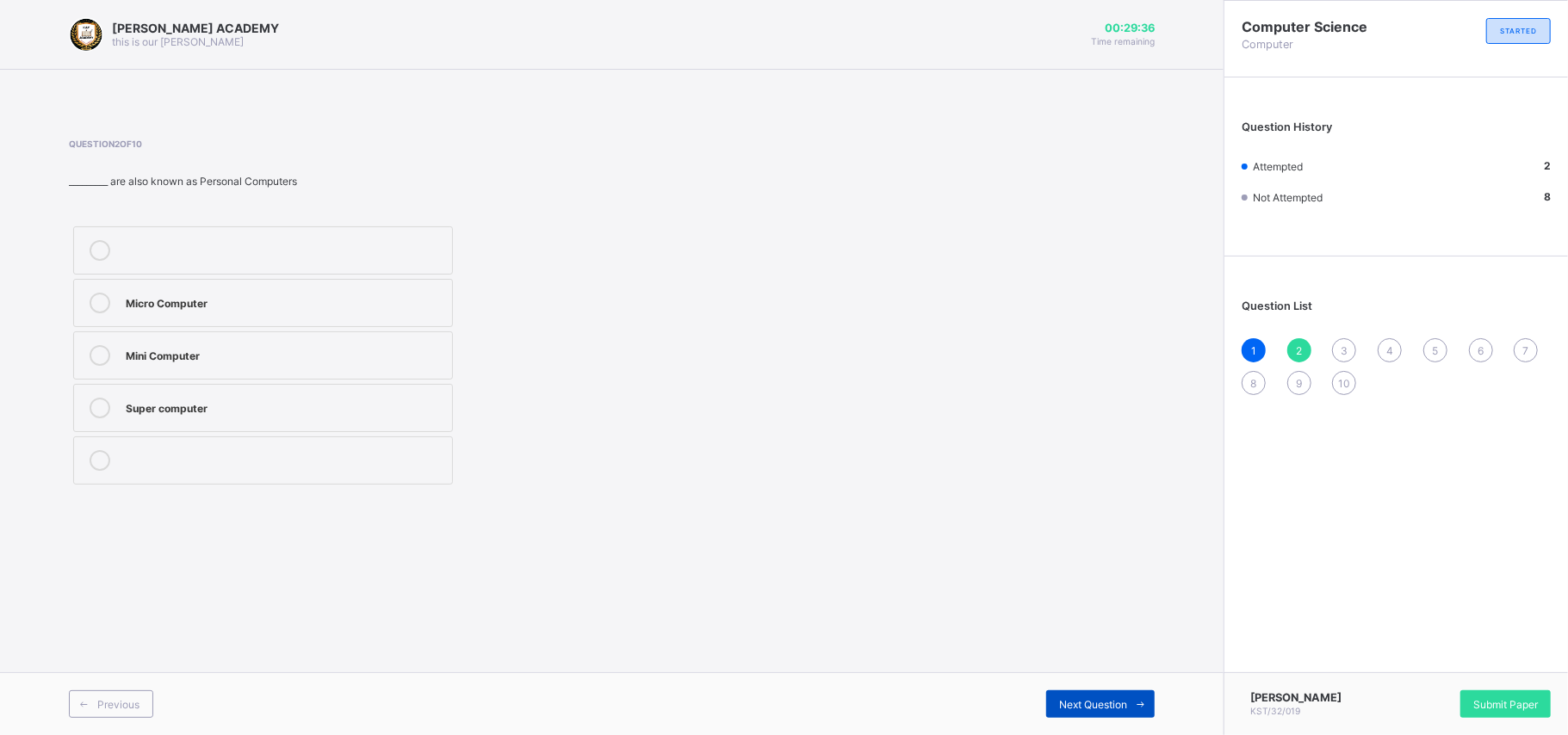
click at [1079, 551] on span "Next Question" at bounding box center [1093, 704] width 68 height 13
click at [383, 485] on label "Net book" at bounding box center [263, 460] width 380 height 49
click at [1049, 551] on div "Next Question" at bounding box center [1100, 704] width 109 height 27
click at [304, 411] on div "Laptop" at bounding box center [284, 405] width 318 height 17
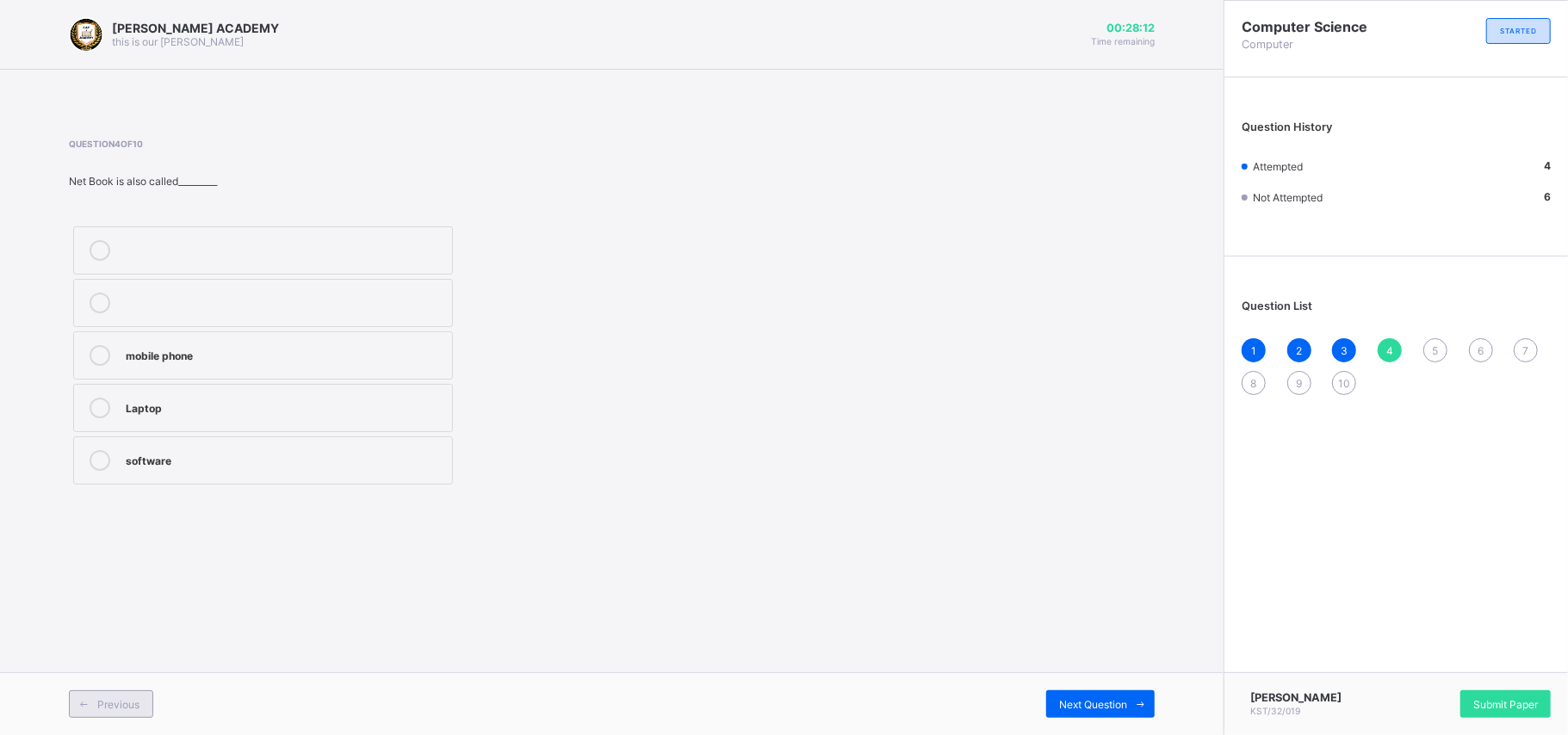
click at [128, 551] on div "Previous" at bounding box center [111, 704] width 85 height 27
click at [390, 339] on label "note book" at bounding box center [263, 355] width 380 height 49
click at [1100, 551] on span "Next Question" at bounding box center [1093, 704] width 68 height 13
click at [393, 242] on div at bounding box center [284, 242] width 318 height 4
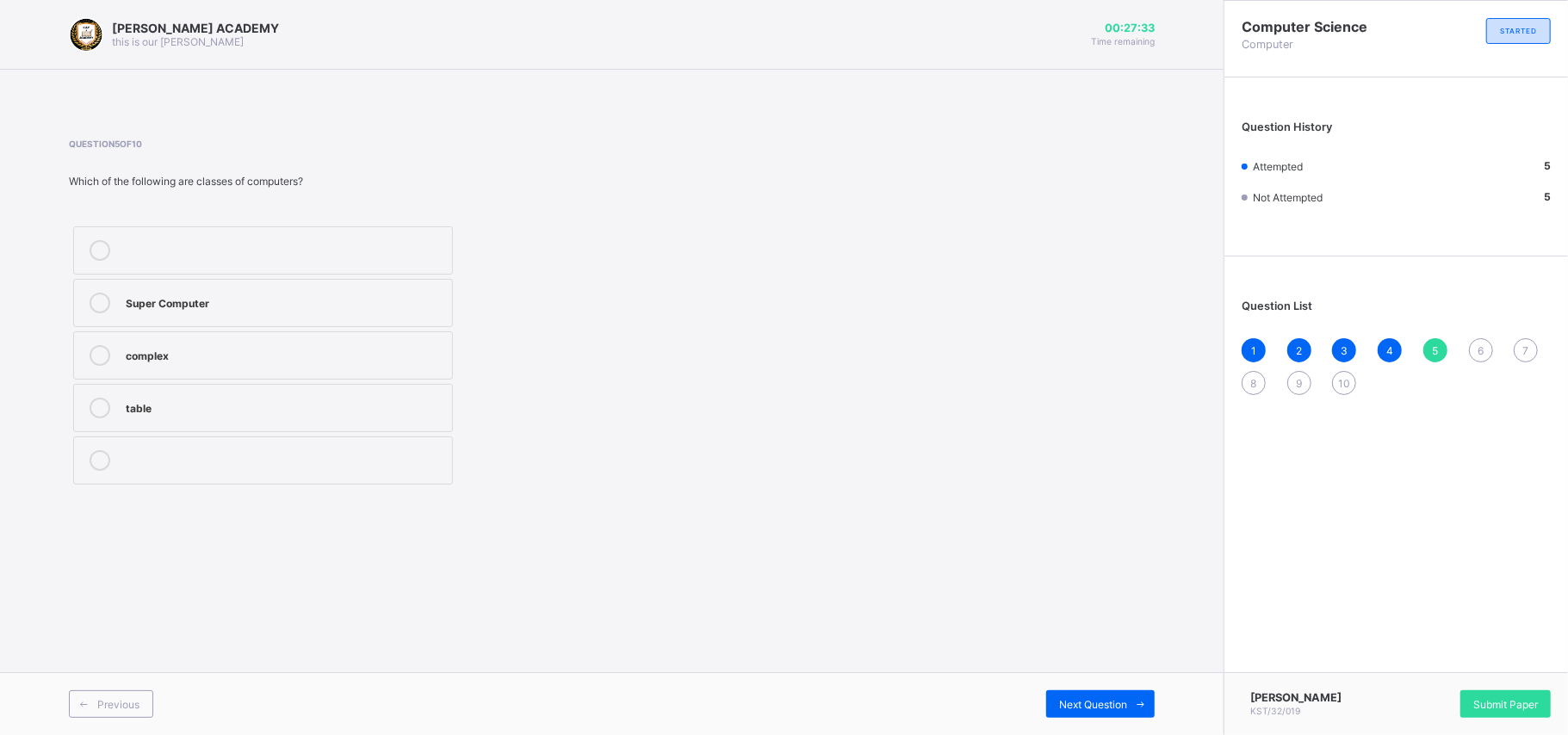
click at [384, 299] on div "Super Computer" at bounding box center [284, 300] width 318 height 17
click at [1107, 551] on span "Next Question" at bounding box center [1093, 704] width 68 height 13
click at [359, 229] on label "operate" at bounding box center [263, 250] width 380 height 49
click at [1105, 551] on div "Next Question" at bounding box center [1100, 704] width 109 height 27
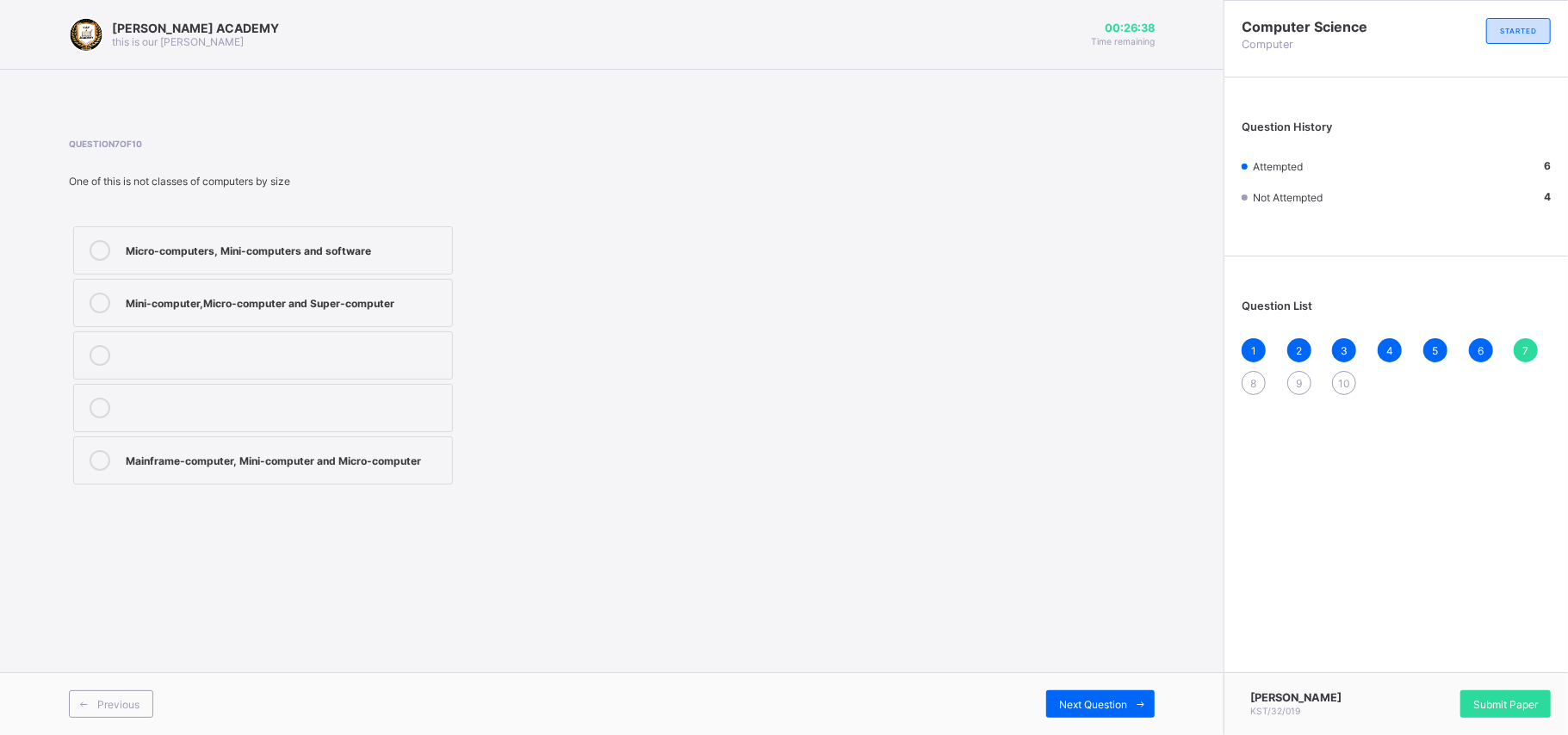
click at [348, 229] on label "Micro-computers, Mini-computers and software" at bounding box center [263, 250] width 380 height 49
click at [1092, 551] on div "Next Question" at bounding box center [1100, 704] width 109 height 27
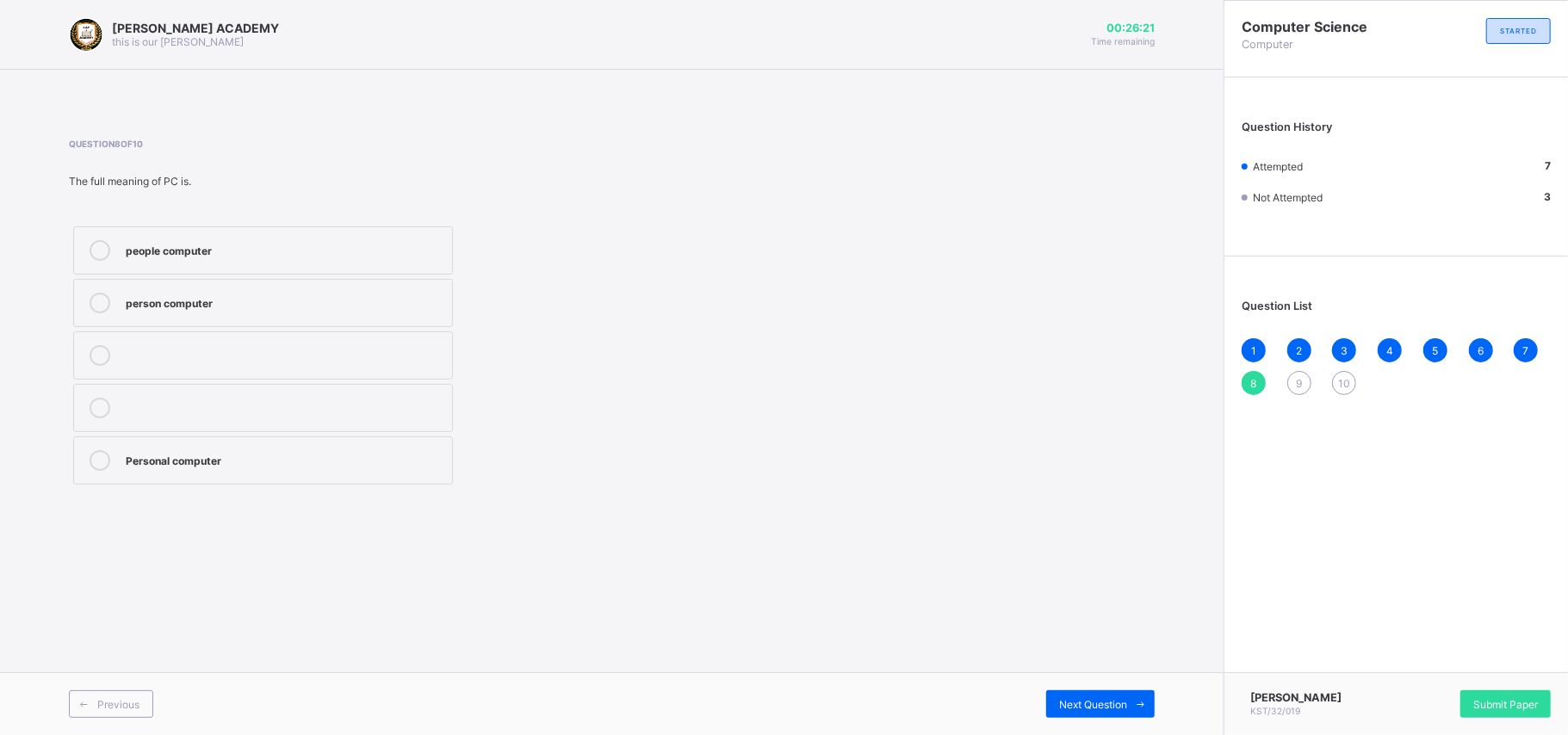
click at [249, 450] on label "Personal computer" at bounding box center [263, 460] width 380 height 49
click at [1112, 551] on div "Next Question" at bounding box center [1100, 704] width 109 height 27
click at [383, 343] on label "Super computer" at bounding box center [263, 355] width 380 height 49
click at [1116, 551] on div "Next Question" at bounding box center [1100, 704] width 109 height 27
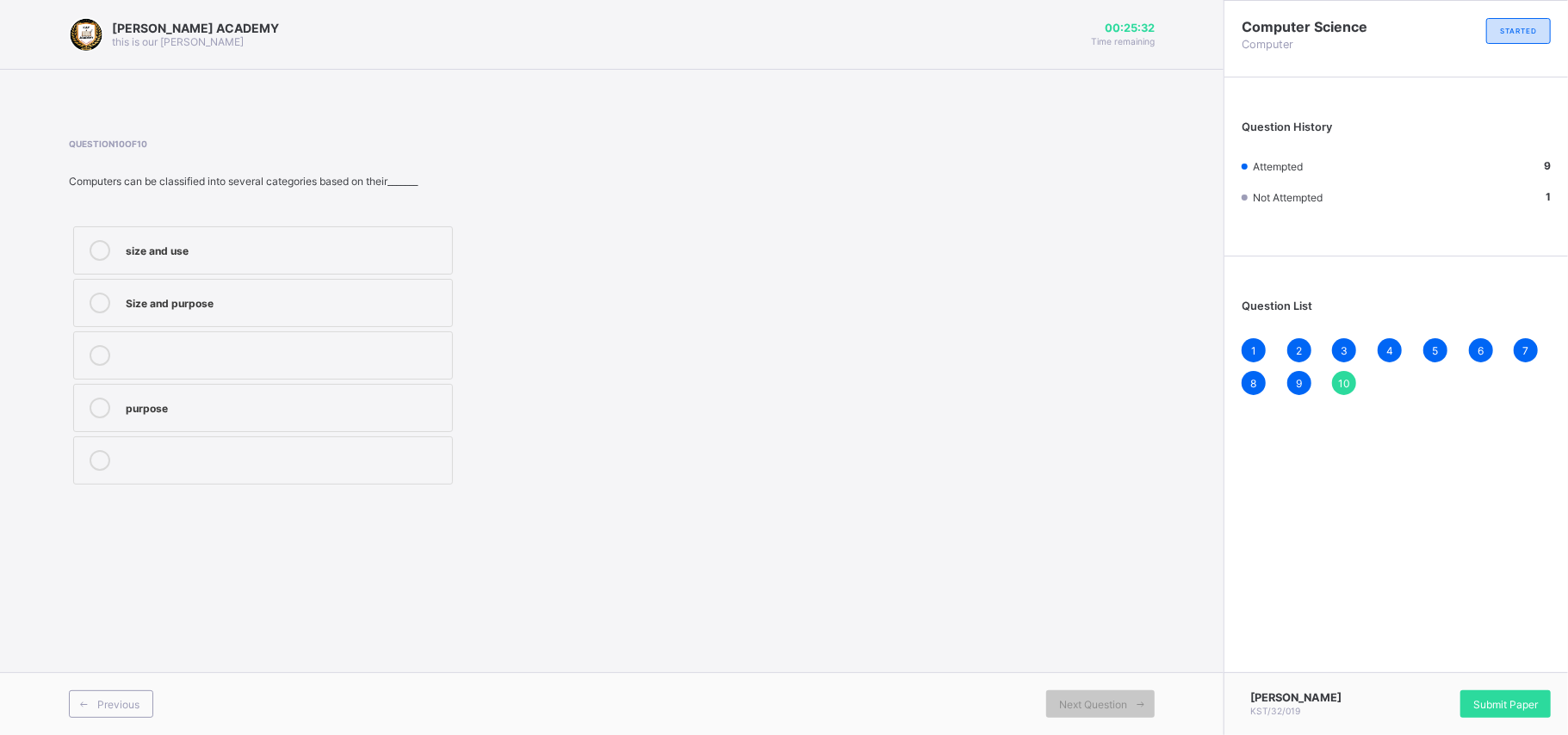
click at [348, 399] on div "purpose" at bounding box center [284, 405] width 318 height 17
click at [1163, 551] on div "Submit Paper" at bounding box center [1505, 704] width 90 height 27
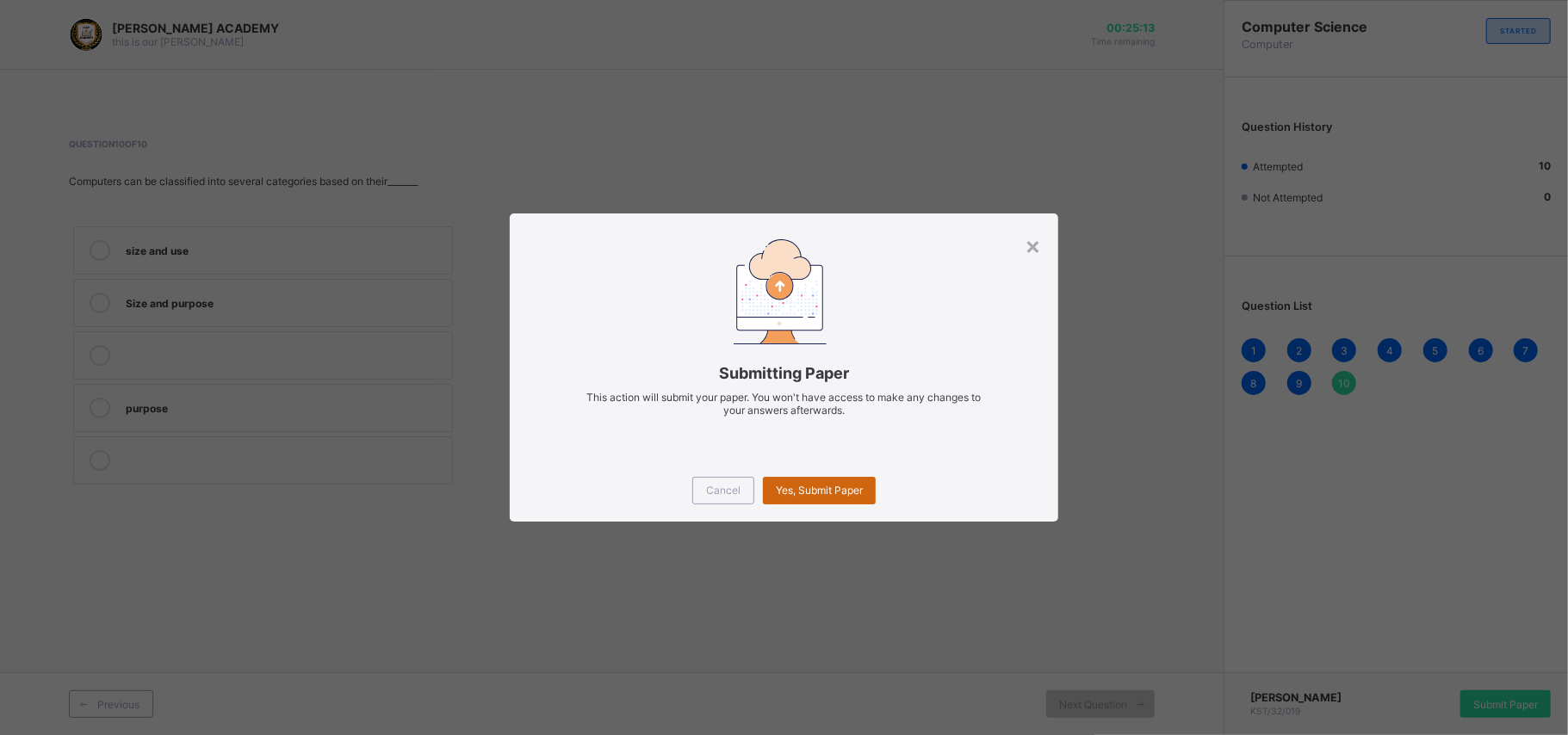
click at [859, 486] on span "Yes, Submit Paper" at bounding box center [819, 490] width 87 height 13
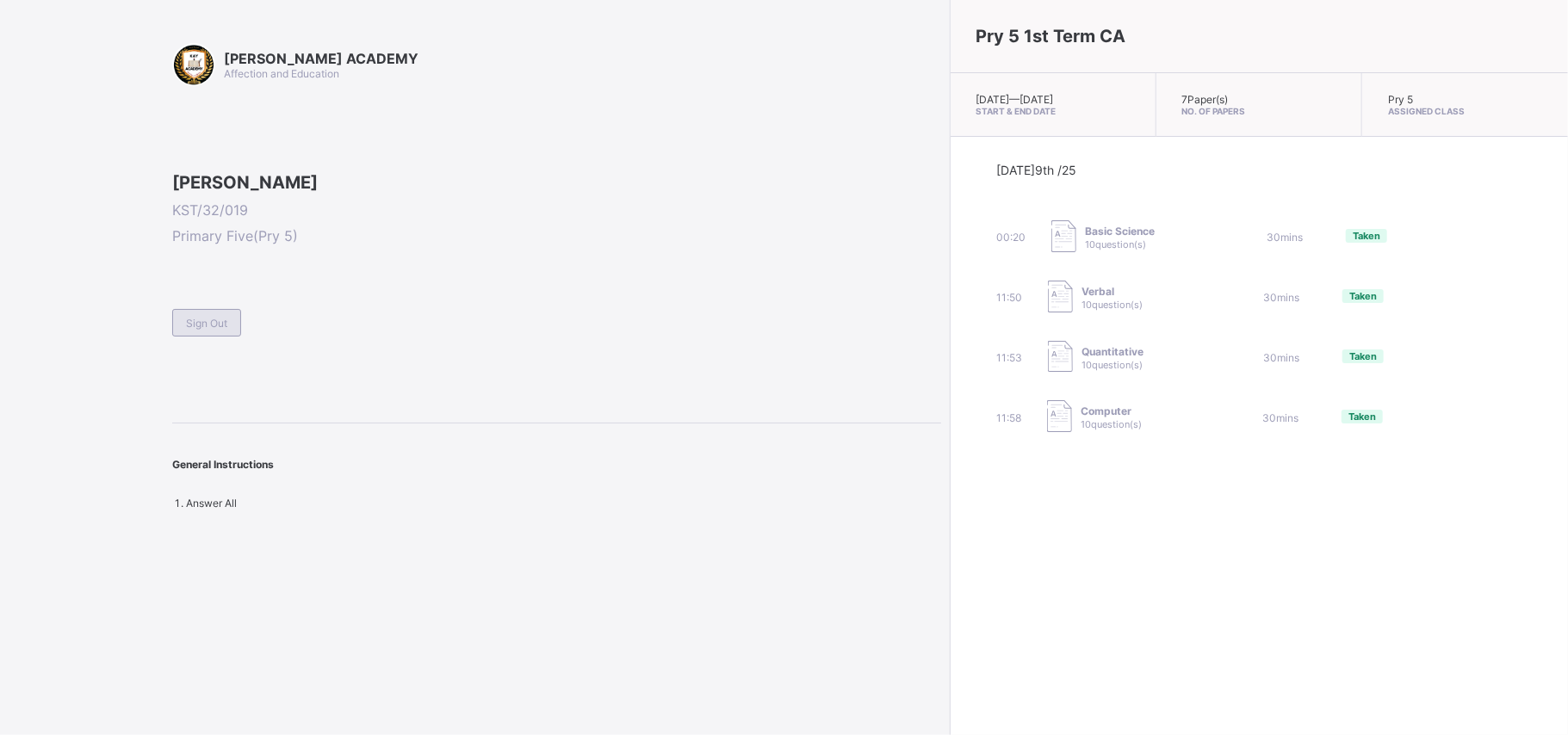
click at [204, 330] on span "Sign Out" at bounding box center [207, 323] width 42 height 13
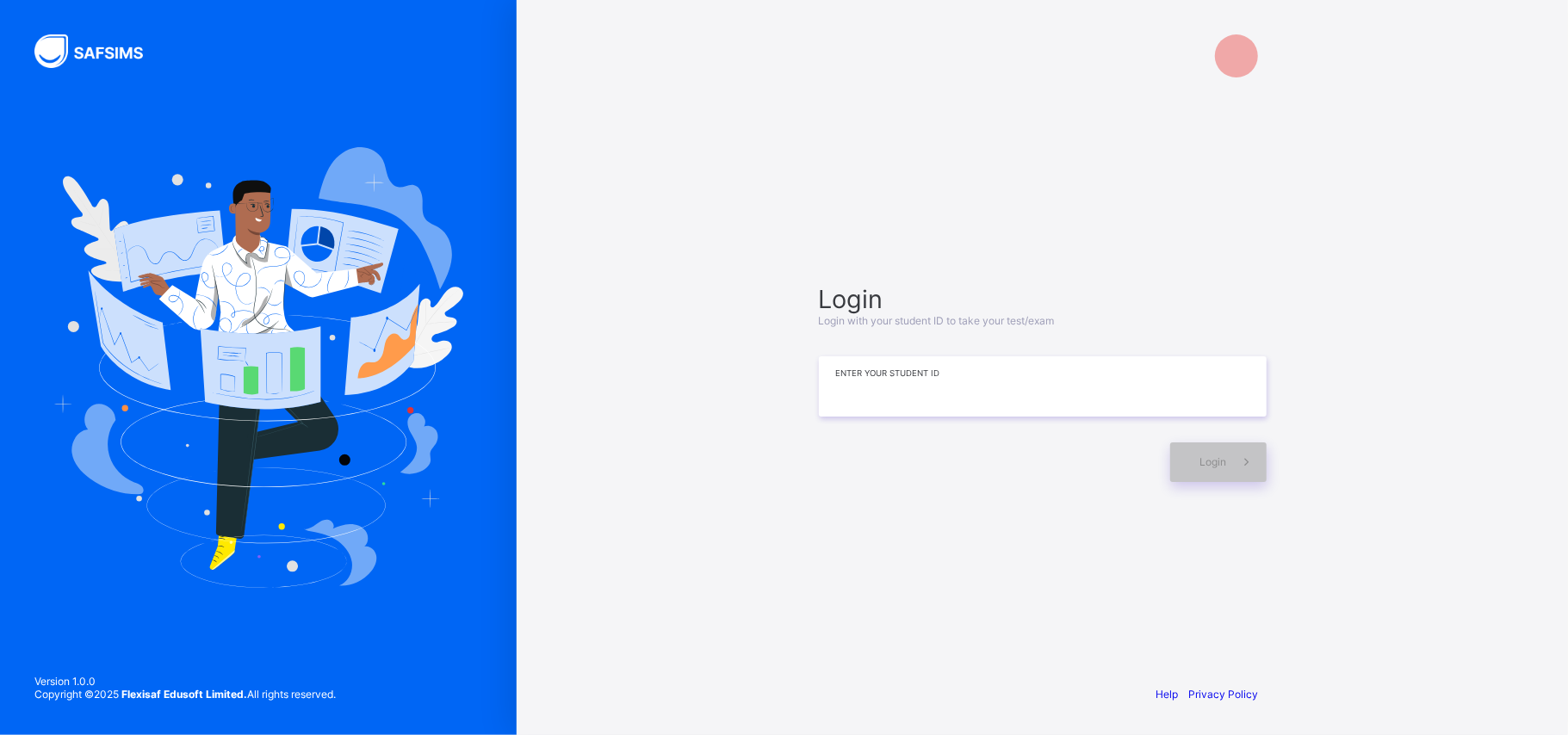
click at [913, 383] on input at bounding box center [1042, 386] width 448 height 60
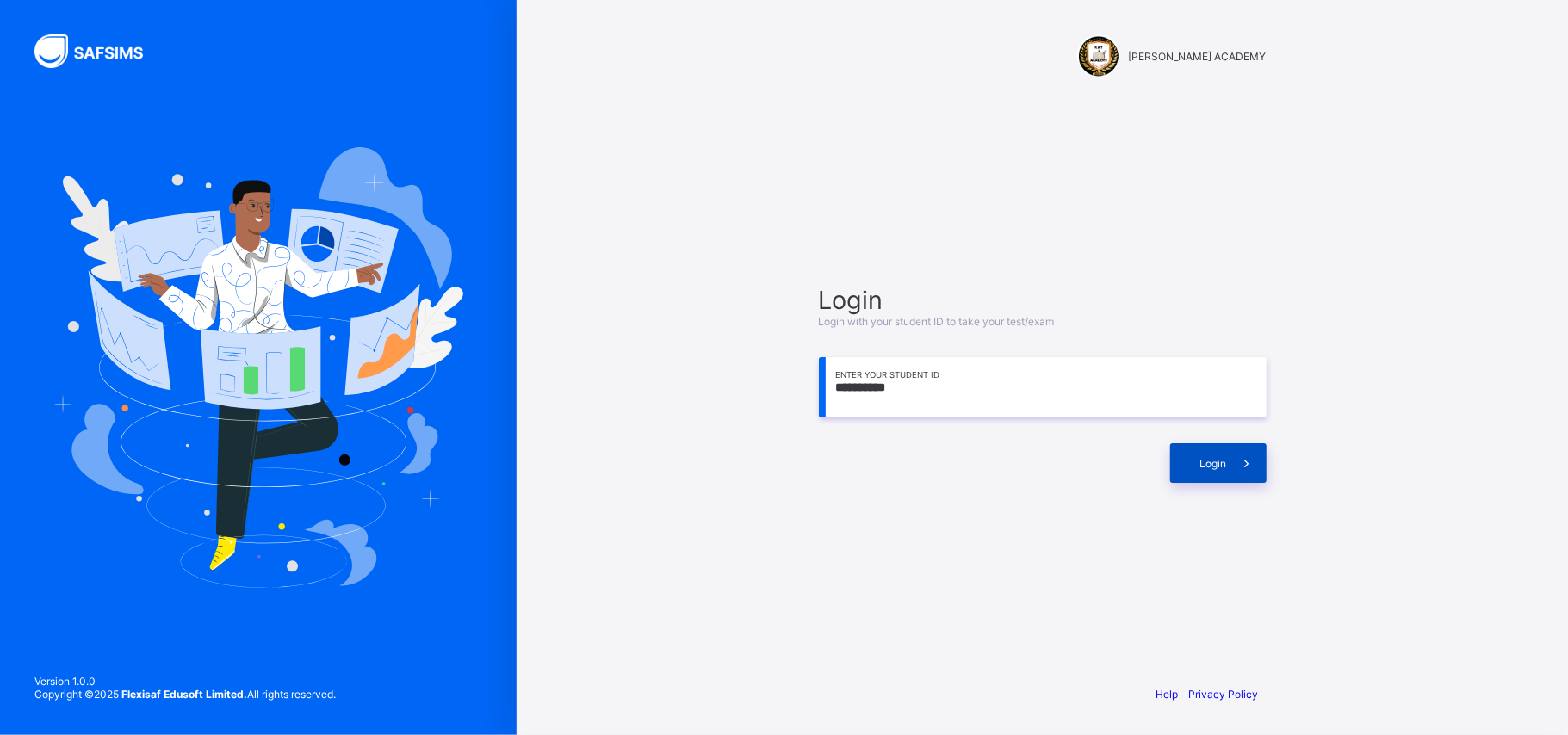
type input "**********"
click at [1163, 461] on span at bounding box center [1246, 463] width 40 height 40
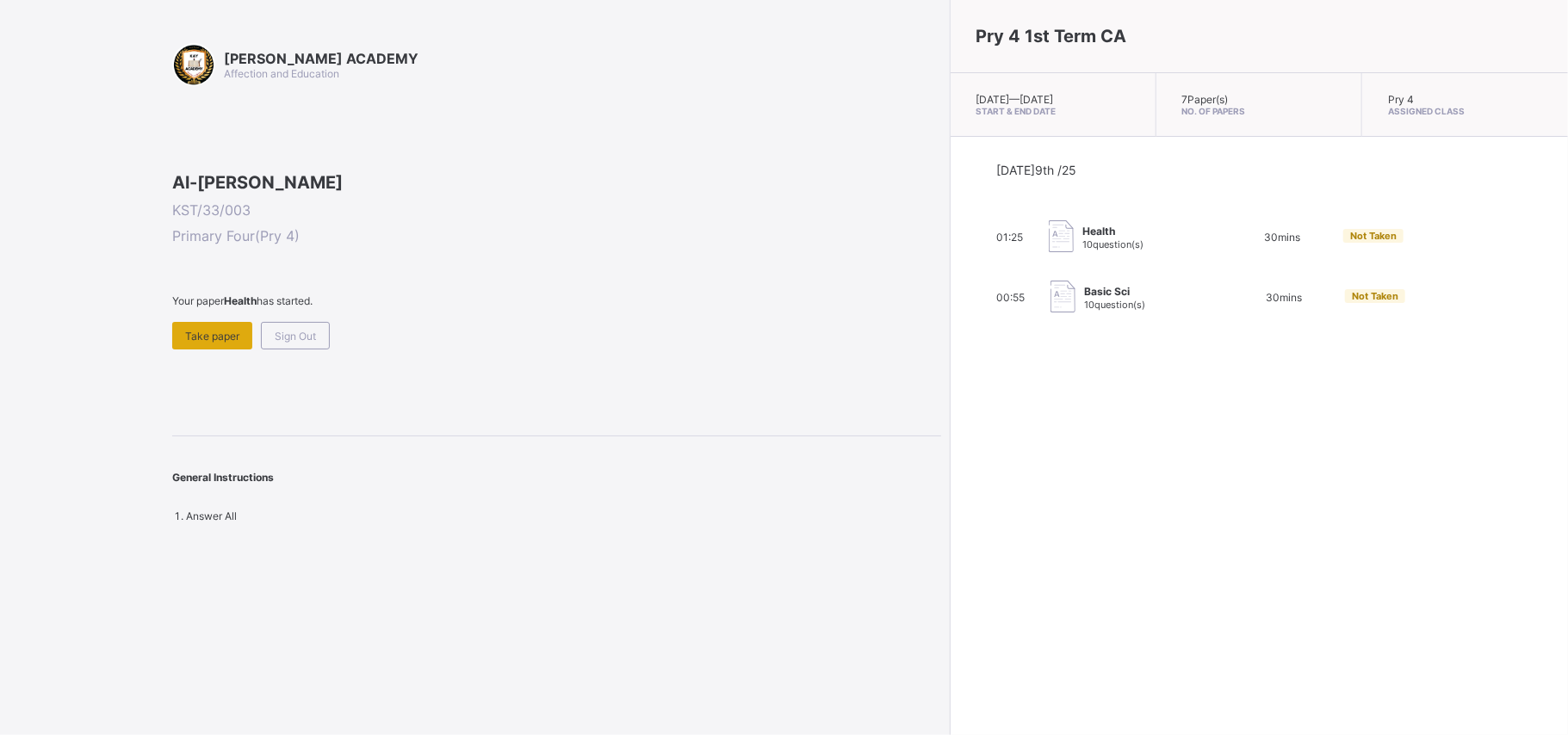
click at [207, 343] on span "Take paper" at bounding box center [212, 336] width 54 height 13
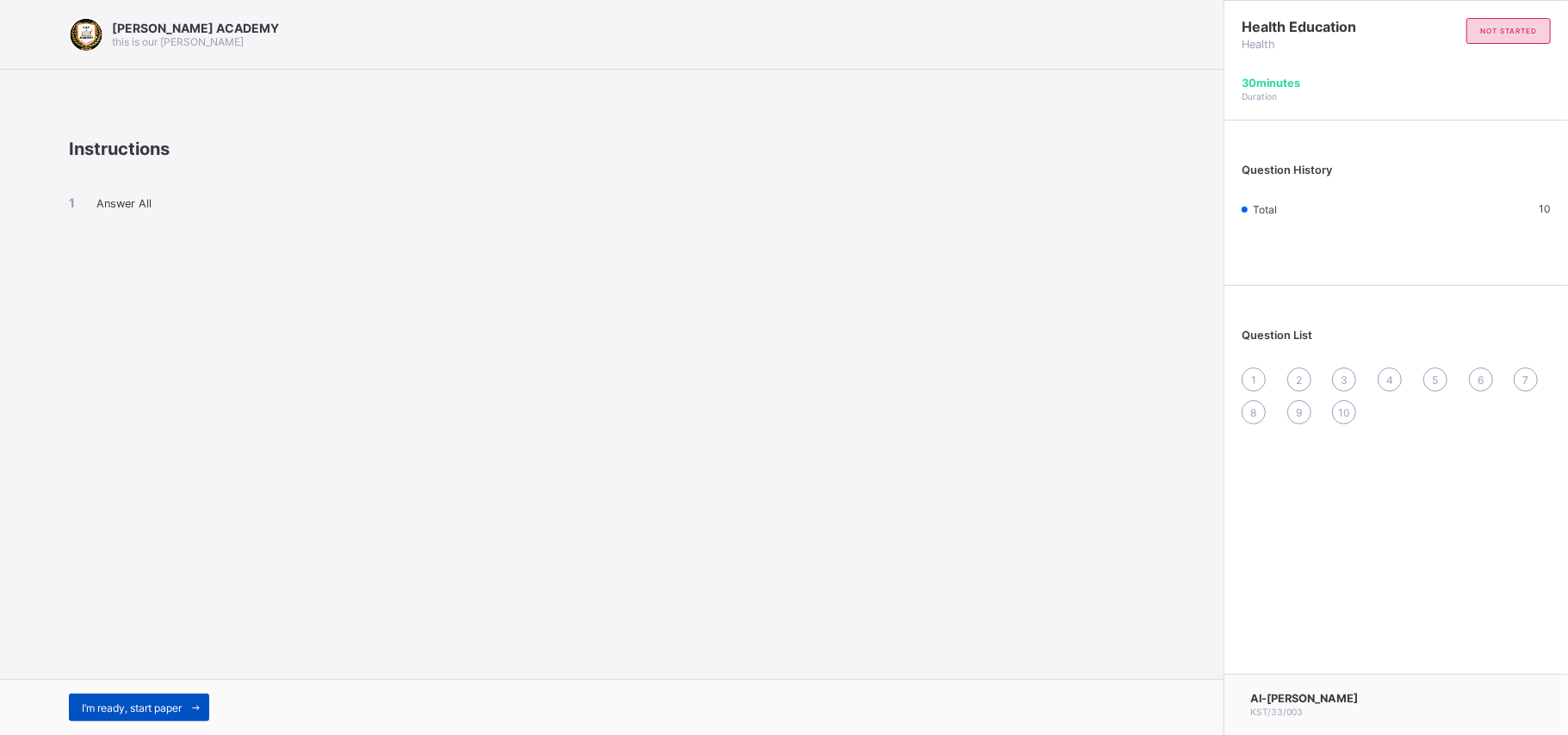
click at [179, 551] on span "I’m ready, start paper" at bounding box center [132, 708] width 100 height 13
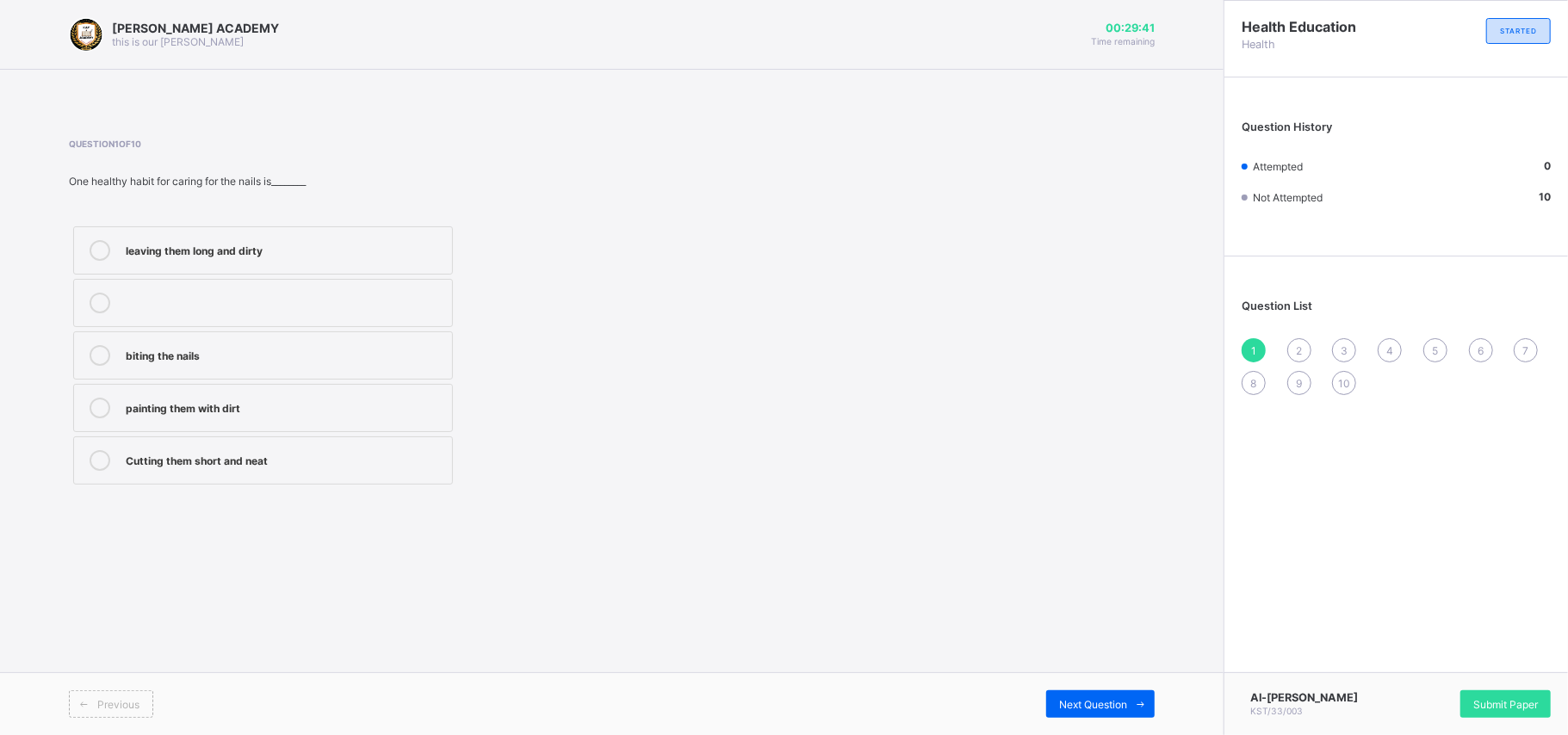
click at [286, 466] on div "Cutting them short and neat" at bounding box center [284, 458] width 318 height 17
click at [1061, 551] on div "Next Question" at bounding box center [1100, 704] width 109 height 27
click at [231, 421] on label "Washing and combing regularly" at bounding box center [263, 408] width 380 height 49
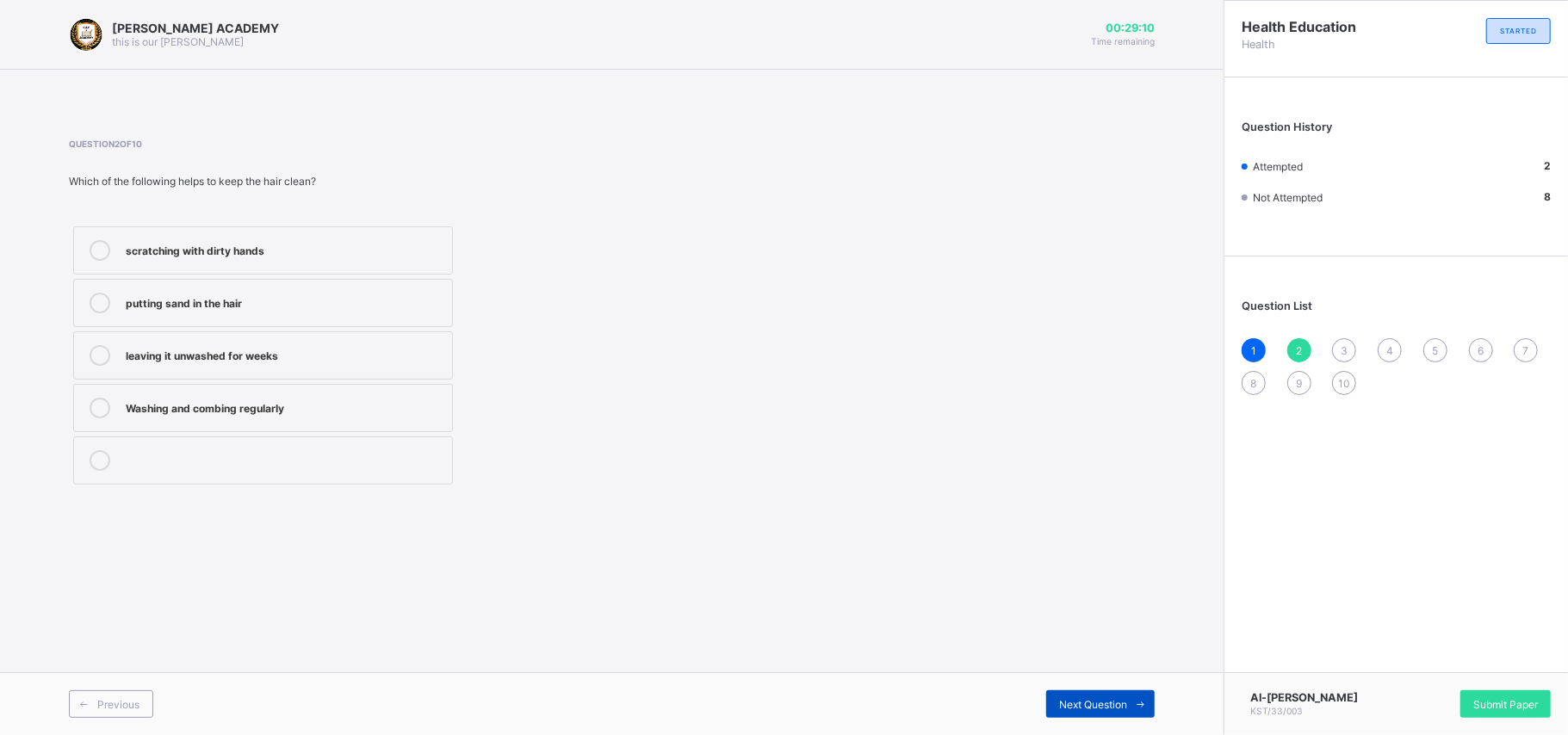
click at [1074, 551] on span "Next Question" at bounding box center [1093, 704] width 68 height 13
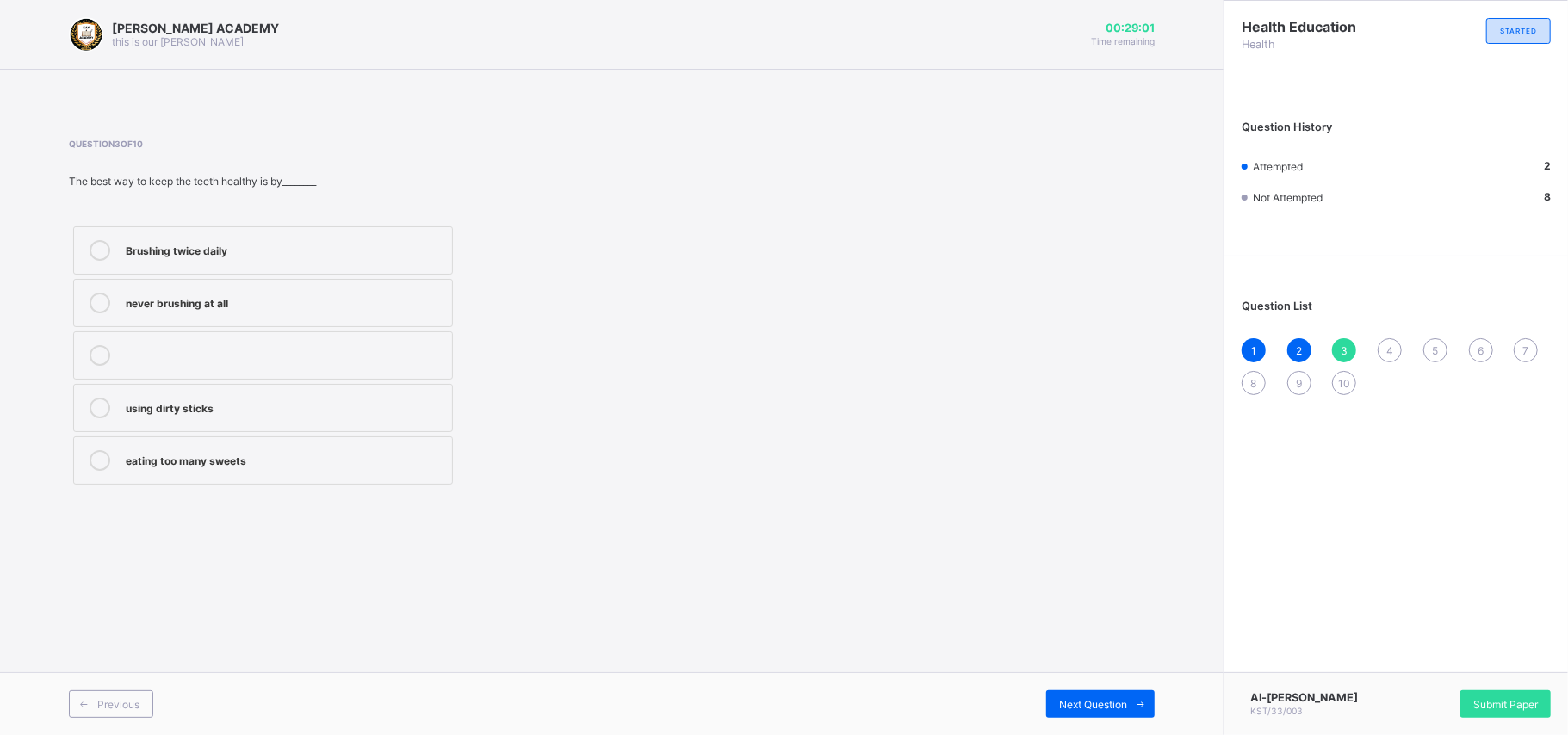
click at [293, 254] on div "Brushing twice daily" at bounding box center [284, 248] width 318 height 17
click at [1113, 551] on div "Next Question" at bounding box center [1100, 704] width 109 height 27
click at [270, 308] on div "How to take care for our body" at bounding box center [284, 300] width 318 height 17
click at [1072, 551] on div "Next Question" at bounding box center [1100, 704] width 109 height 27
click at [266, 254] on div "Keep fit and healthy" at bounding box center [284, 248] width 318 height 17
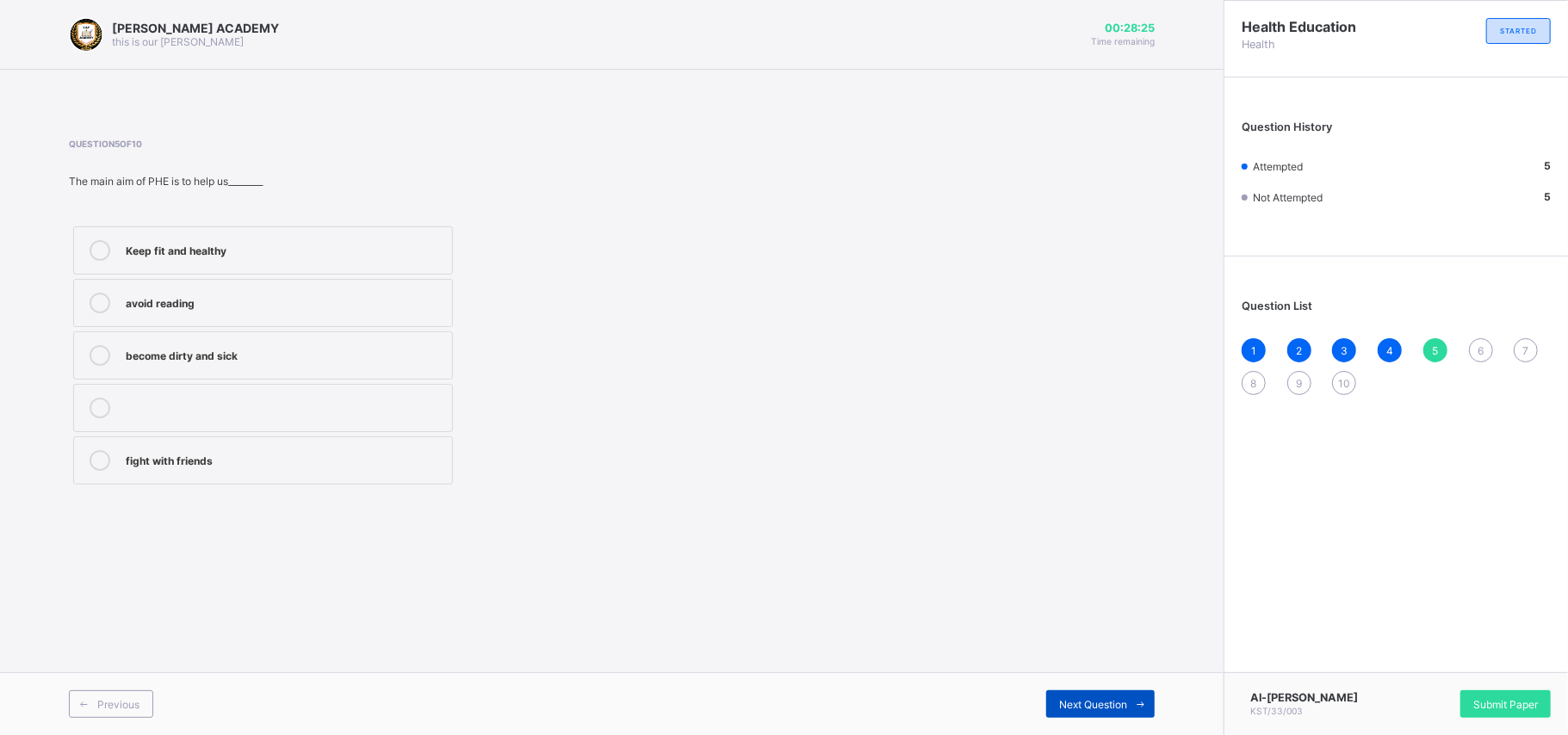
click at [1136, 551] on span at bounding box center [1140, 704] width 27 height 27
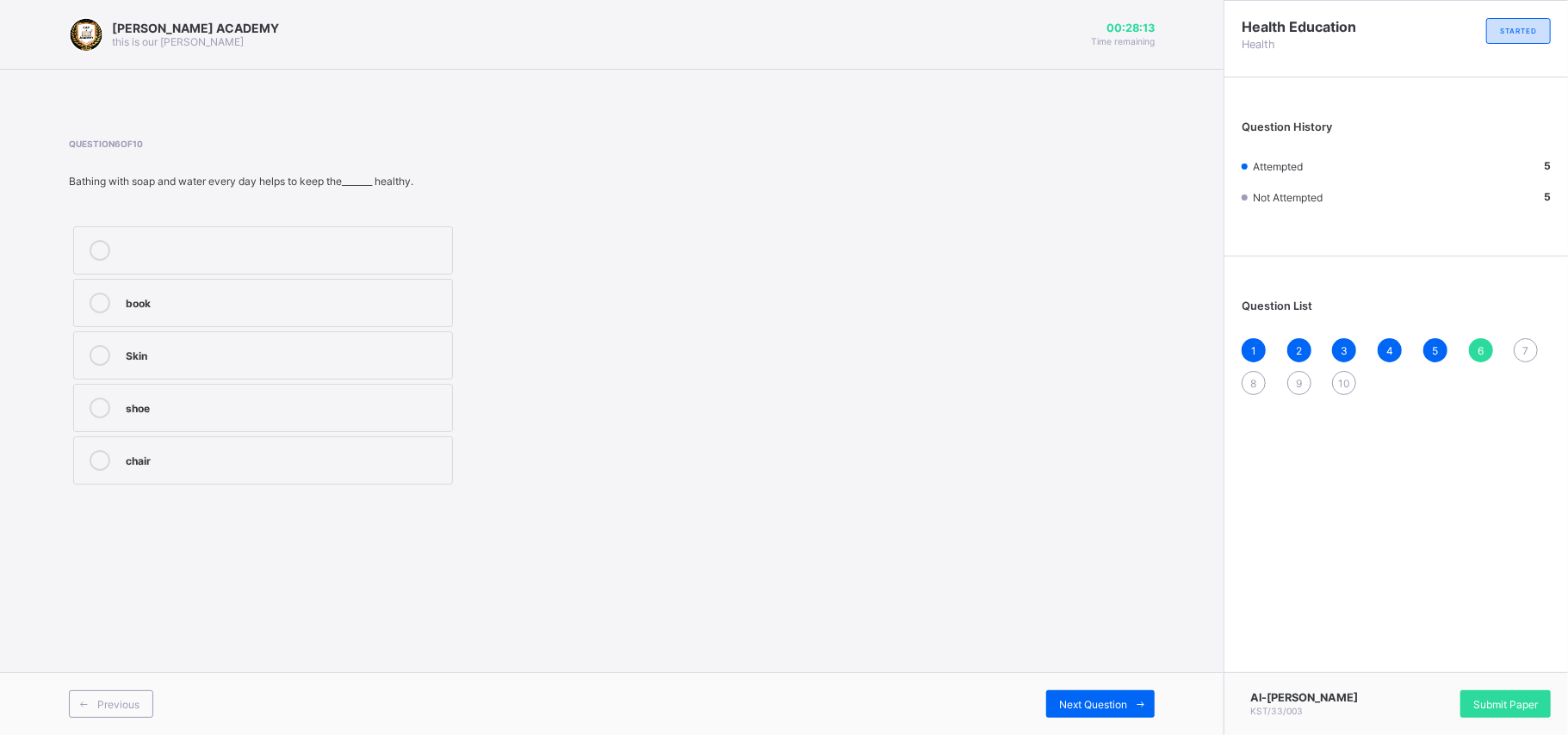
click at [232, 360] on div "Skin" at bounding box center [284, 353] width 318 height 17
click at [1081, 551] on span "Next Question" at bounding box center [1093, 704] width 68 height 13
click at [235, 462] on div "Spread of germs and diseases" at bounding box center [284, 458] width 318 height 17
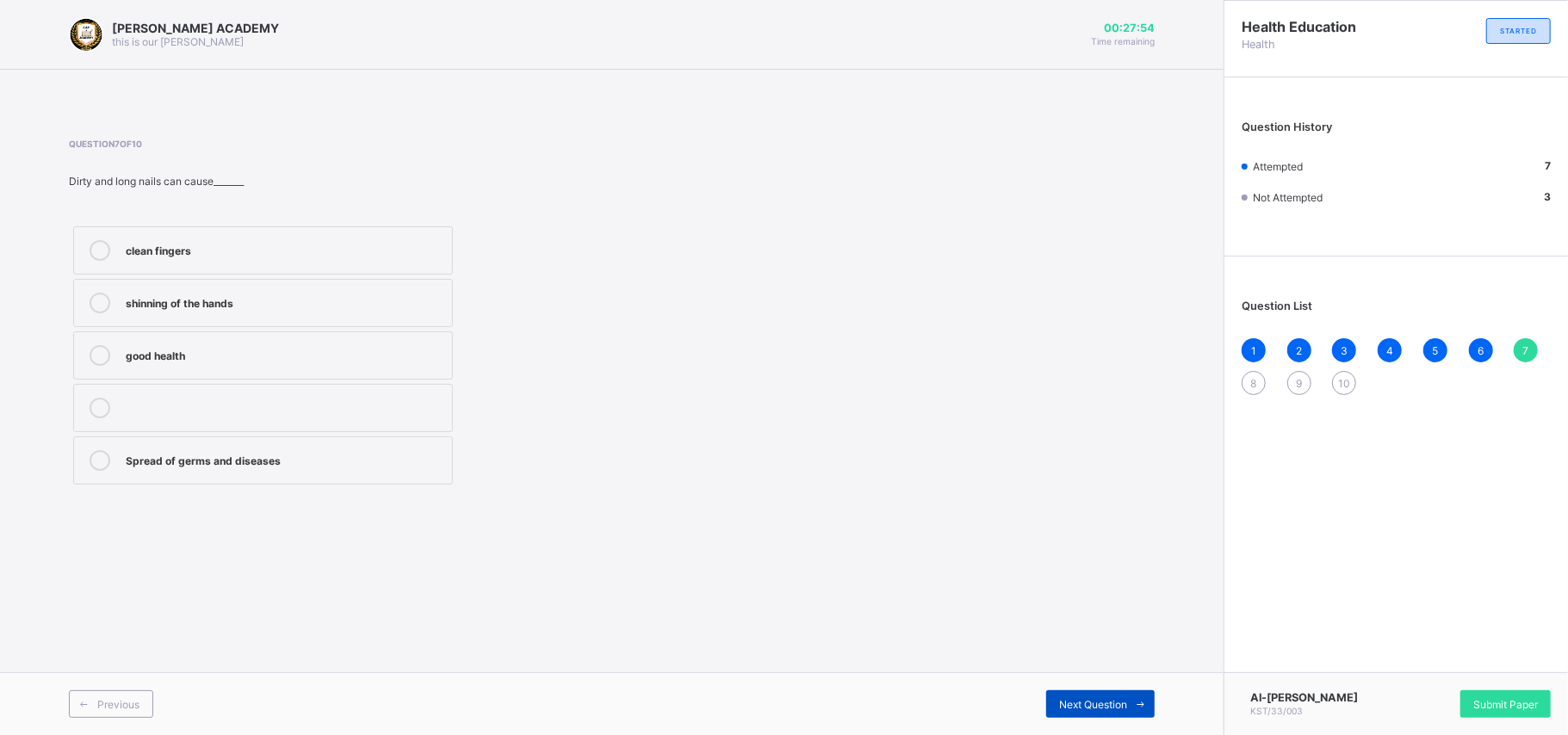
click at [1120, 551] on div "Next Question" at bounding box center [1100, 704] width 109 height 27
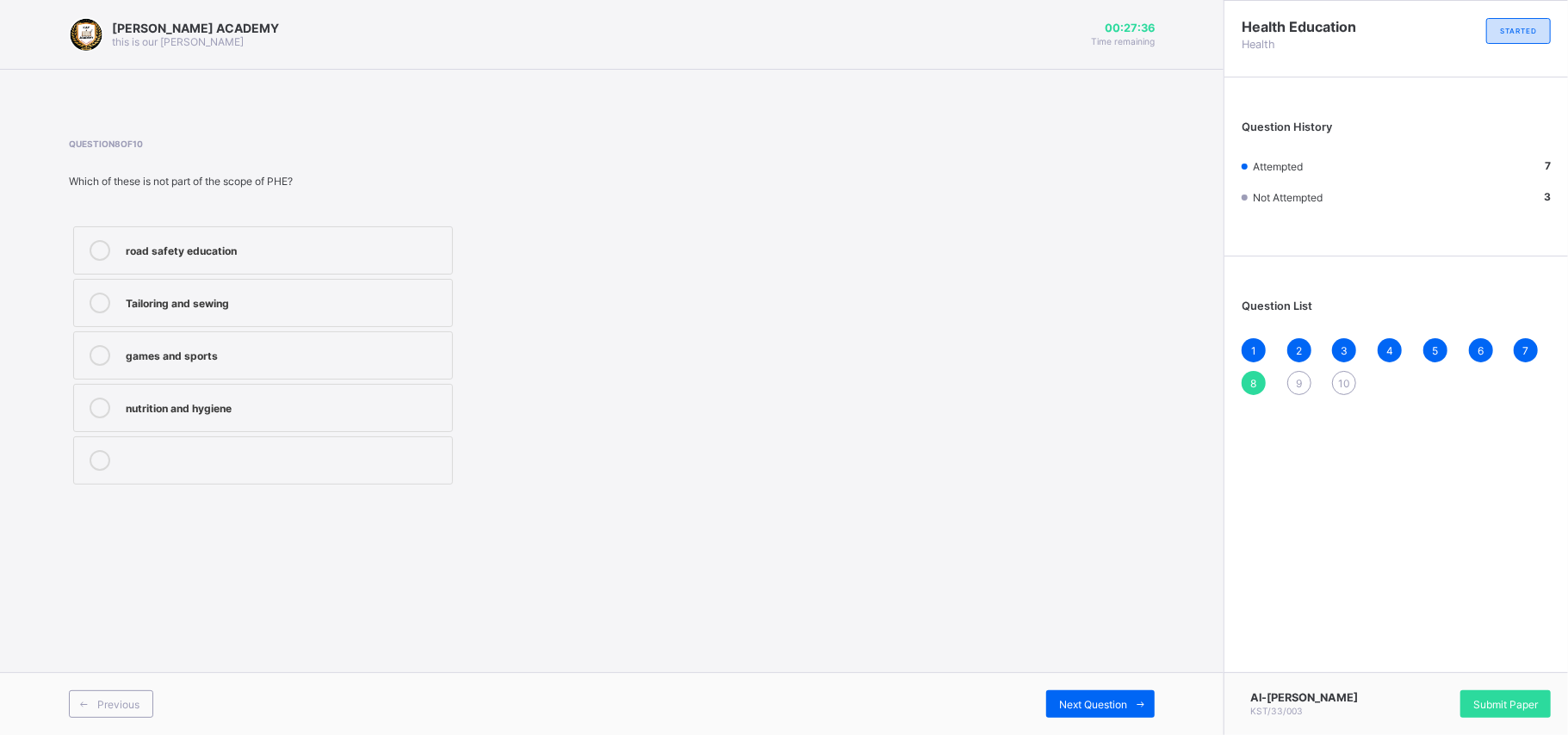
click at [221, 314] on div "Tailoring and sewing" at bounding box center [284, 302] width 318 height 20
click at [1074, 551] on span "Next Question" at bounding box center [1093, 704] width 68 height 13
click at [291, 301] on div "Strong and healthy bodies" at bounding box center [284, 300] width 318 height 17
click at [1068, 551] on div "Next Question" at bounding box center [1100, 704] width 109 height 27
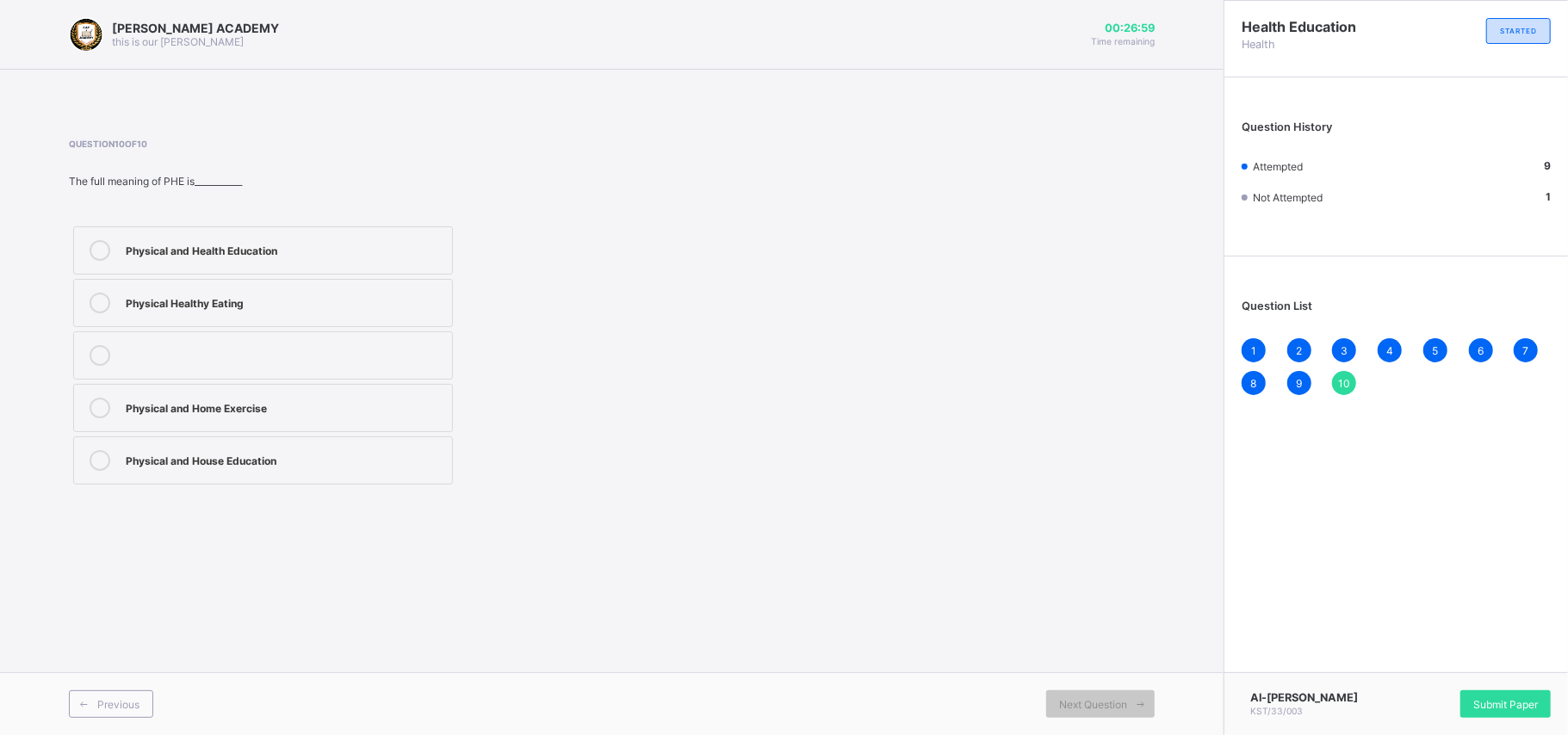
click at [220, 259] on div "Physical and Health Education" at bounding box center [284, 250] width 318 height 20
click at [1163, 551] on div "Submit Paper" at bounding box center [1505, 704] width 90 height 27
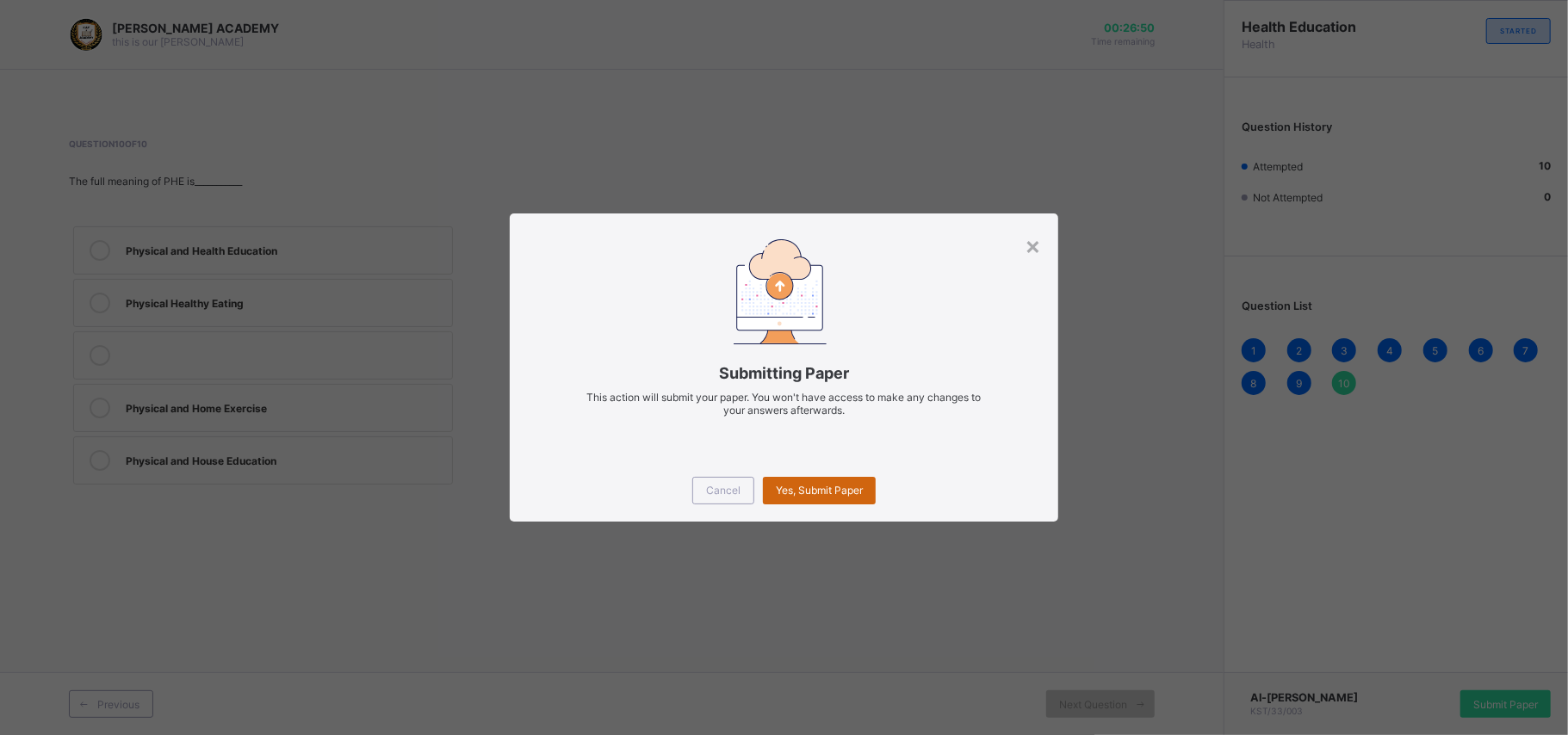
click at [816, 484] on span "Yes, Submit Paper" at bounding box center [819, 490] width 87 height 13
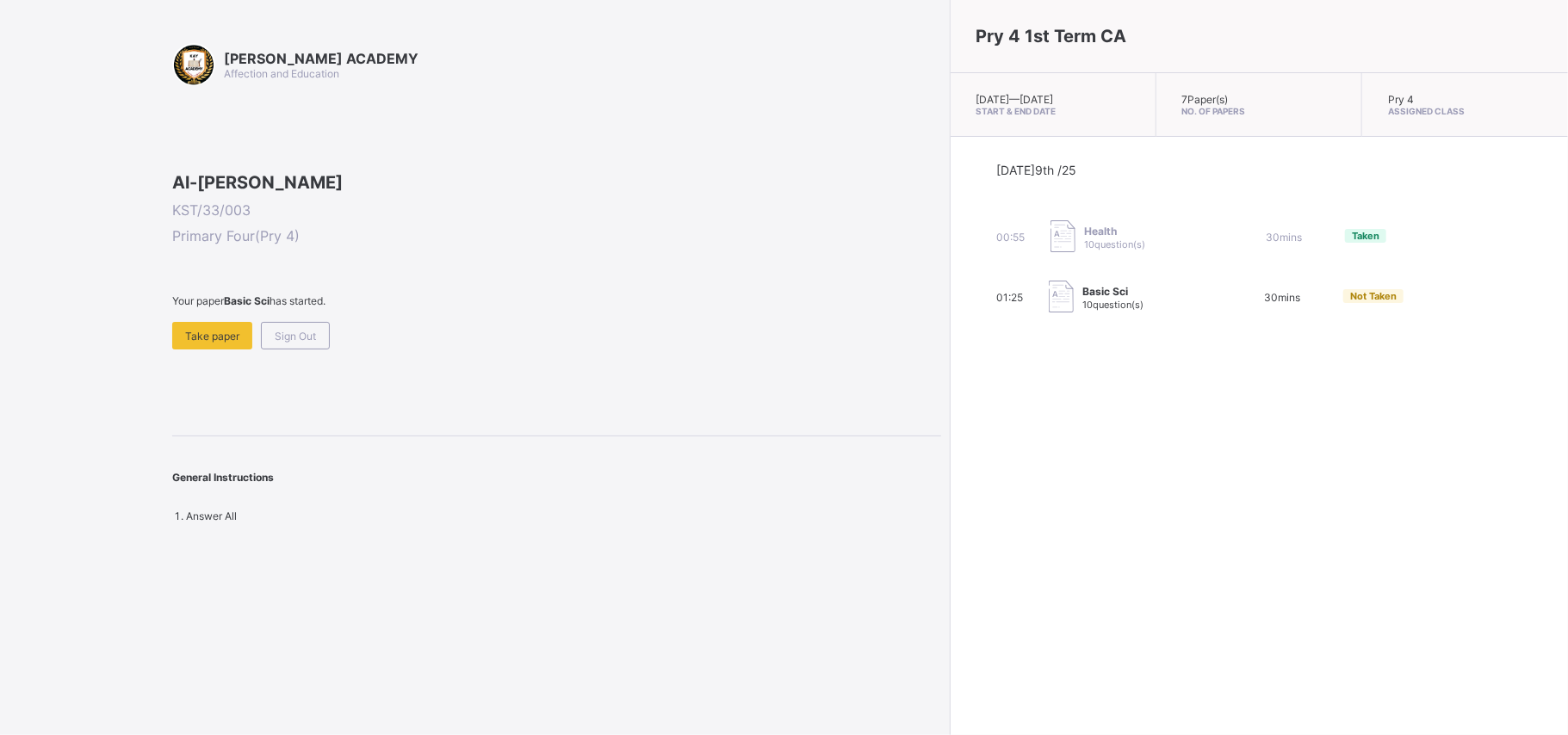
click at [1050, 241] on img at bounding box center [1063, 236] width 25 height 32
click at [224, 350] on div "Take paper" at bounding box center [212, 335] width 80 height 27
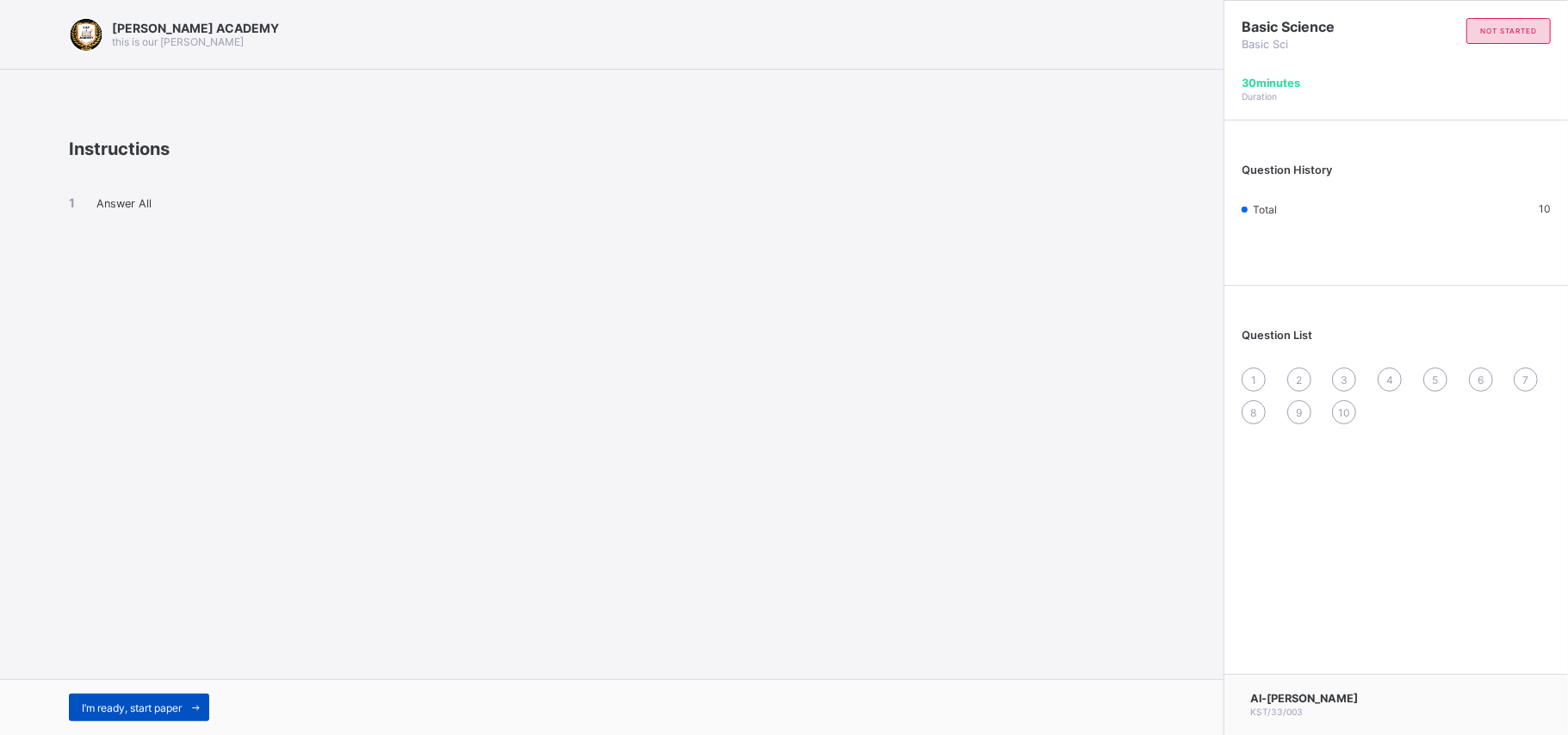
click at [167, 551] on span "I’m ready, start paper" at bounding box center [132, 708] width 100 height 13
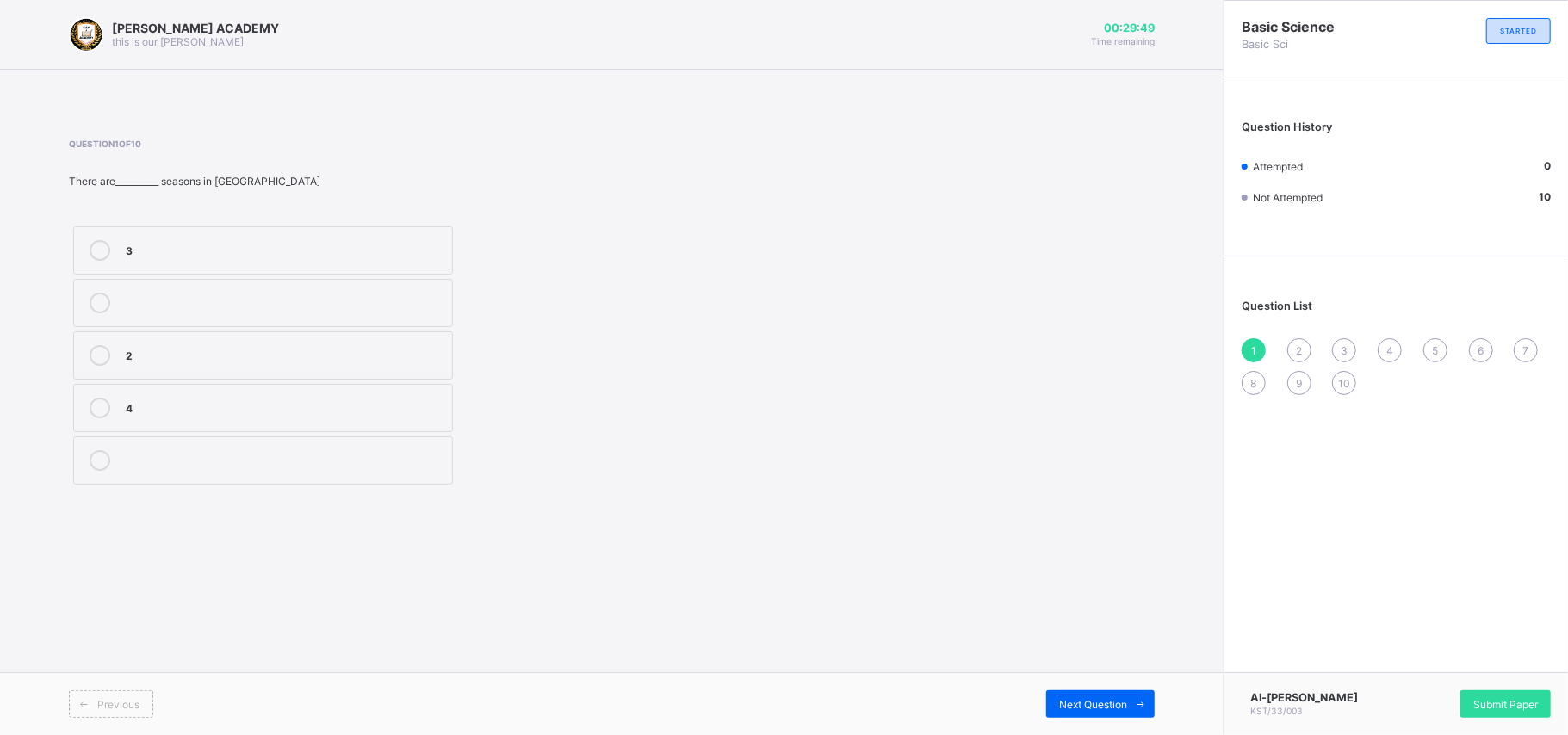
click at [186, 352] on div "2" at bounding box center [284, 353] width 318 height 17
click at [1079, 551] on div "Previous Next Question" at bounding box center [611, 703] width 1223 height 63
click at [1093, 551] on div "Next Question" at bounding box center [1100, 704] width 109 height 27
click at [276, 458] on div "2" at bounding box center [284, 458] width 318 height 17
click at [1065, 551] on span "Next Question" at bounding box center [1093, 704] width 68 height 13
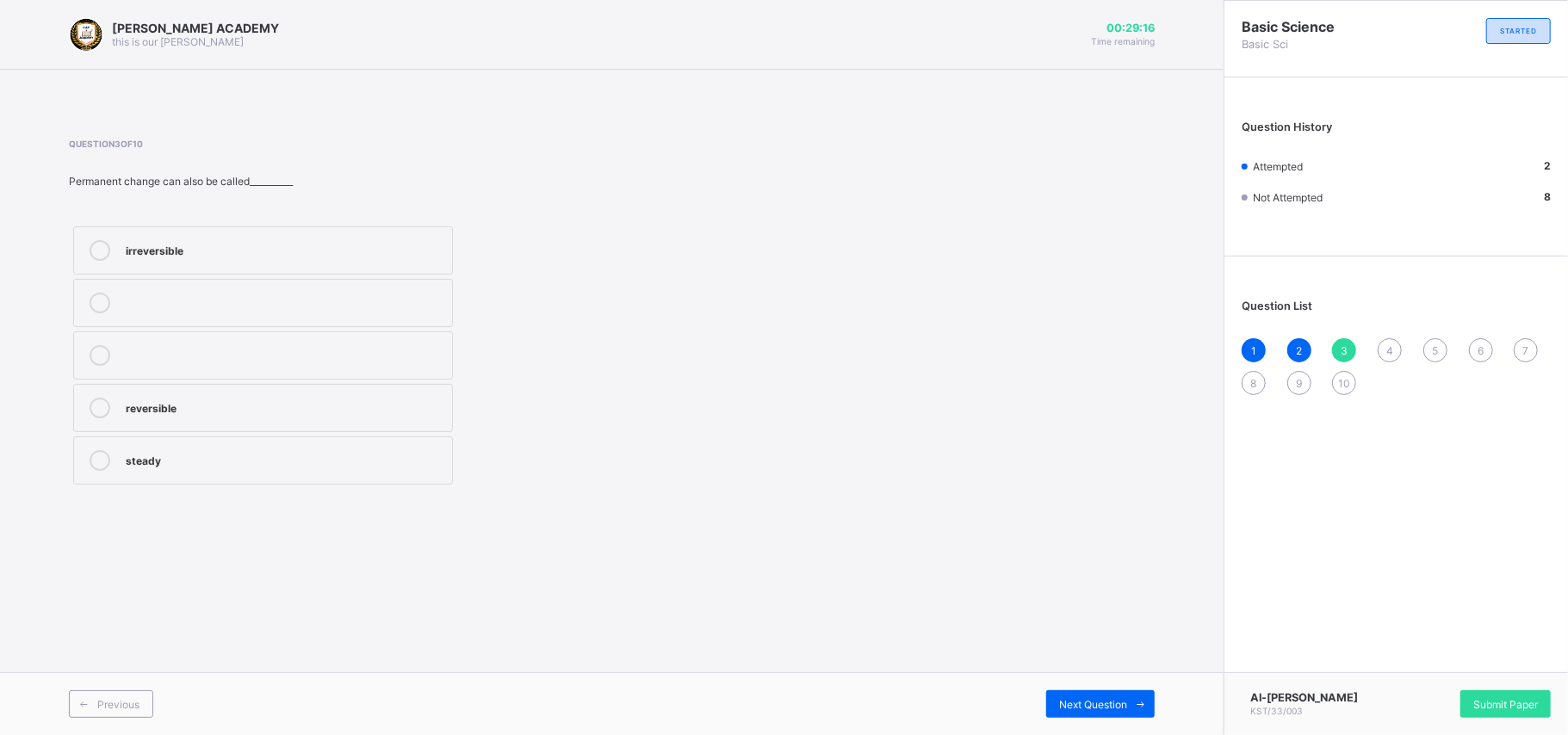
click at [283, 207] on div "Question 3 of 10 Permanent change can also be called__________ irreversible rev…" at bounding box center [392, 314] width 647 height 351
click at [289, 414] on div "reversible" at bounding box center [284, 405] width 318 height 17
click at [1114, 551] on span "Next Question" at bounding box center [1093, 704] width 68 height 13
click at [177, 363] on div "temporary" at bounding box center [284, 355] width 318 height 20
click at [1069, 551] on span "Next Question" at bounding box center [1093, 704] width 68 height 13
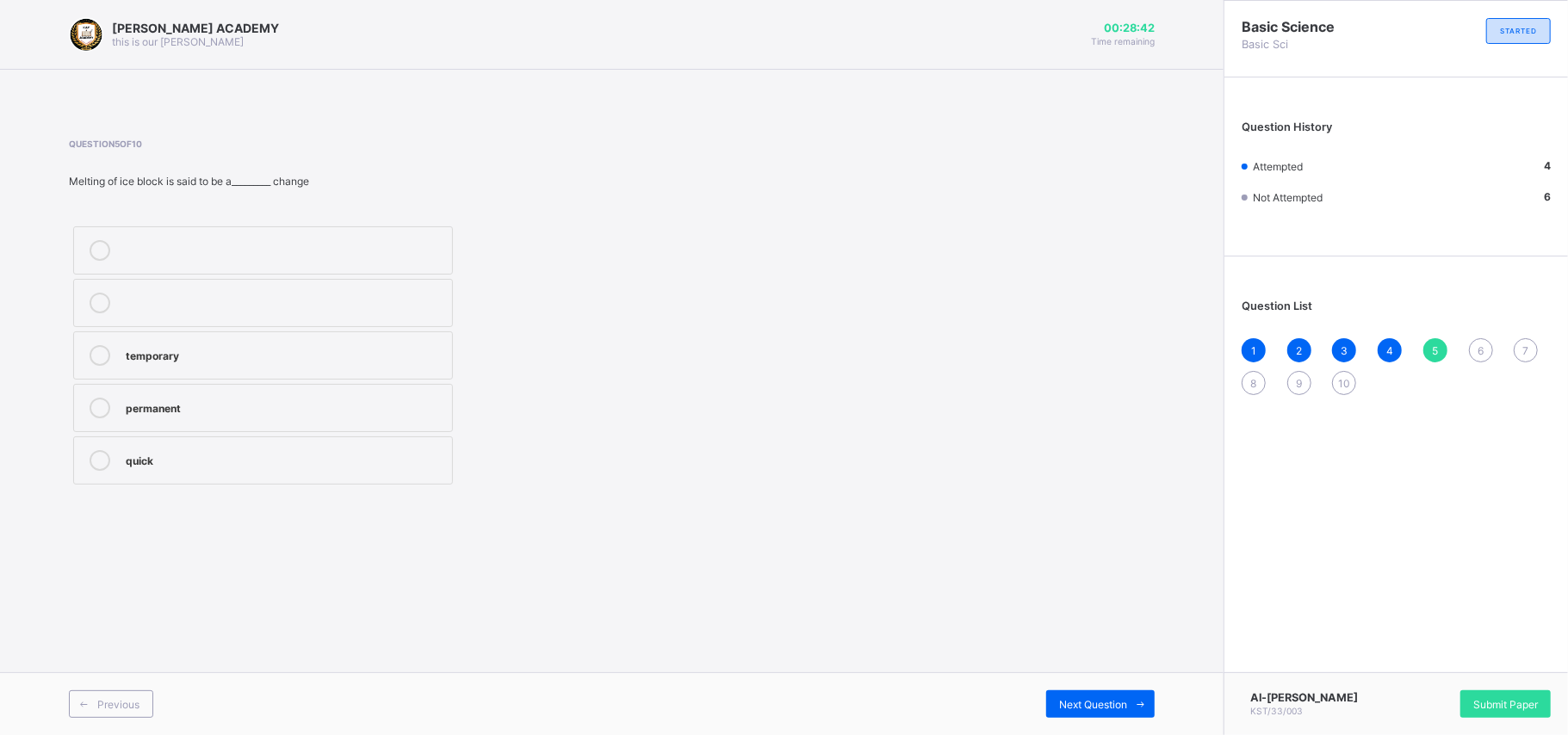
click at [198, 374] on label "temporary" at bounding box center [263, 355] width 380 height 49
click at [1063, 551] on span "Next Question" at bounding box center [1093, 704] width 68 height 13
click at [330, 242] on div "weather" at bounding box center [284, 248] width 318 height 17
click at [1061, 551] on div "Previous Next Question" at bounding box center [611, 703] width 1223 height 63
click at [1068, 551] on div "Next Question" at bounding box center [1100, 704] width 109 height 27
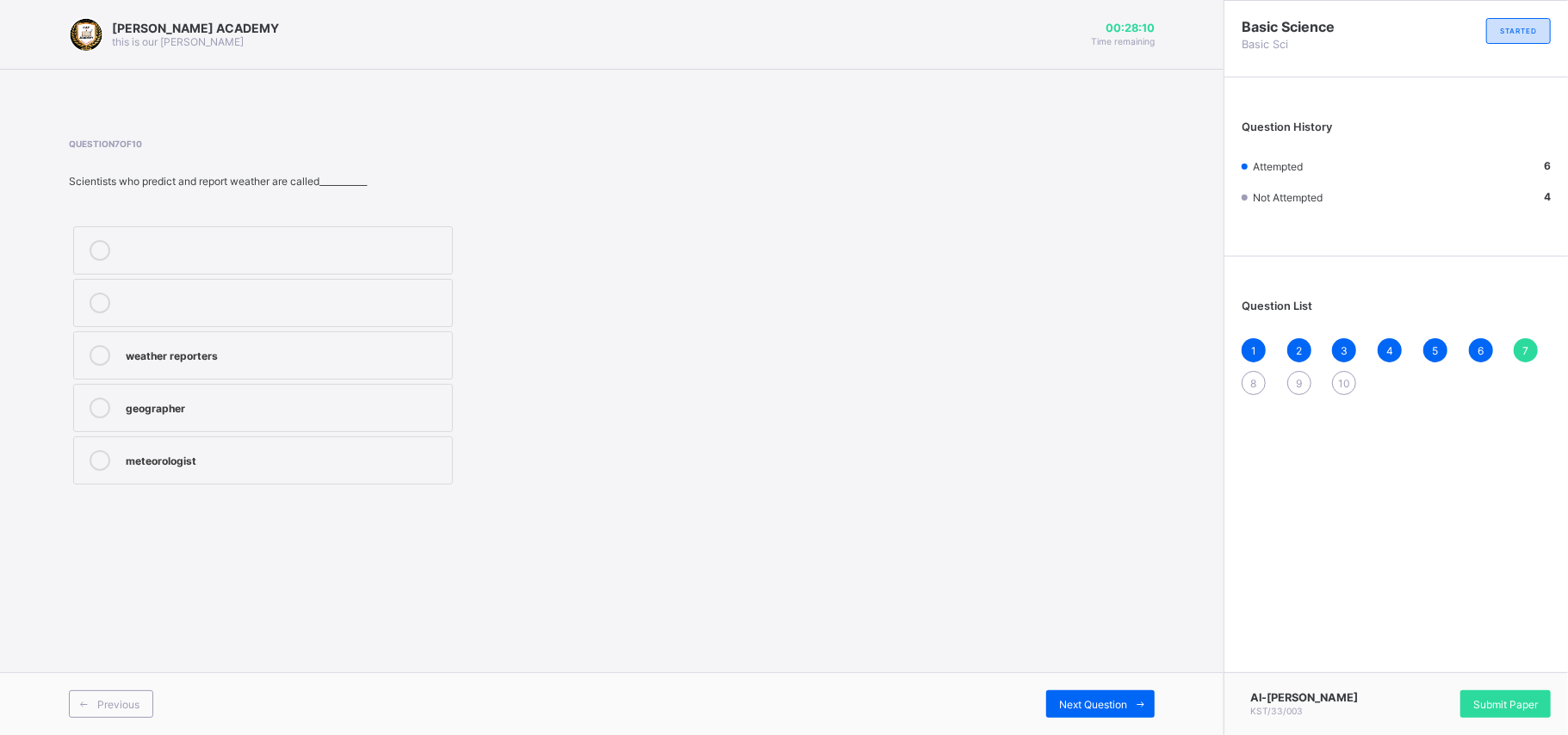
click at [214, 456] on div "meteorologist" at bounding box center [284, 458] width 318 height 17
click at [1087, 551] on span "Next Question" at bounding box center [1093, 704] width 68 height 13
click at [279, 235] on label "dissolves" at bounding box center [263, 250] width 380 height 49
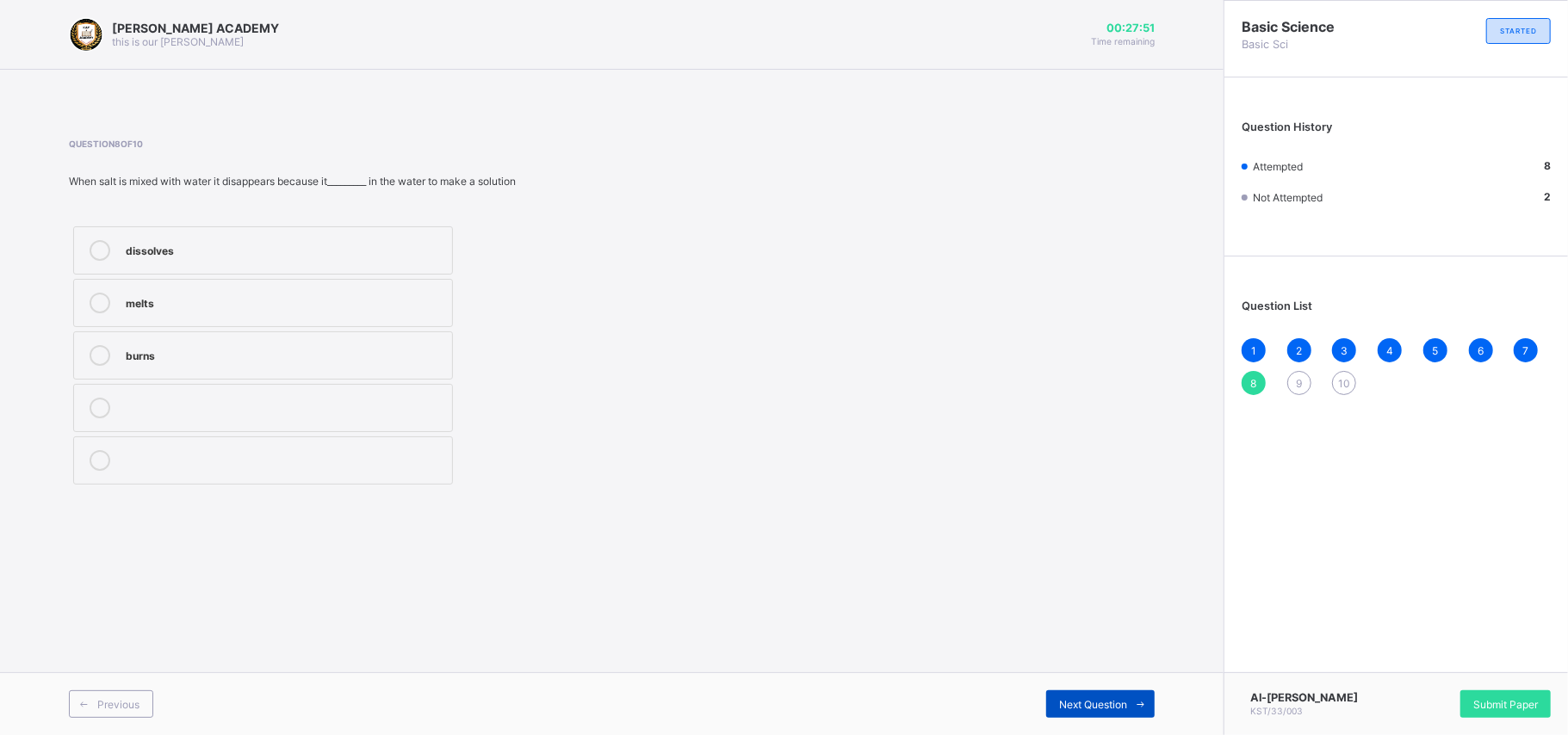
click at [1102, 551] on div "Next Question" at bounding box center [1100, 704] width 109 height 27
click at [189, 369] on label "change" at bounding box center [263, 355] width 380 height 49
click at [417, 439] on label "measurement" at bounding box center [263, 460] width 380 height 49
click at [410, 410] on div "growth" at bounding box center [284, 405] width 318 height 17
click at [1075, 551] on span "Next Question" at bounding box center [1093, 704] width 68 height 13
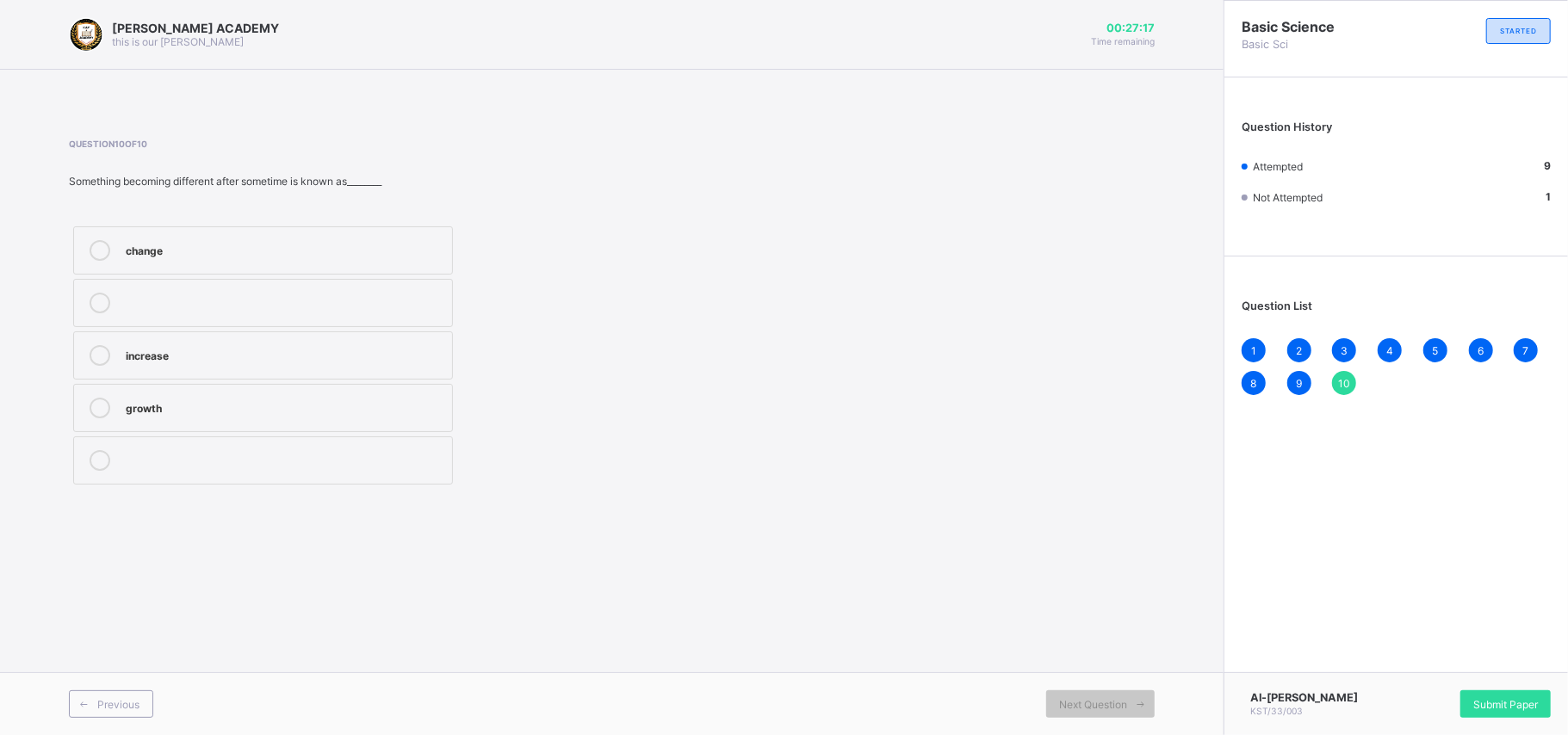
click at [370, 238] on label "change" at bounding box center [263, 250] width 380 height 49
click at [1163, 551] on span "Submit Paper" at bounding box center [1505, 704] width 64 height 13
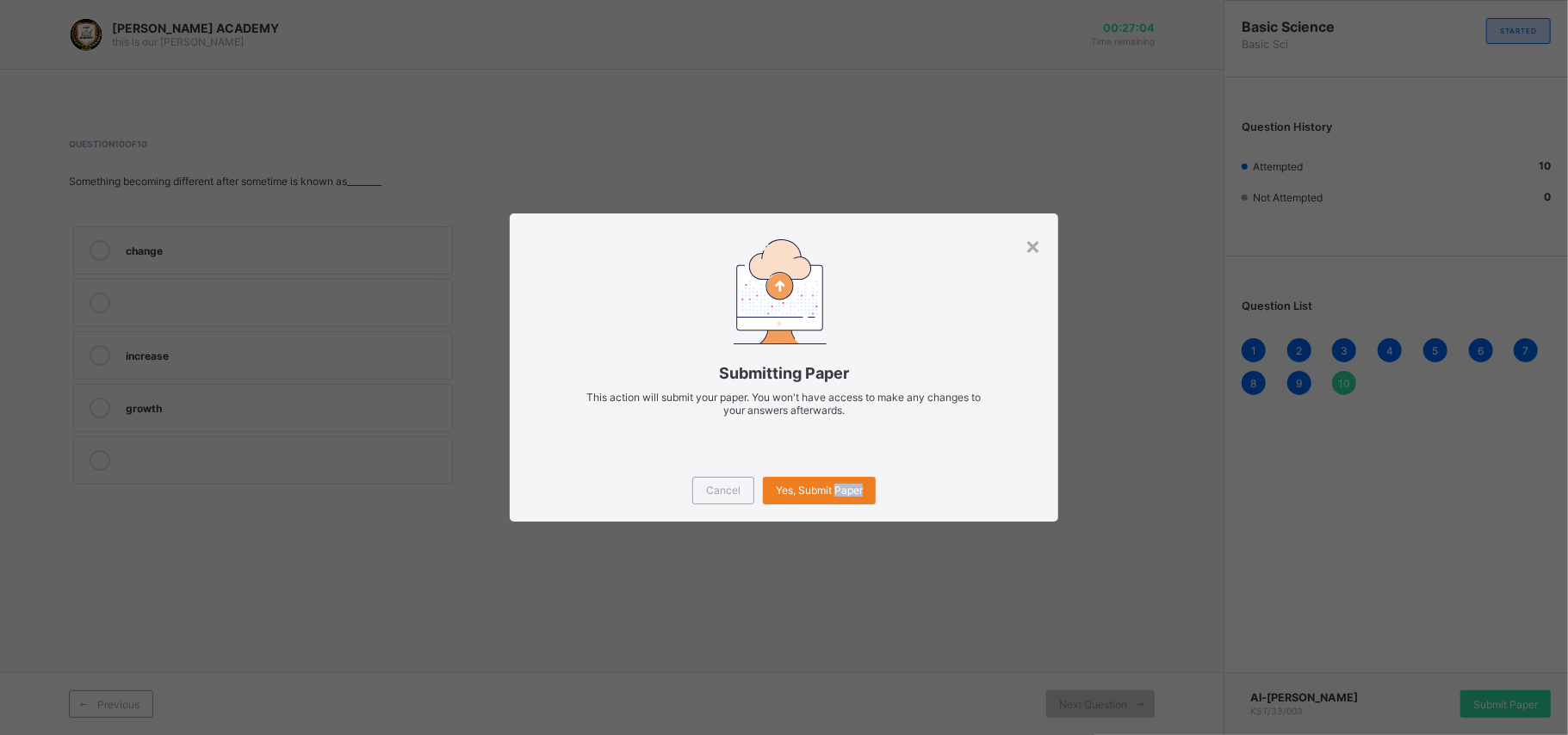
click at [1163, 551] on div "× Submitting Paper This action will submit your paper. You won't have access to…" at bounding box center [784, 368] width 1568 height 735
click at [792, 492] on span "Yes, Submit Paper" at bounding box center [819, 490] width 87 height 13
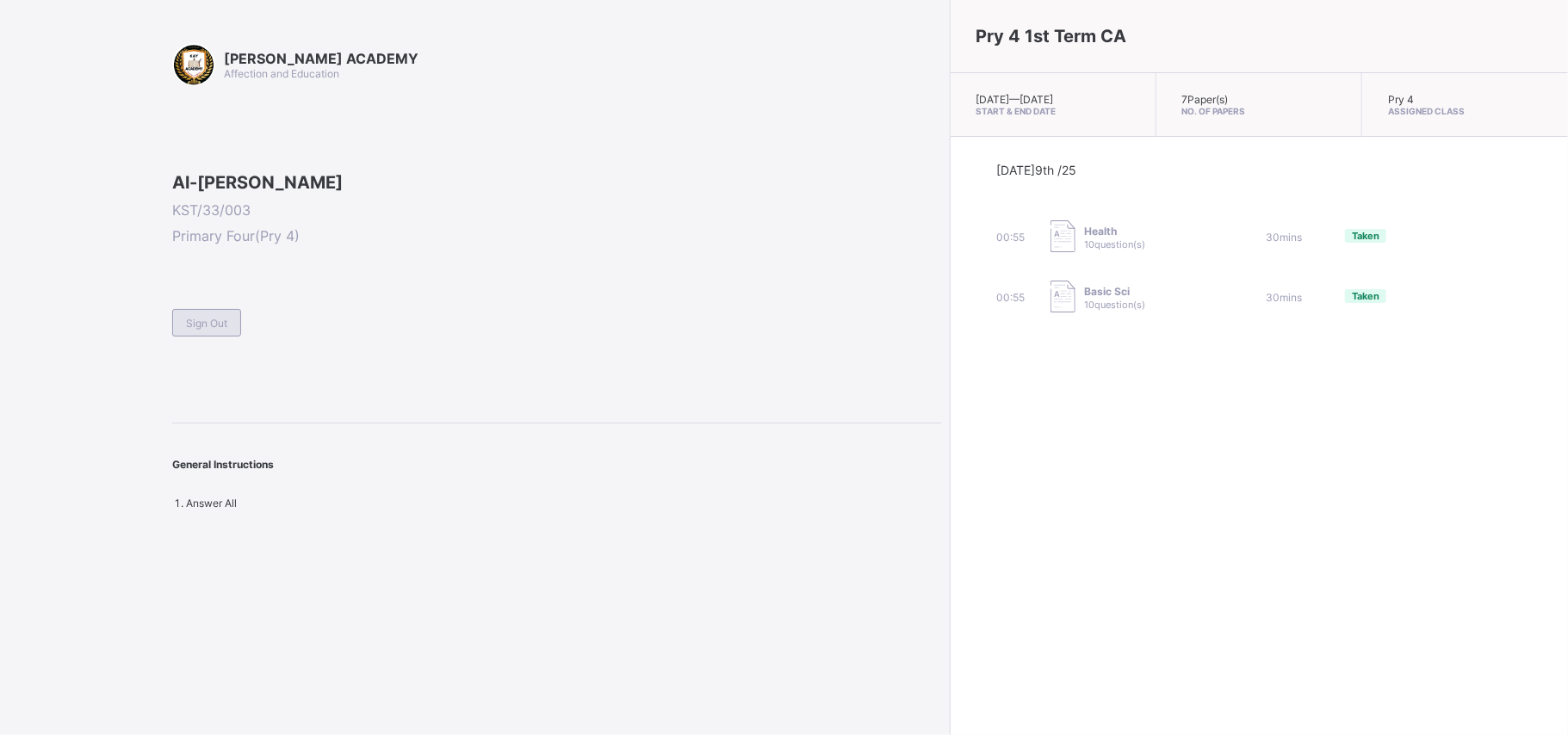
click at [218, 337] on div "Sign Out" at bounding box center [207, 322] width 69 height 27
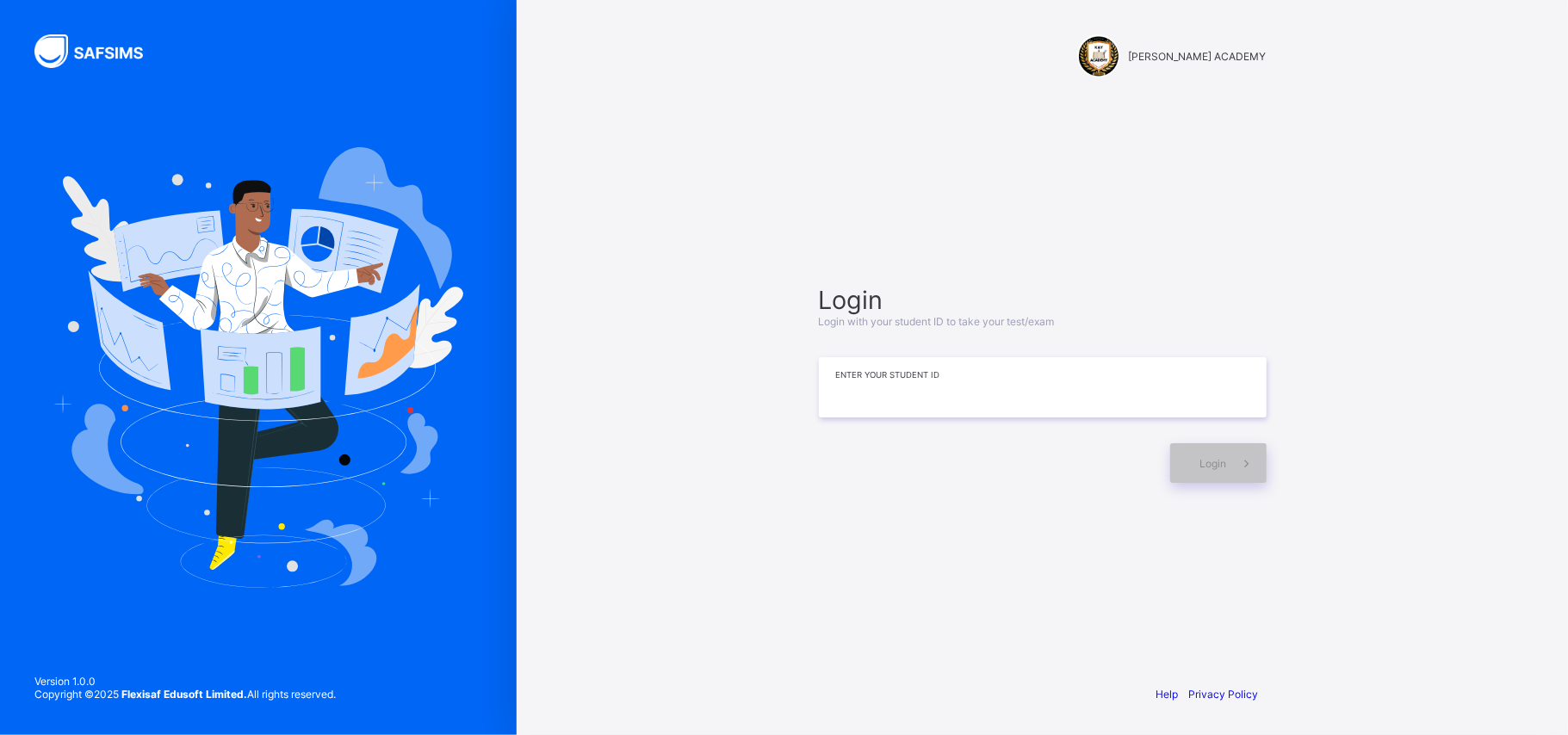
click at [965, 362] on div "Login Login with your student ID to take your test/exam Enter your Student ID L…" at bounding box center [1042, 384] width 448 height 198
click at [965, 362] on input at bounding box center [1042, 387] width 448 height 60
type input "**********"
click at [1163, 453] on div "Login" at bounding box center [1217, 463] width 96 height 40
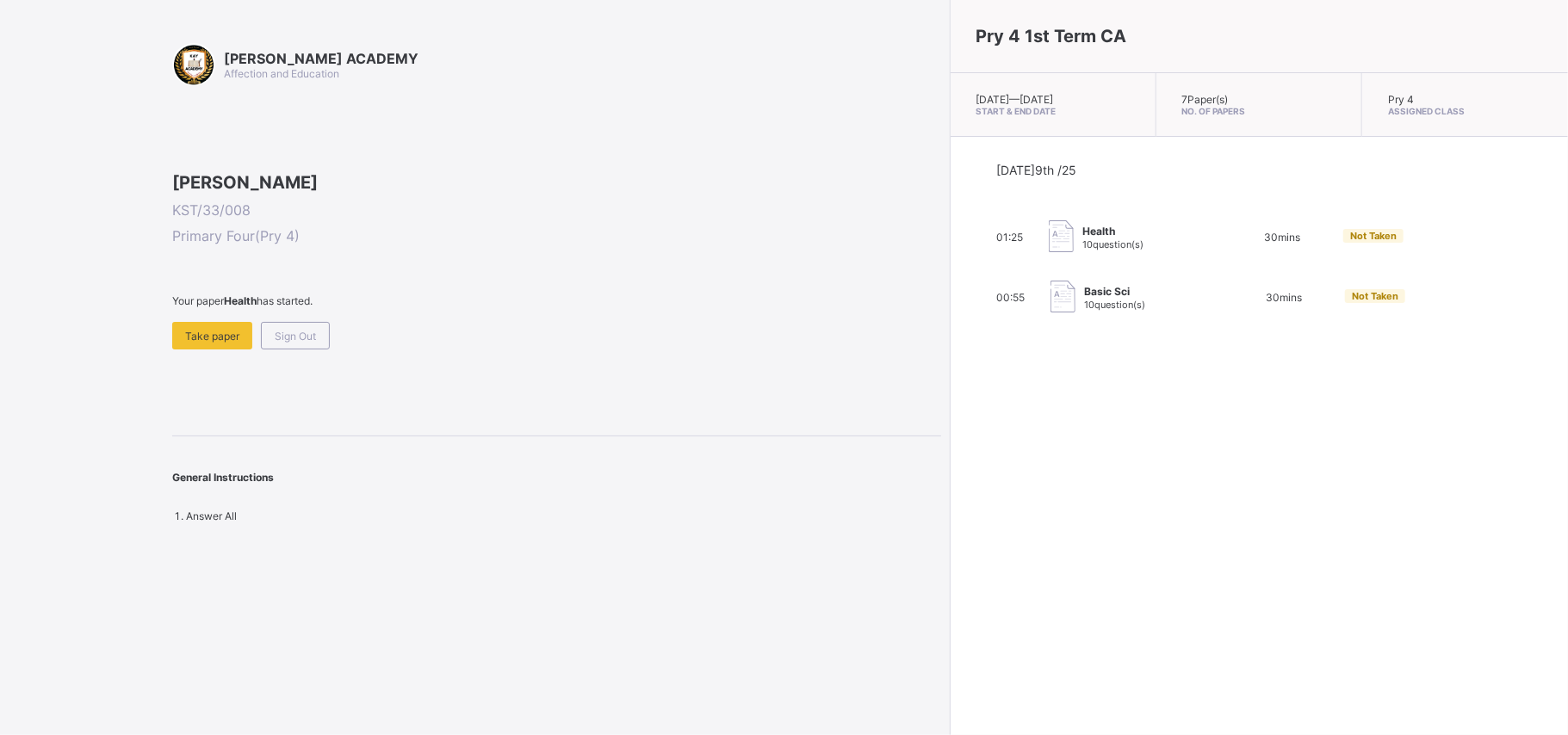
click at [217, 322] on span at bounding box center [557, 314] width 769 height 15
click at [217, 350] on div "Take paper" at bounding box center [212, 335] width 80 height 27
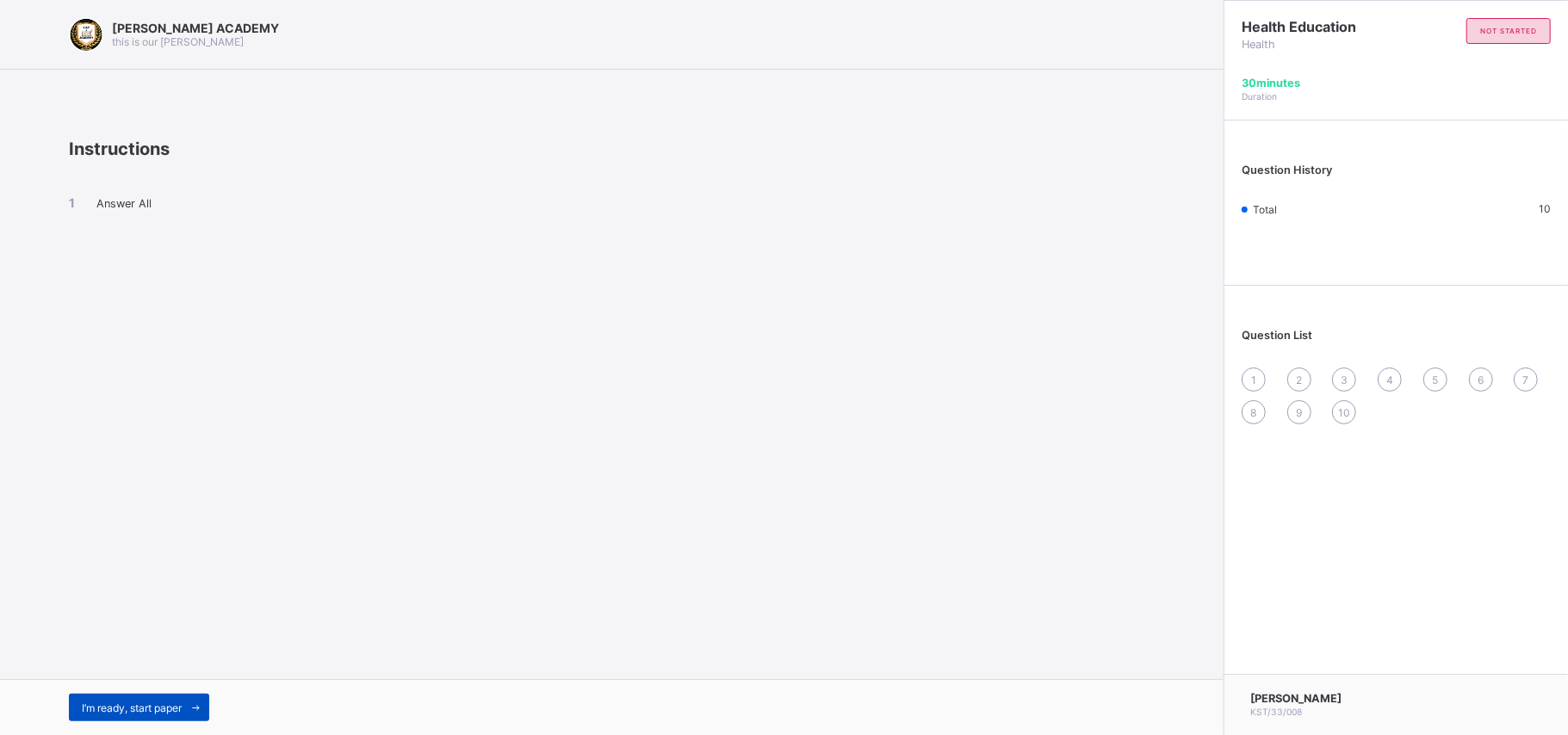
click at [139, 551] on div "I’m ready, start paper" at bounding box center [139, 708] width 140 height 27
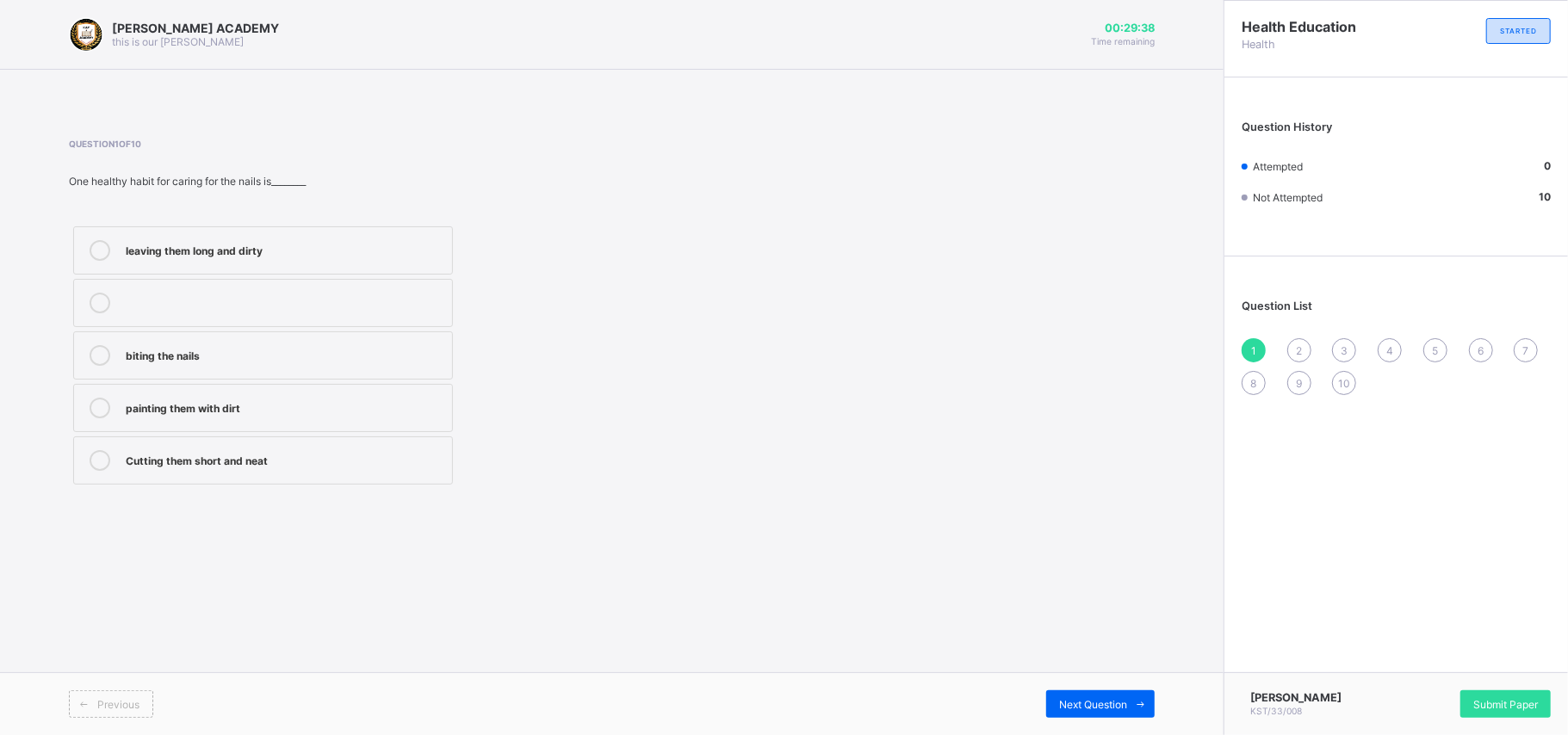
click at [114, 442] on label "Cutting them short and neat" at bounding box center [263, 460] width 380 height 49
click at [1087, 551] on div "Next Question" at bounding box center [1100, 704] width 109 height 27
click at [112, 397] on label "Washing and combing regularly" at bounding box center [263, 408] width 380 height 49
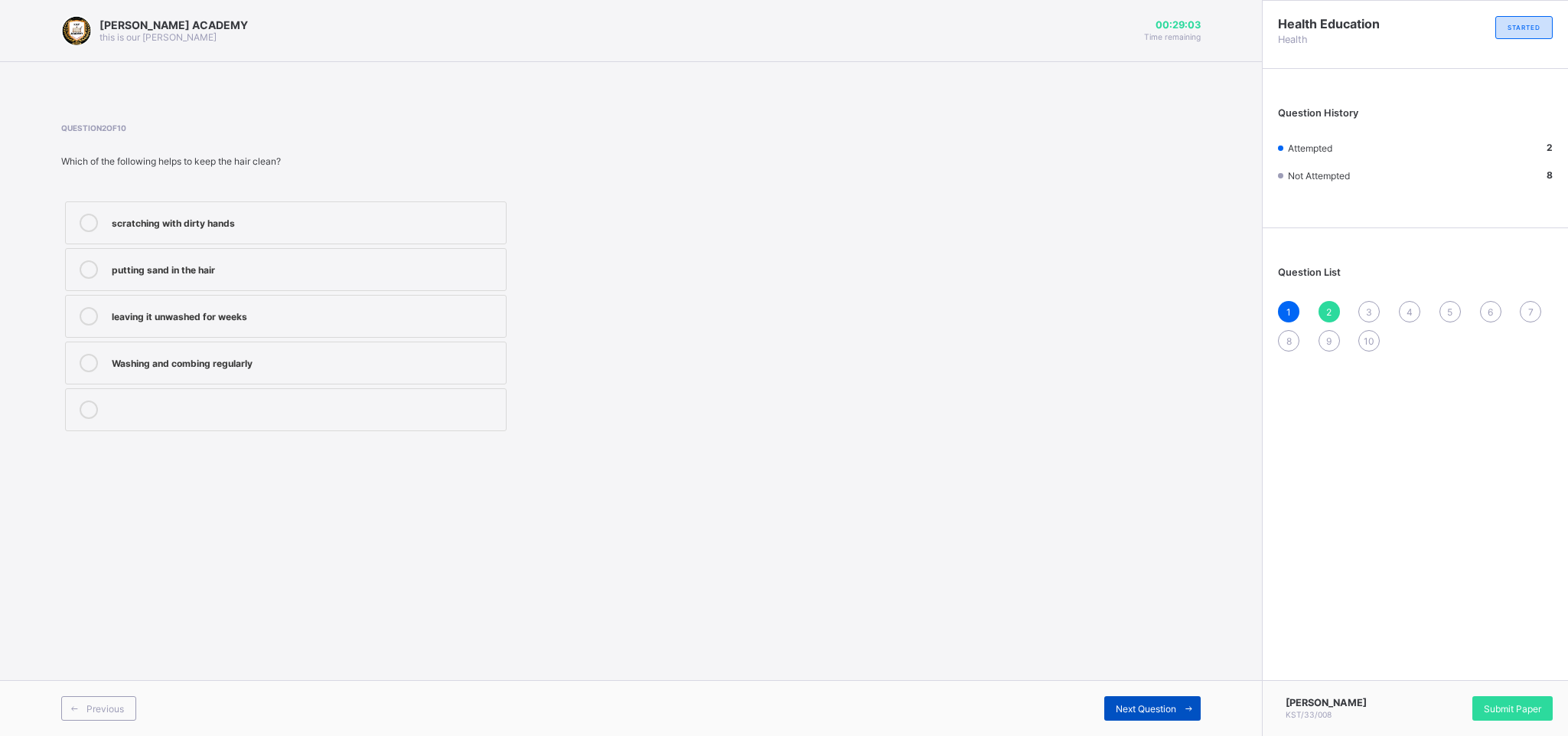
click at [1033, 490] on div "Next Question" at bounding box center [1152, 708] width 97 height 24
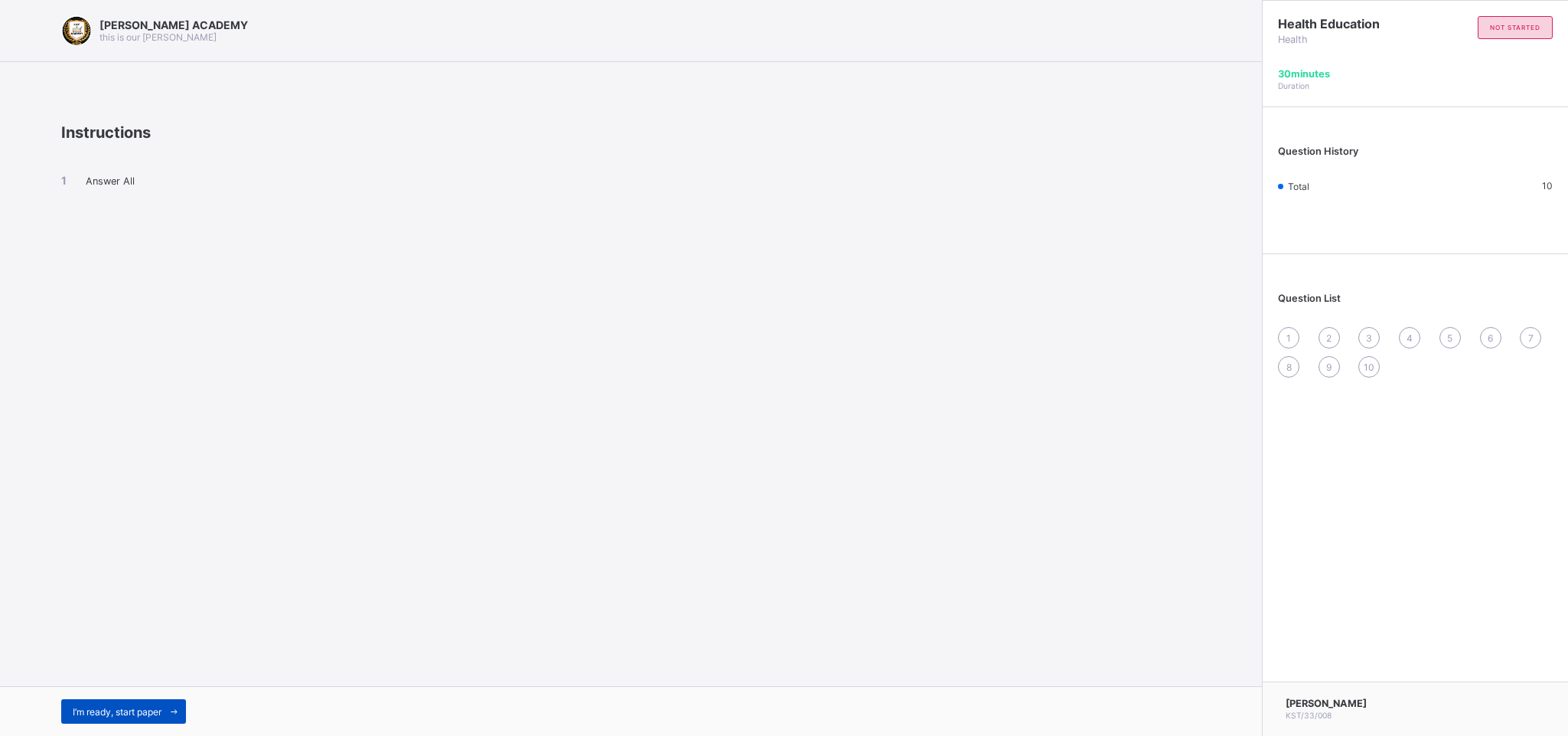
click at [131, 490] on div "I’m ready, start paper" at bounding box center [123, 711] width 125 height 24
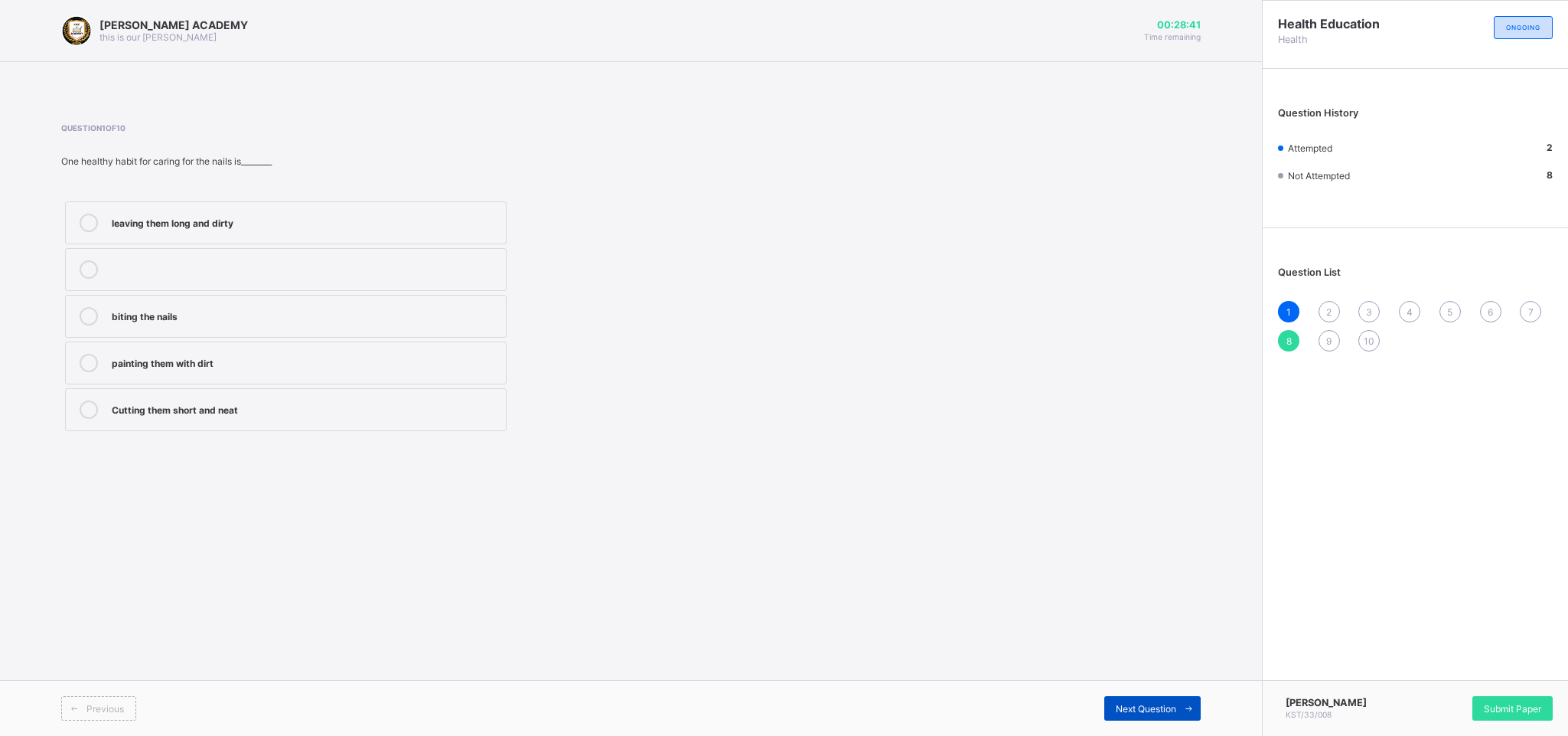
click at [1033, 490] on div "Next Question" at bounding box center [1152, 708] width 97 height 24
click at [152, 204] on label "Brushing twice daily" at bounding box center [286, 222] width 441 height 43
click at [1033, 490] on div "Previous Next Question" at bounding box center [630, 707] width 1262 height 56
click at [1033, 490] on div "Next Question" at bounding box center [1152, 708] width 97 height 24
click at [228, 262] on div "shinning of the hands" at bounding box center [305, 267] width 386 height 15
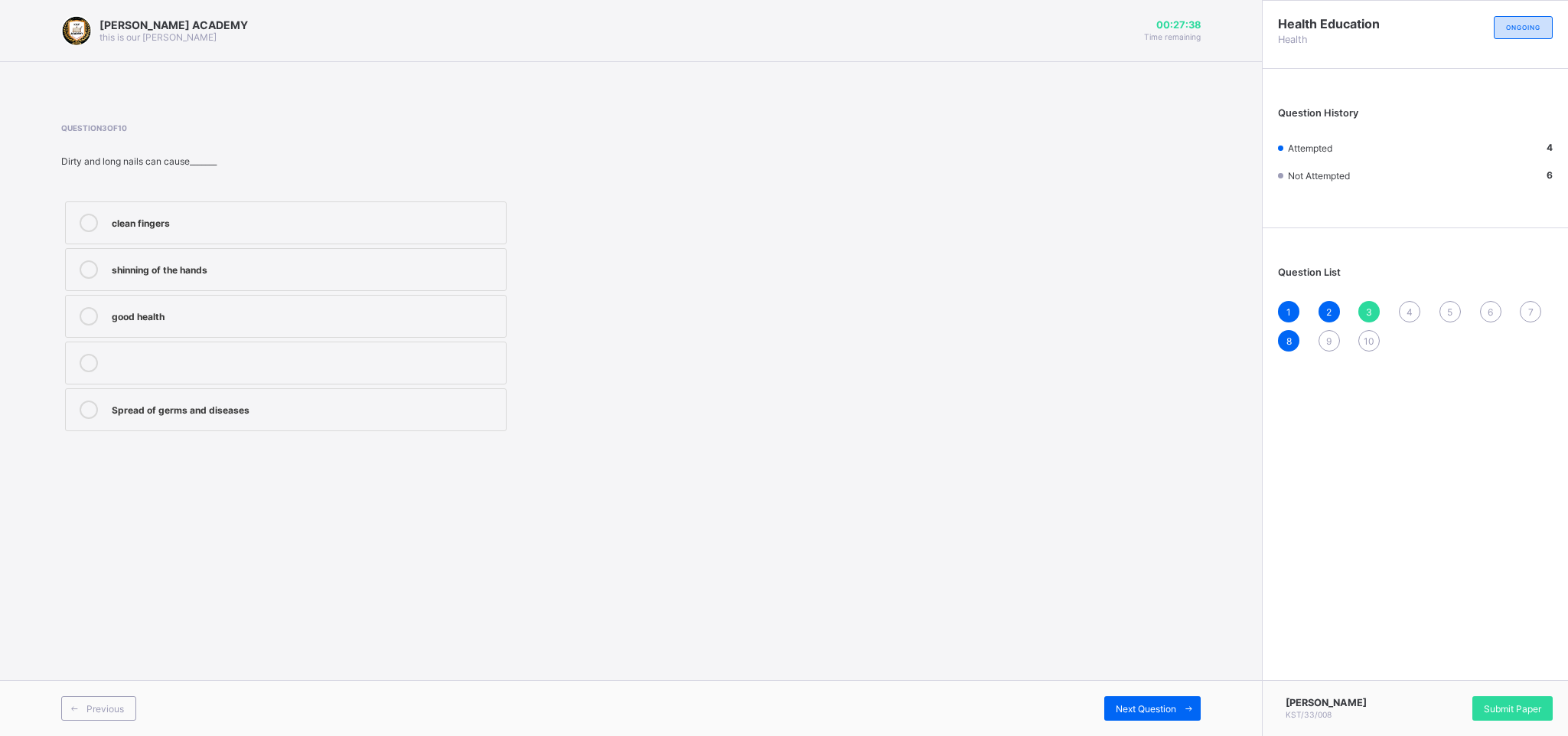
click at [1033, 490] on div "Previous Next Question" at bounding box center [630, 707] width 1262 height 56
click at [1033, 490] on div "Next Question" at bounding box center [1152, 708] width 97 height 24
click at [162, 210] on label "how to eat only sweets" at bounding box center [286, 222] width 441 height 43
click at [1033, 490] on span "Next Question" at bounding box center [1146, 709] width 60 height 12
click at [359, 232] on div "road safety education" at bounding box center [305, 222] width 386 height 18
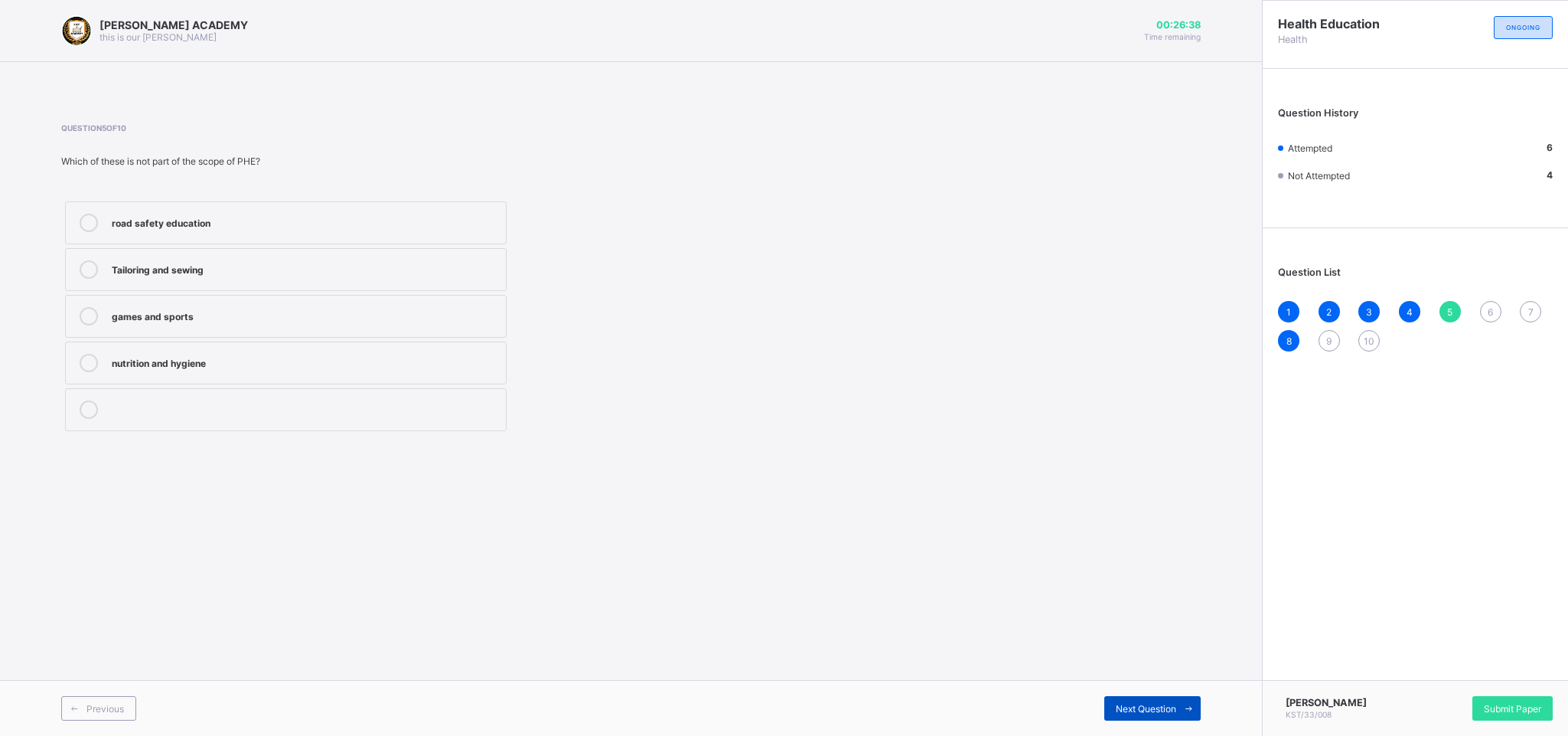
click at [1033, 490] on div "Previous Next Question" at bounding box center [630, 707] width 1262 height 56
click at [1033, 490] on div "Next Question" at bounding box center [1152, 708] width 97 height 24
click at [196, 333] on label "Skin" at bounding box center [286, 316] width 441 height 43
click at [1033, 490] on div "KAY ACADEMY this is our motton 00:26:19 Time remaining Question 6 of 10 Bathing…" at bounding box center [630, 368] width 1262 height 736
click at [1033, 490] on div "Next Question" at bounding box center [1152, 708] width 97 height 24
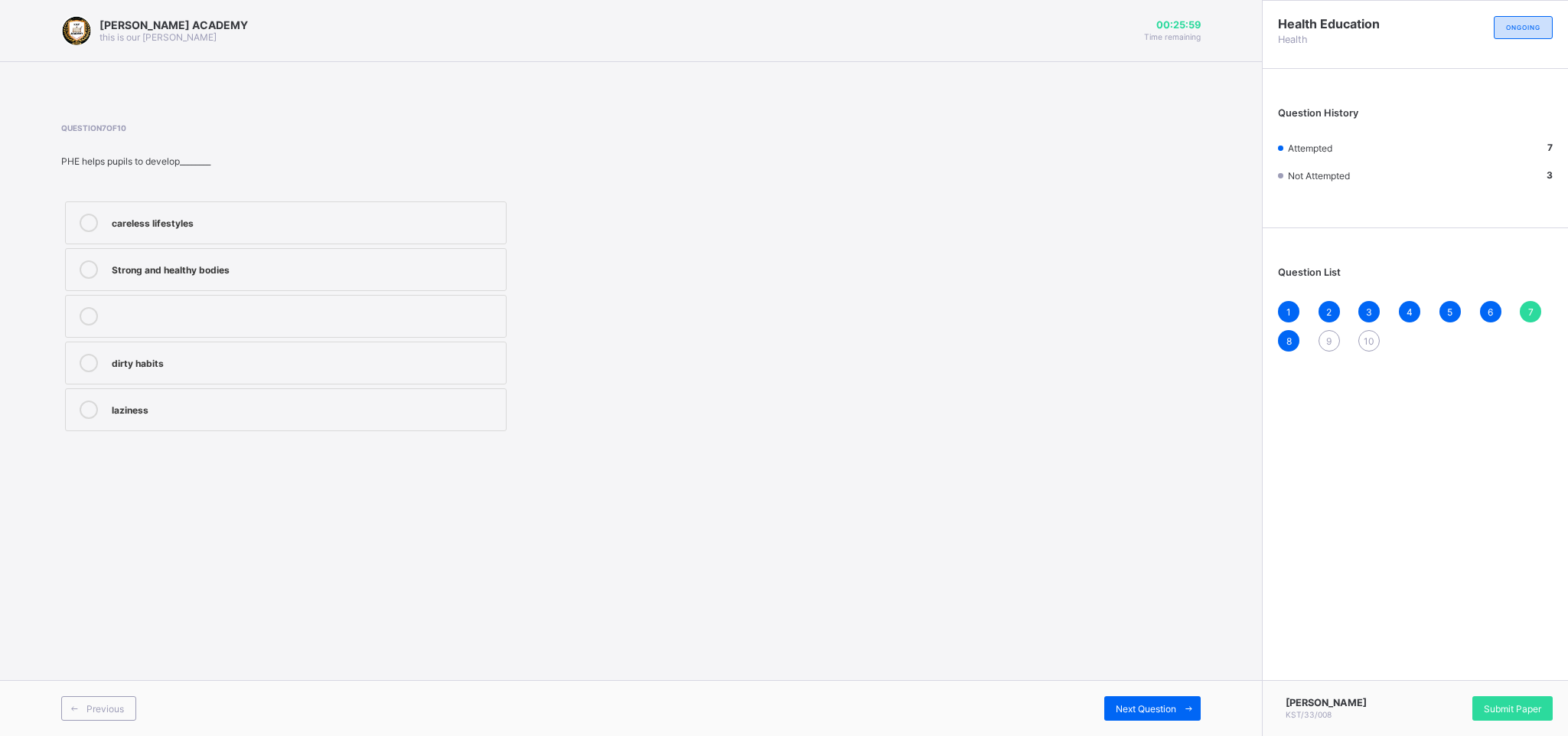
click at [317, 257] on label "Strong and healthy bodies" at bounding box center [286, 269] width 441 height 43
click at [1033, 490] on div "Next Question" at bounding box center [1152, 708] width 97 height 24
click at [261, 214] on div "Keep fit and healthy" at bounding box center [305, 221] width 386 height 15
click at [1033, 490] on div "Previous Next Question" at bounding box center [630, 707] width 1262 height 56
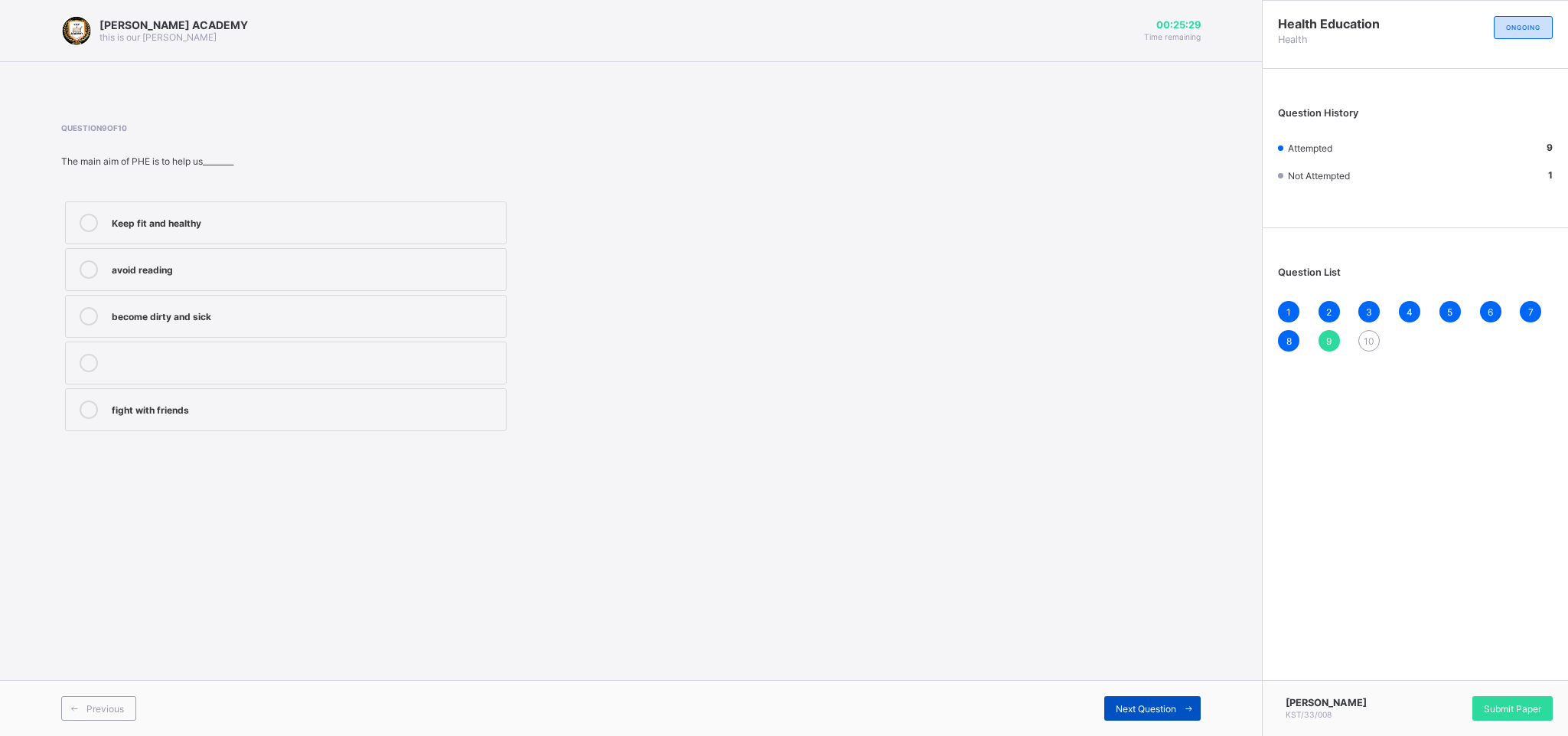
click at [1033, 490] on div "Next Question" at bounding box center [1152, 708] width 97 height 24
click at [427, 203] on label "Physical and Health Education" at bounding box center [286, 222] width 441 height 43
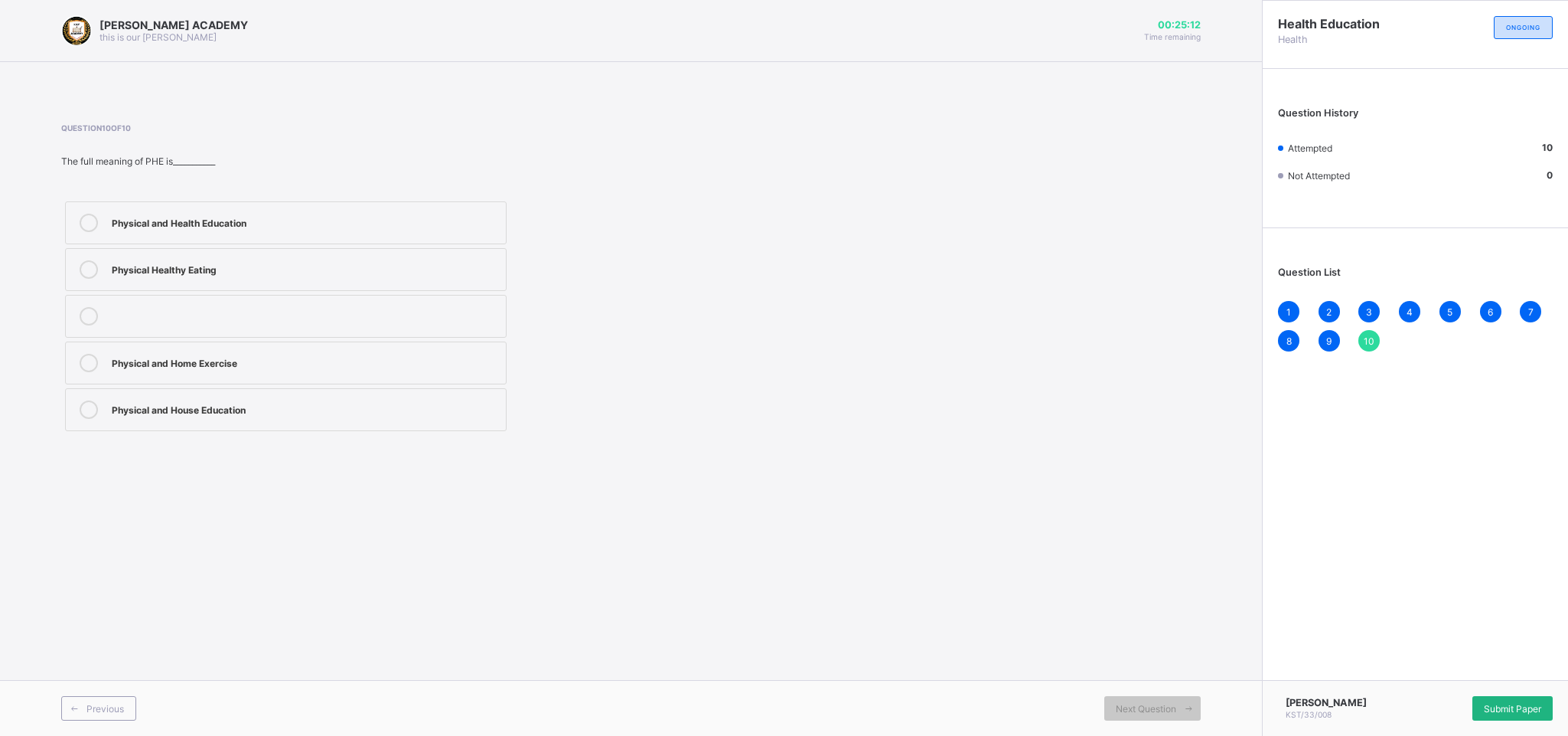
click at [1033, 490] on div "Submit Paper" at bounding box center [1512, 708] width 80 height 24
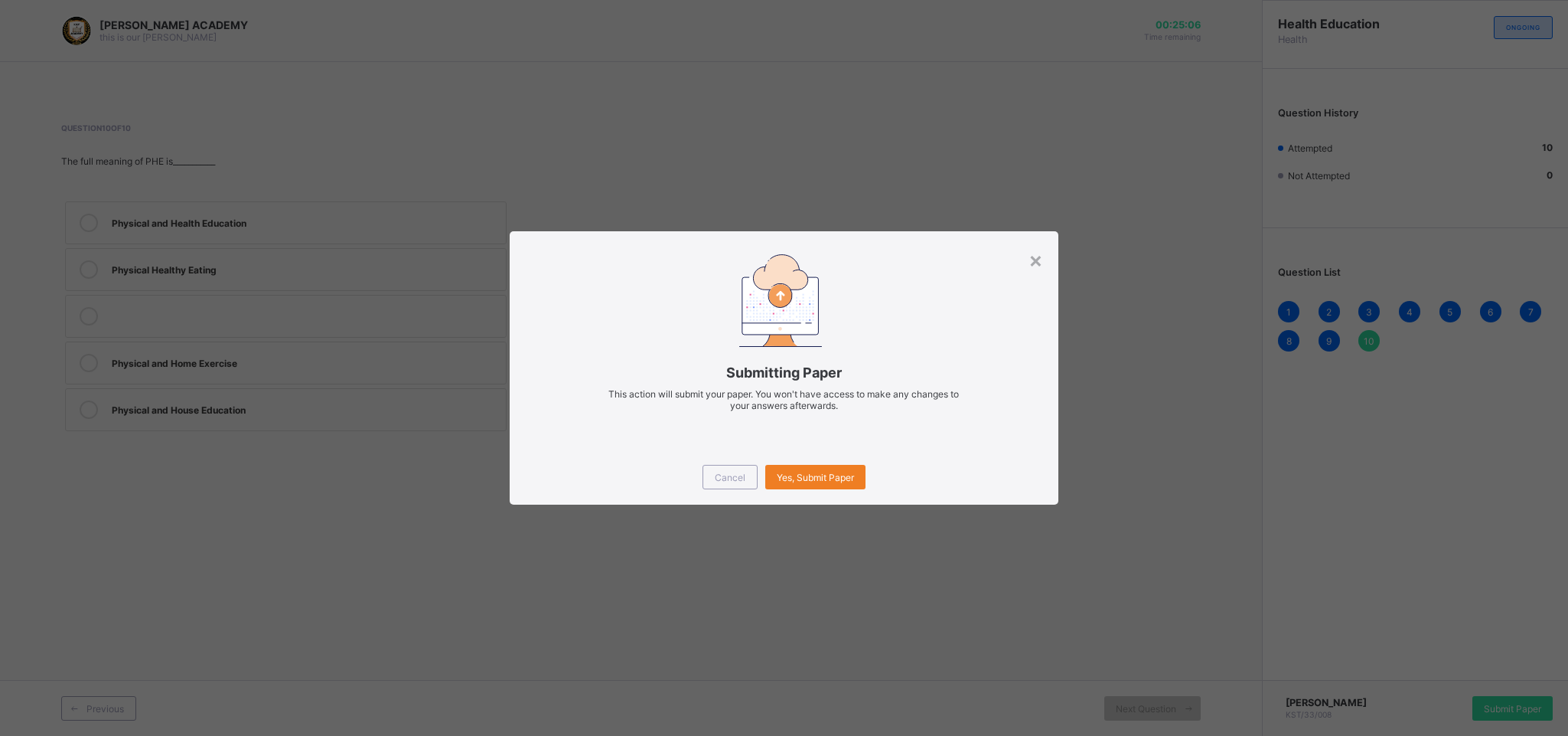
click at [793, 462] on div "Cancel Yes, Submit Paper" at bounding box center [784, 477] width 549 height 55
click at [788, 471] on span "Yes, Submit Paper" at bounding box center [815, 477] width 77 height 12
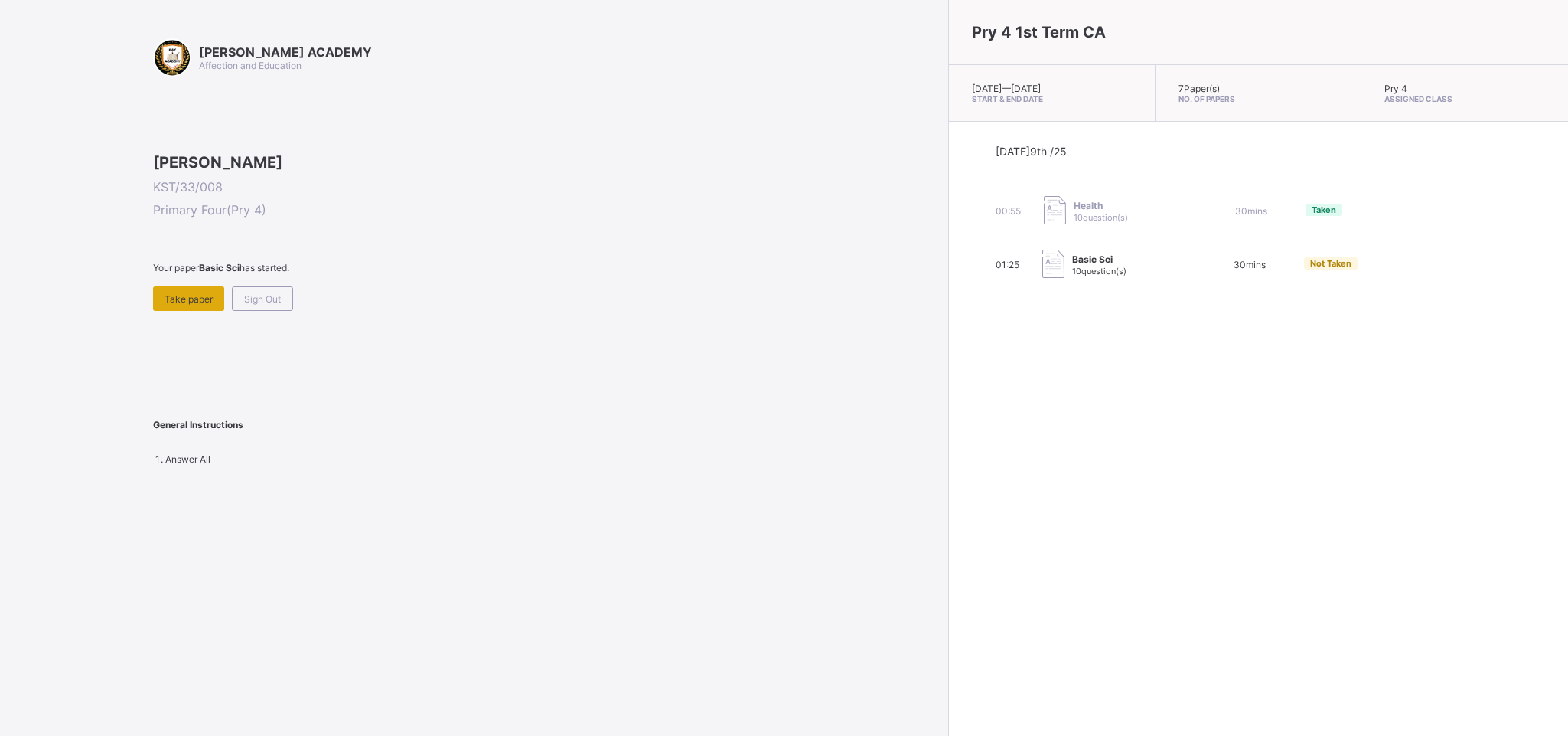
click at [187, 305] on span "Take paper" at bounding box center [188, 298] width 48 height 12
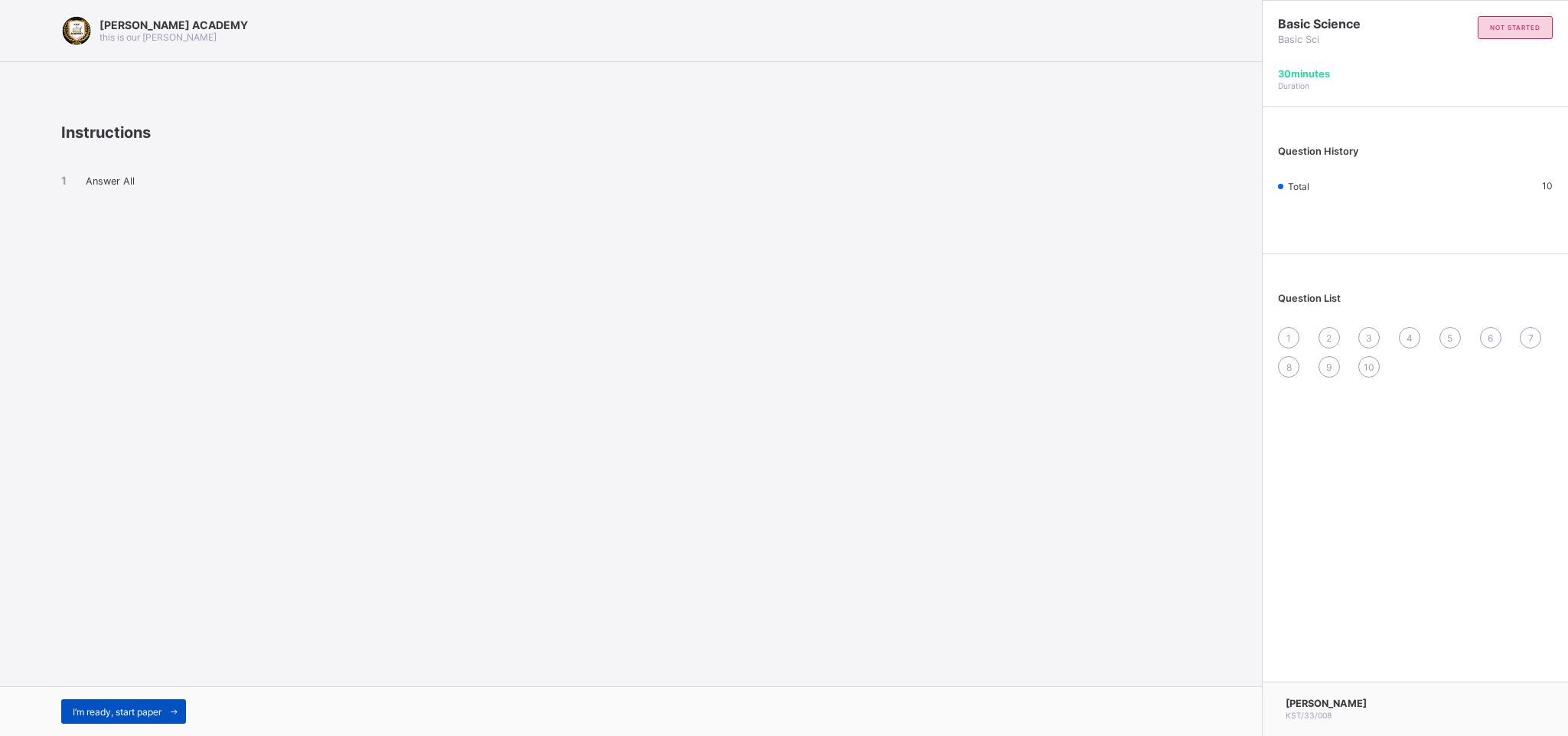
click at [132, 490] on span "I’m ready, start paper" at bounding box center [117, 712] width 89 height 12
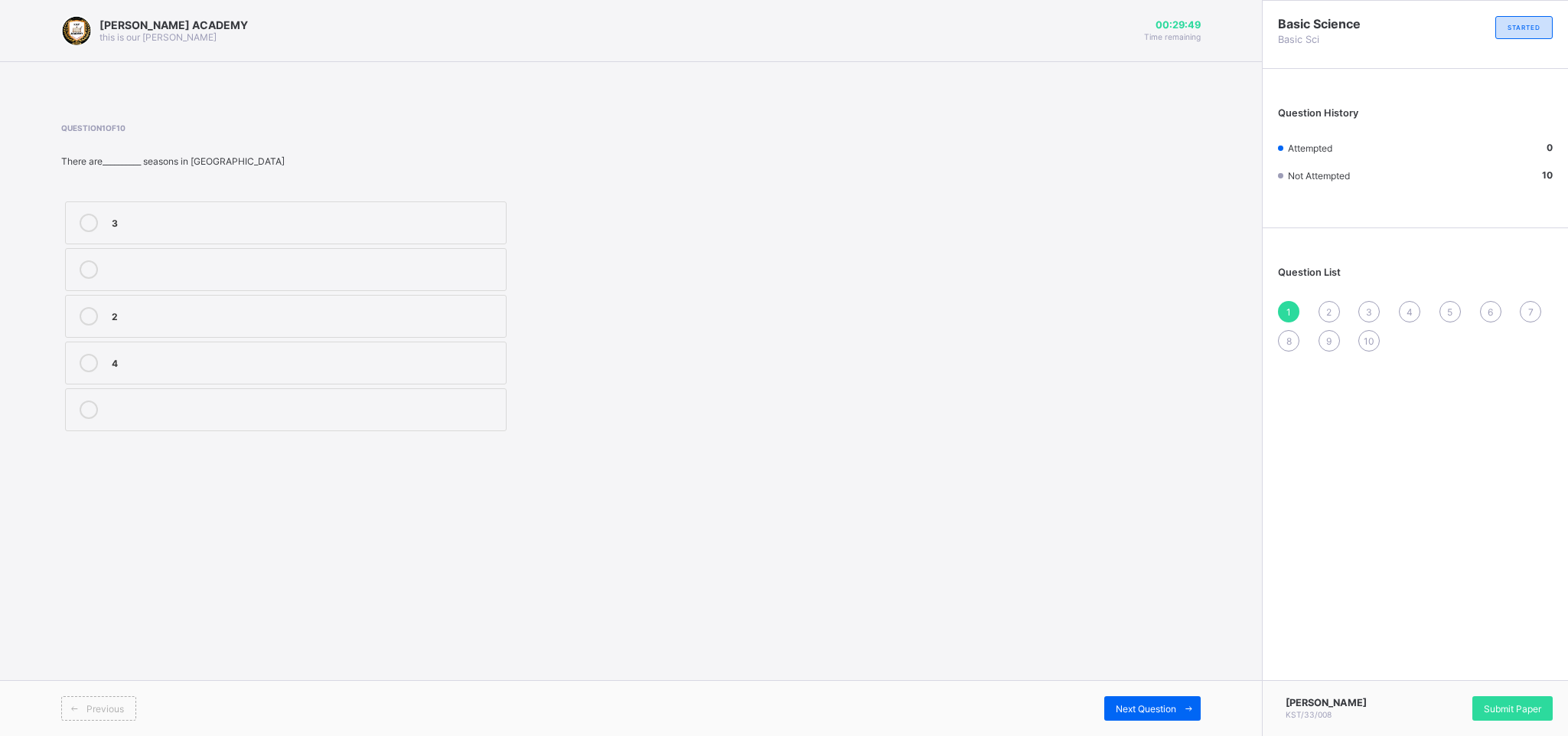
click at [132, 303] on label "2" at bounding box center [286, 316] width 441 height 43
click at [1033, 490] on span "Next Question" at bounding box center [1146, 709] width 60 height 12
drag, startPoint x: 155, startPoint y: 405, endPoint x: 239, endPoint y: 394, distance: 84.7
click at [239, 394] on label "2" at bounding box center [286, 409] width 441 height 43
click at [239, 393] on label "2" at bounding box center [286, 409] width 441 height 43
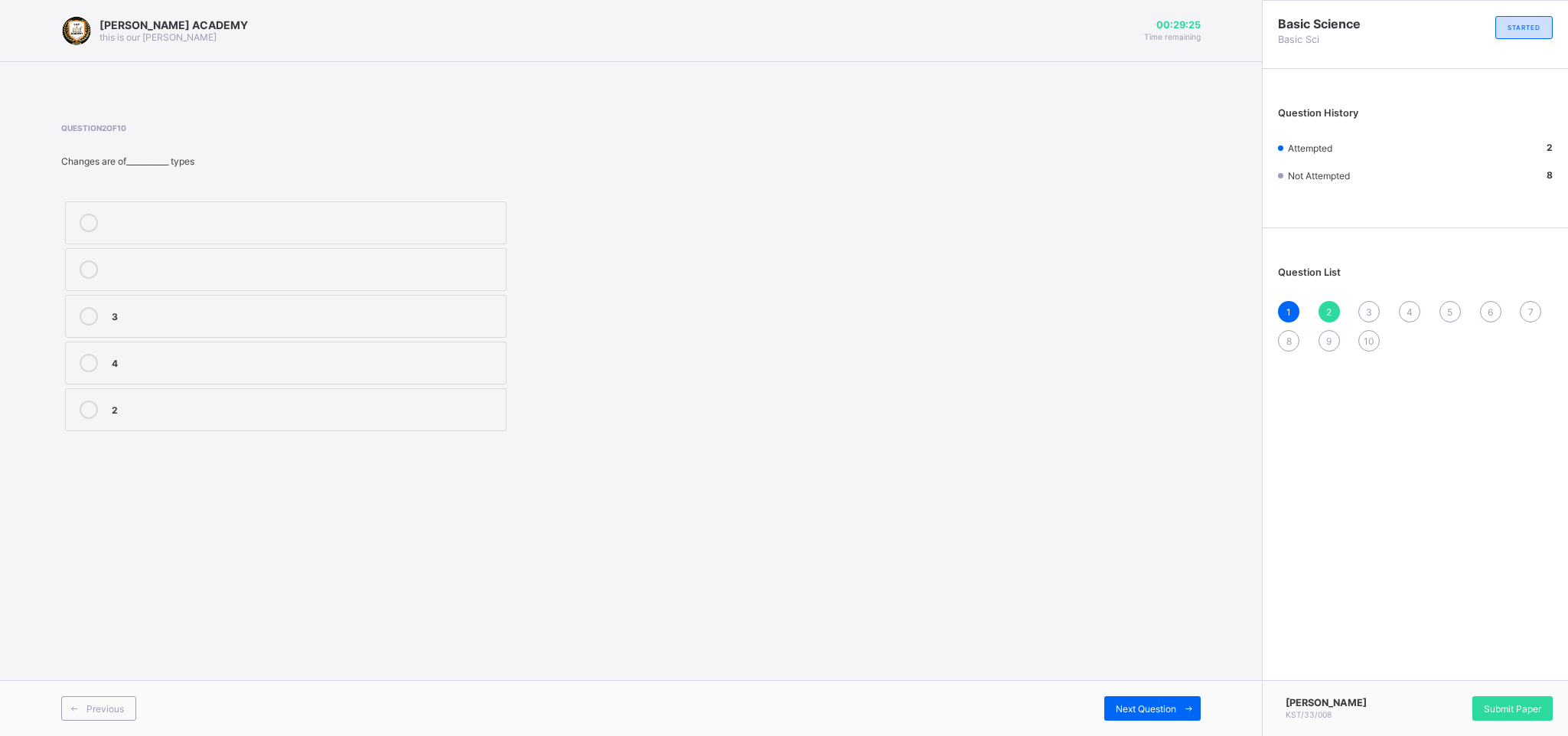
click at [1033, 490] on div "Previous Next Question" at bounding box center [630, 707] width 1262 height 56
click at [1033, 490] on div "Next Question" at bounding box center [1152, 708] width 97 height 24
click at [172, 211] on label "irreversible" at bounding box center [286, 222] width 441 height 43
click at [1033, 490] on div "Next Question" at bounding box center [1152, 708] width 97 height 24
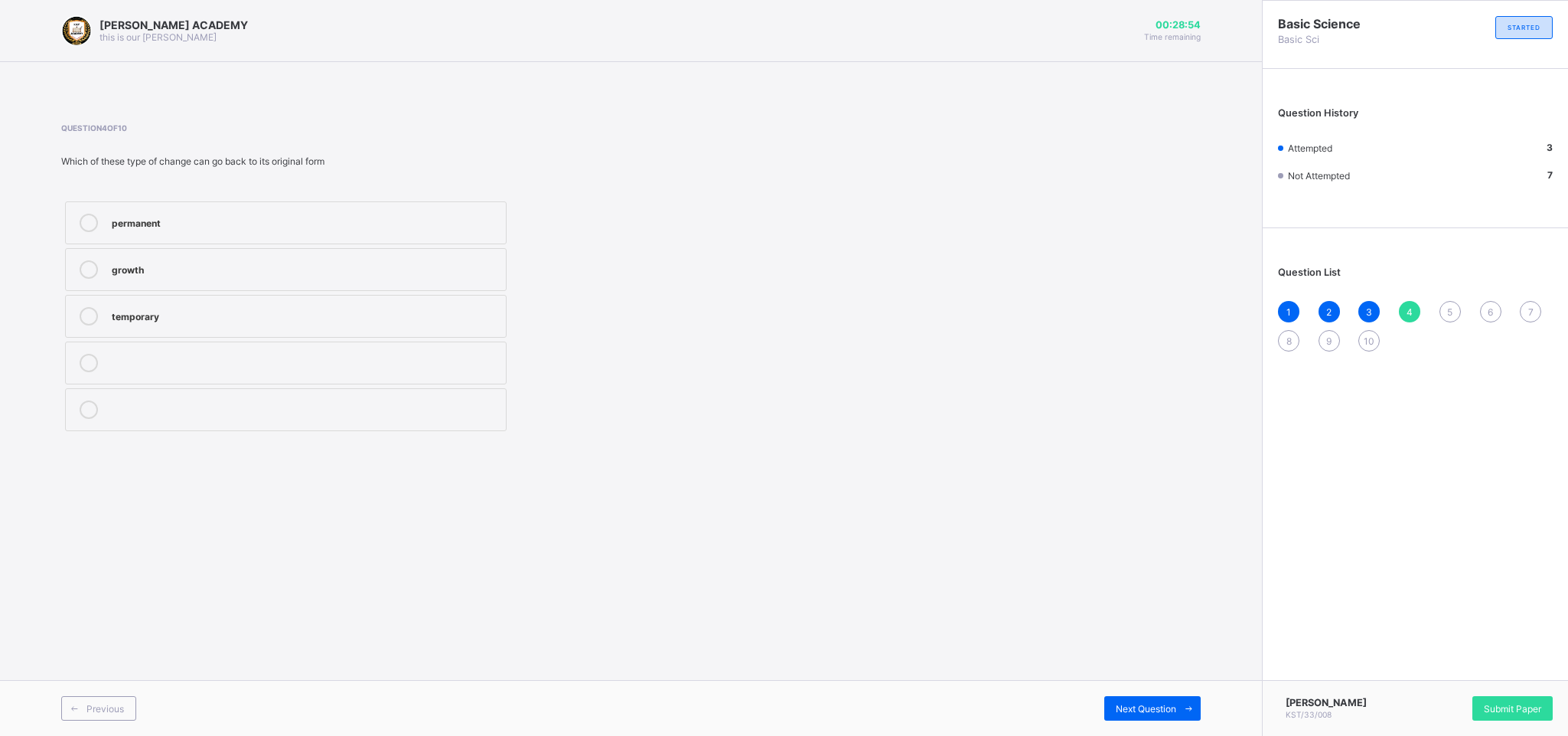
click at [253, 317] on div "temporary" at bounding box center [305, 314] width 386 height 15
click at [1033, 490] on div "Next Question" at bounding box center [1152, 708] width 97 height 24
click at [1033, 306] on div "5" at bounding box center [1449, 311] width 21 height 21
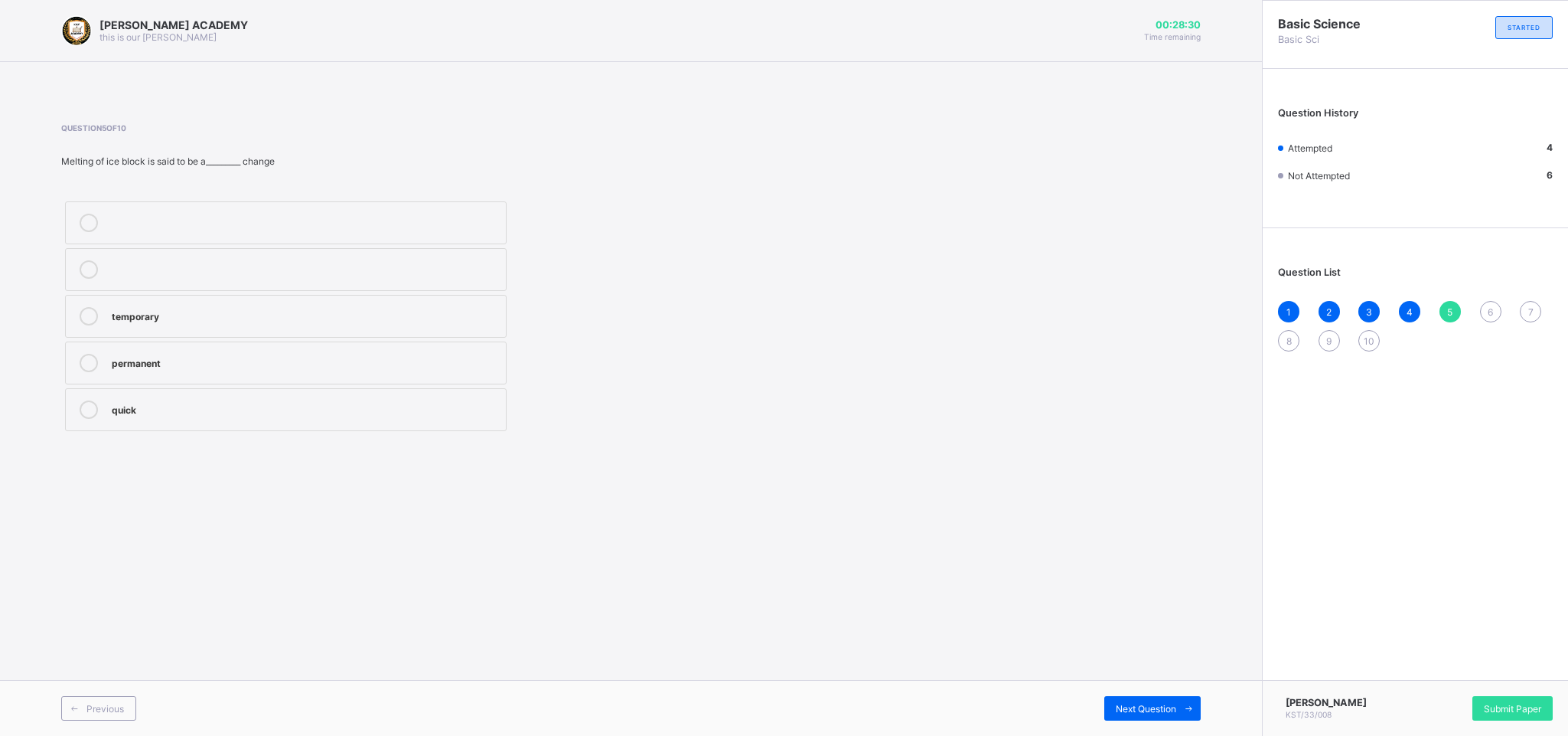
click at [481, 308] on label "temporary" at bounding box center [286, 316] width 441 height 43
click at [1033, 490] on span "Next Question" at bounding box center [1146, 709] width 60 height 12
click at [289, 214] on div "weather" at bounding box center [305, 221] width 386 height 15
click at [1033, 490] on div "Next Question" at bounding box center [1152, 708] width 97 height 24
click at [313, 311] on div "weather reporters" at bounding box center [305, 314] width 386 height 15
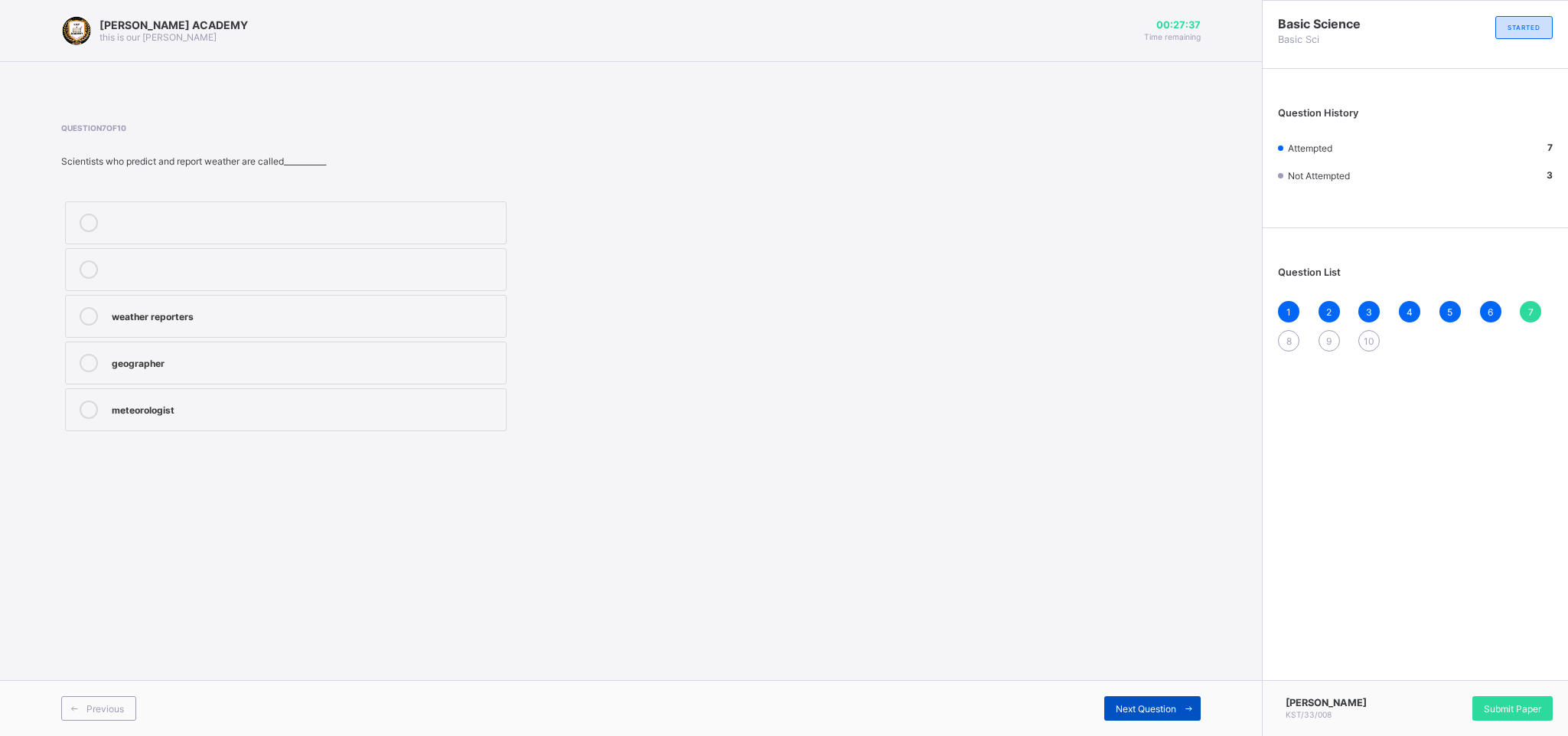
click at [1033, 490] on span "Next Question" at bounding box center [1146, 709] width 60 height 12
click at [308, 262] on div "melts" at bounding box center [305, 267] width 386 height 15
click at [1033, 490] on span "Next Question" at bounding box center [1146, 709] width 60 height 12
click at [345, 317] on div "change" at bounding box center [305, 314] width 386 height 15
click at [1033, 490] on div "Next Question" at bounding box center [1152, 708] width 97 height 24
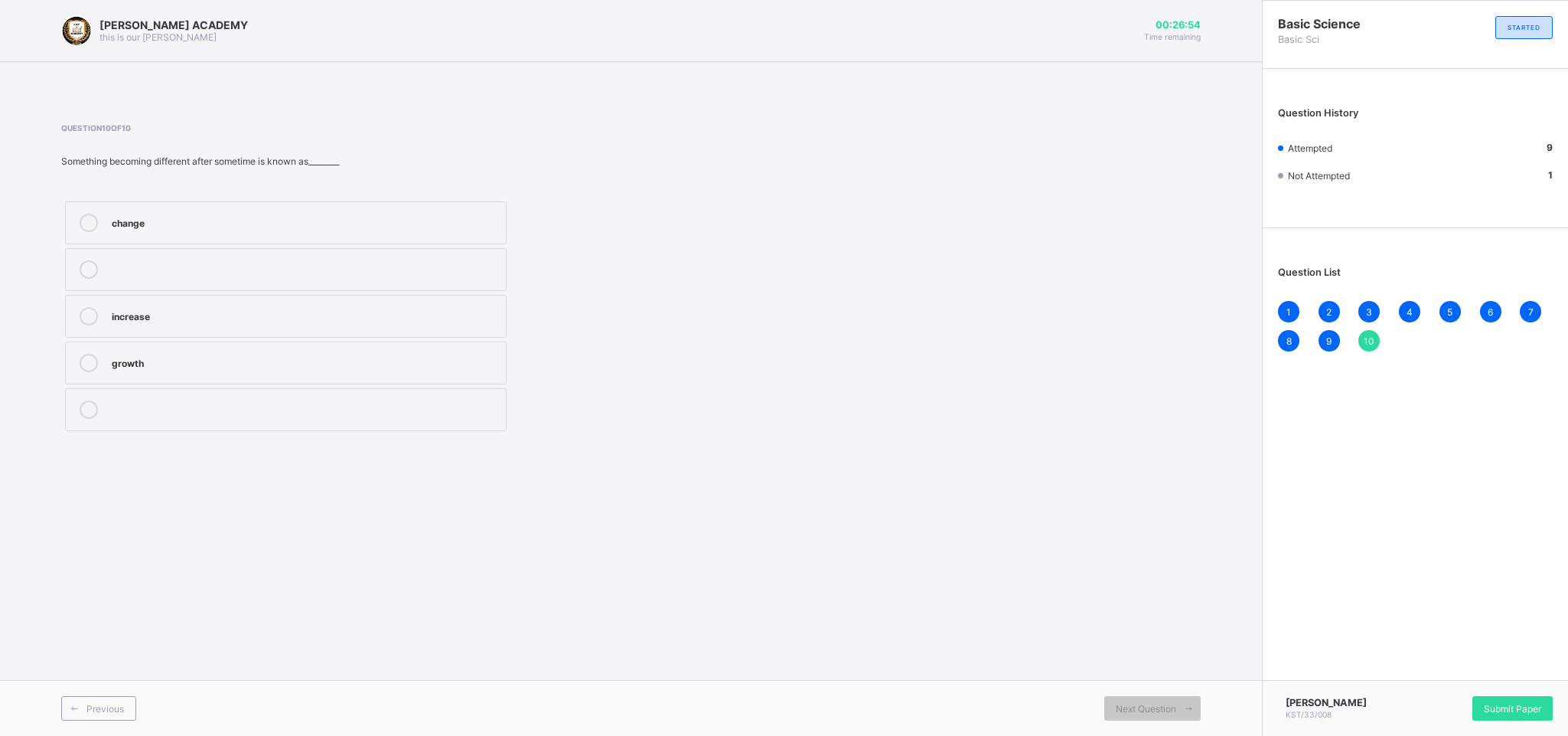
click at [437, 223] on div "change" at bounding box center [305, 221] width 386 height 15
click at [1033, 490] on div "Submit Paper" at bounding box center [1512, 708] width 80 height 24
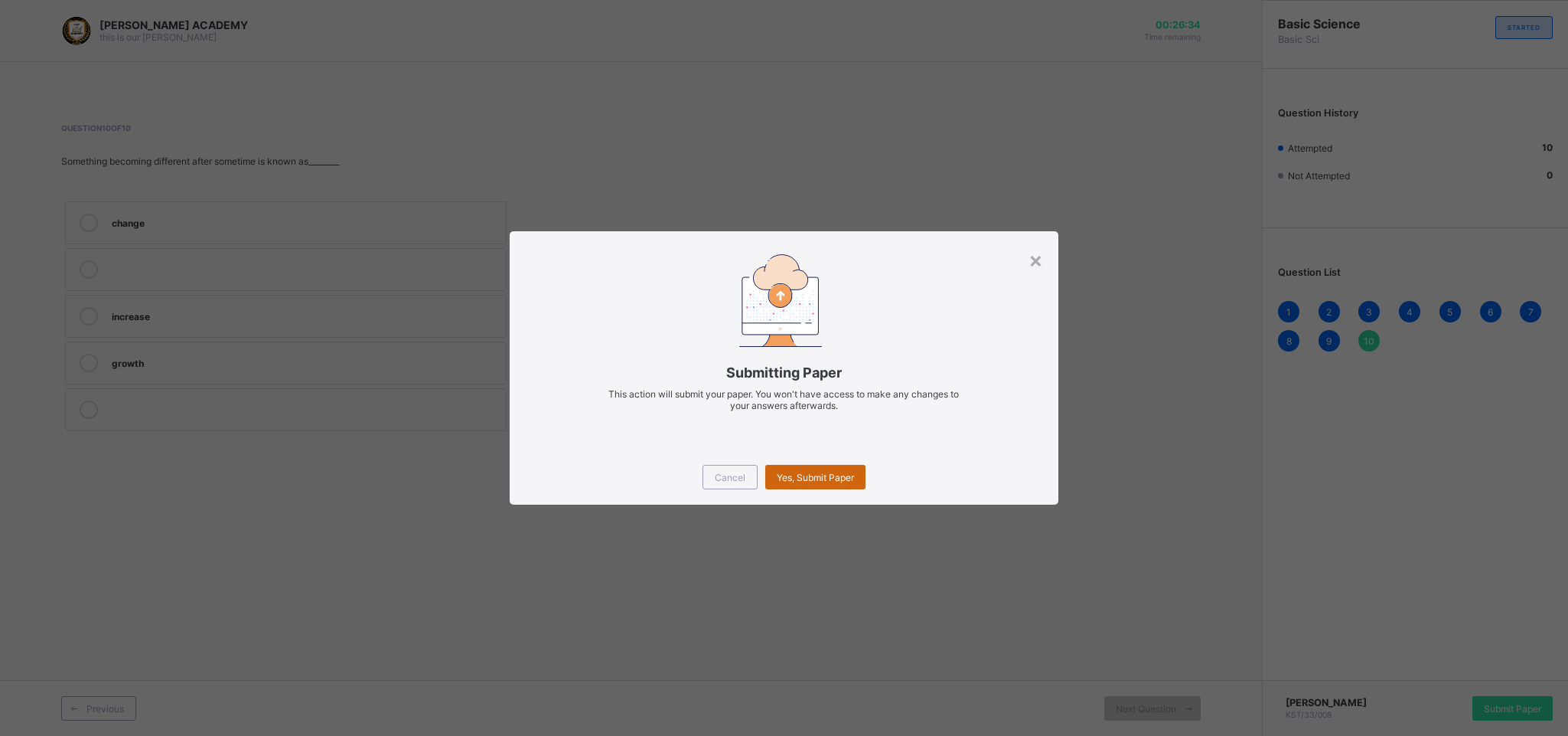
click at [803, 467] on div "Yes, Submit Paper" at bounding box center [816, 477] width 101 height 24
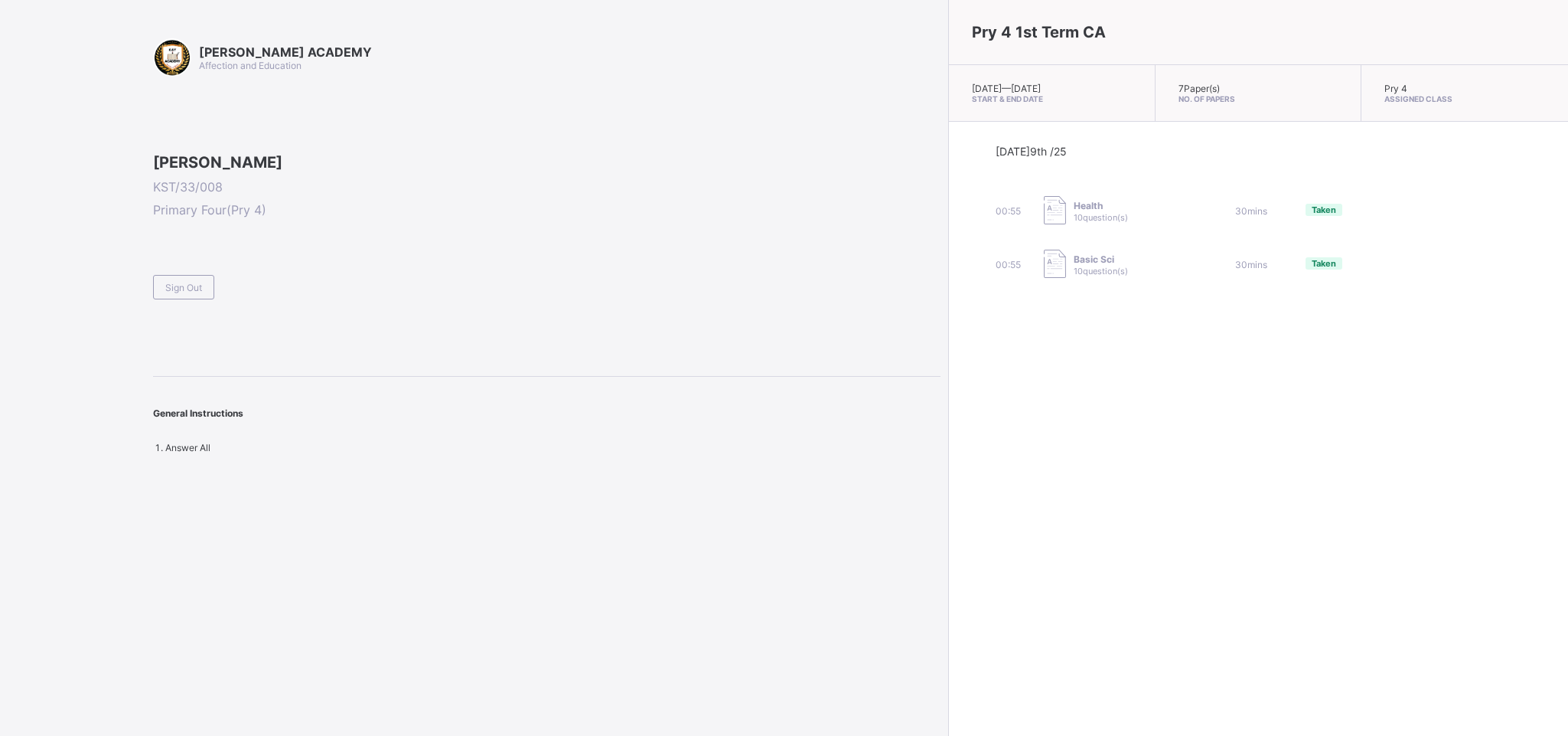
click at [177, 405] on div "KAY ACADEMY Affection and Education Fareed Gidado Umar KST/33/008 Primary Four …" at bounding box center [546, 246] width 788 height 415
click at [184, 293] on span "Sign Out" at bounding box center [184, 287] width 37 height 12
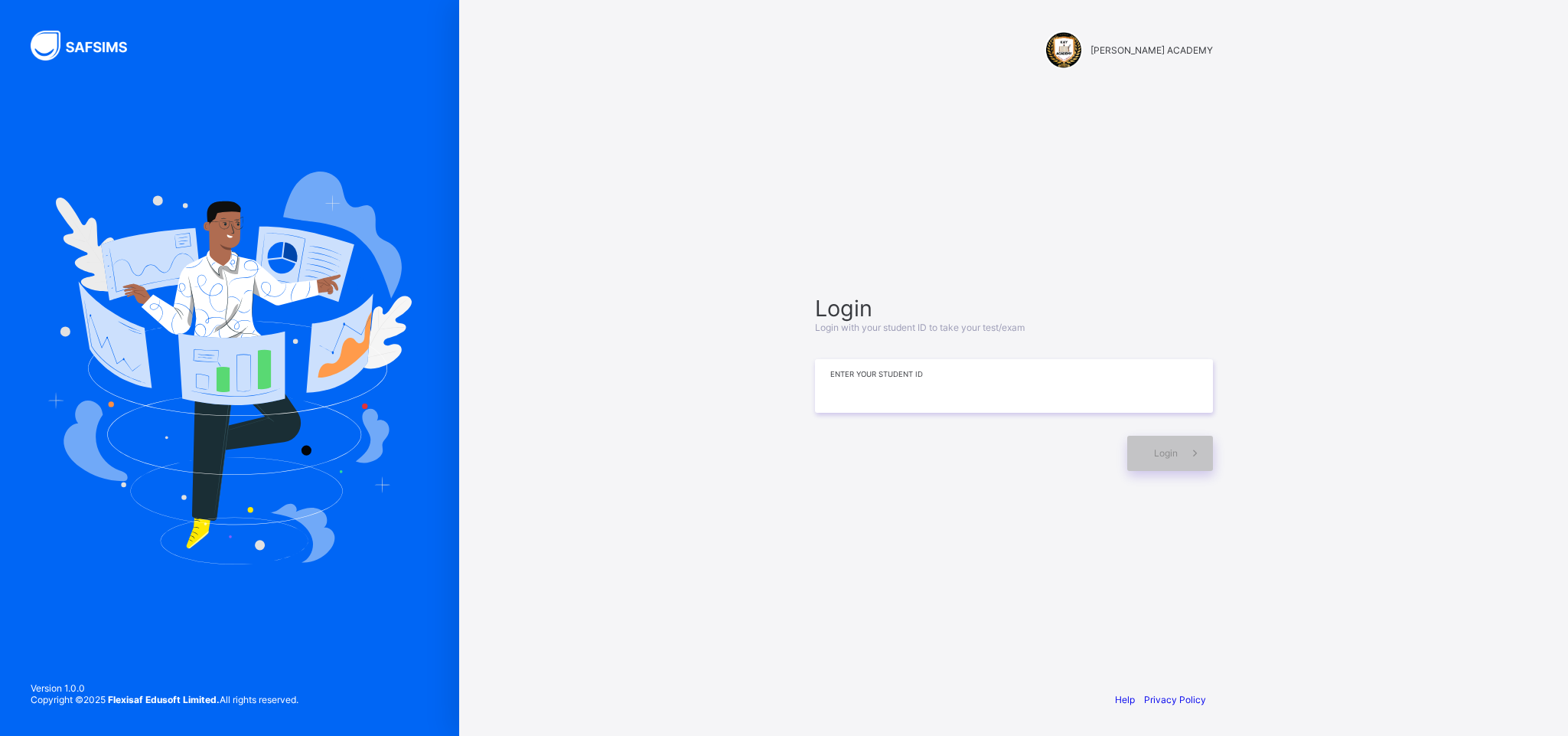
click at [1033, 368] on input at bounding box center [1014, 386] width 398 height 53
type input "**********"
click at [1033, 457] on span "Login" at bounding box center [1166, 452] width 24 height 12
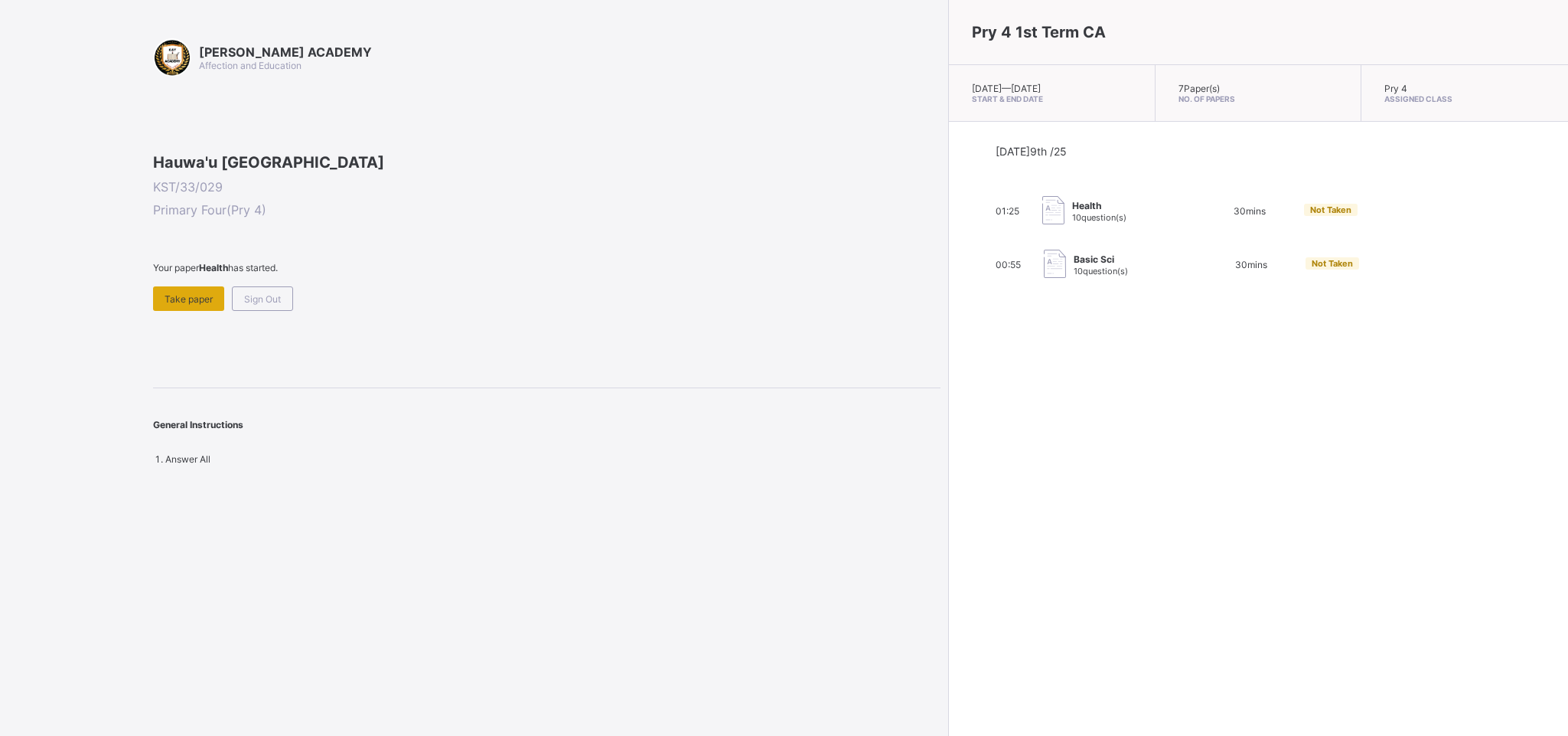
click at [172, 311] on div "Take paper" at bounding box center [188, 298] width 71 height 24
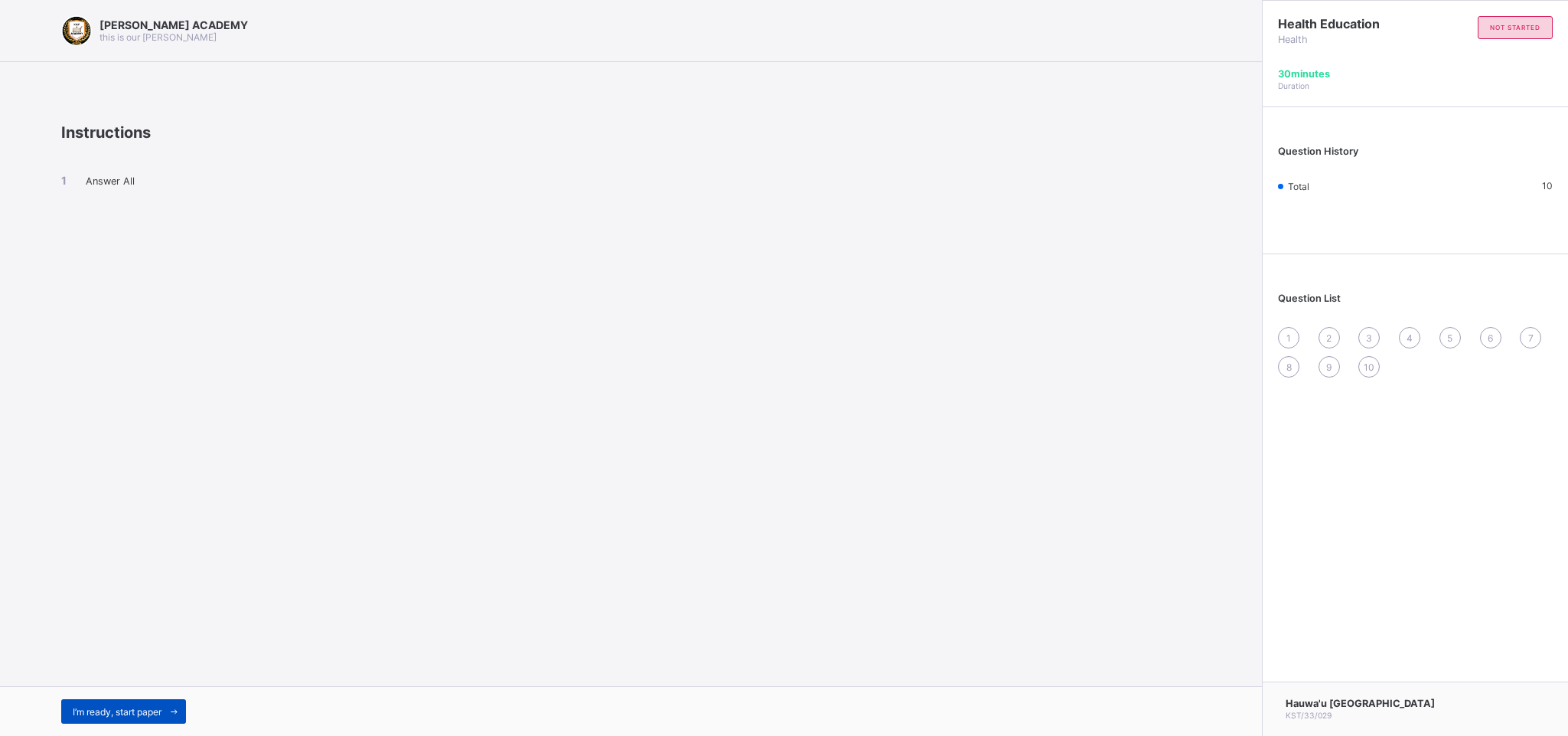
click at [119, 490] on span "I’m ready, start paper" at bounding box center [117, 712] width 89 height 12
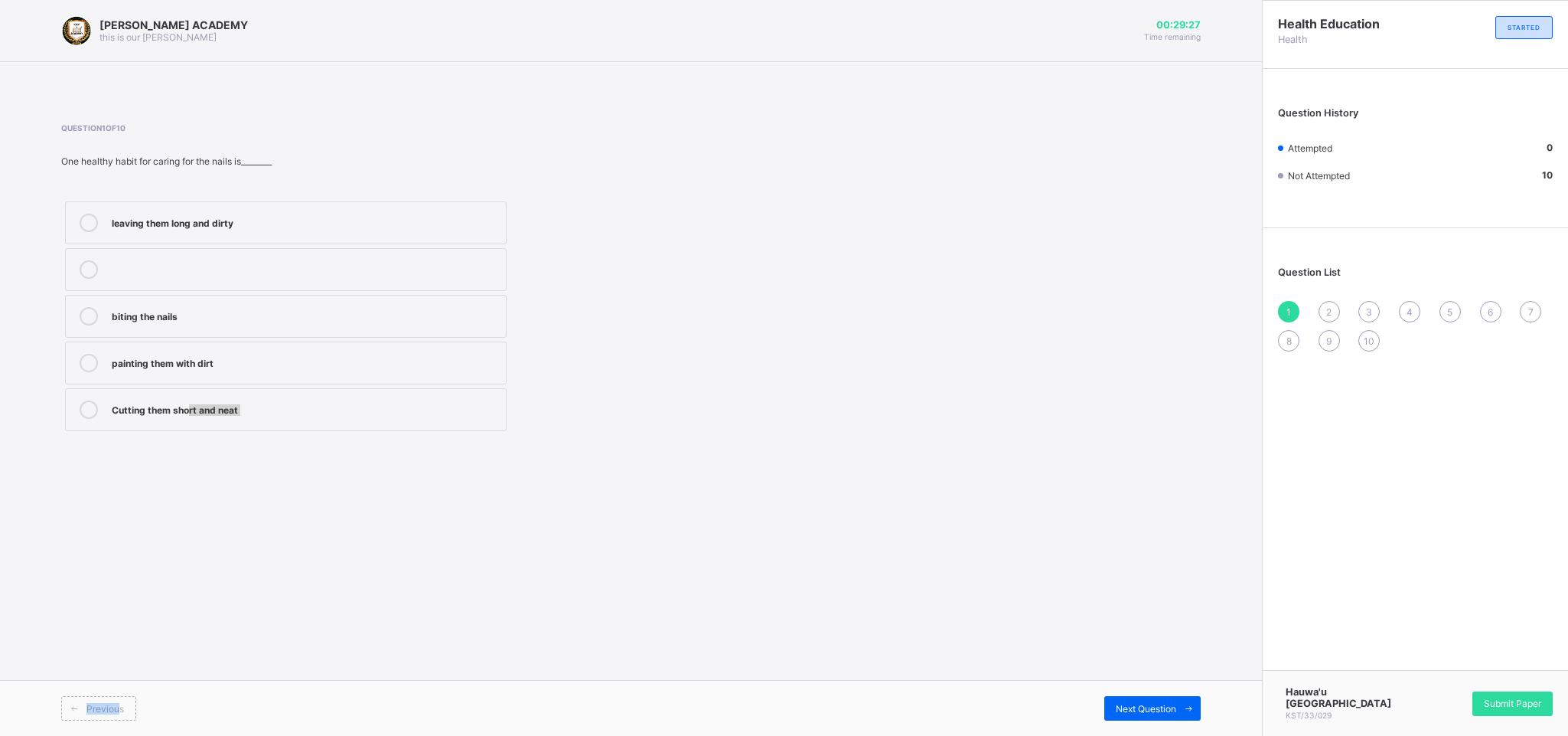
drag, startPoint x: 119, startPoint y: 708, endPoint x: 192, endPoint y: 396, distance: 320.4
click at [192, 396] on div "KAY ACADEMY this is our motton 00:29:27 Time remaining Question 1 of 10 One hea…" at bounding box center [630, 368] width 1262 height 736
click at [232, 403] on div "Cutting them short and neat" at bounding box center [305, 408] width 386 height 15
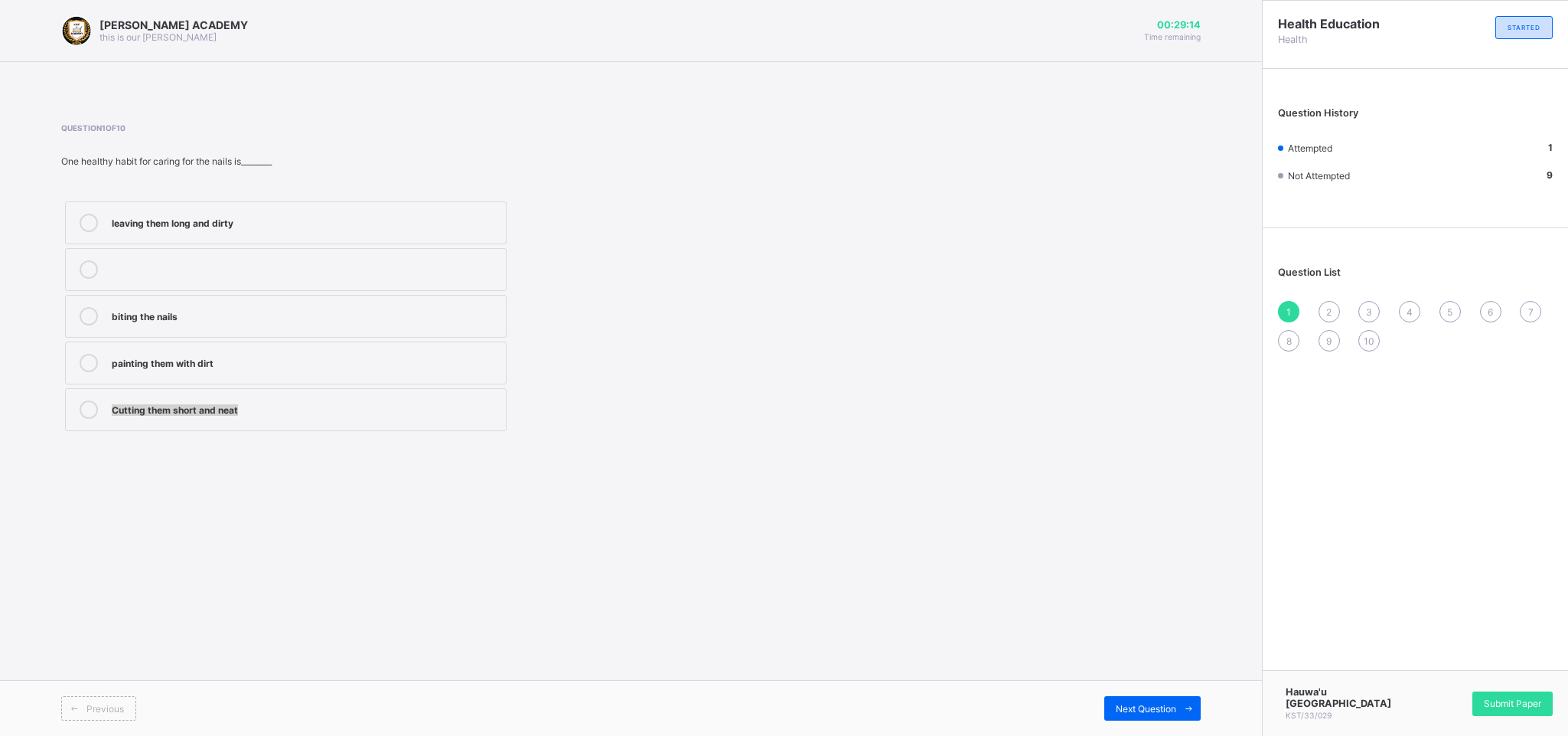
click at [232, 403] on div "Cutting them short and neat" at bounding box center [305, 408] width 386 height 15
click at [1033, 490] on div "Next Question" at bounding box center [1152, 708] width 97 height 24
click at [278, 347] on label "Washing and combing regularly" at bounding box center [286, 363] width 441 height 43
click at [1033, 490] on div "Next Question" at bounding box center [1152, 708] width 97 height 24
click at [207, 209] on label "Brushing twice daily" at bounding box center [286, 222] width 441 height 43
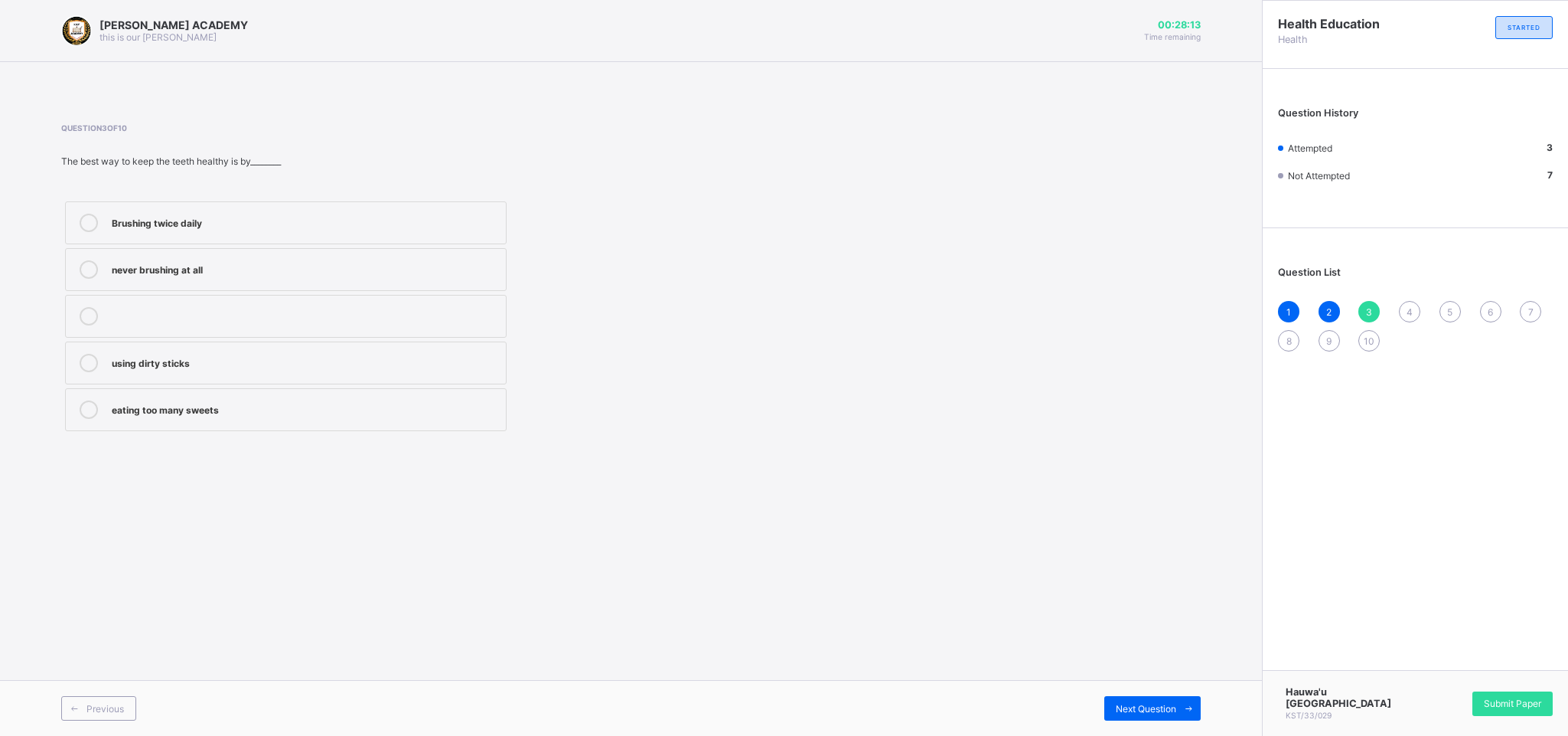
click at [1033, 490] on div "Previous Next Question" at bounding box center [630, 707] width 1262 height 56
click at [1033, 490] on div "Next Question" at bounding box center [1152, 708] width 97 height 24
click at [271, 262] on div "How to take care for our body" at bounding box center [305, 267] width 386 height 15
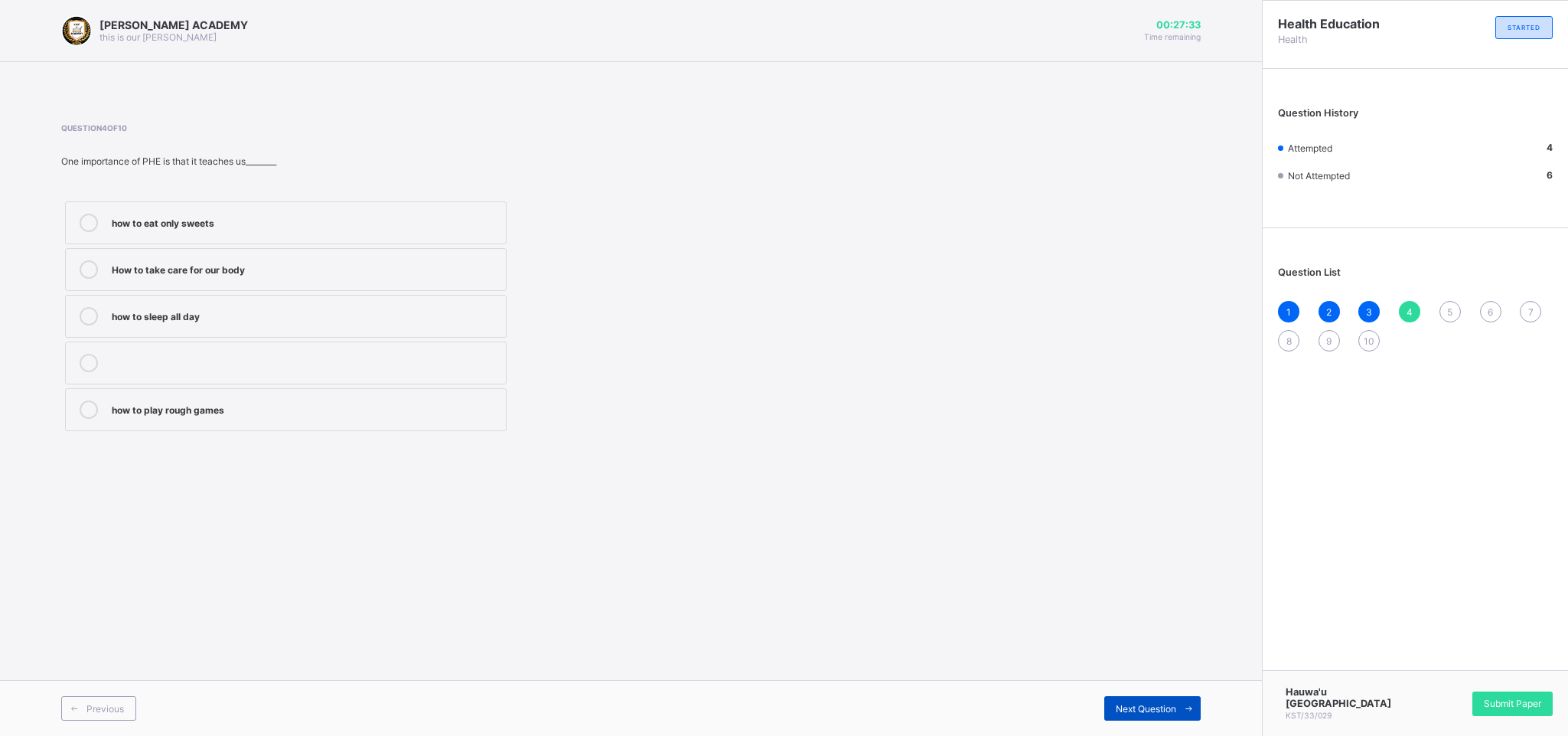
click at [1033, 490] on div "Next Question" at bounding box center [1152, 708] width 97 height 24
click at [360, 226] on div "Keep fit and healthy" at bounding box center [305, 221] width 386 height 15
click at [1033, 490] on div "Next Question" at bounding box center [1152, 708] width 97 height 24
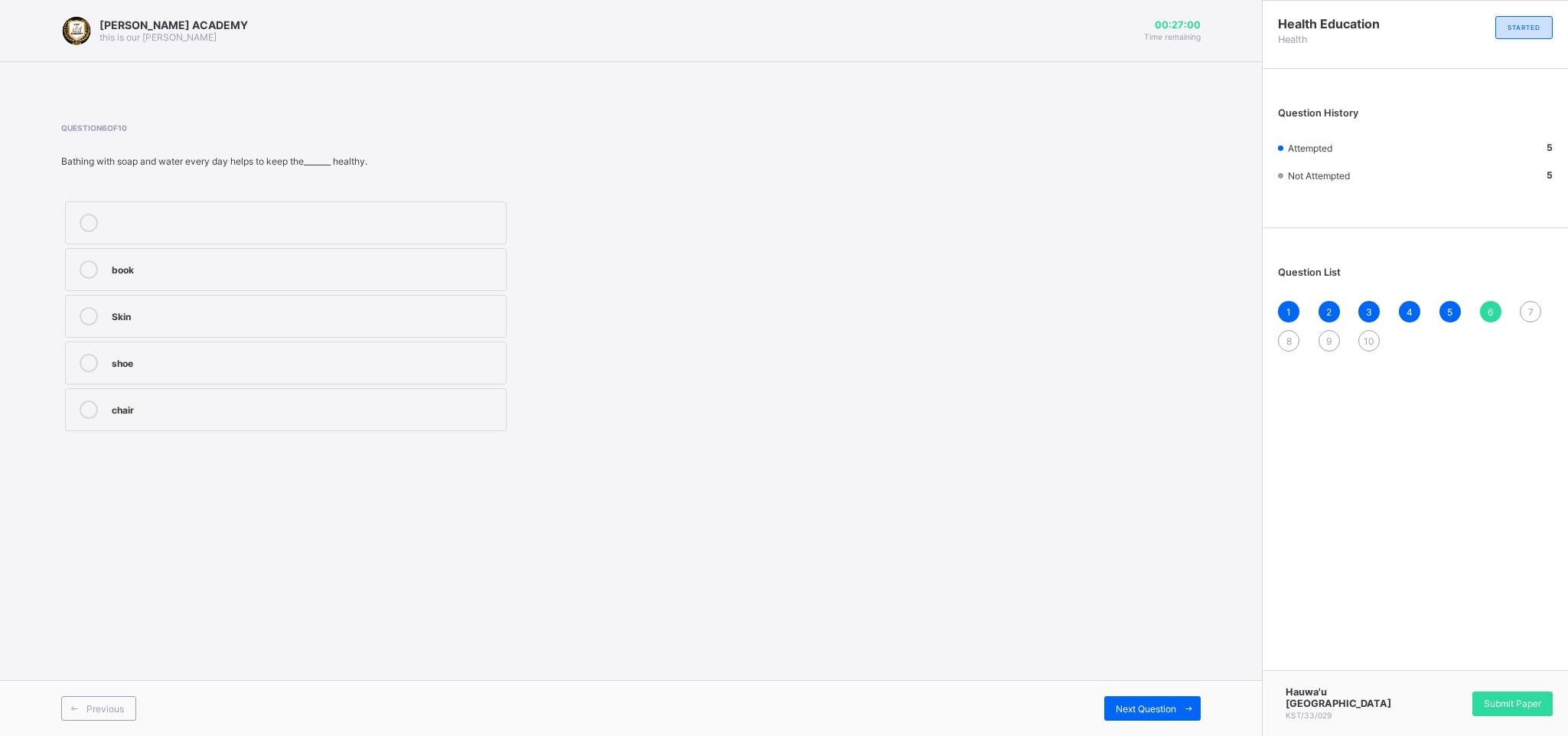
click at [180, 306] on label "Skin" at bounding box center [286, 316] width 441 height 43
click at [1033, 490] on div "Next Question" at bounding box center [1152, 708] width 97 height 24
click at [1033, 306] on div "7" at bounding box center [1530, 311] width 21 height 21
click at [365, 400] on label "Spread of germs and diseases" at bounding box center [286, 409] width 441 height 43
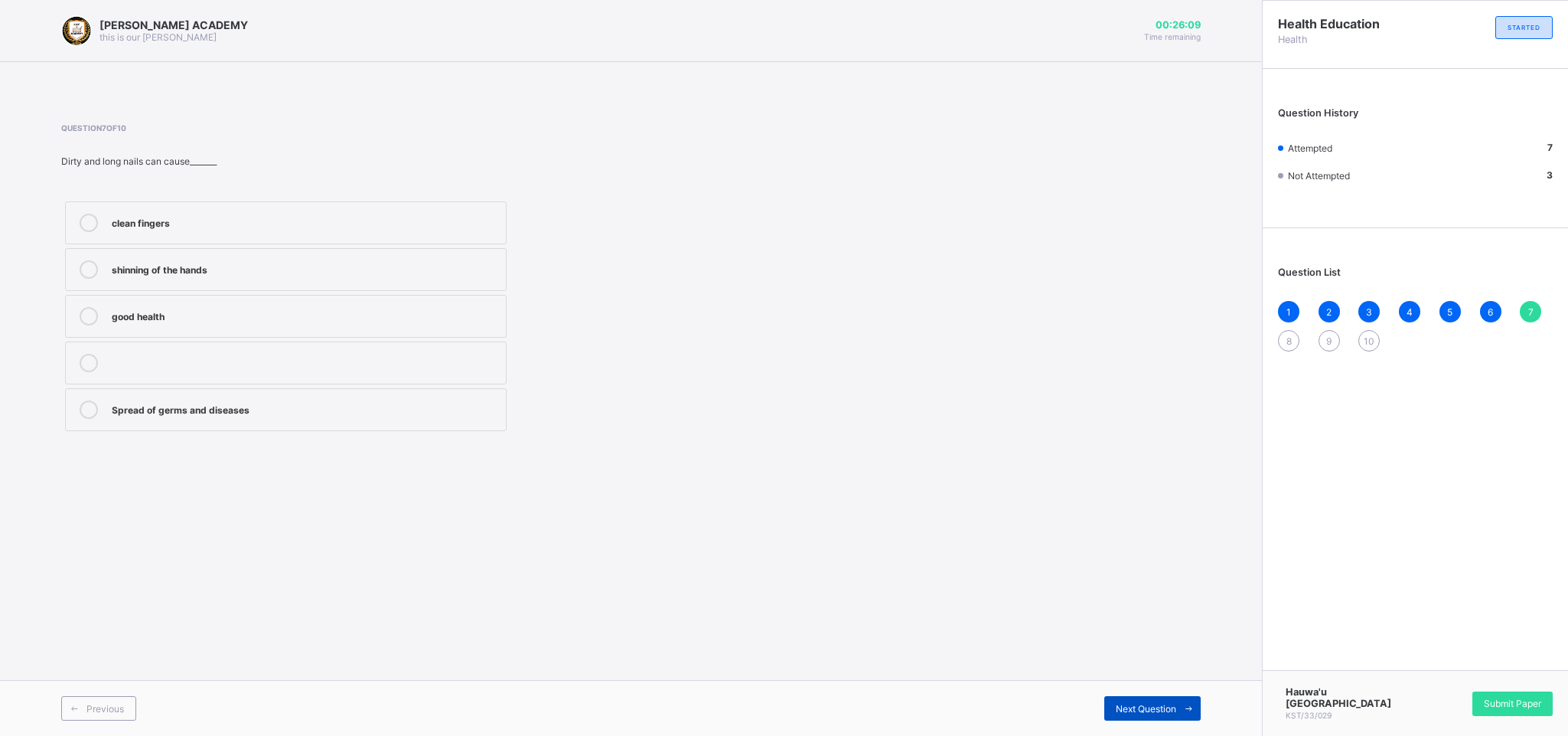
click at [1033, 490] on div "Next Question" at bounding box center [1152, 708] width 97 height 24
click at [187, 262] on div "Tailoring and sewing" at bounding box center [305, 267] width 386 height 15
click at [1033, 490] on div "Hauwa'u Garba KST/33/029 Submit Paper" at bounding box center [1415, 703] width 306 height 66
click at [1033, 490] on div "Previous Next Question" at bounding box center [630, 707] width 1262 height 56
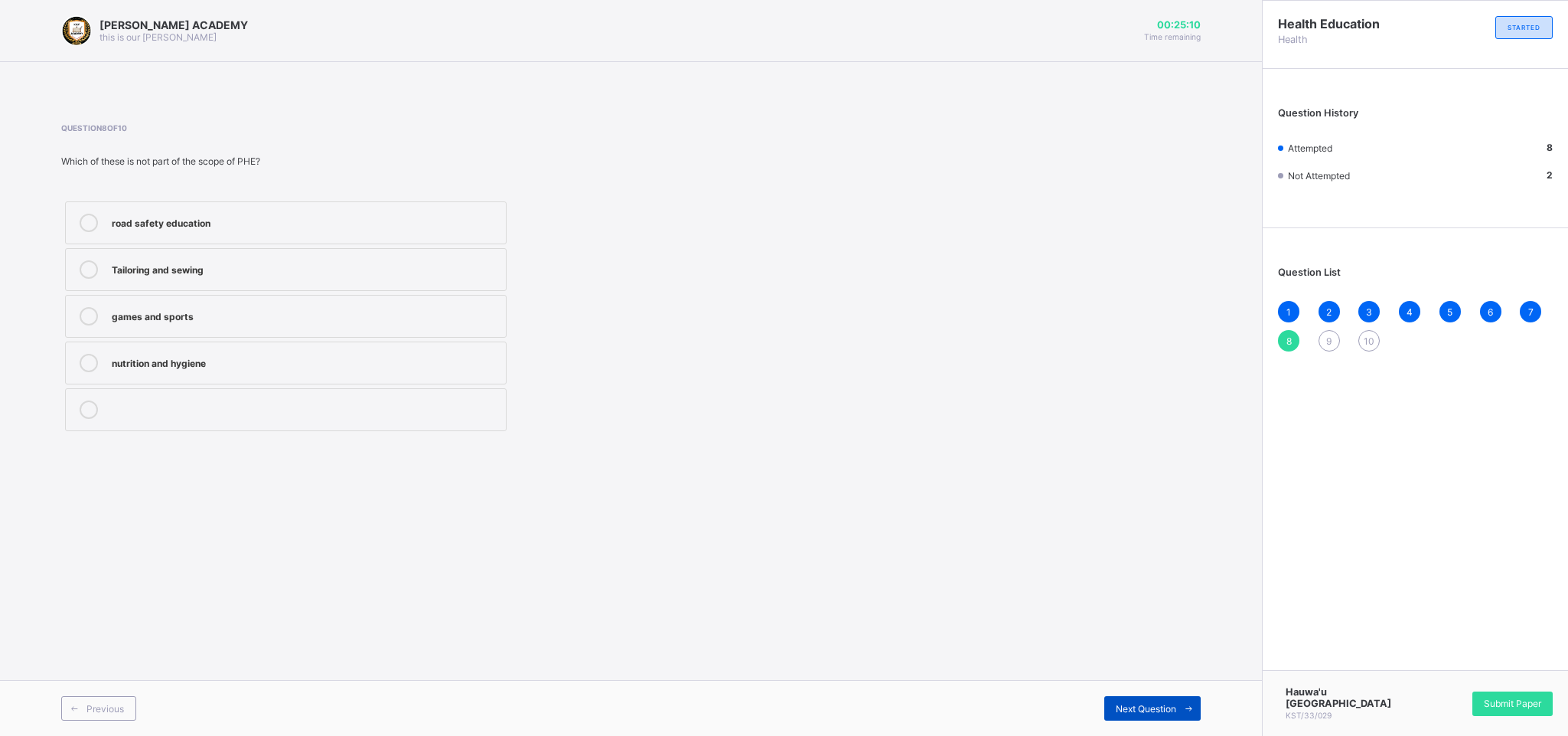
click at [1033, 490] on div "Next Question" at bounding box center [1152, 708] width 97 height 24
click at [249, 255] on label "Strong and healthy bodies" at bounding box center [286, 269] width 441 height 43
click at [1033, 490] on div "Next Question" at bounding box center [1152, 708] width 97 height 24
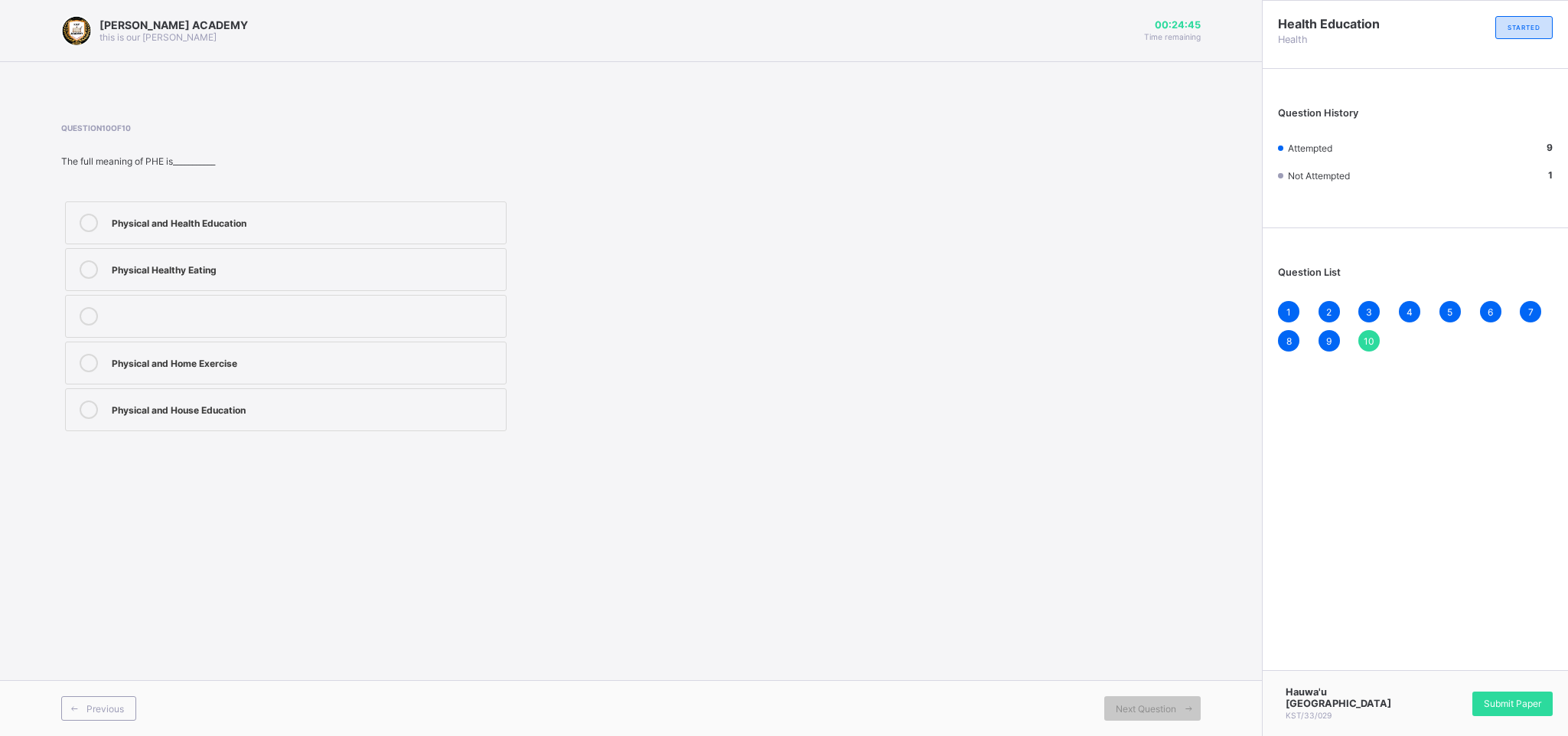
click at [371, 227] on div "Physical and Health Education" at bounding box center [305, 221] width 386 height 15
click at [1033, 490] on div "Hauwa'u Garba KST/33/029 Submit Paper" at bounding box center [1415, 703] width 306 height 66
click at [1033, 490] on div "Submit Paper" at bounding box center [1512, 703] width 80 height 24
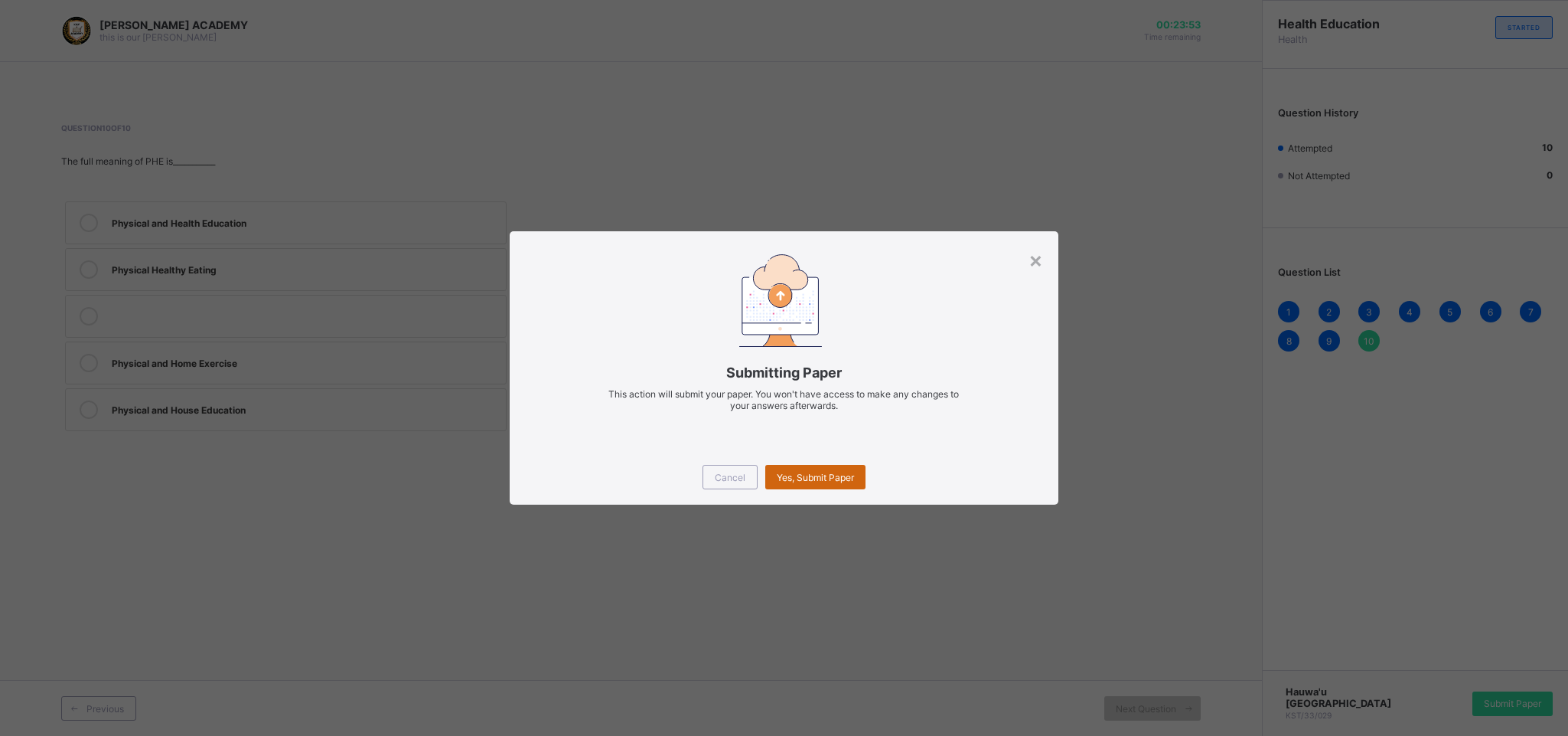
click at [806, 465] on div "Yes, Submit Paper" at bounding box center [816, 477] width 101 height 24
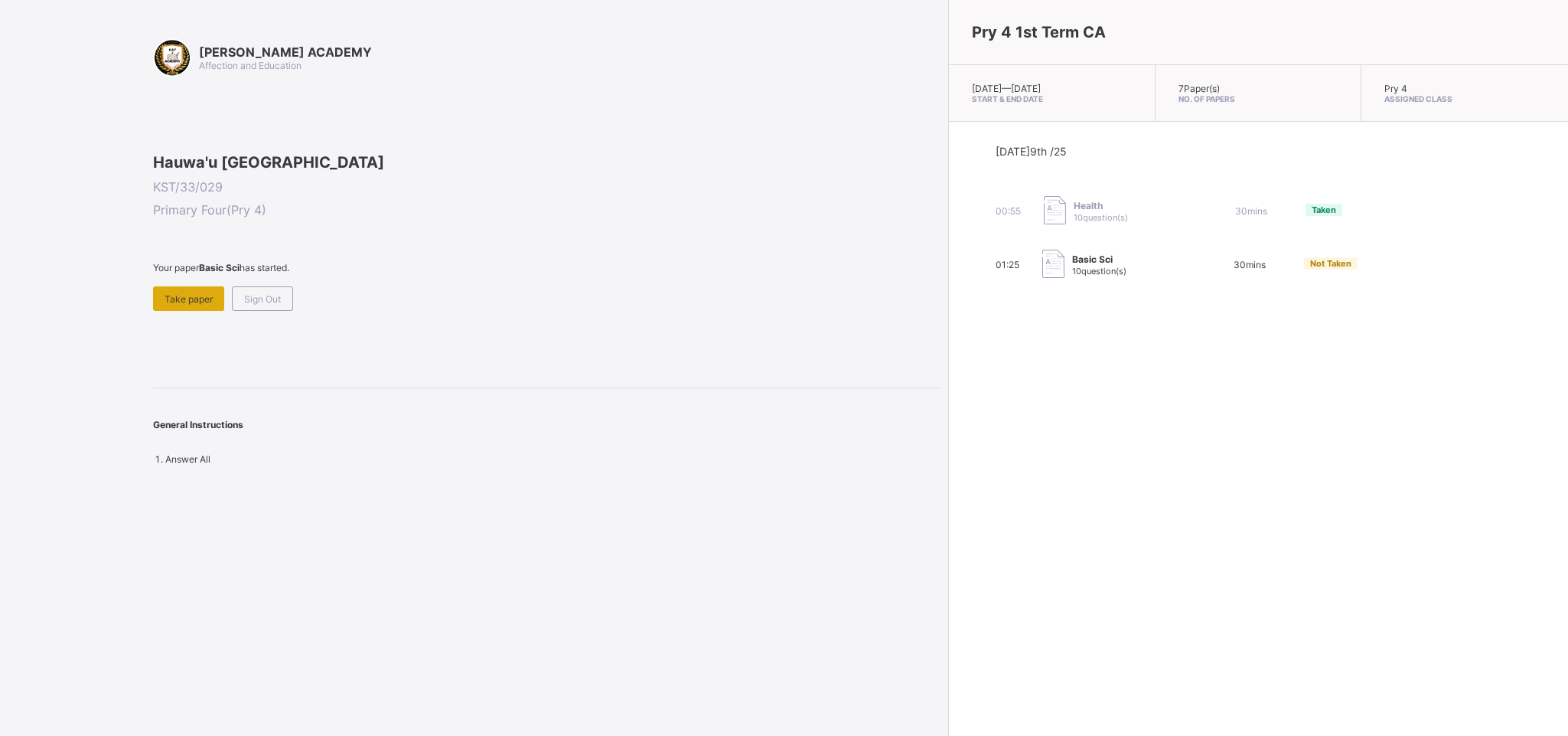
click at [187, 311] on div "Take paper" at bounding box center [188, 298] width 71 height 24
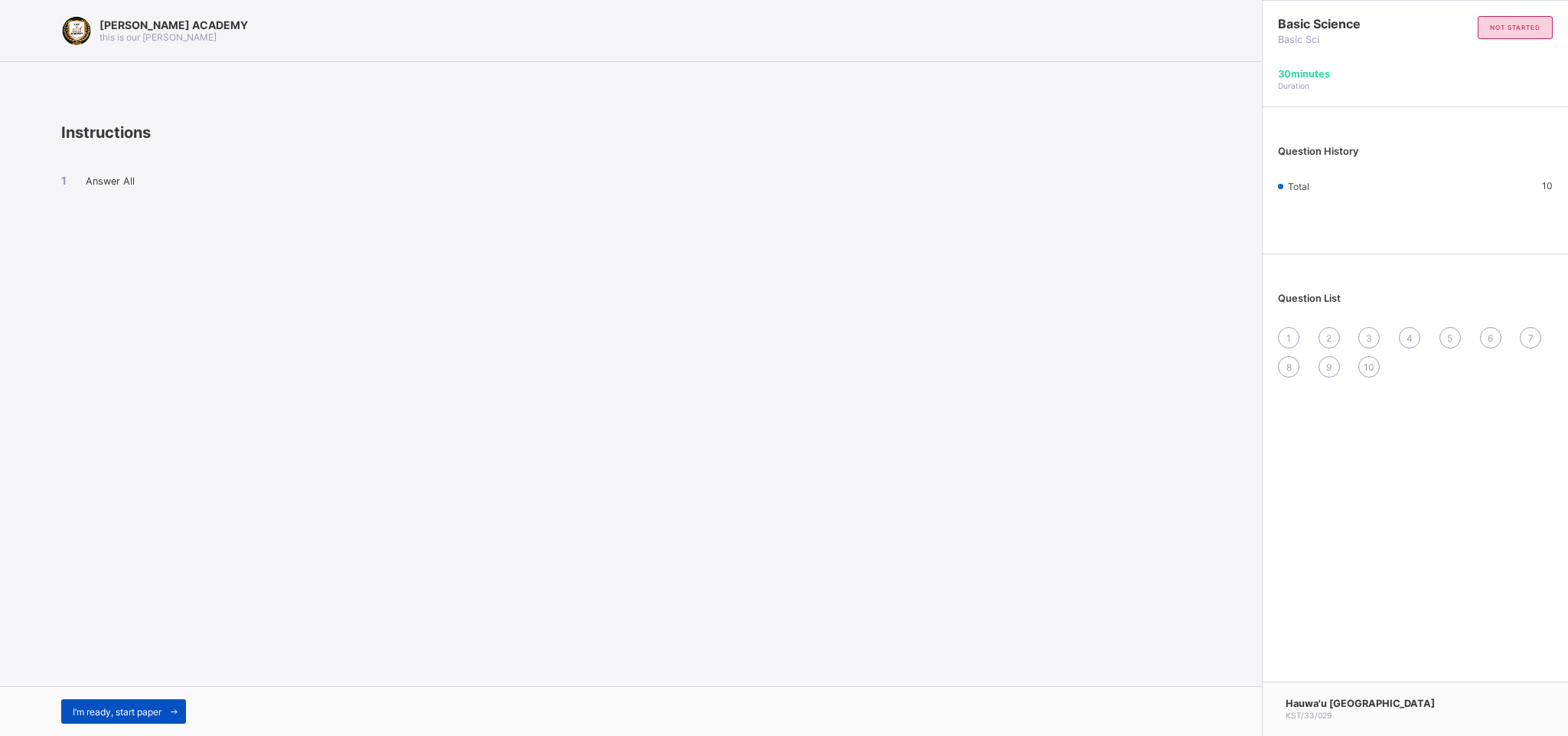
click at [108, 490] on div "I’m ready, start paper" at bounding box center [123, 711] width 125 height 24
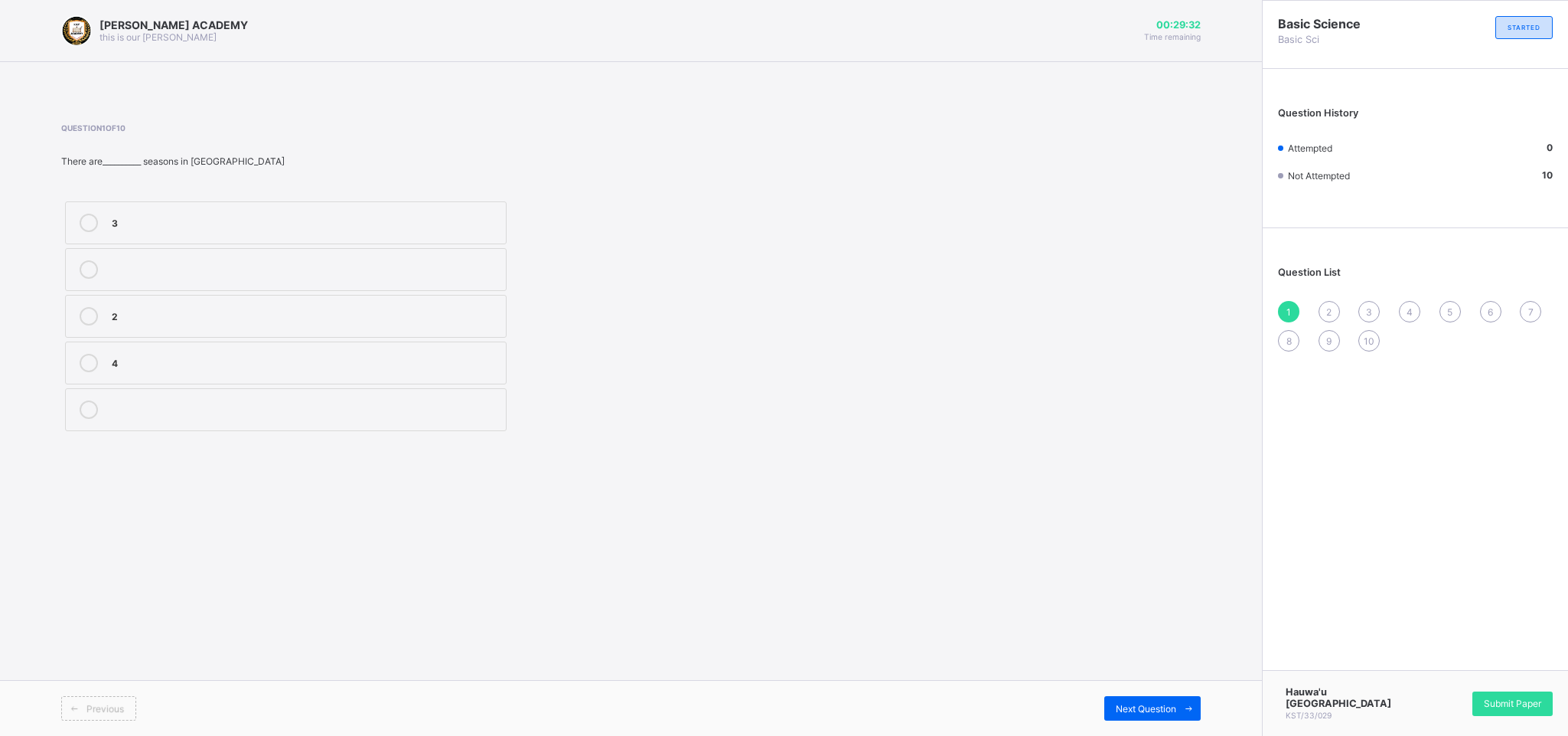
click at [108, 490] on div "Previous" at bounding box center [99, 708] width 75 height 24
click at [108, 490] on div "Previous" at bounding box center [99, 708] width 75 height 24
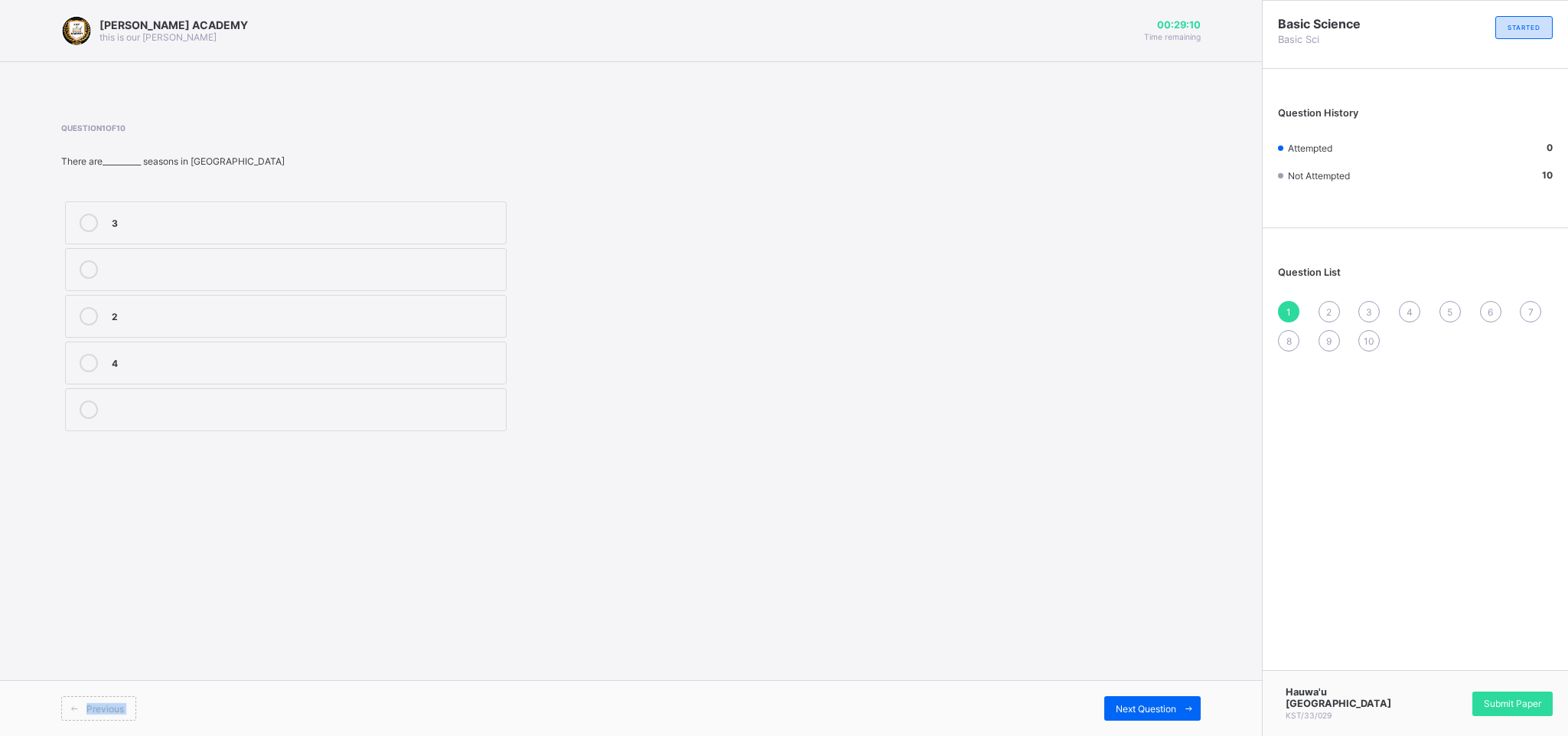
click at [106, 490] on div "Previous" at bounding box center [99, 708] width 75 height 24
click at [104, 309] on label "2" at bounding box center [286, 316] width 441 height 43
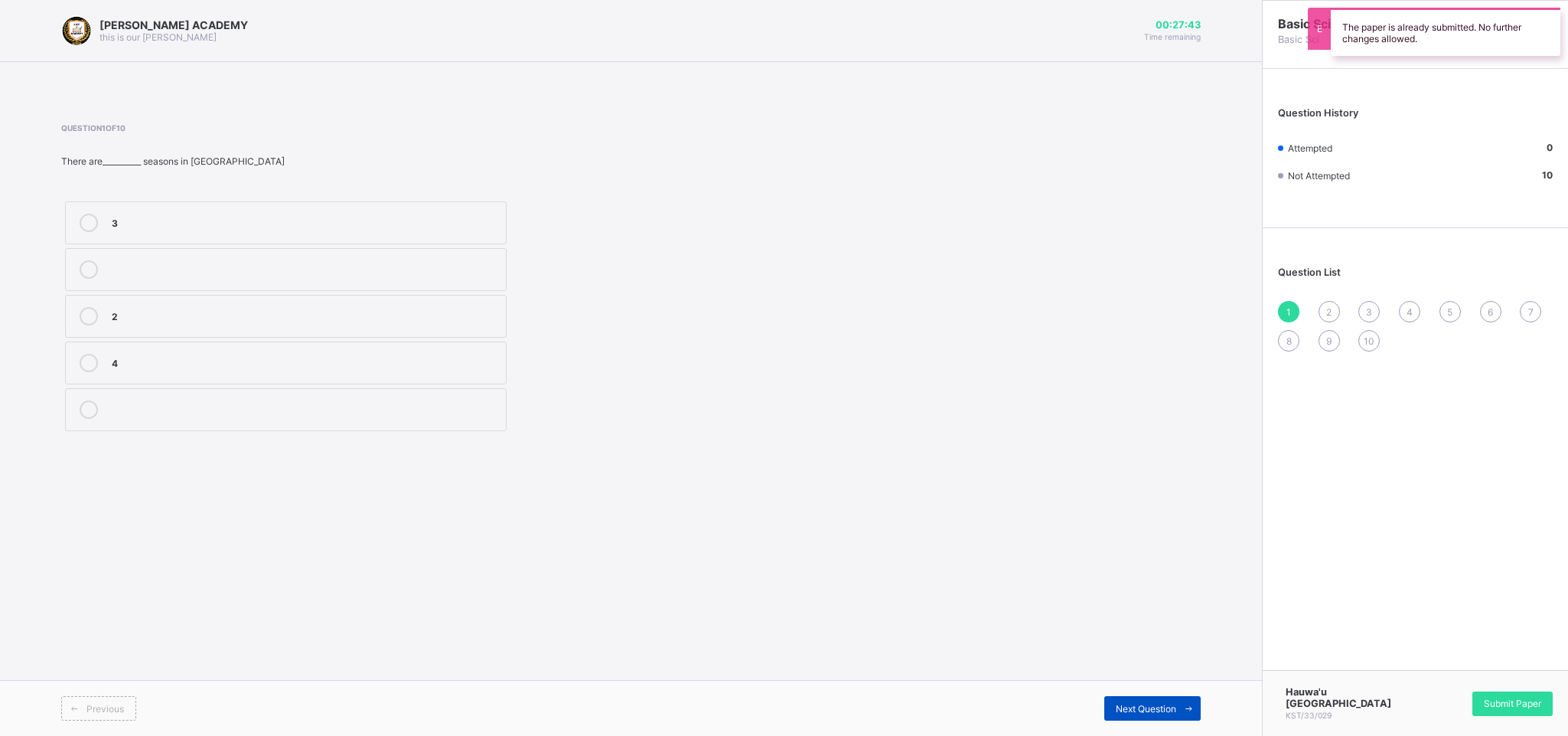
click at [1033, 490] on div "Next Question" at bounding box center [1152, 708] width 97 height 24
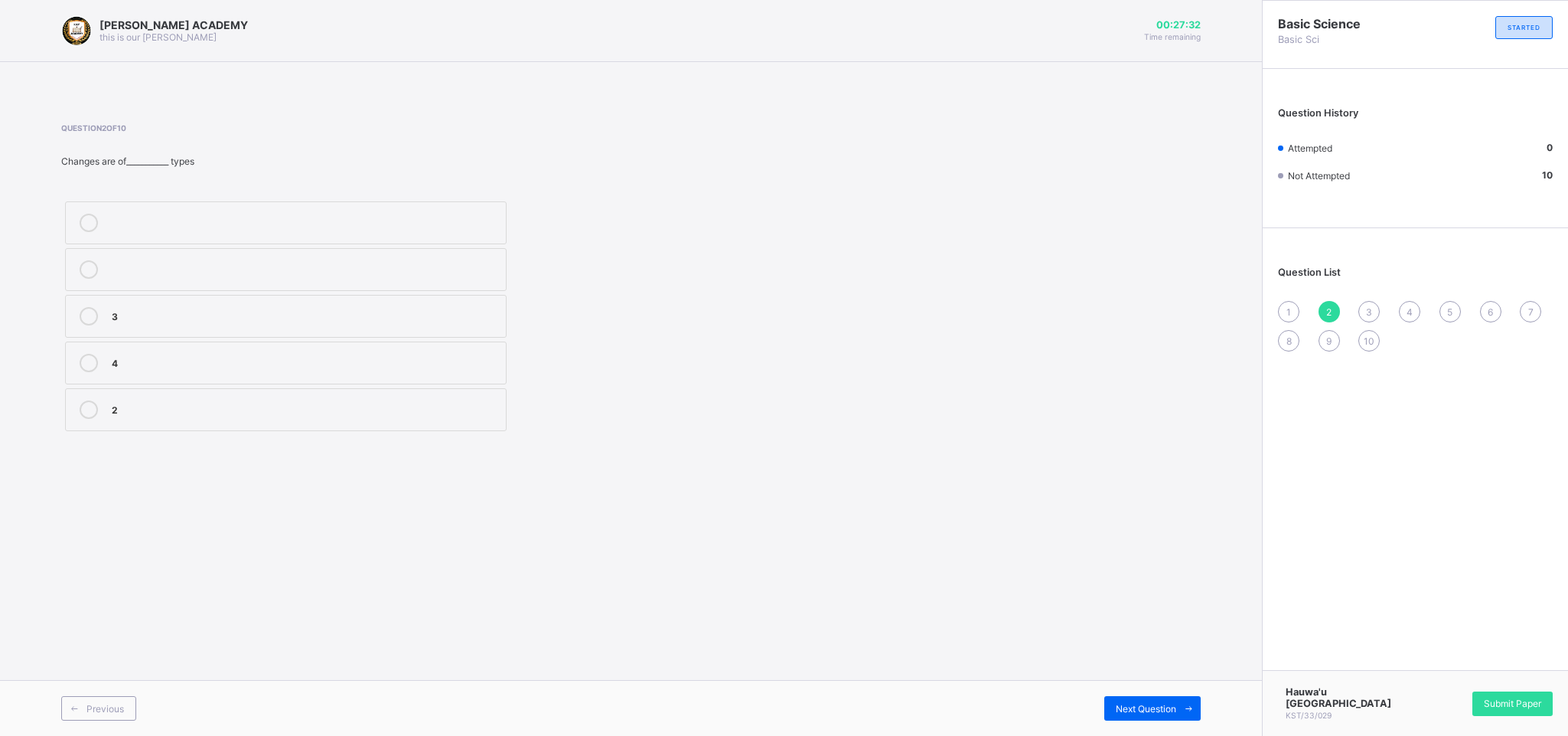
click at [161, 407] on div "2" at bounding box center [305, 408] width 386 height 15
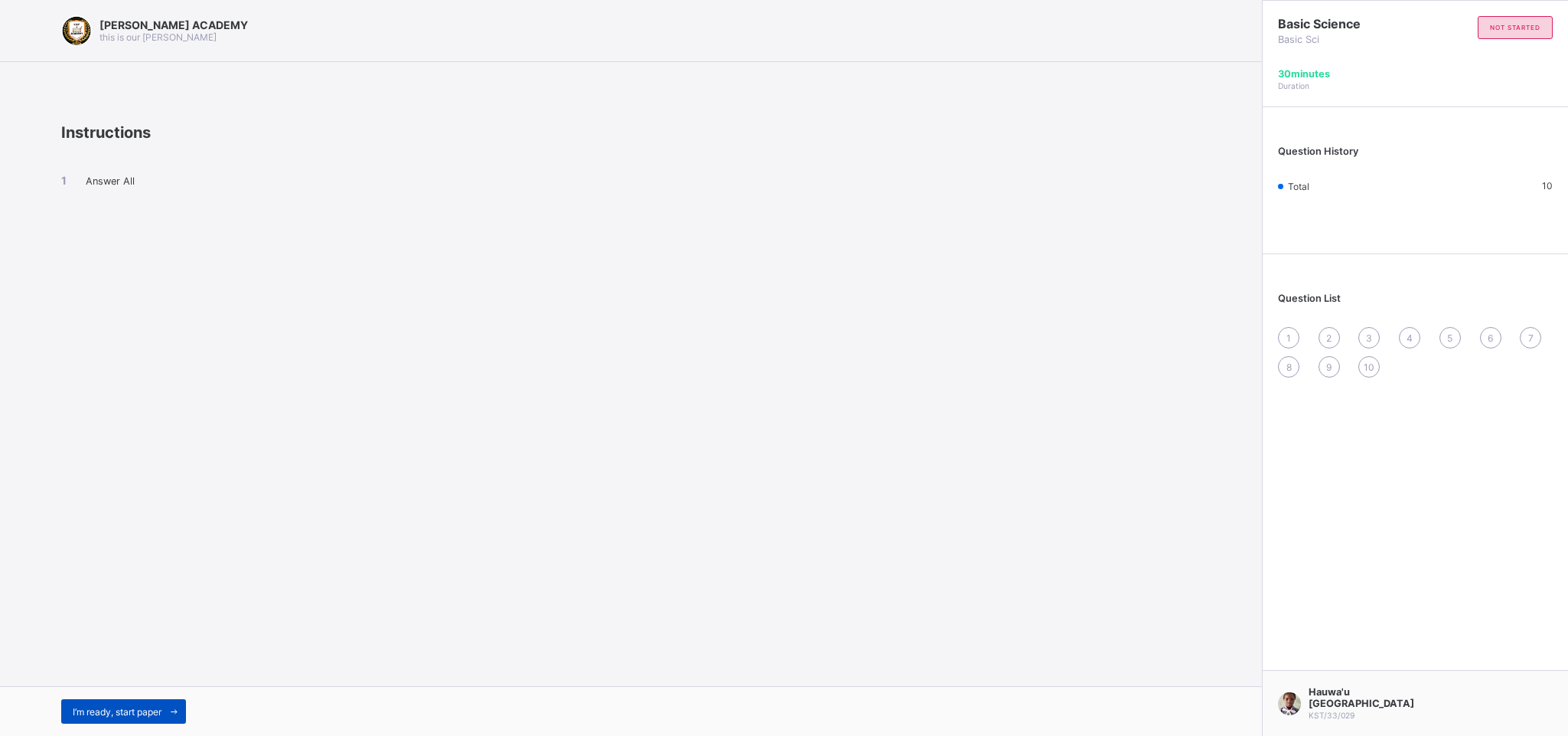
click at [88, 712] on span "I’m ready, start paper" at bounding box center [117, 712] width 89 height 12
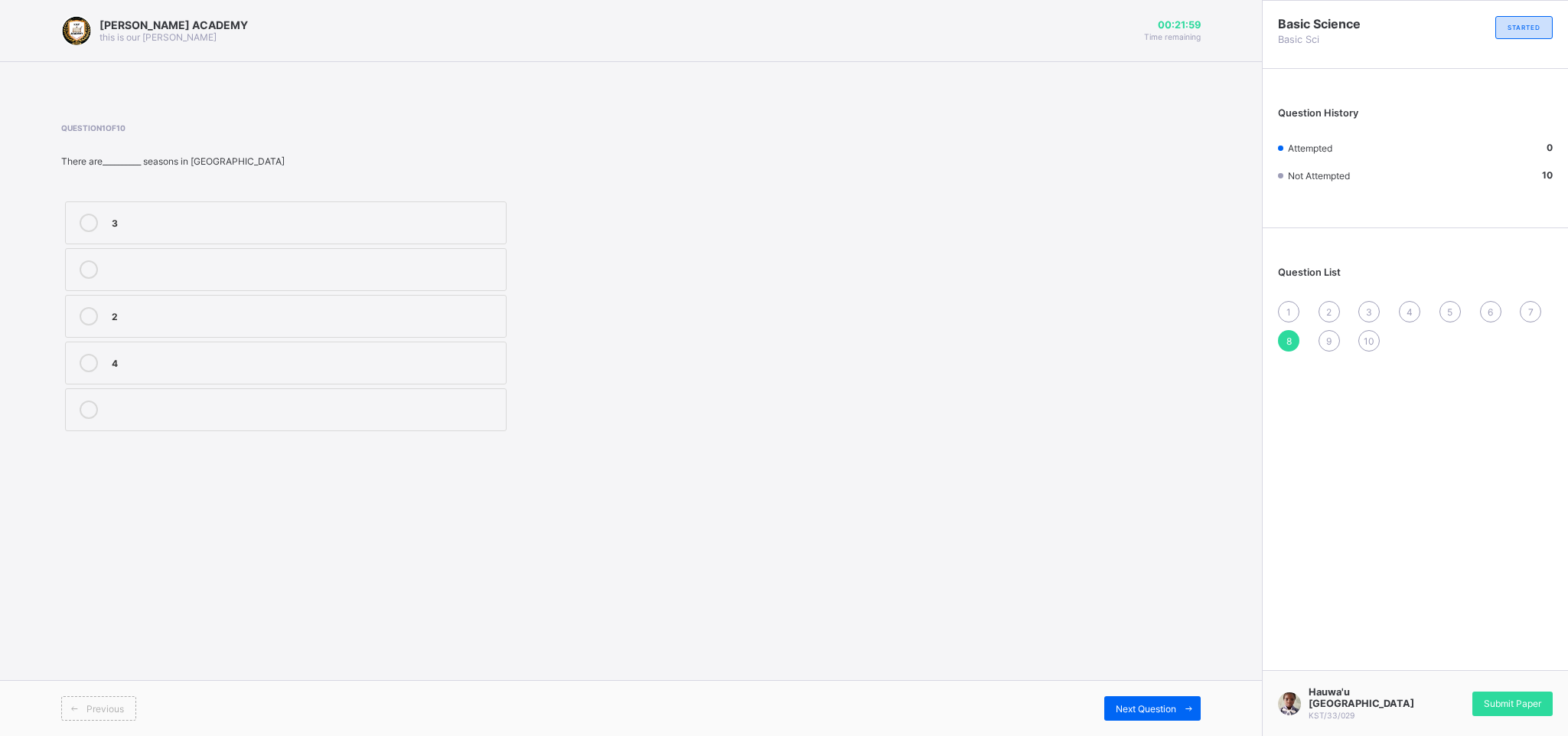
click at [122, 304] on label "2" at bounding box center [286, 316] width 441 height 43
click at [1144, 694] on div "Previous Next Question" at bounding box center [630, 707] width 1262 height 56
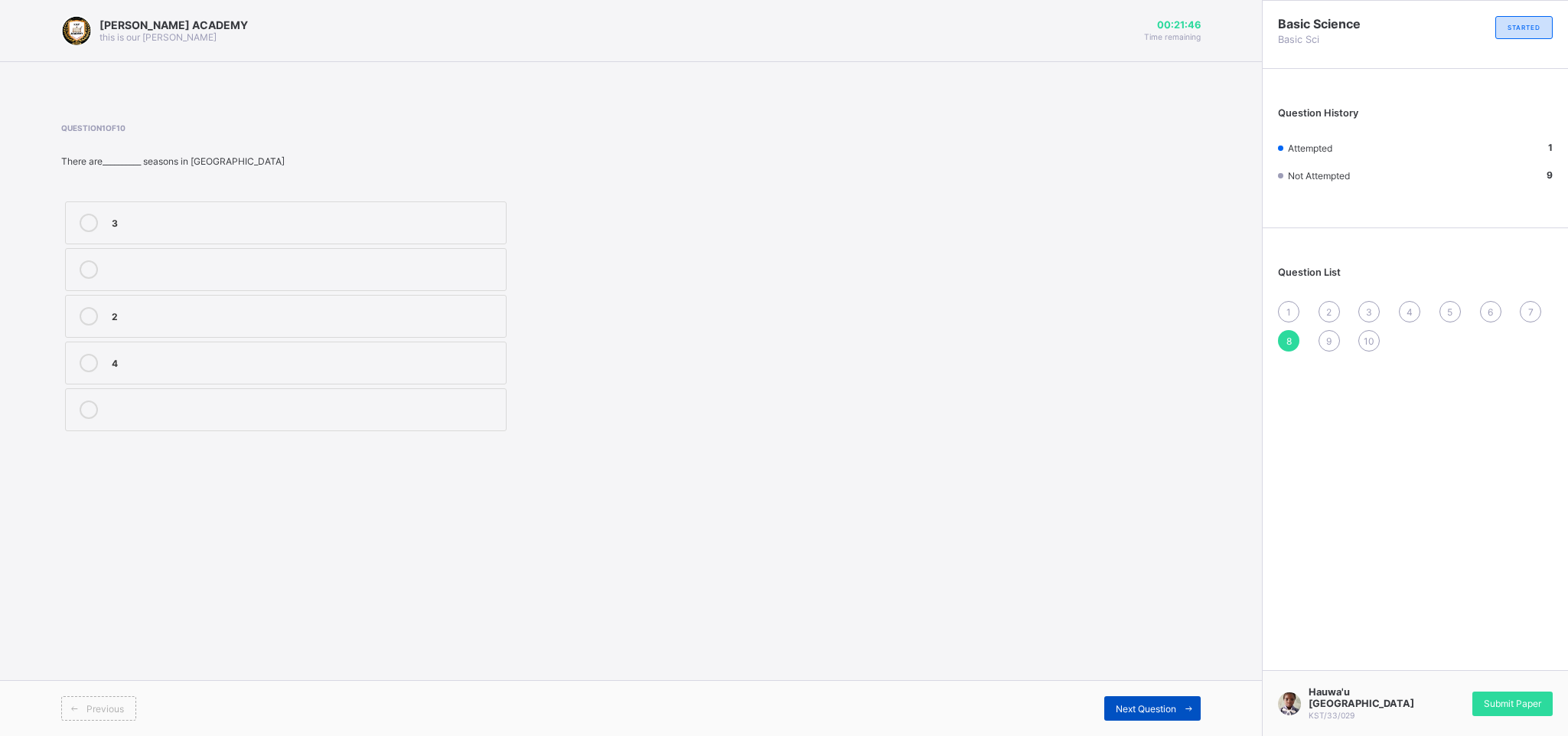
click at [1144, 701] on div "Next Question" at bounding box center [1152, 708] width 97 height 24
click at [305, 401] on label "measurement" at bounding box center [286, 409] width 441 height 43
click at [1151, 699] on div "Next Question" at bounding box center [1152, 708] width 97 height 24
click at [393, 209] on label "change" at bounding box center [286, 222] width 441 height 43
click at [1157, 699] on div "Next Question" at bounding box center [1152, 708] width 97 height 24
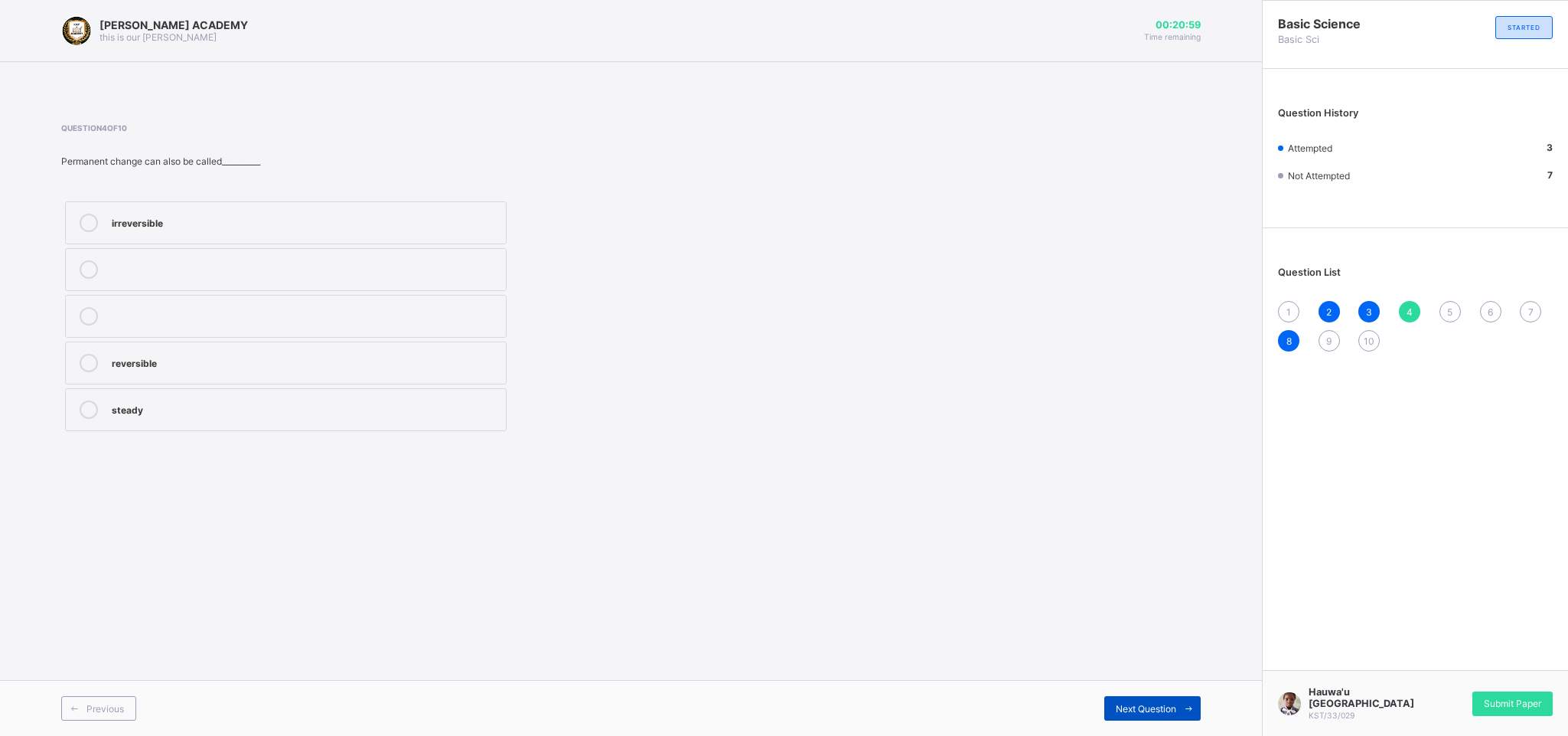
click at [1157, 699] on div "Next Question" at bounding box center [1152, 708] width 97 height 24
click at [173, 207] on label "dissolves" at bounding box center [286, 222] width 441 height 43
click at [1151, 696] on div "Next Question" at bounding box center [1152, 708] width 97 height 24
click at [338, 223] on div "permanent" at bounding box center [305, 221] width 386 height 15
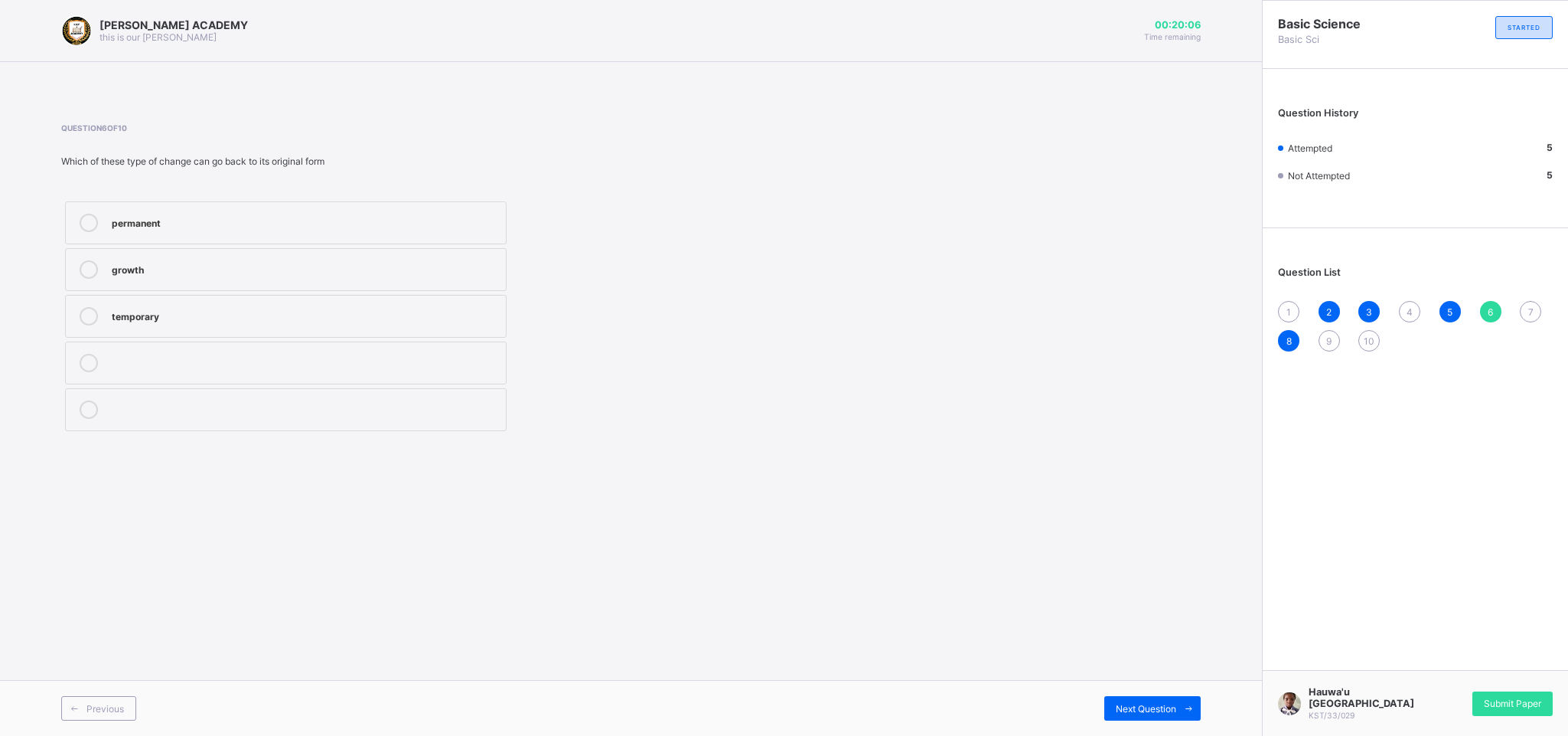
click at [338, 223] on div "permanent" at bounding box center [305, 221] width 386 height 15
click at [1139, 694] on div "Previous Next Question" at bounding box center [630, 707] width 1262 height 56
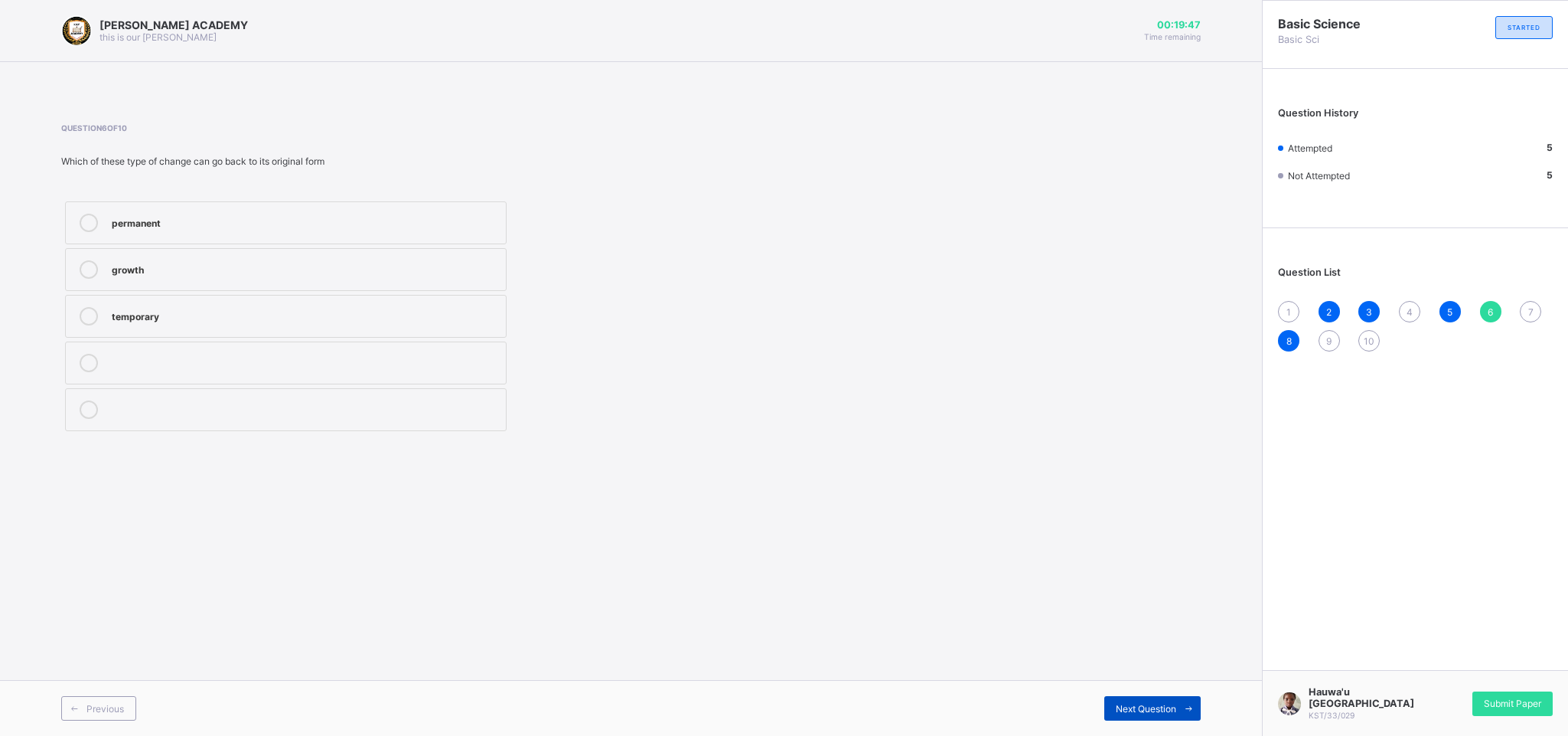
click at [1139, 696] on div "Next Question" at bounding box center [1152, 708] width 97 height 24
click at [306, 412] on div "2" at bounding box center [305, 408] width 386 height 15
click at [38, 562] on div "[PERSON_NAME] ACADEMY this is our [PERSON_NAME] 00:19:23 Time remaining Questio…" at bounding box center [630, 368] width 1262 height 736
click at [338, 600] on div "[PERSON_NAME] ACADEMY this is our [PERSON_NAME] 00:19:22 Time remaining Questio…" at bounding box center [630, 368] width 1262 height 736
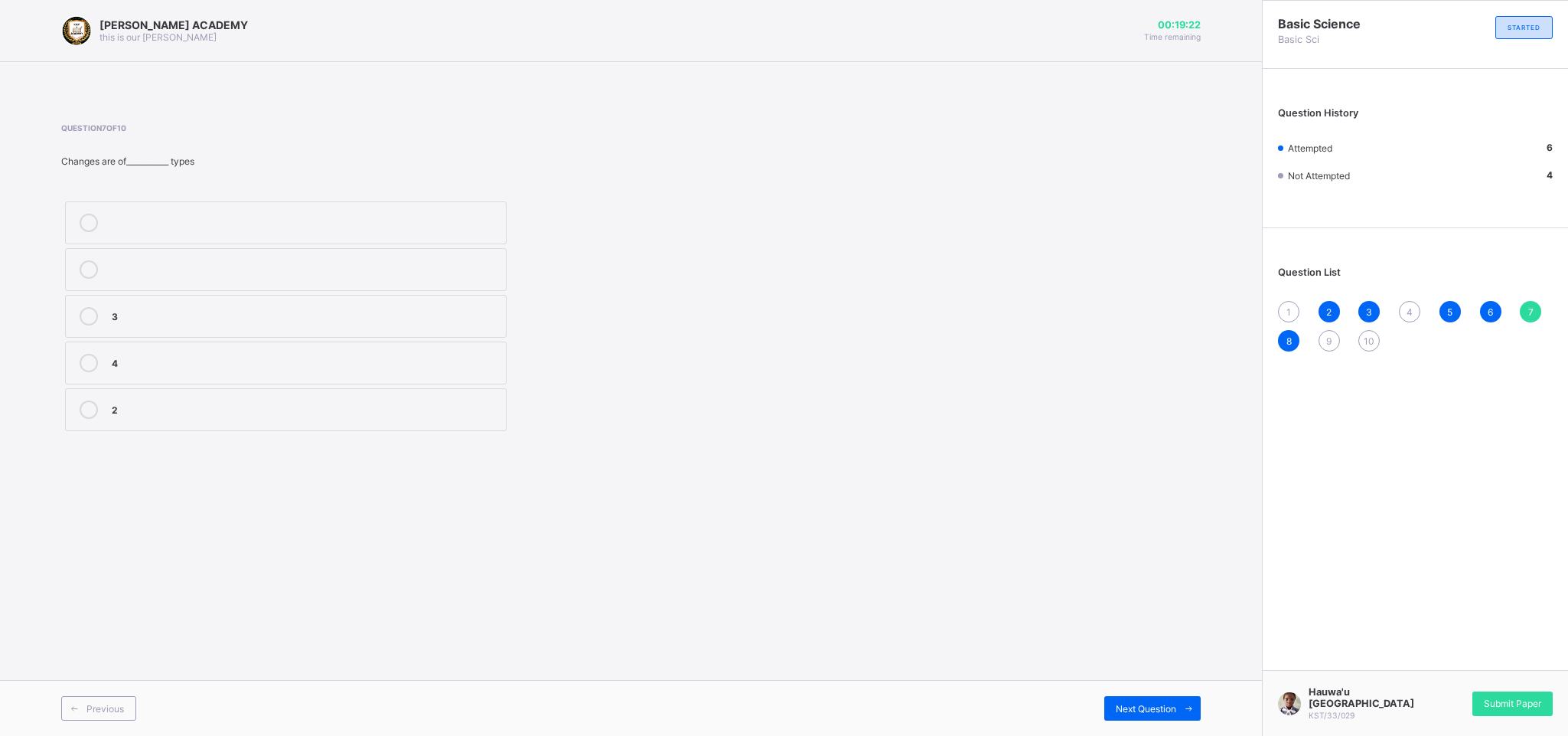
click at [338, 600] on div "[PERSON_NAME] ACADEMY this is our [PERSON_NAME] 00:19:22 Time remaining Questio…" at bounding box center [630, 368] width 1262 height 736
click at [232, 575] on div "[PERSON_NAME] ACADEMY this is our [PERSON_NAME] 00:19:12 Time remaining Questio…" at bounding box center [630, 368] width 1262 height 736
click at [1144, 697] on div "Next Question" at bounding box center [1152, 708] width 97 height 24
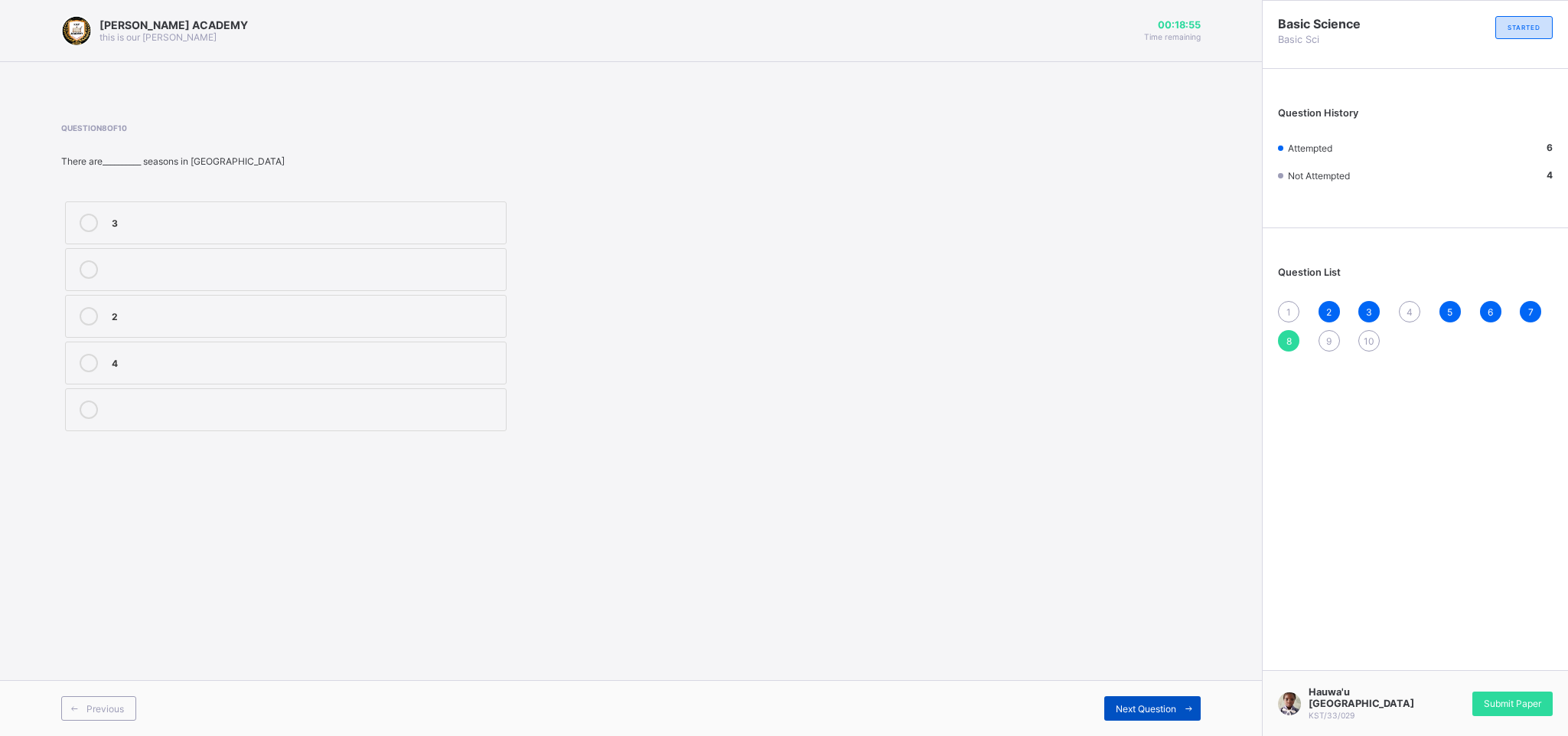
click at [1144, 697] on div "Next Question" at bounding box center [1152, 708] width 97 height 24
click at [140, 361] on div "permanent" at bounding box center [305, 361] width 386 height 15
click at [1171, 696] on div "Next Question" at bounding box center [1152, 708] width 97 height 24
click at [148, 222] on div "weather" at bounding box center [305, 221] width 386 height 15
click at [1401, 303] on div "1 2 3 4 5 6 7 8 9 10" at bounding box center [1416, 326] width 275 height 50
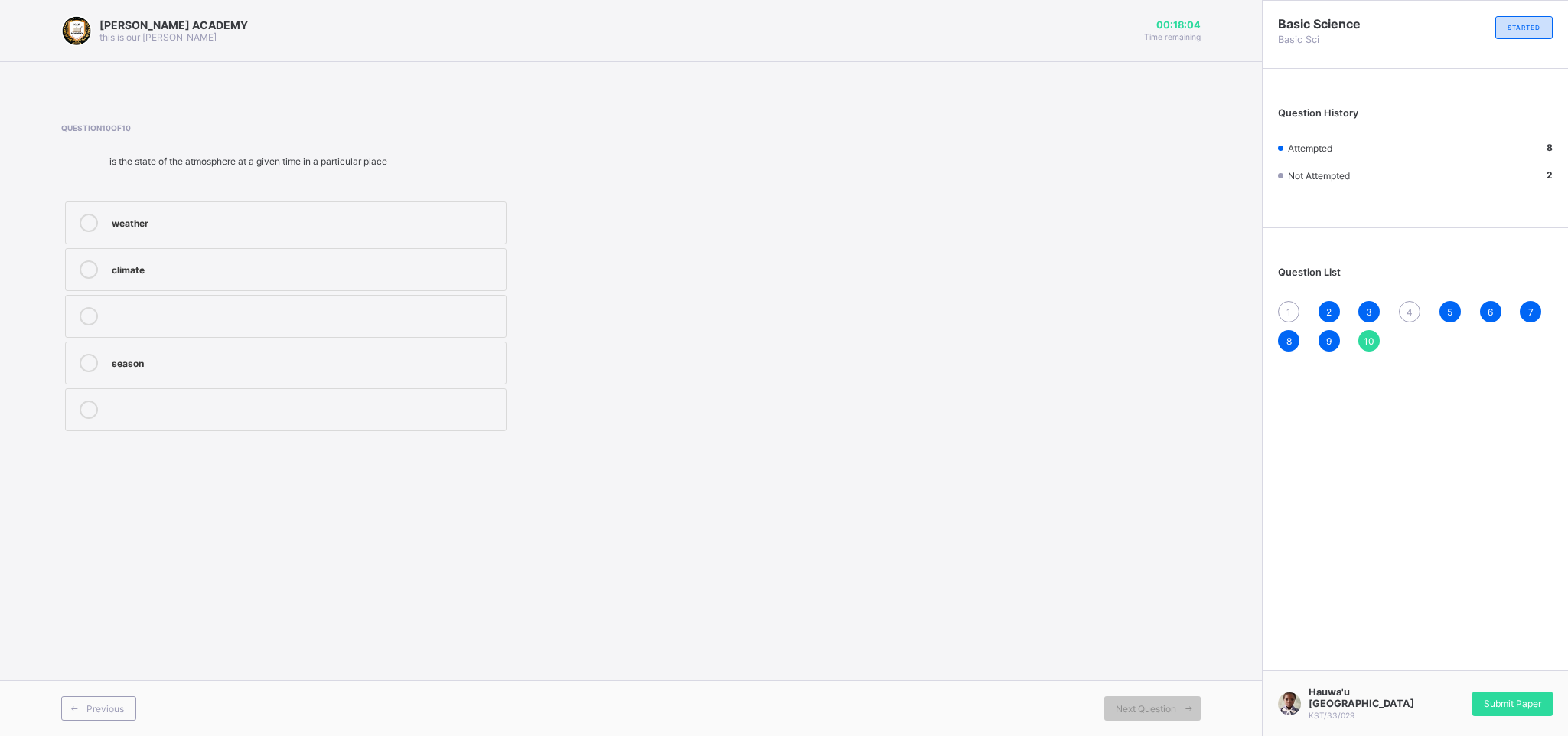
click at [1401, 303] on div "1 2 3 4 5 6 7 8 9 10" at bounding box center [1416, 326] width 275 height 50
click at [1408, 306] on div "4" at bounding box center [1409, 311] width 21 height 21
click at [269, 211] on label "irreversible" at bounding box center [286, 222] width 441 height 43
click at [1285, 304] on div "1" at bounding box center [1288, 311] width 21 height 21
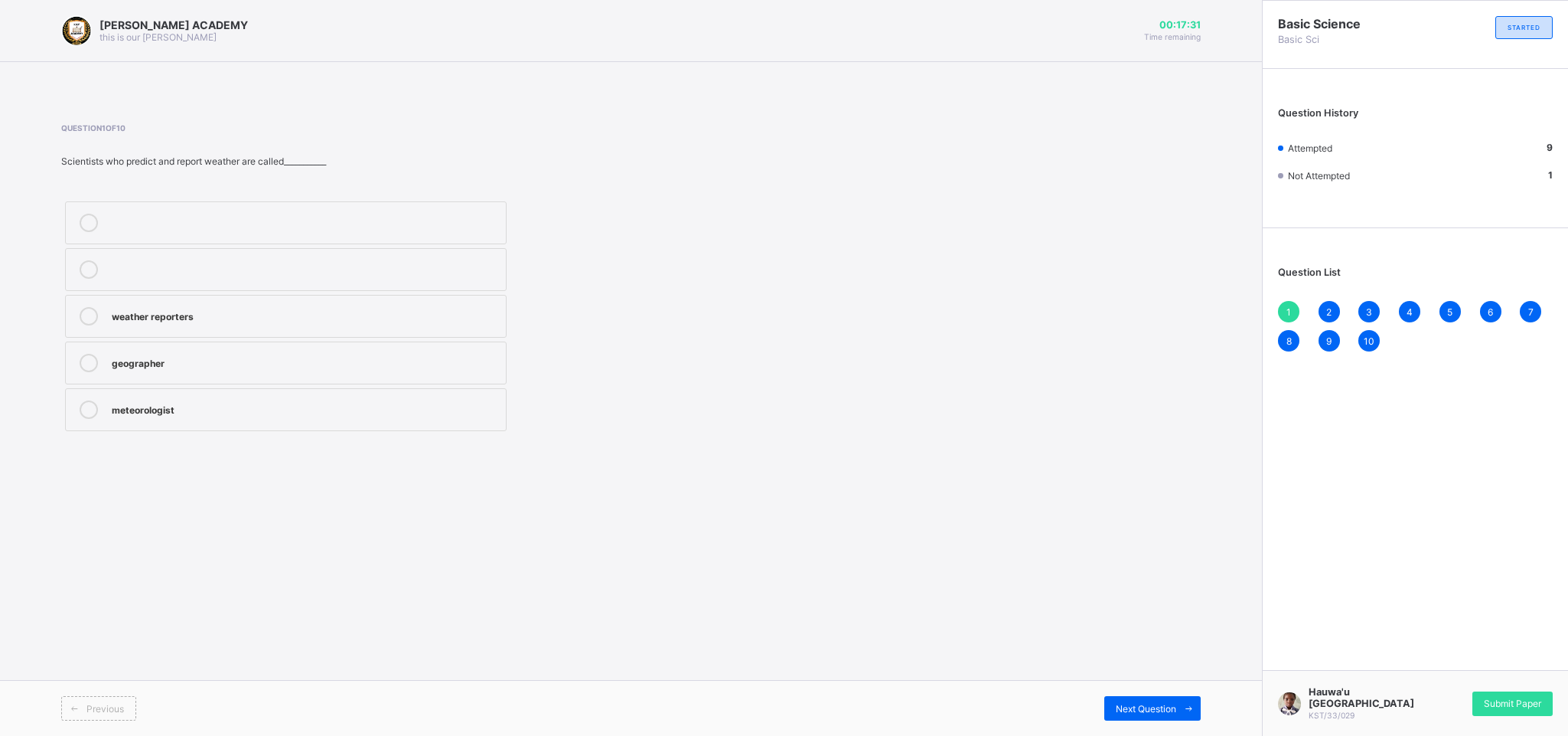
click at [108, 297] on label "weather reporters" at bounding box center [286, 316] width 441 height 43
click at [1501, 694] on div "Hauwa'u Garba KST/33/029 Submit Paper" at bounding box center [1415, 703] width 306 height 66
click at [1504, 701] on div "Submit Paper" at bounding box center [1512, 703] width 80 height 24
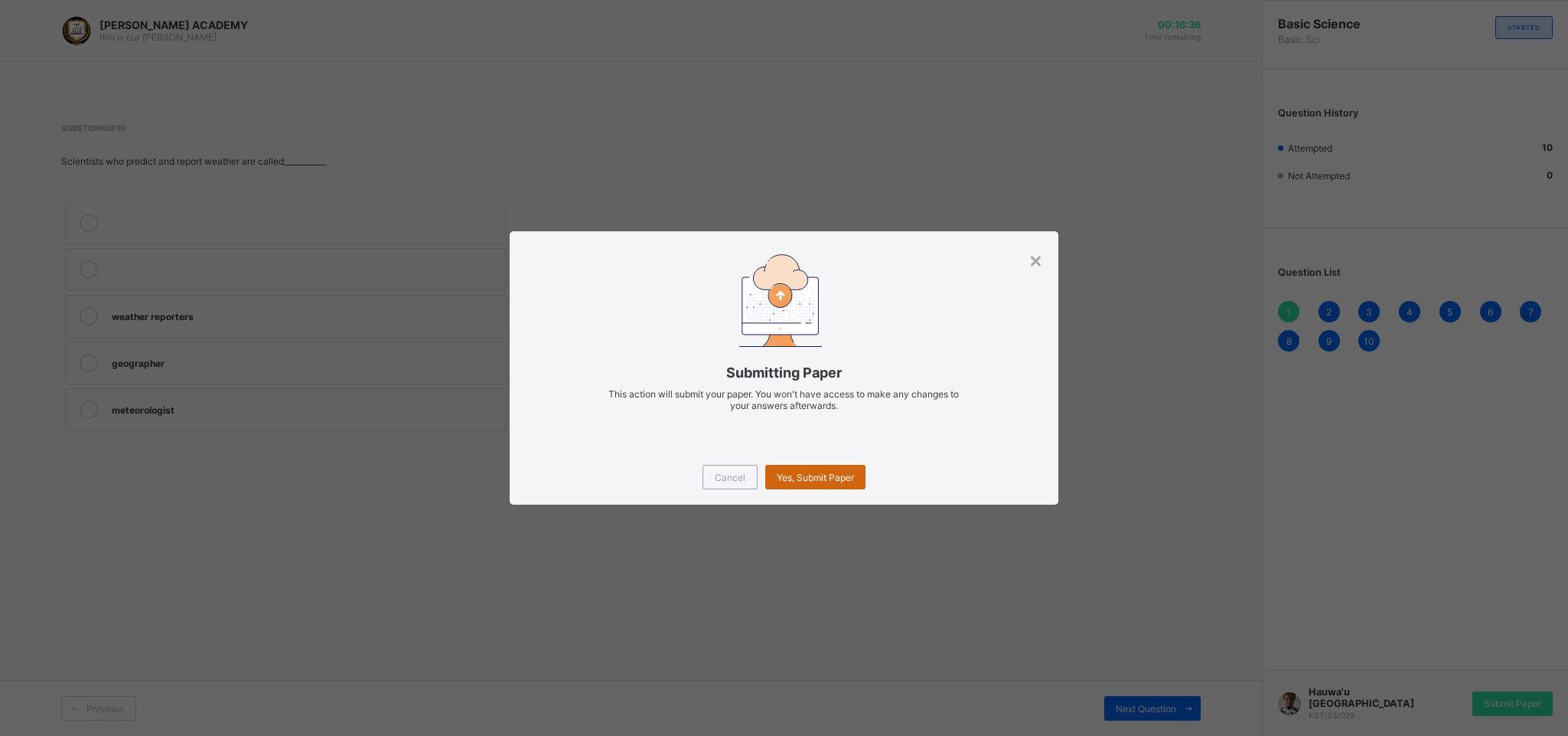
click at [806, 467] on div "Yes, Submit Paper" at bounding box center [816, 477] width 101 height 24
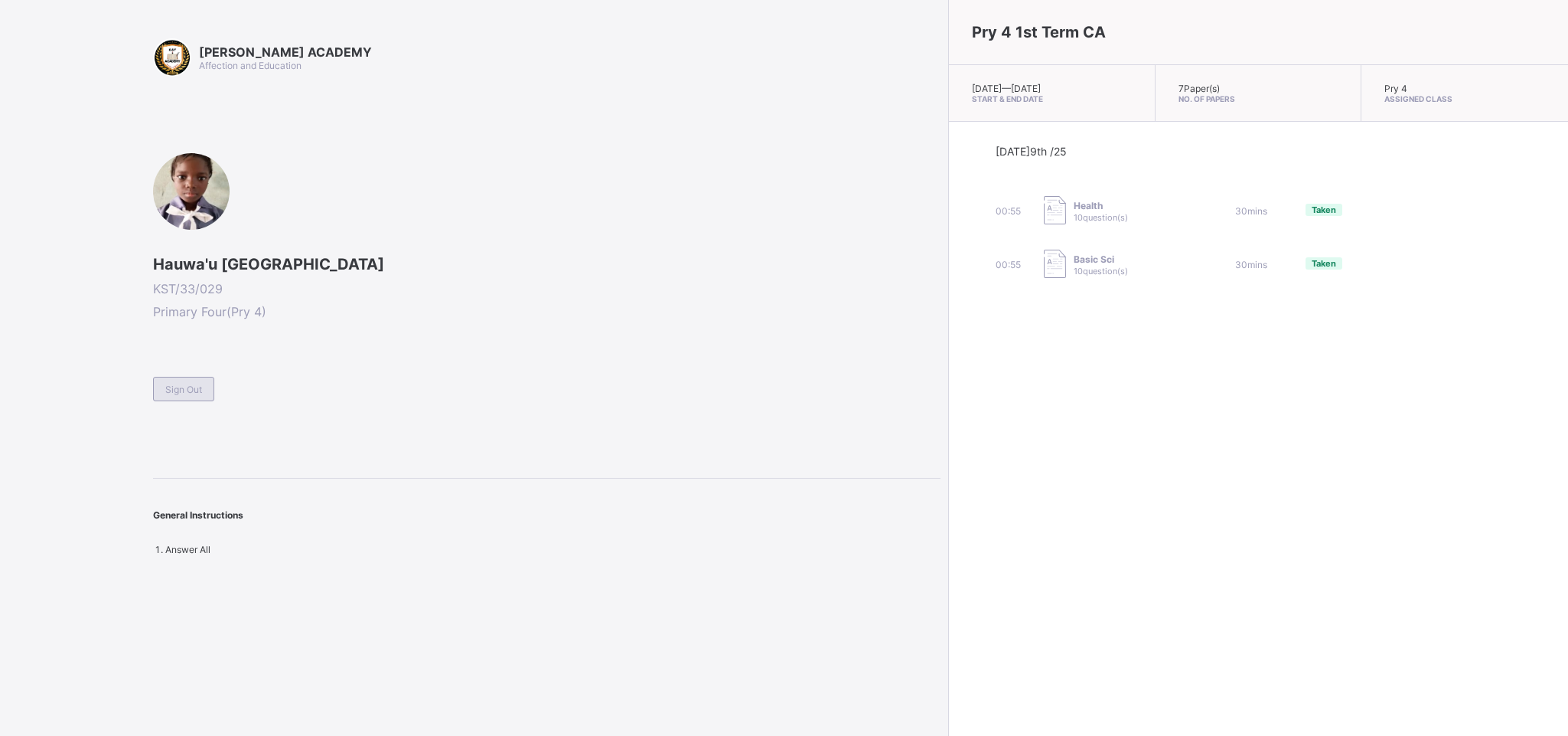
click at [174, 376] on div "Sign Out" at bounding box center [184, 388] width 61 height 24
